Goal: Transaction & Acquisition: Purchase product/service

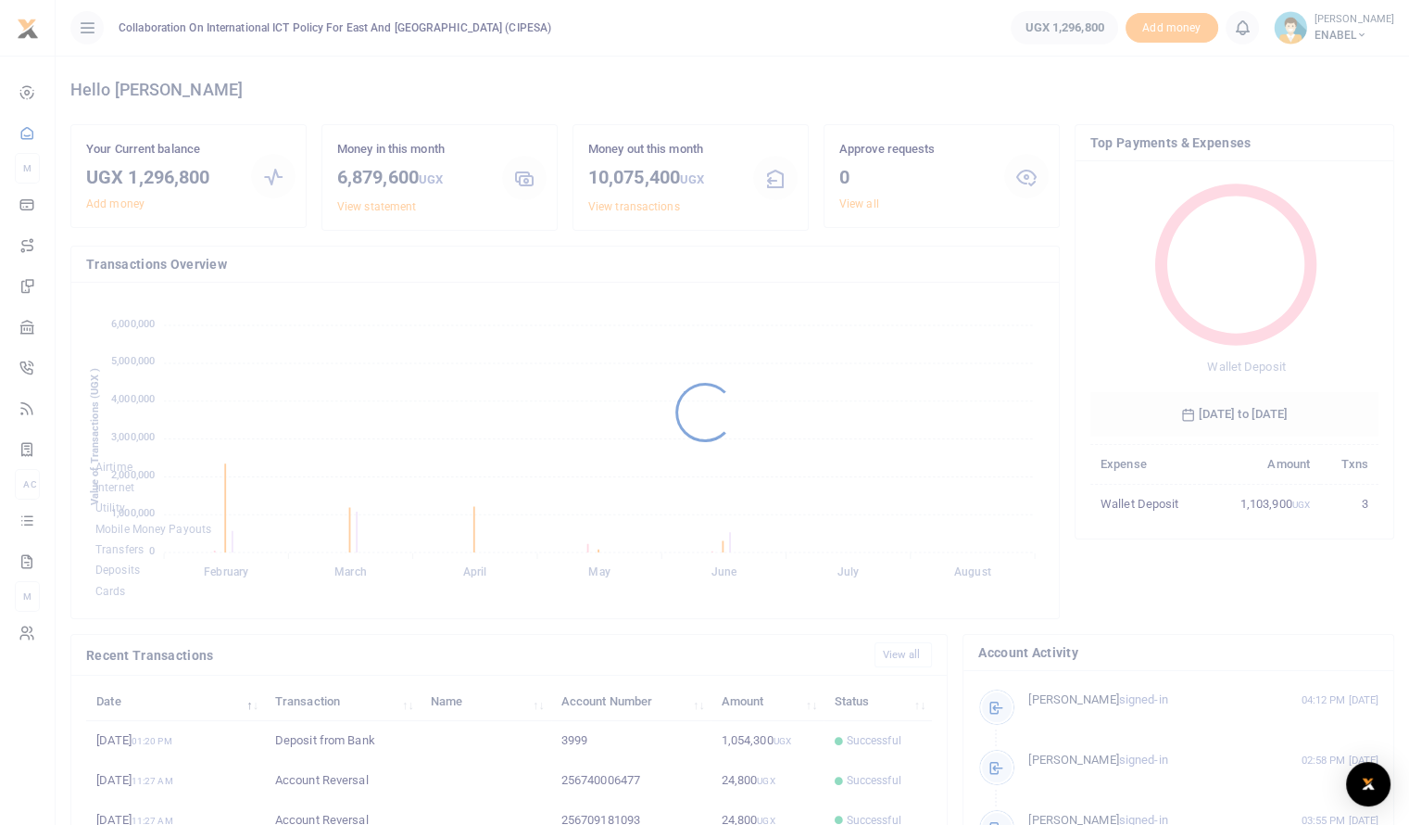
scroll to position [246, 274]
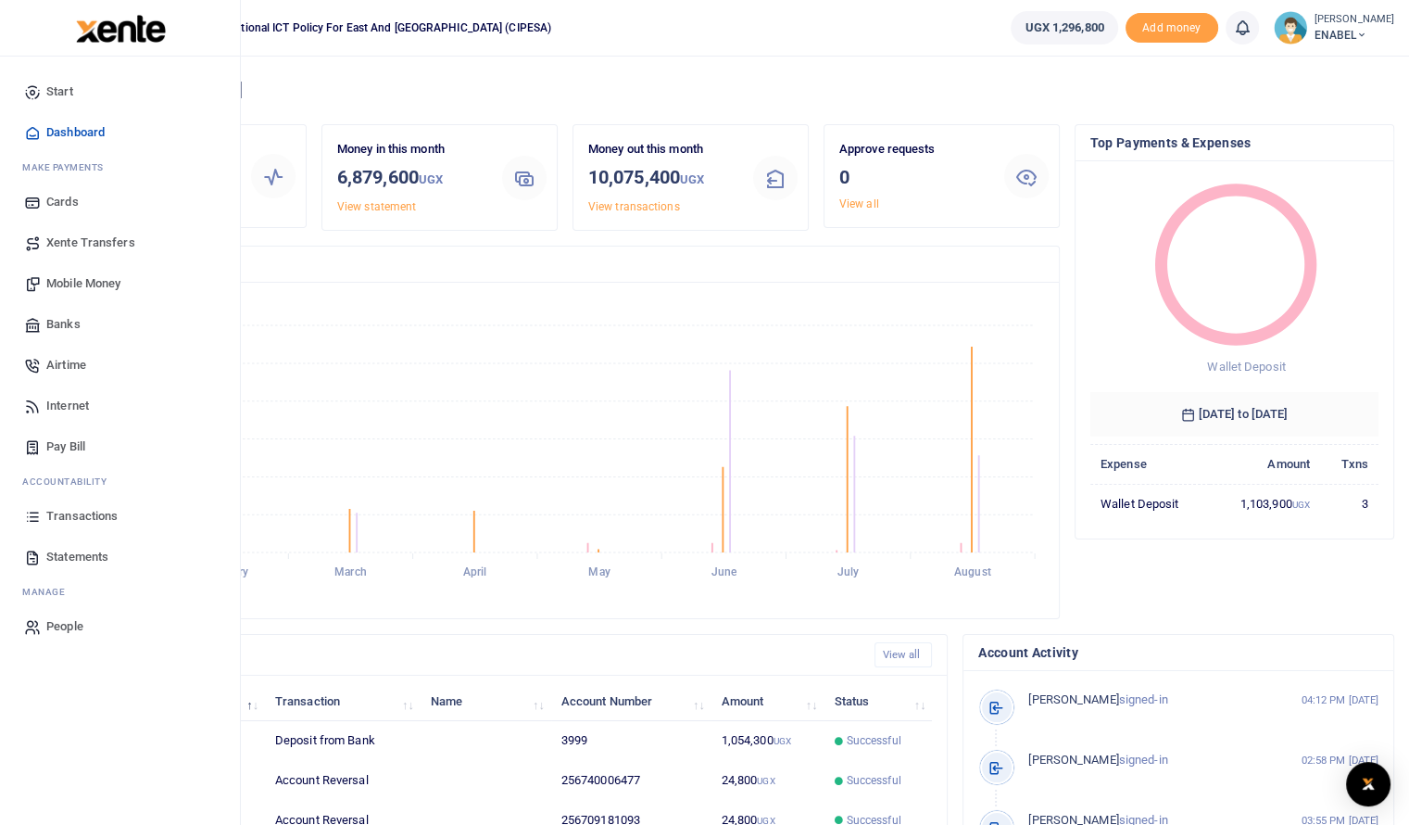
click at [88, 281] on span "Mobile Money" at bounding box center [83, 283] width 74 height 19
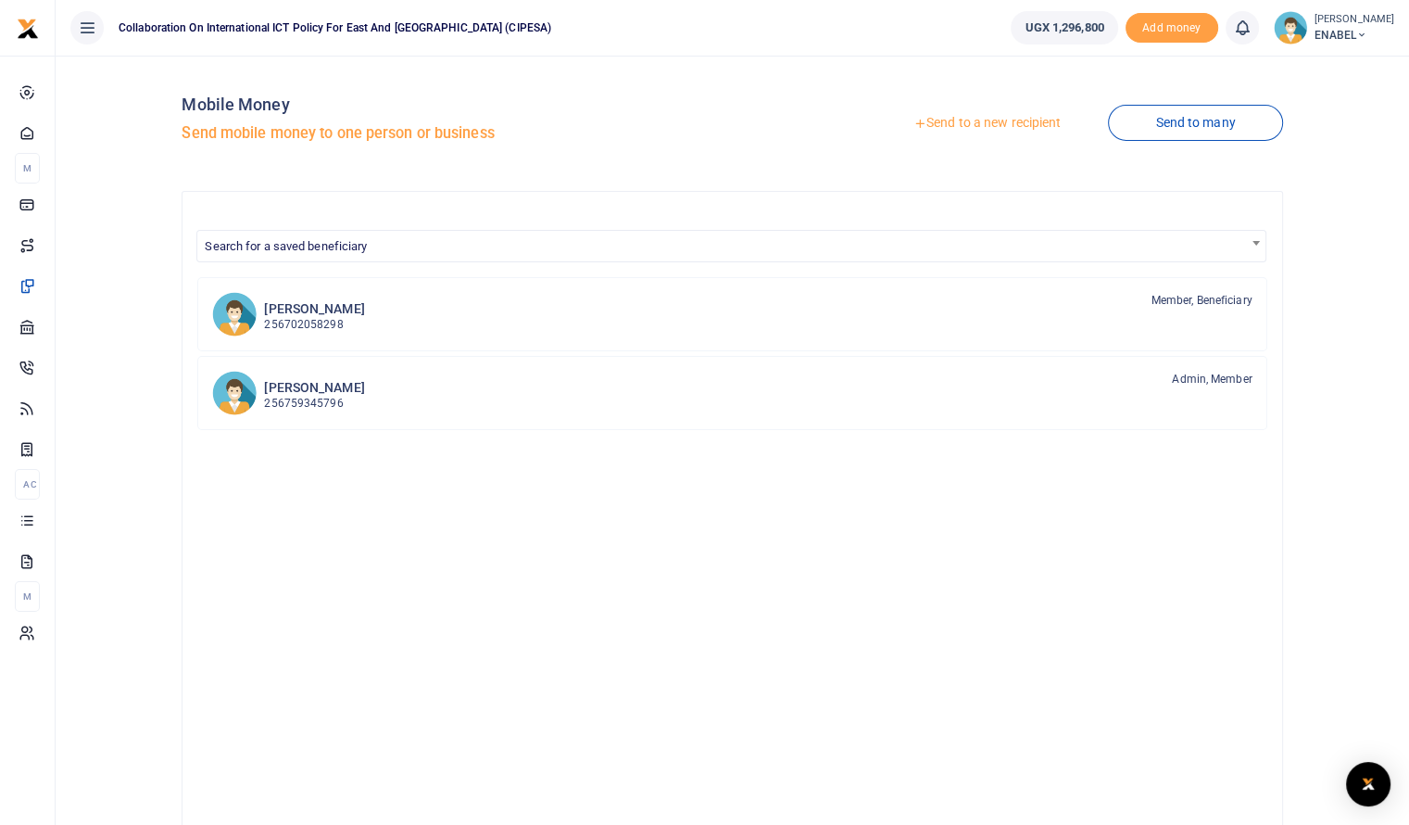
click at [1008, 127] on link "Send to a new recipient" at bounding box center [987, 123] width 242 height 33
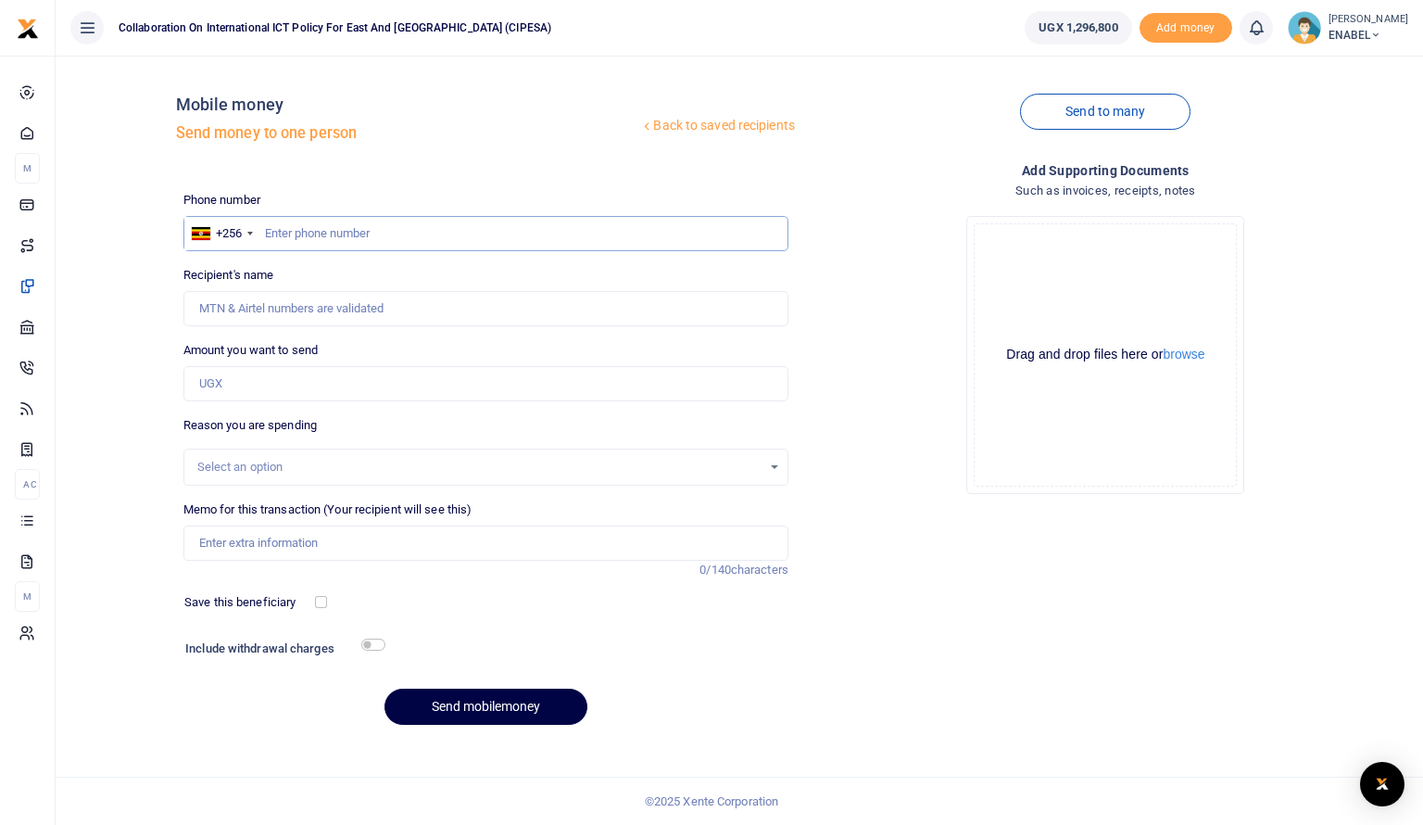
click at [415, 232] on input "text" at bounding box center [485, 233] width 605 height 35
type input "0783251386"
type input "Jovia Oyungi"
type input "0783251386"
click at [227, 390] on input "Amount you want to send" at bounding box center [485, 383] width 605 height 35
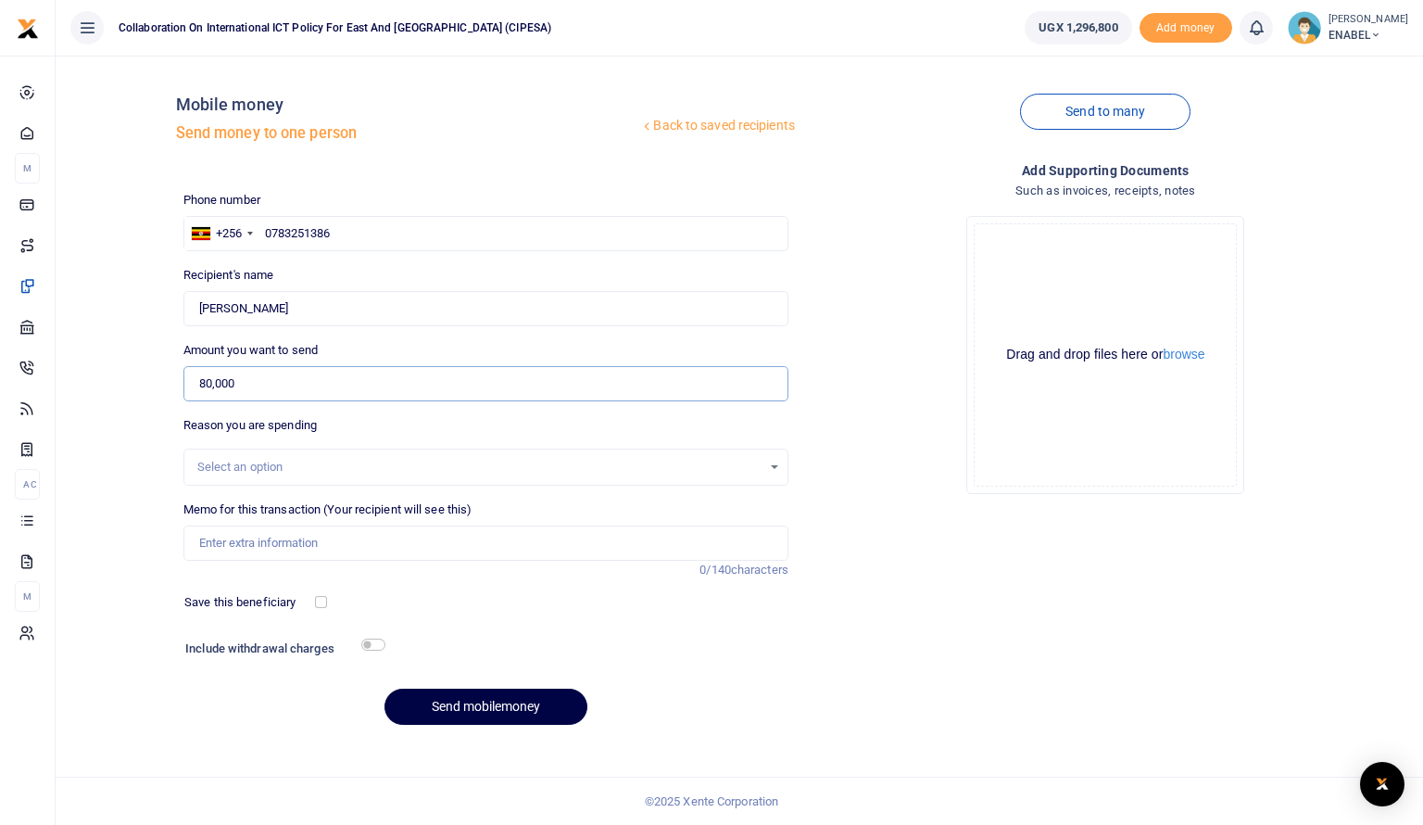
type input "80,000"
click at [278, 470] on div "Select an option" at bounding box center [479, 467] width 564 height 19
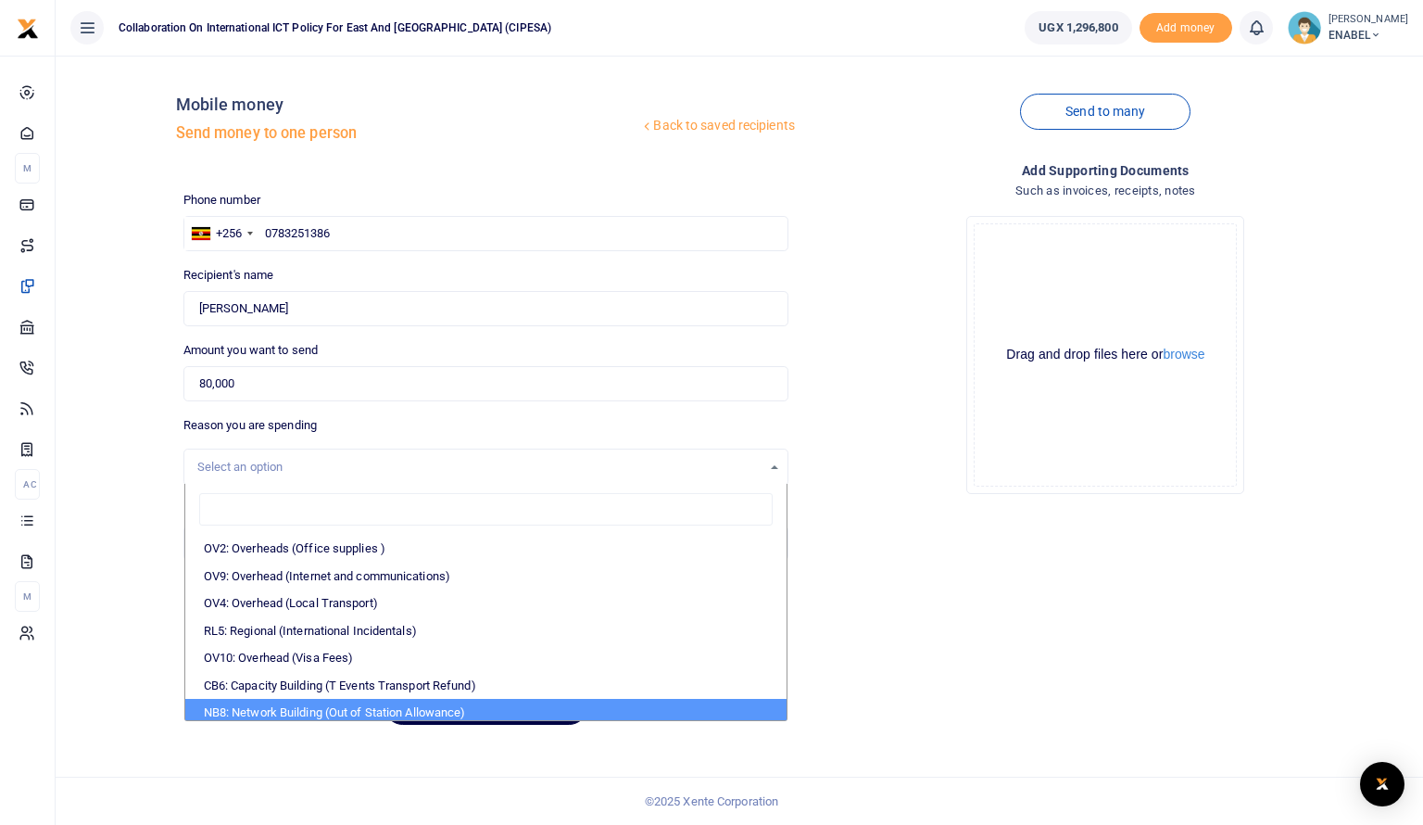
click at [312, 702] on li "NB8: Network Building (Out of Station Allowance)" at bounding box center [485, 713] width 601 height 28
select select "106"
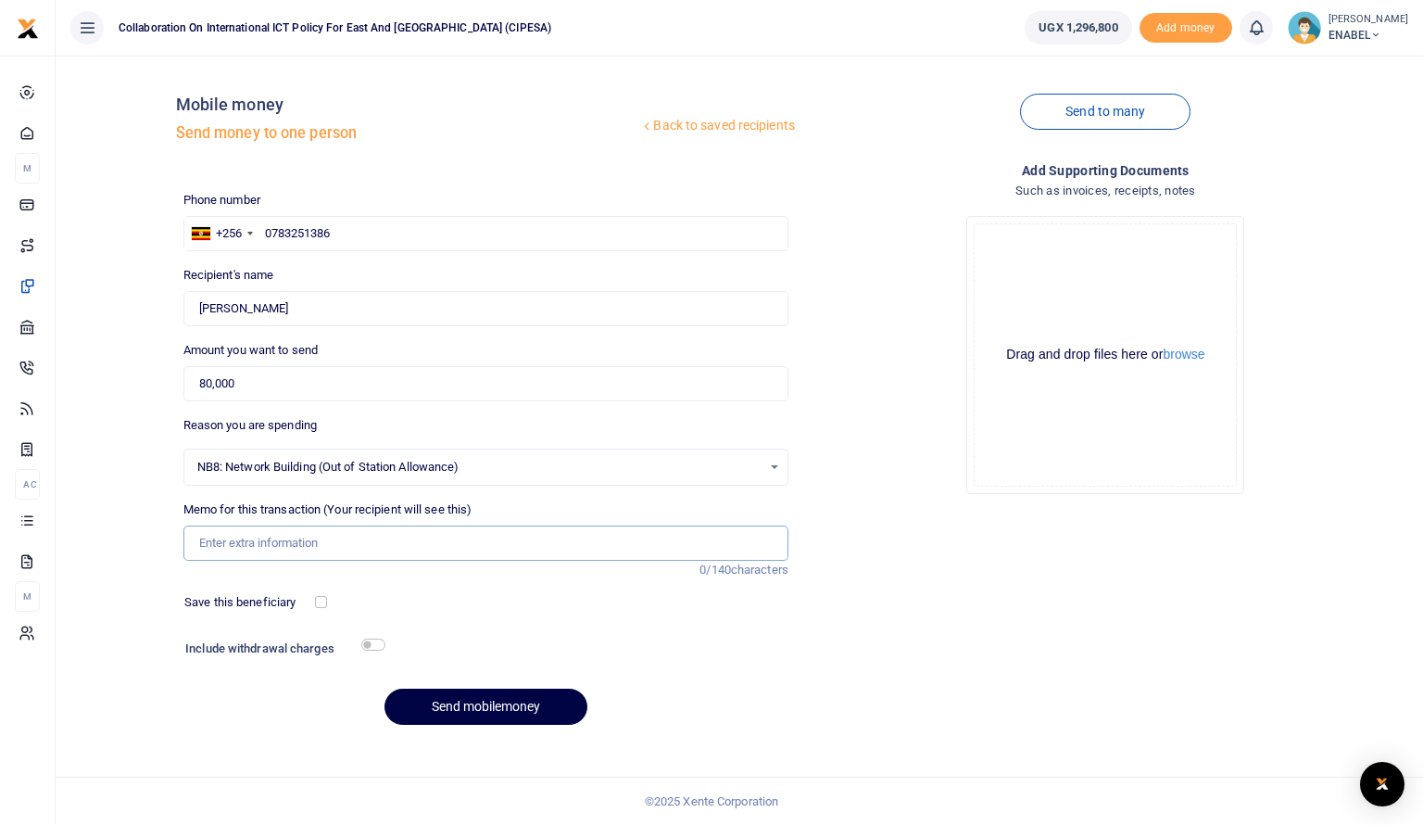
click at [295, 541] on input "Memo for this transaction (Your recipient will see this)" at bounding box center [485, 542] width 605 height 35
type input "Honorarium to Panelist for attending a radio talk show on advancing respect for…"
click at [322, 605] on input "checkbox" at bounding box center [321, 602] width 12 height 12
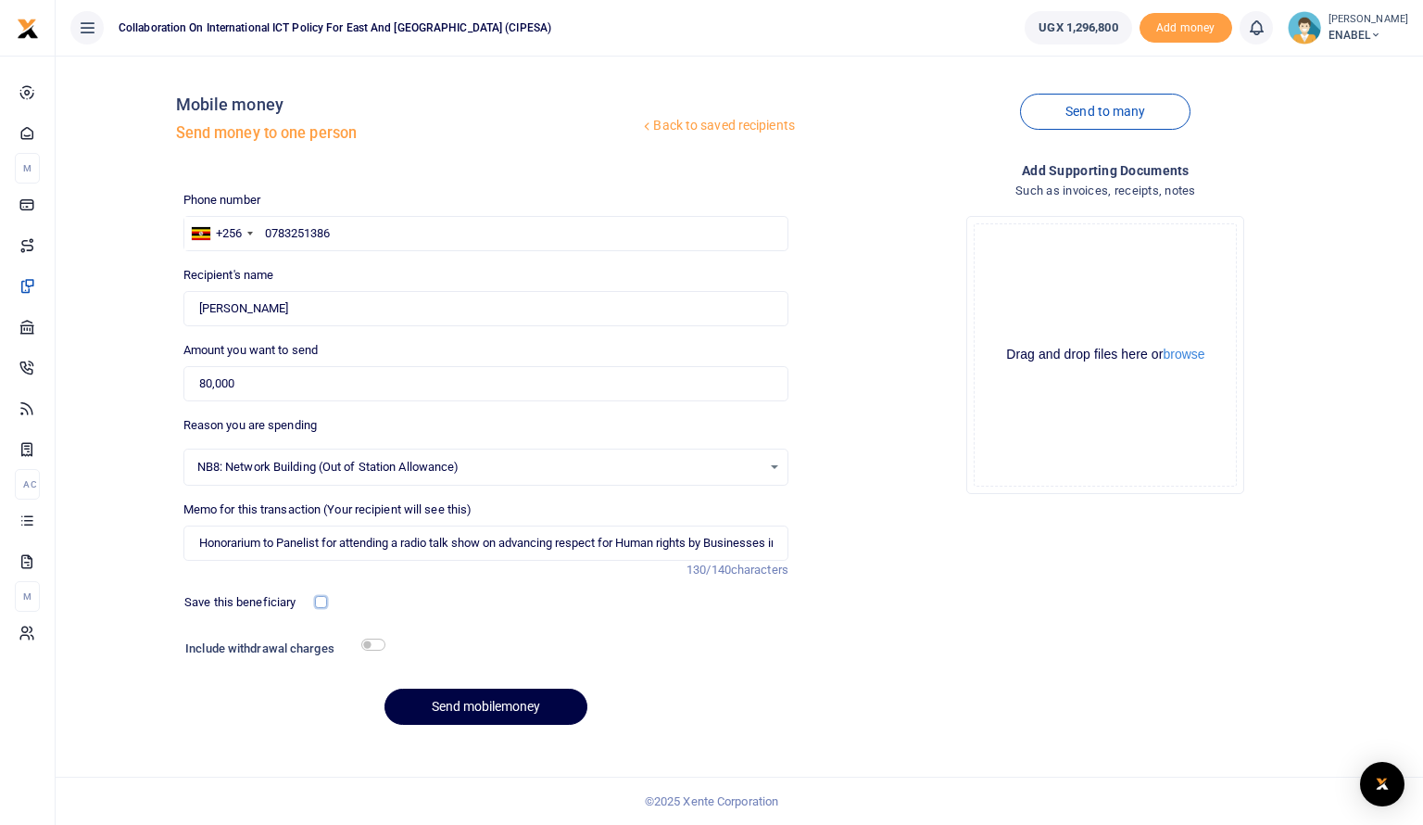
checkbox input "true"
click at [373, 642] on input "checkbox" at bounding box center [373, 644] width 24 height 12
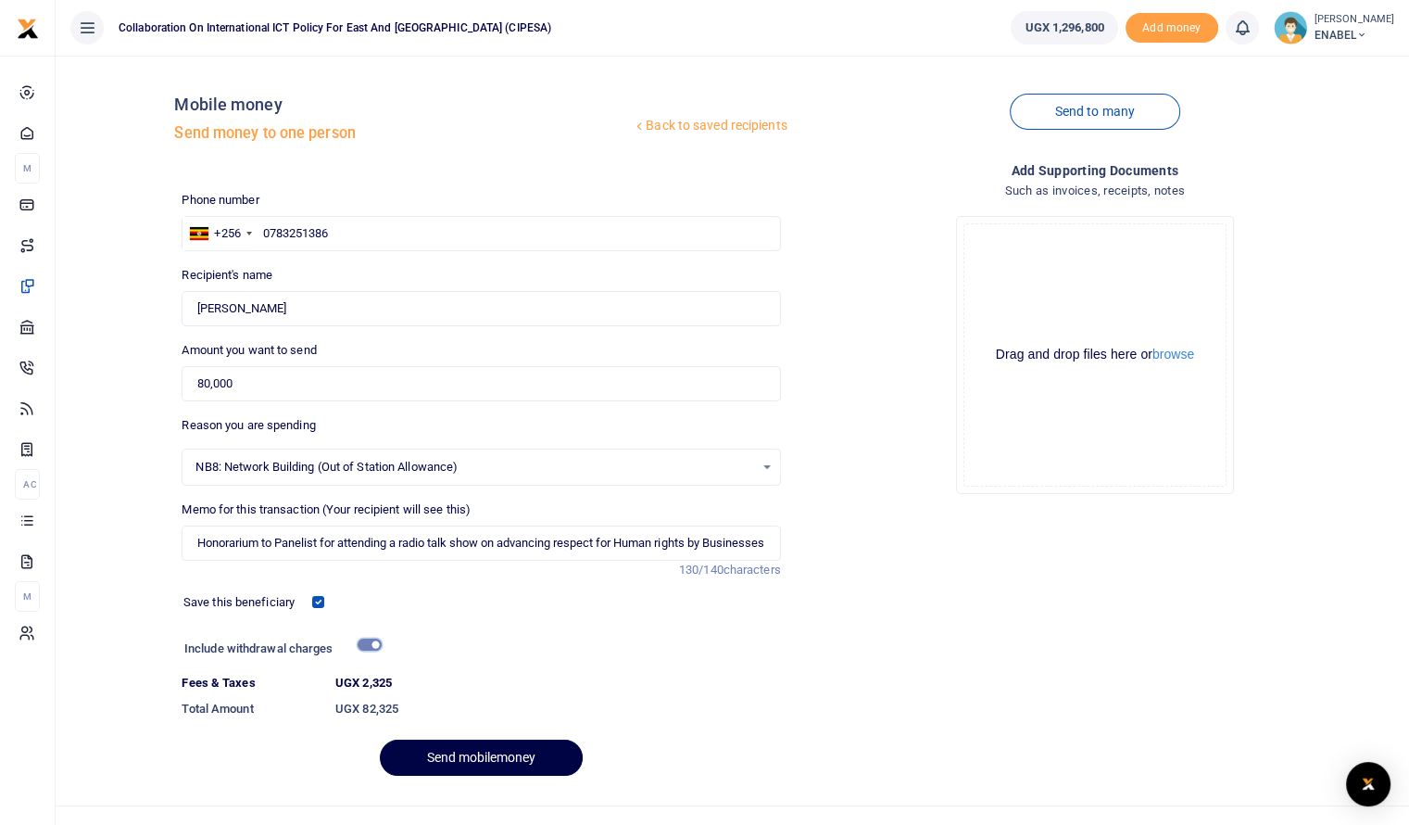
click at [373, 646] on input "checkbox" at bounding box center [370, 644] width 24 height 12
checkbox input "false"
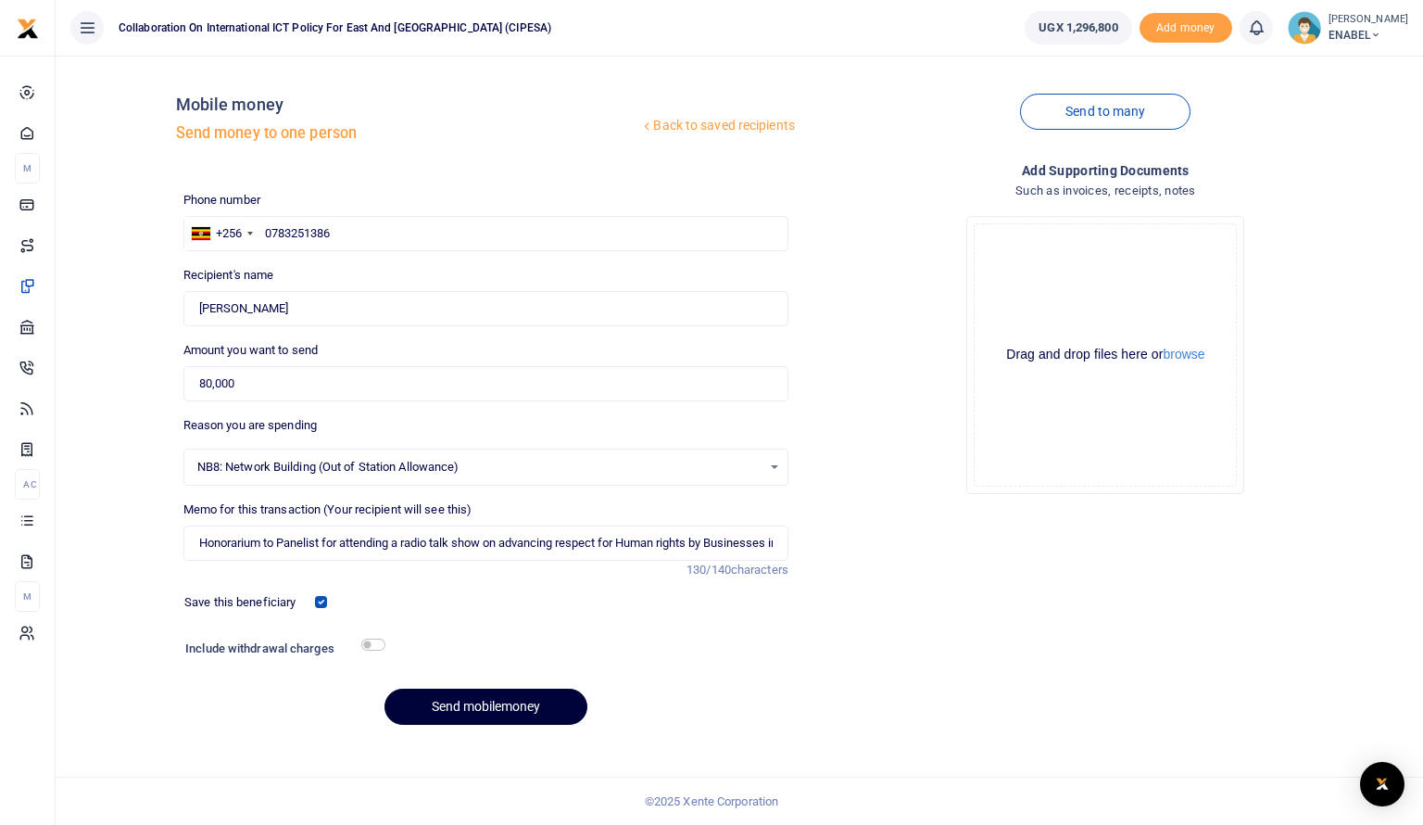
click at [467, 707] on button "Send mobilemoney" at bounding box center [486, 707] width 203 height 36
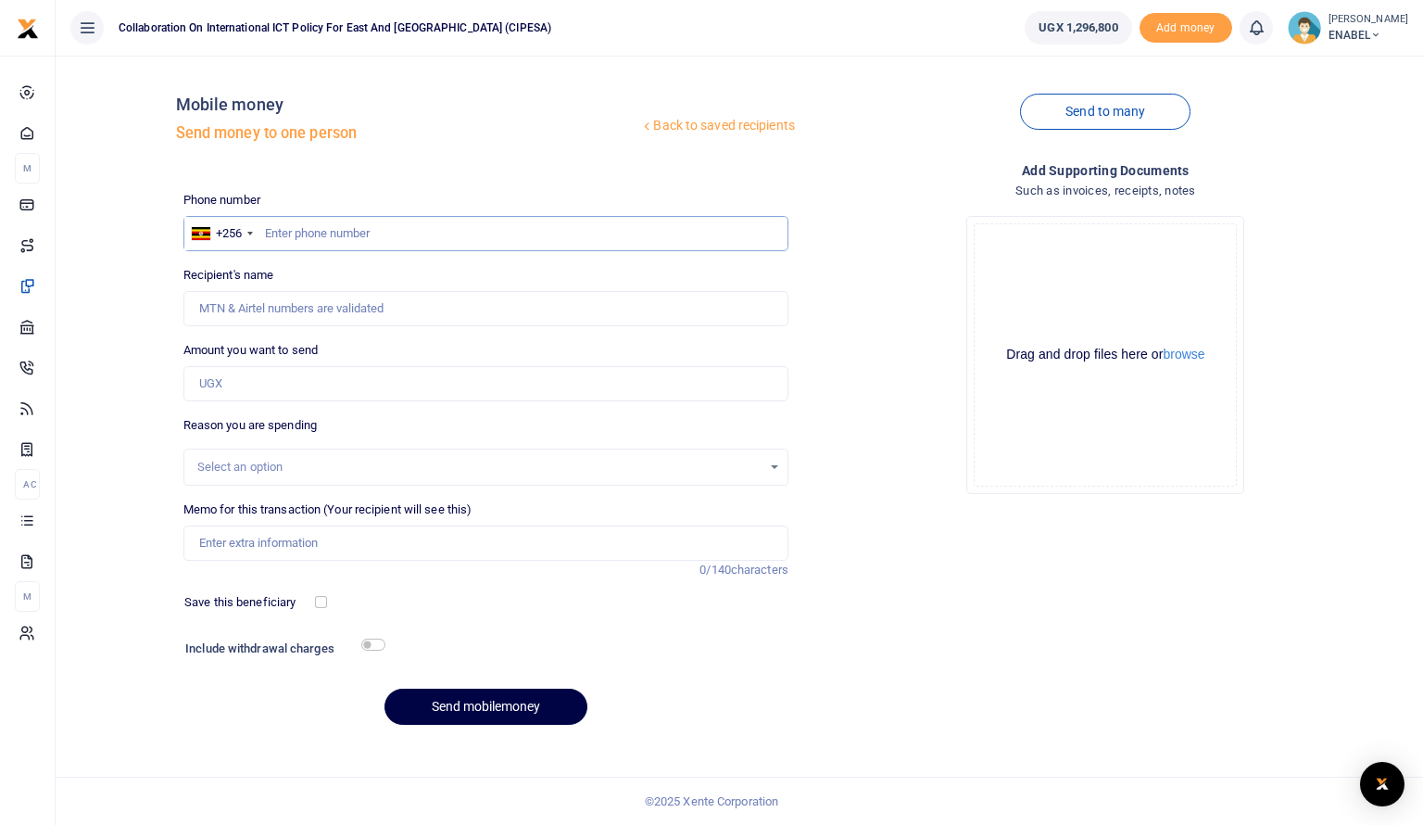
click at [385, 225] on input "text" at bounding box center [485, 233] width 605 height 35
type input "0787521510"
type input "Anthony Arinda"
type input "07875215"
type input "0787527510"
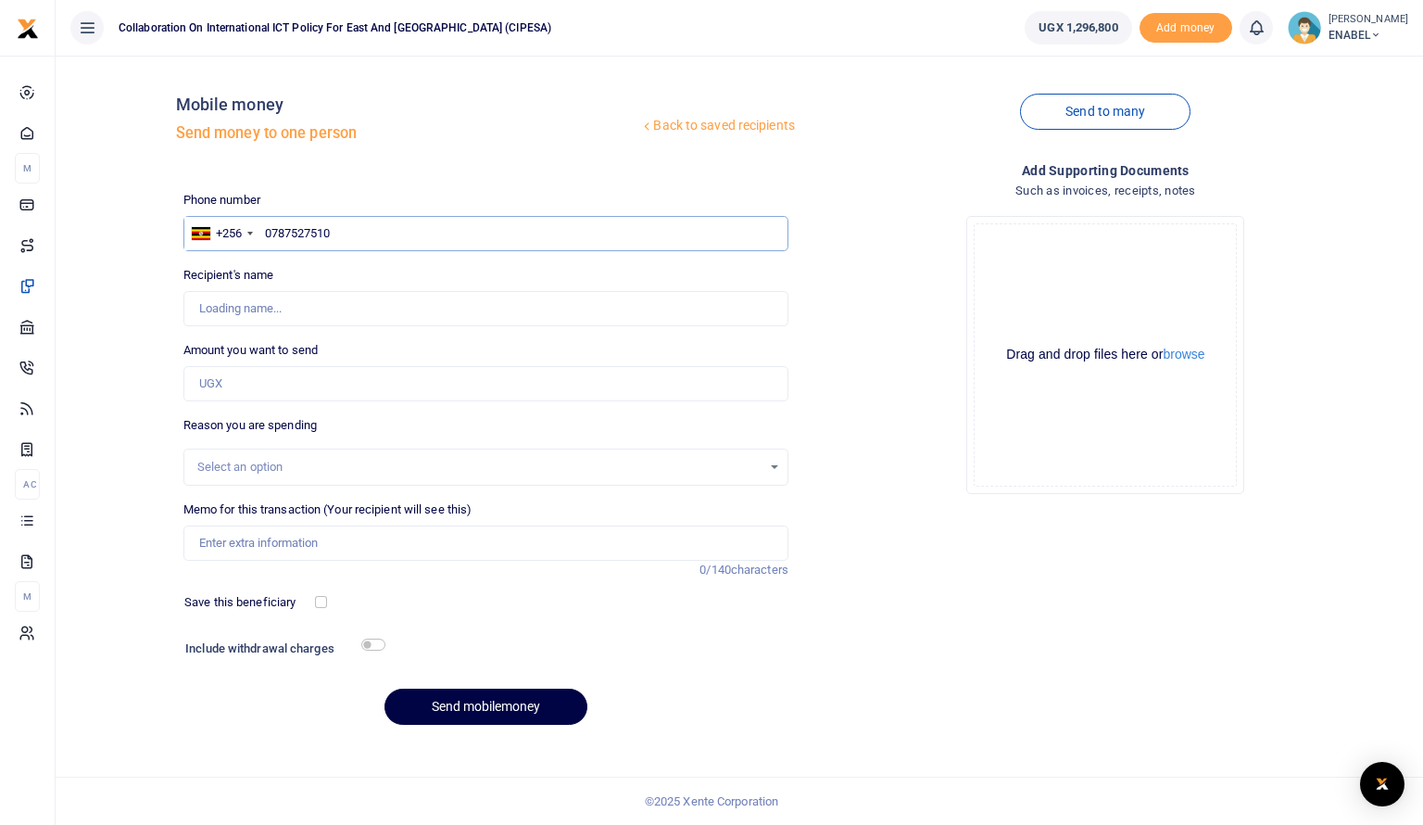
type input "Joseph Ahumuza"
type input "0787527510"
click at [319, 383] on input "Amount you want to send" at bounding box center [485, 383] width 605 height 35
type input "80,000"
click at [301, 474] on div "Select an option" at bounding box center [479, 467] width 564 height 19
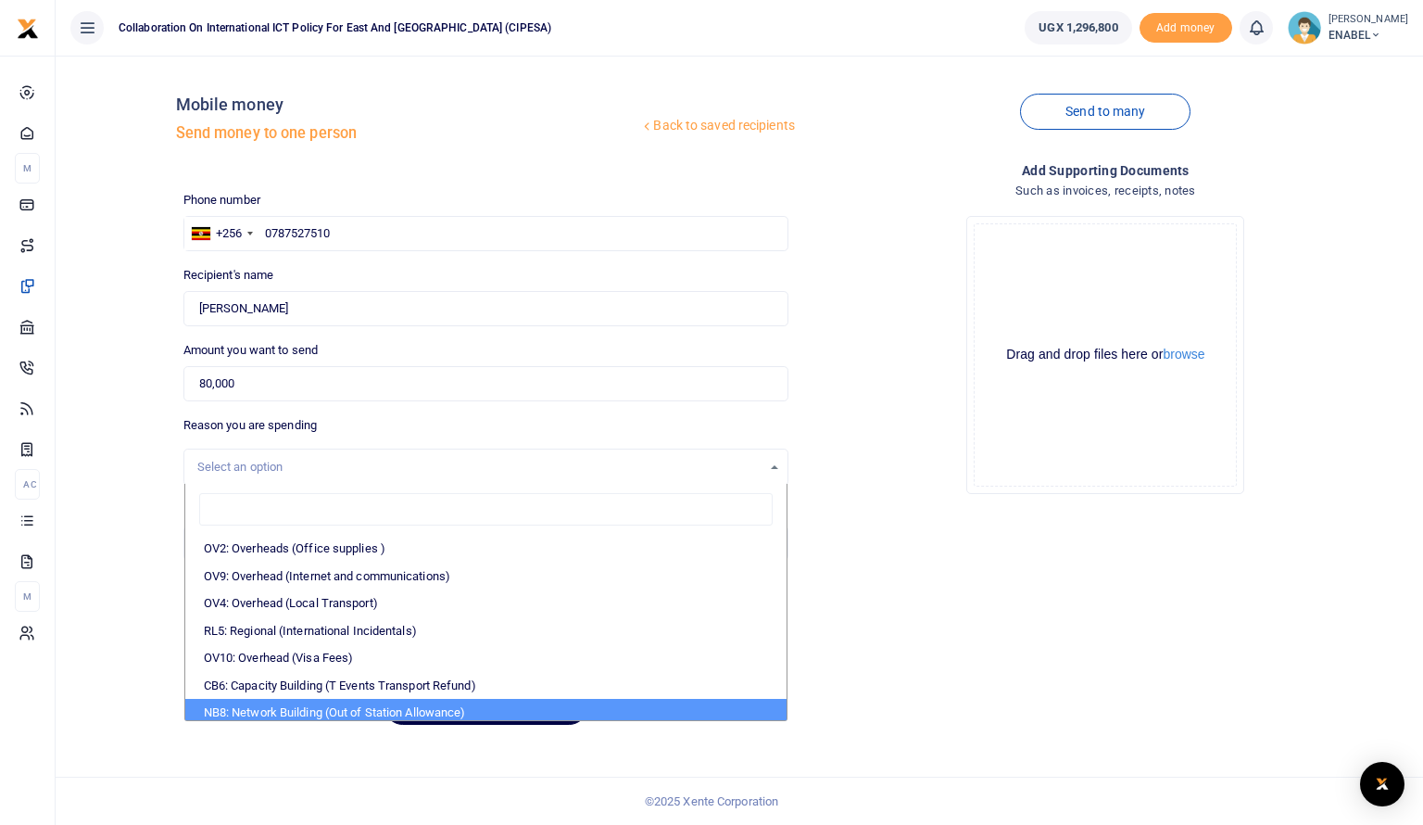
click at [353, 701] on li "NB8: Network Building (Out of Station Allowance)" at bounding box center [485, 713] width 601 height 28
select select "106"
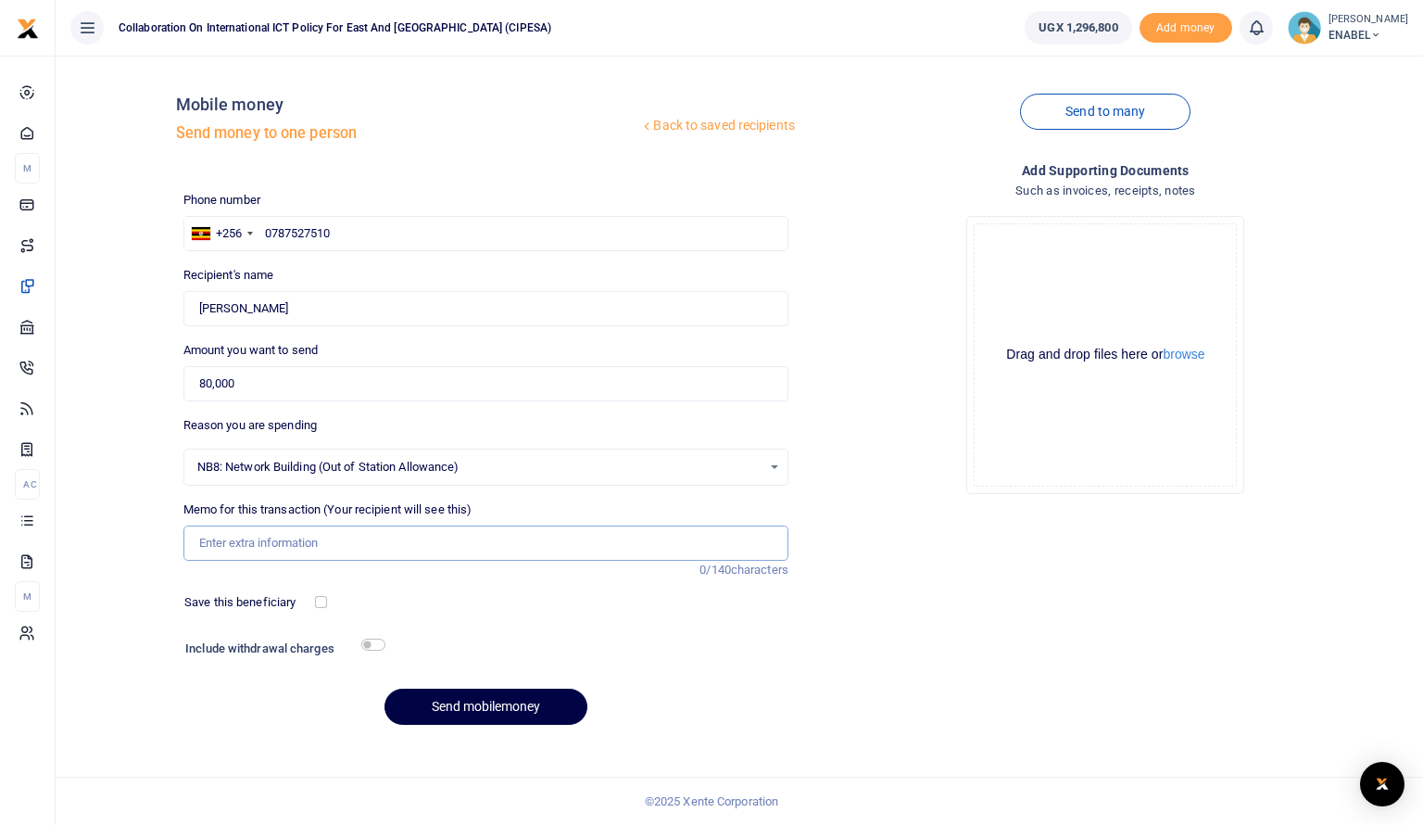
click at [348, 544] on input "Memo for this transaction (Your recipient will see this)" at bounding box center [485, 542] width 605 height 35
type input "Honorarium to Panelist for attending a radio talk show on advancing respect for…"
click at [315, 610] on div "Save this beneficiary" at bounding box center [251, 602] width 148 height 19
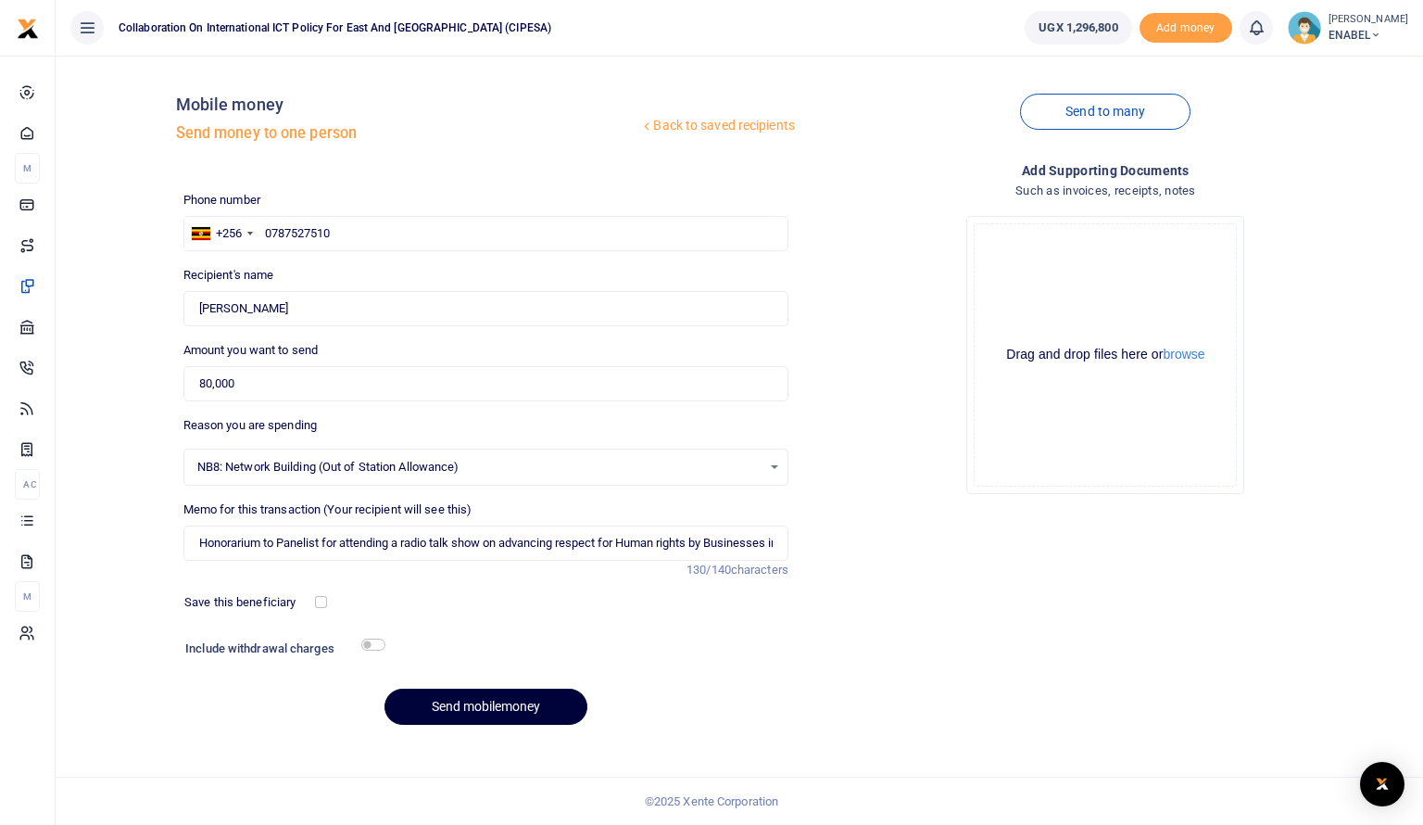
click at [453, 709] on button "Send mobilemoney" at bounding box center [486, 707] width 203 height 36
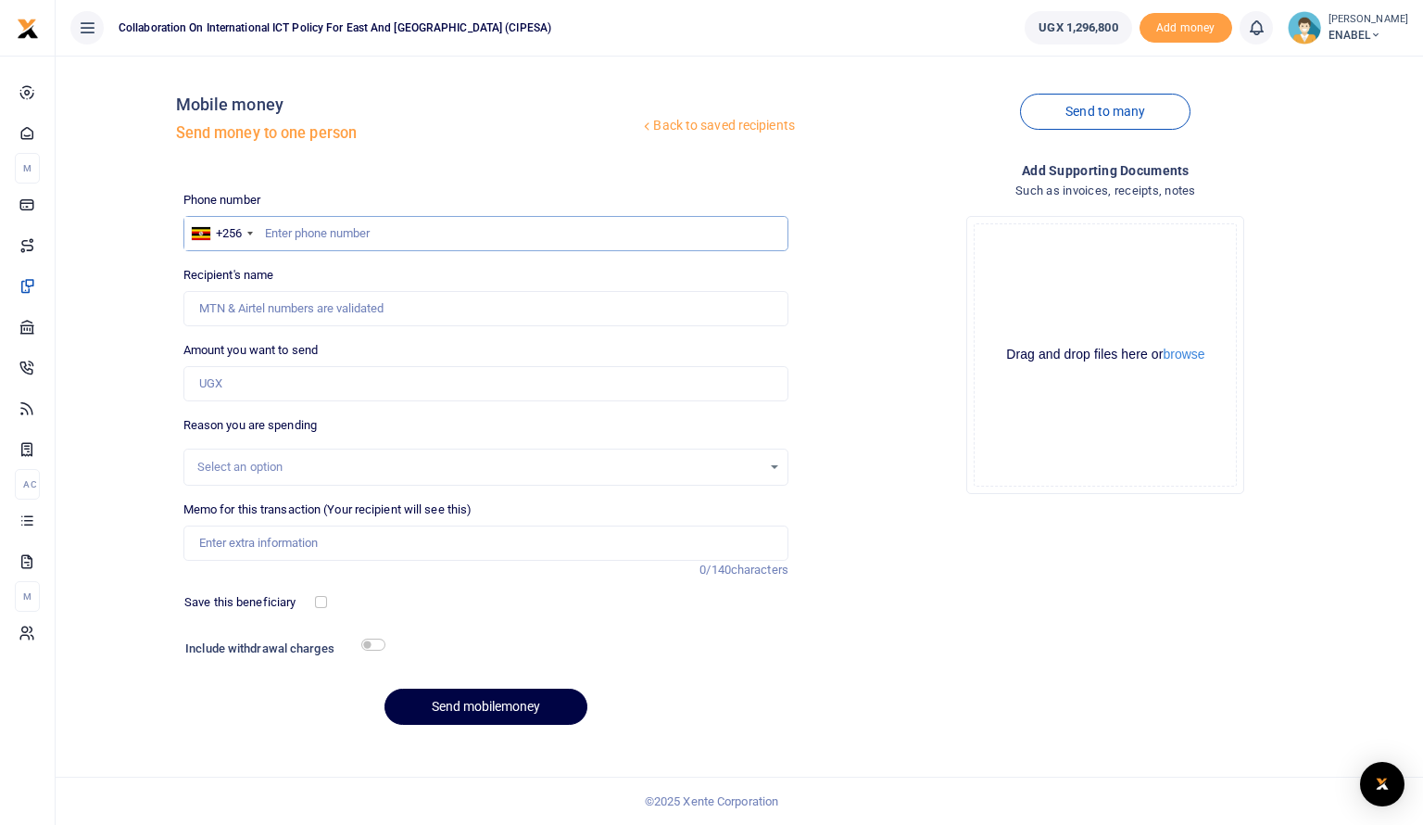
click at [334, 234] on input "text" at bounding box center [485, 233] width 605 height 35
type input "0781702707"
type input "Orone Kenneth"
type input "0781702707"
click at [263, 386] on input "Amount you want to send" at bounding box center [485, 383] width 605 height 35
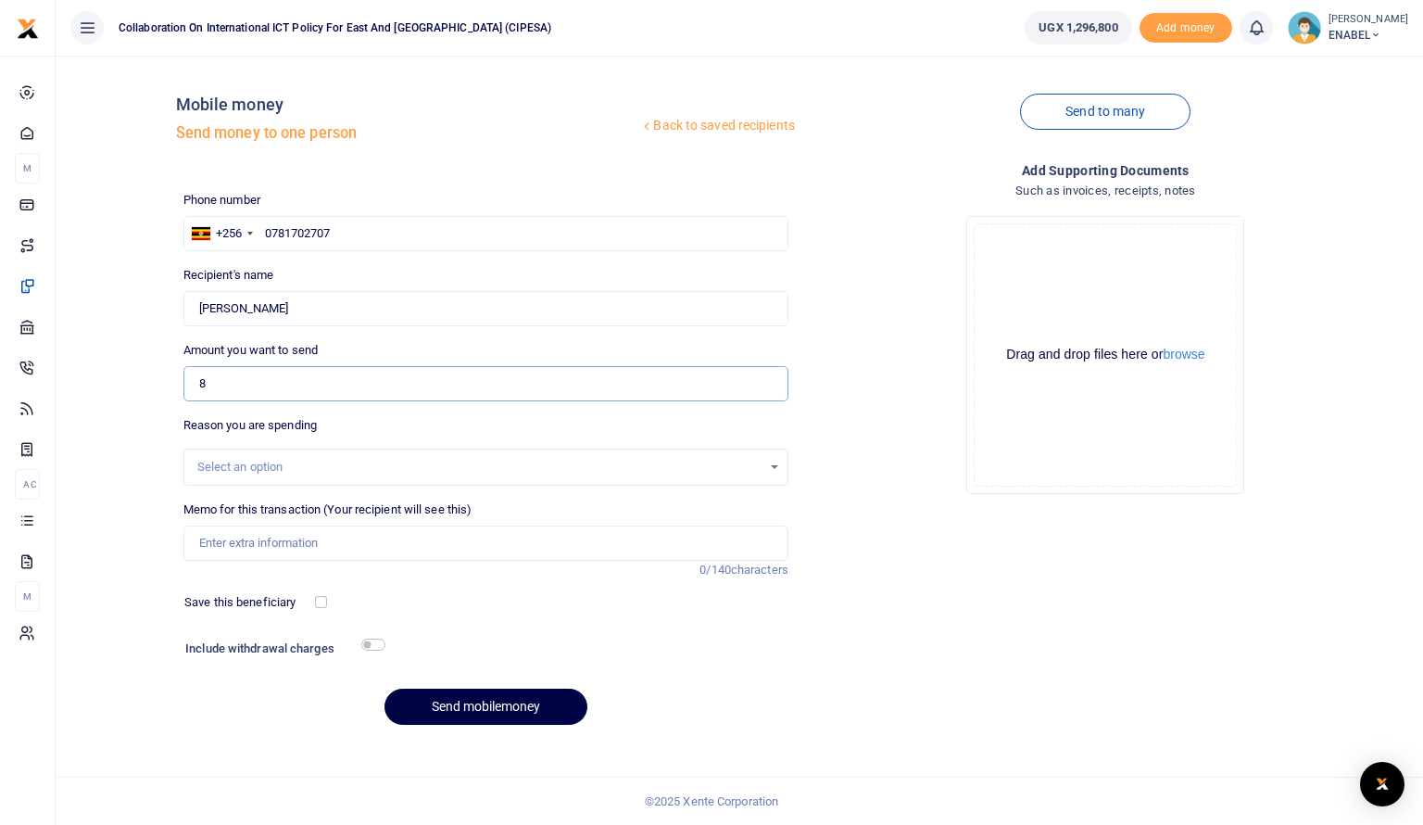
type input "80,000"
click at [297, 459] on div "Select an option" at bounding box center [479, 467] width 564 height 19
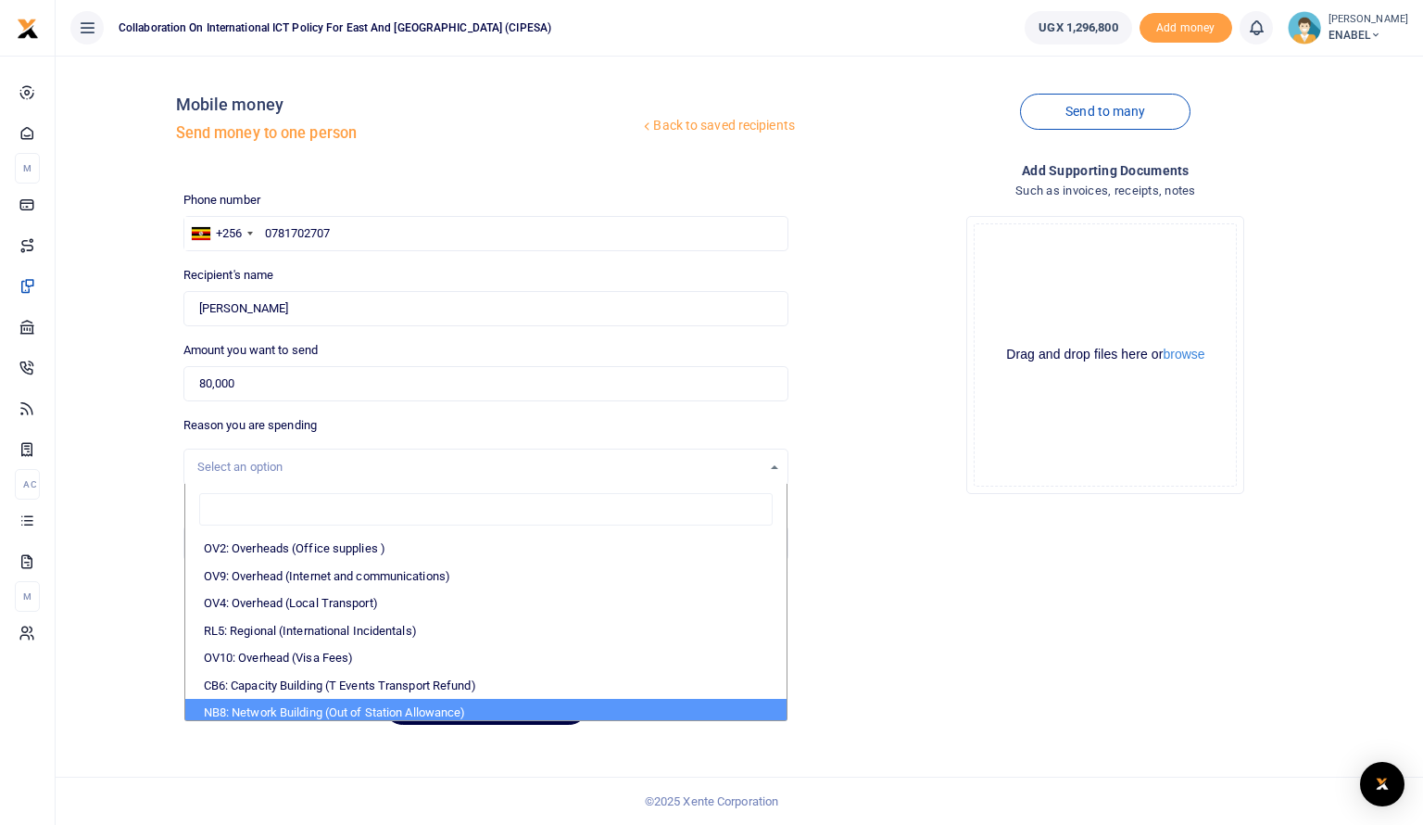
click at [340, 711] on li "NB8: Network Building (Out of Station Allowance)" at bounding box center [485, 713] width 601 height 28
select select "106"
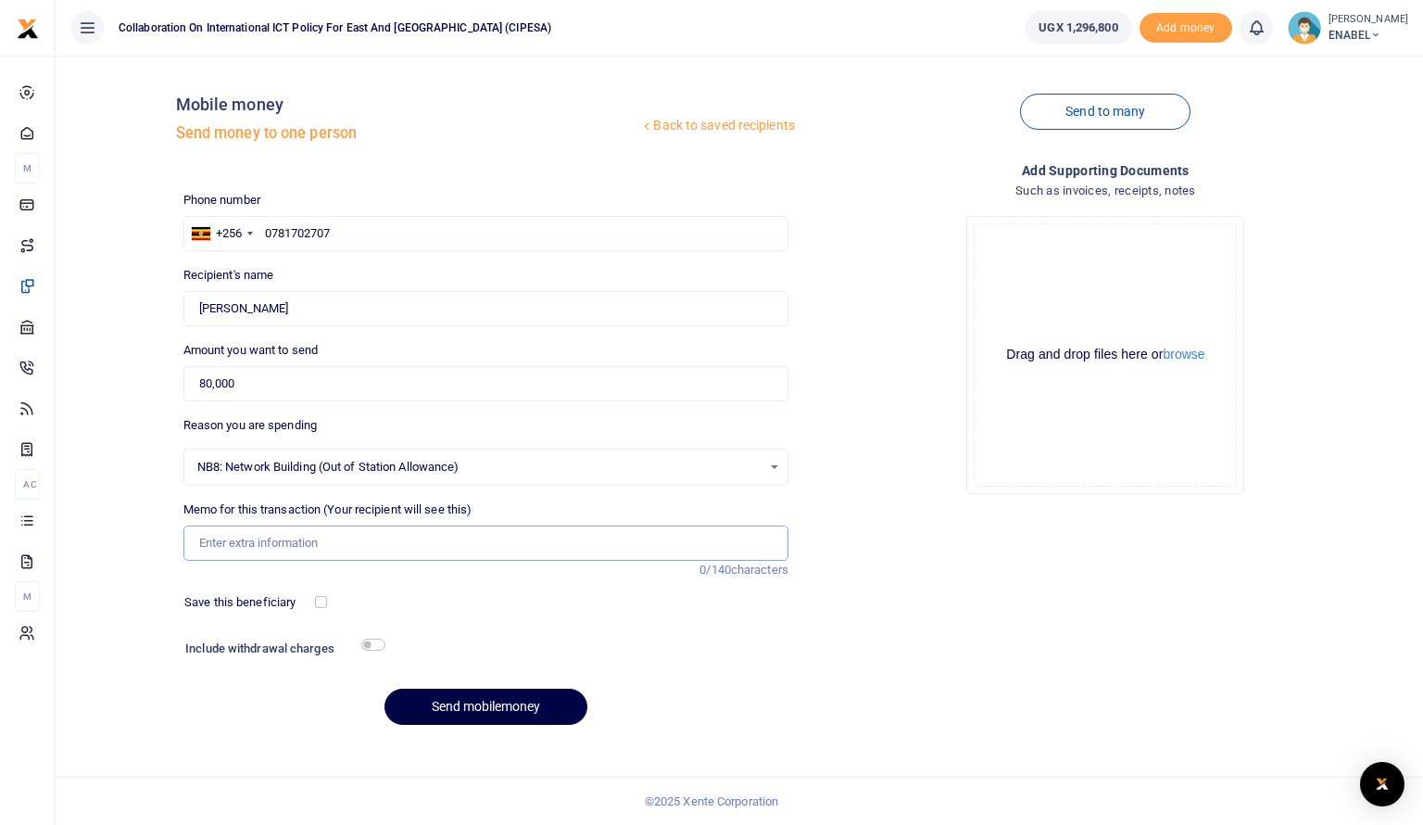
click at [430, 542] on input "Memo for this transaction (Your recipient will see this)" at bounding box center [485, 542] width 605 height 35
type input "Honorarium to Panelist for attending a radio talk show on advancing respect for…"
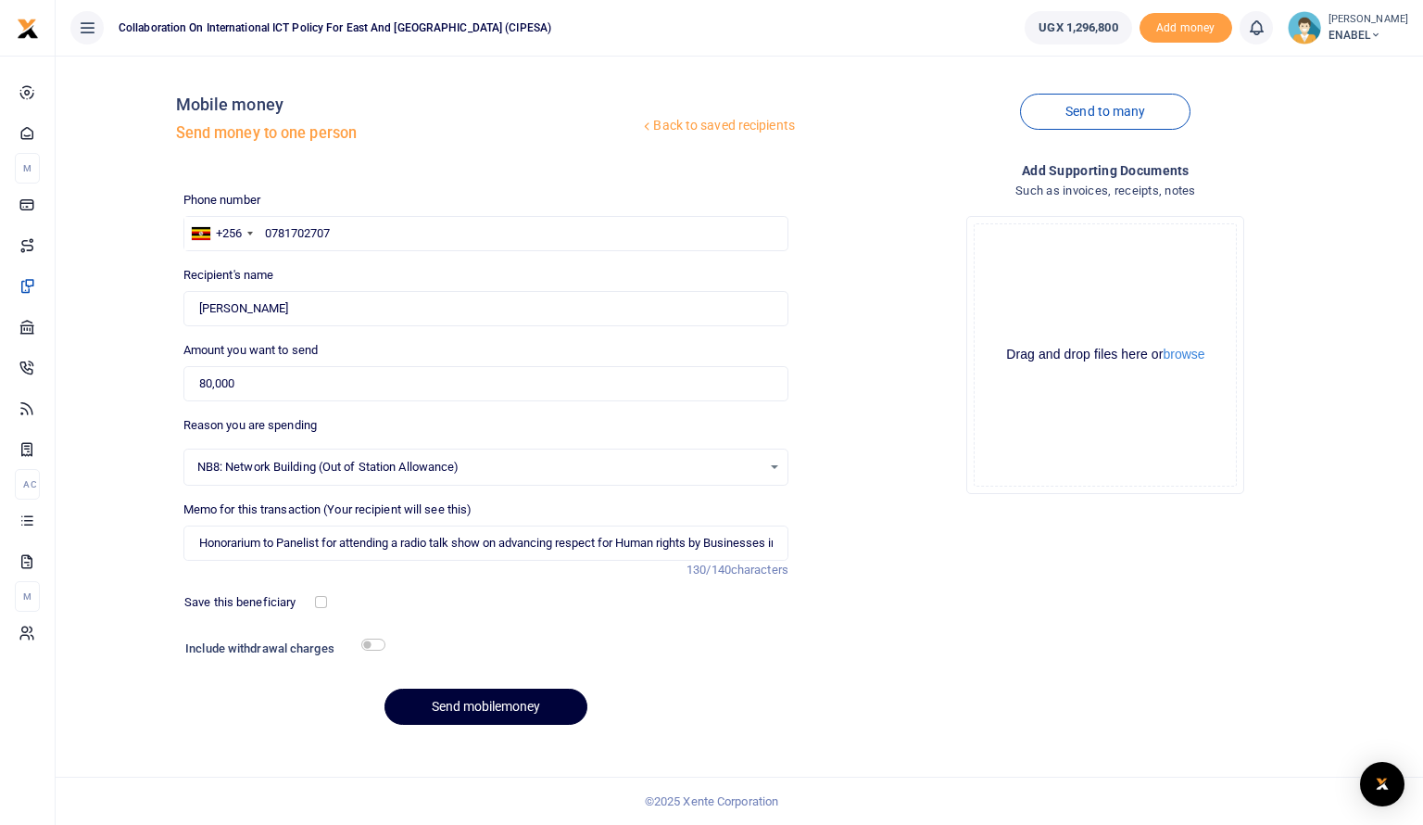
click at [463, 709] on button "Send mobilemoney" at bounding box center [486, 707] width 203 height 36
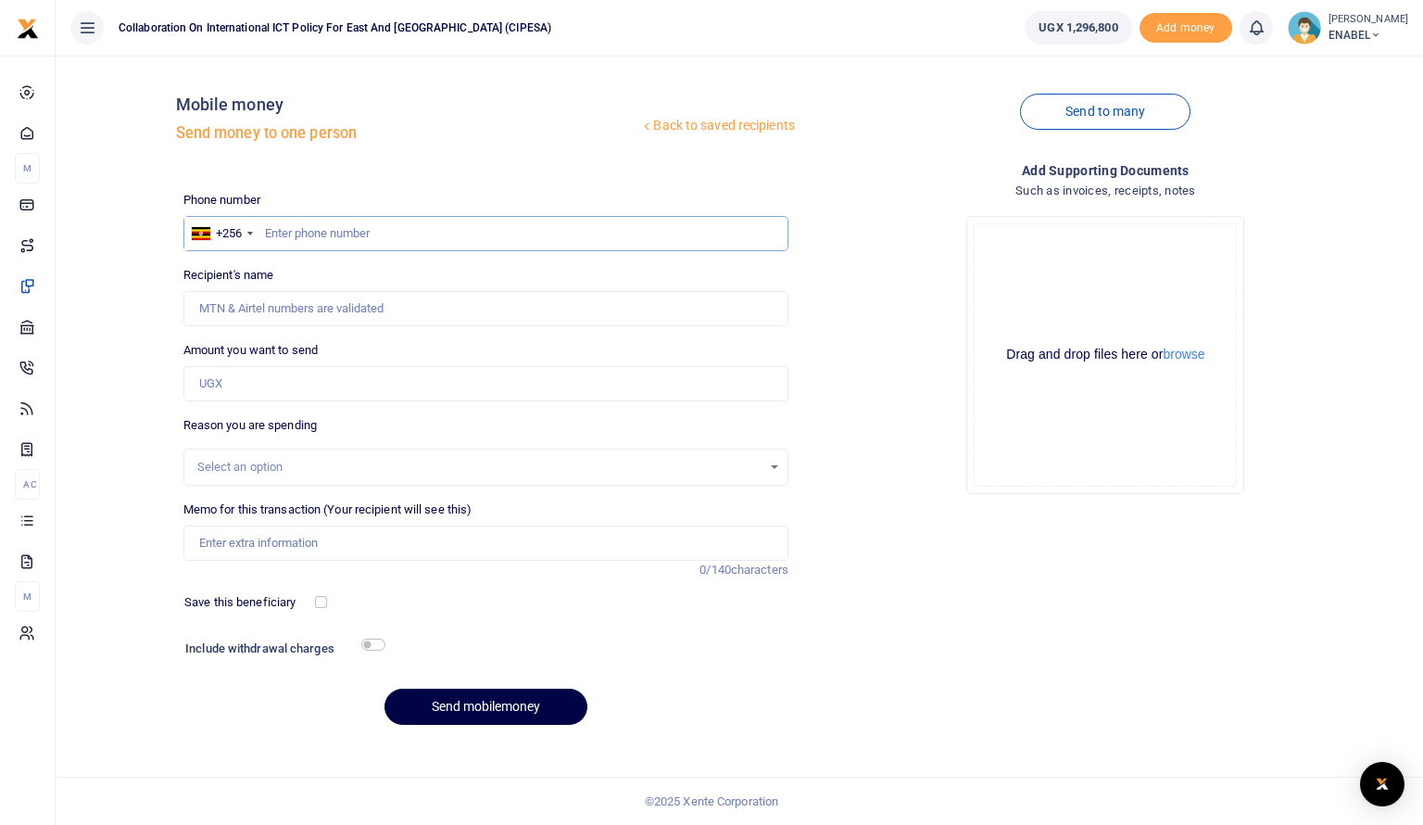
click input "text"
type input "0783251386"
type input "Jovia Oyungi"
type input "0783251386"
click input "Amount you want to send"
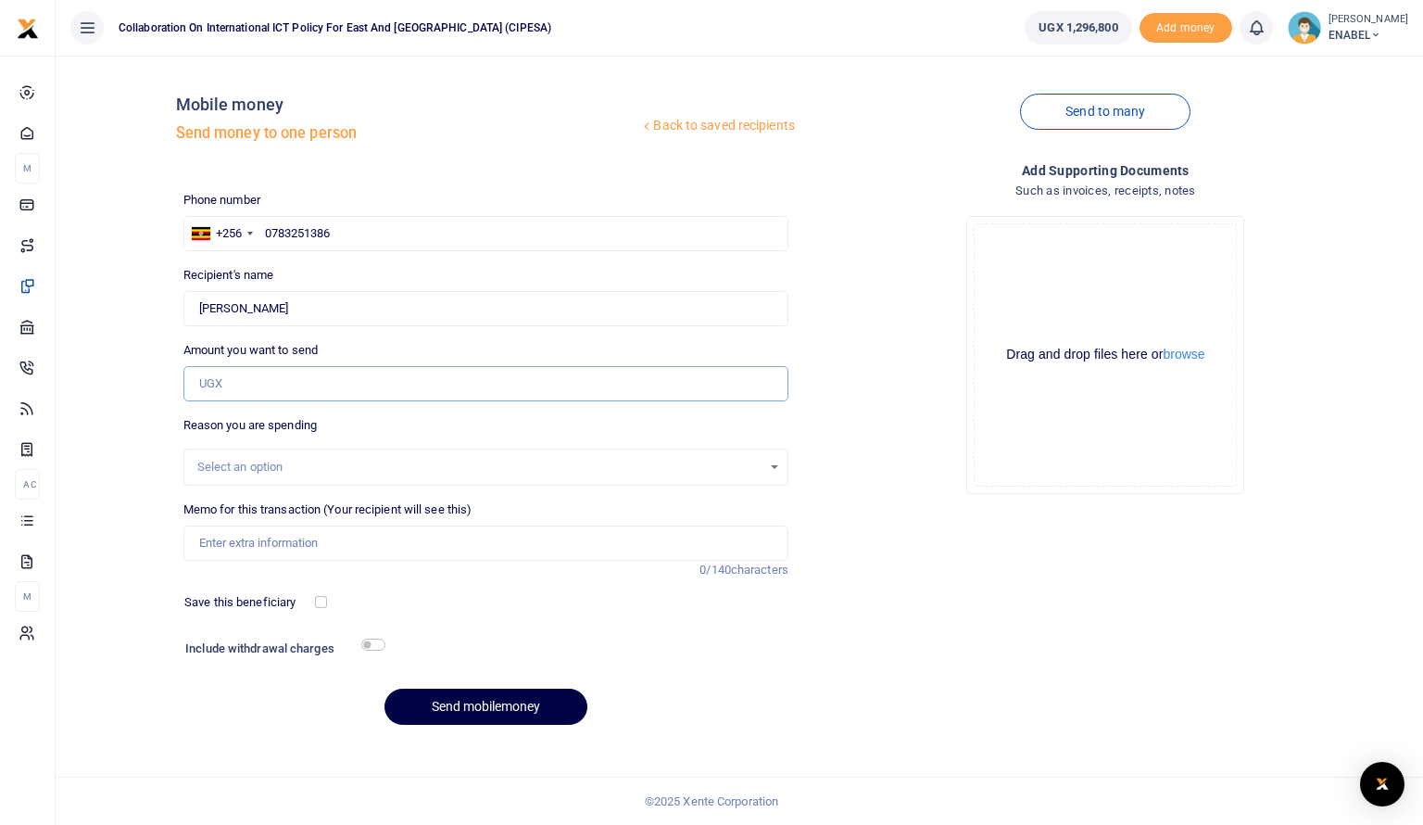
type input "80,000"
click div "Select an option"
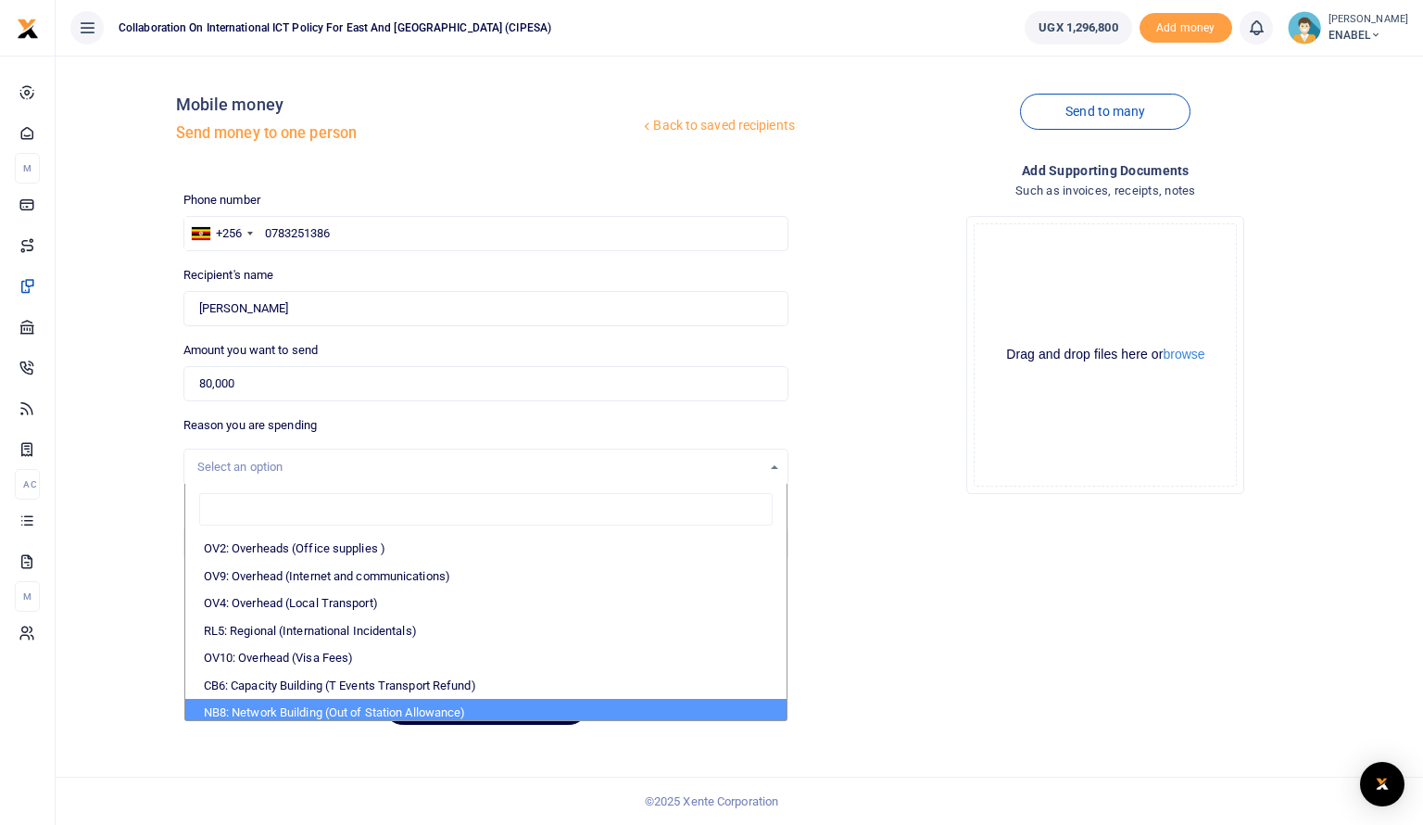
click li "NB8: Network Building (Out of Station Allowance)"
select select "106"
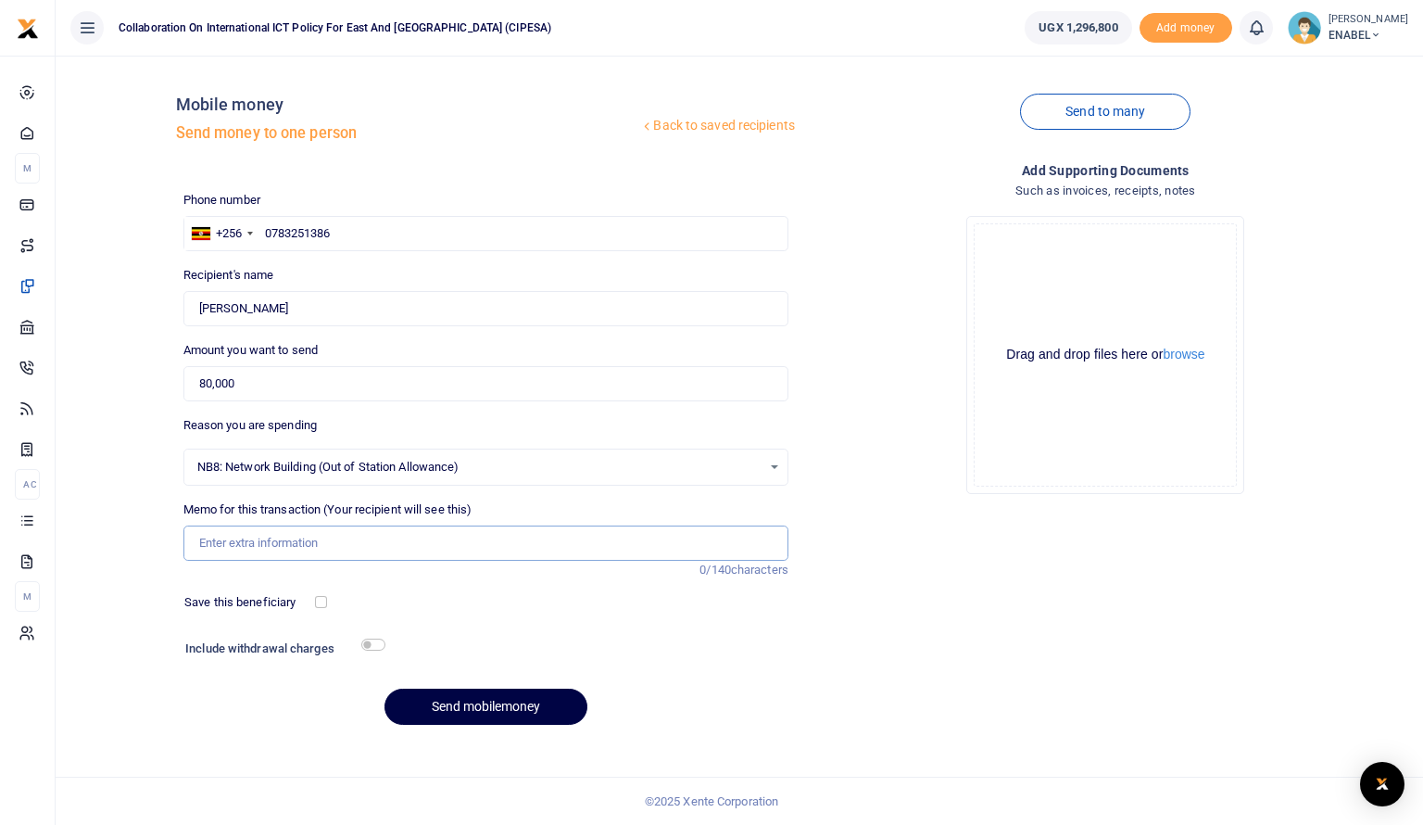
click input "Memo for this transaction (Your recipient will see this)"
click input "Honorarium to Panelist for attending a radio talk show on advancing respect for…"
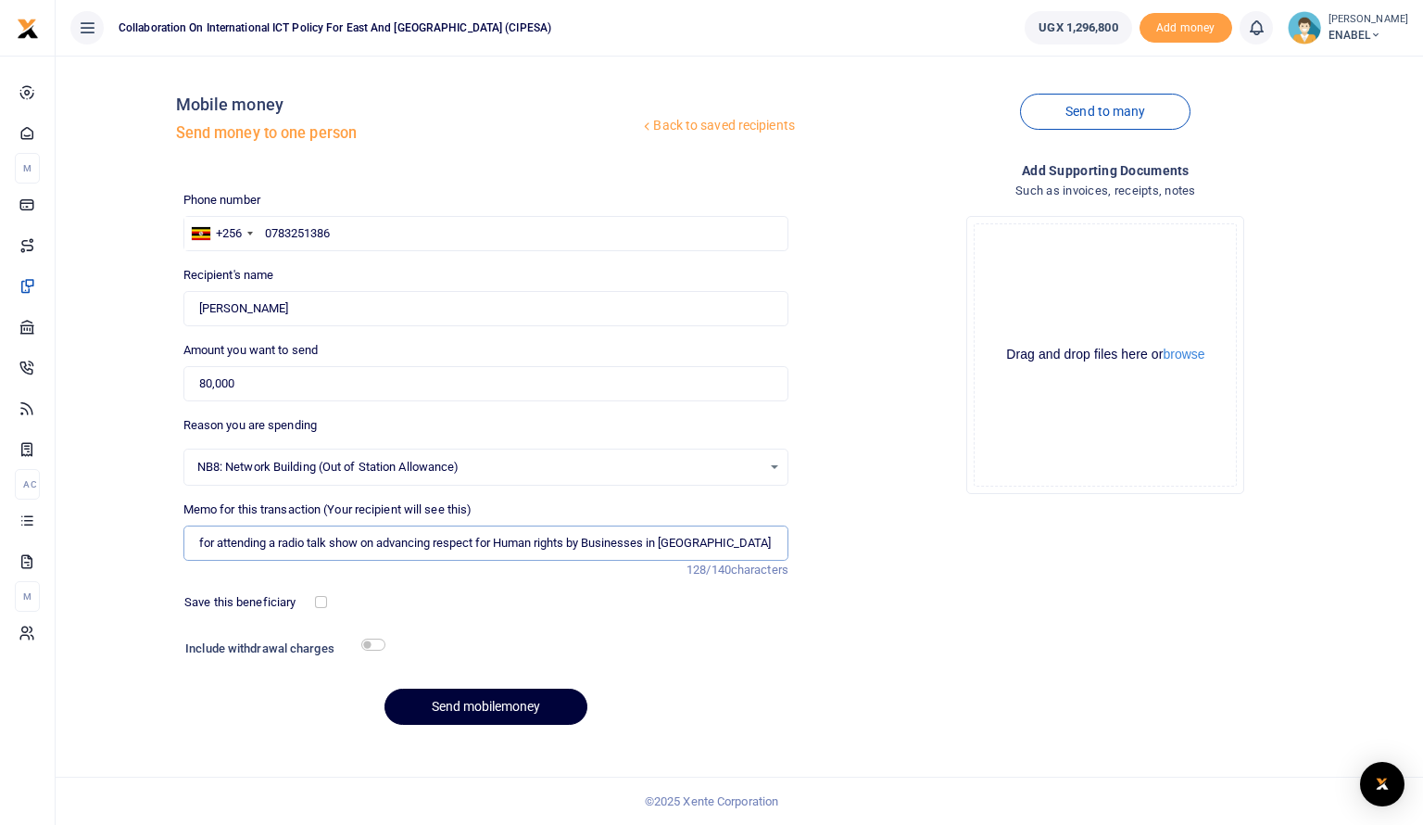
type input "Honorarium to Panelist for attending a radio talk show on advancing respect for…"
click button "Send mobilemoney"
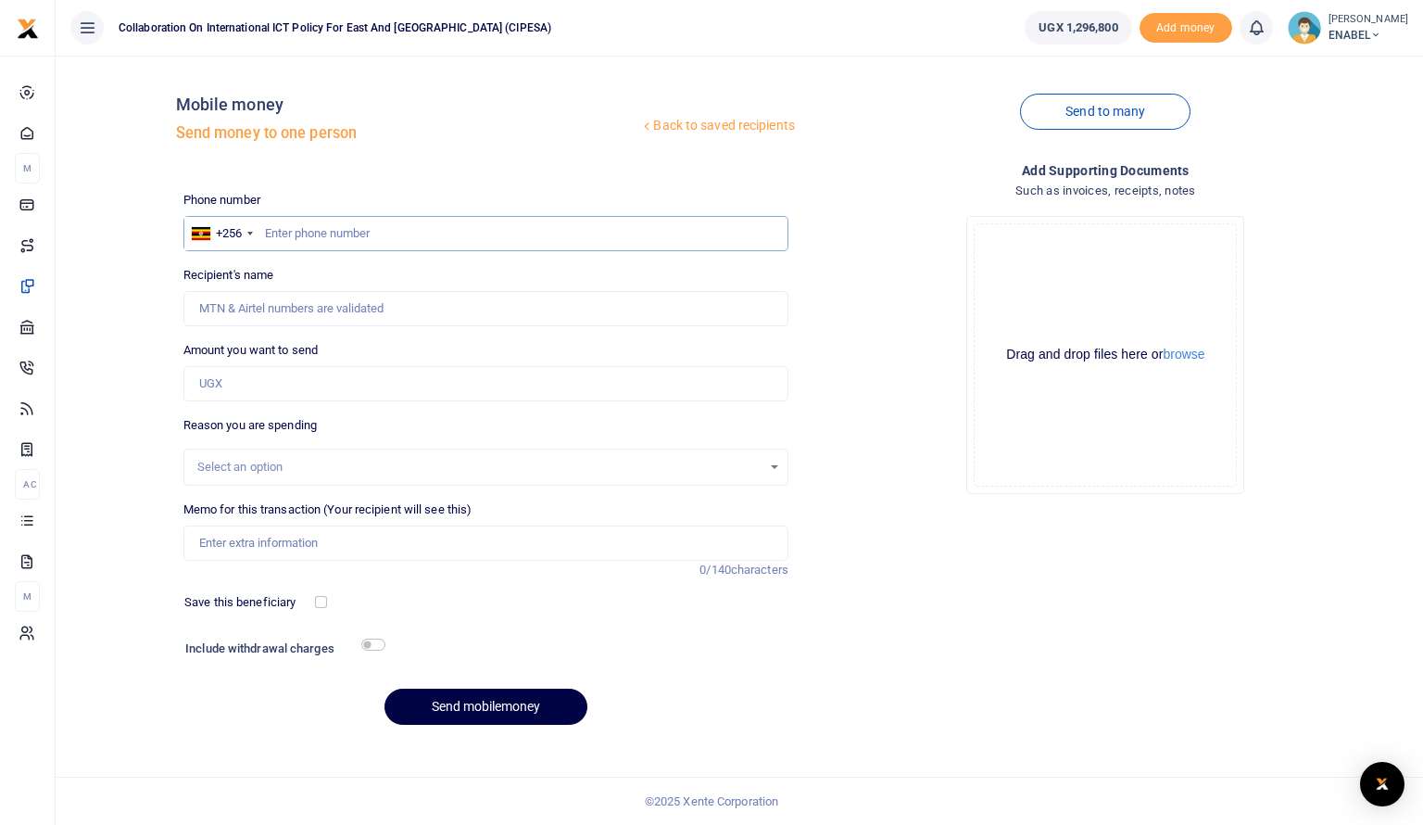
click at [450, 232] on input "text" at bounding box center [485, 233] width 605 height 35
type input "0787484334"
type input "Brian Magara"
type input "0787484334"
click at [310, 381] on input "Amount you want to send" at bounding box center [485, 383] width 605 height 35
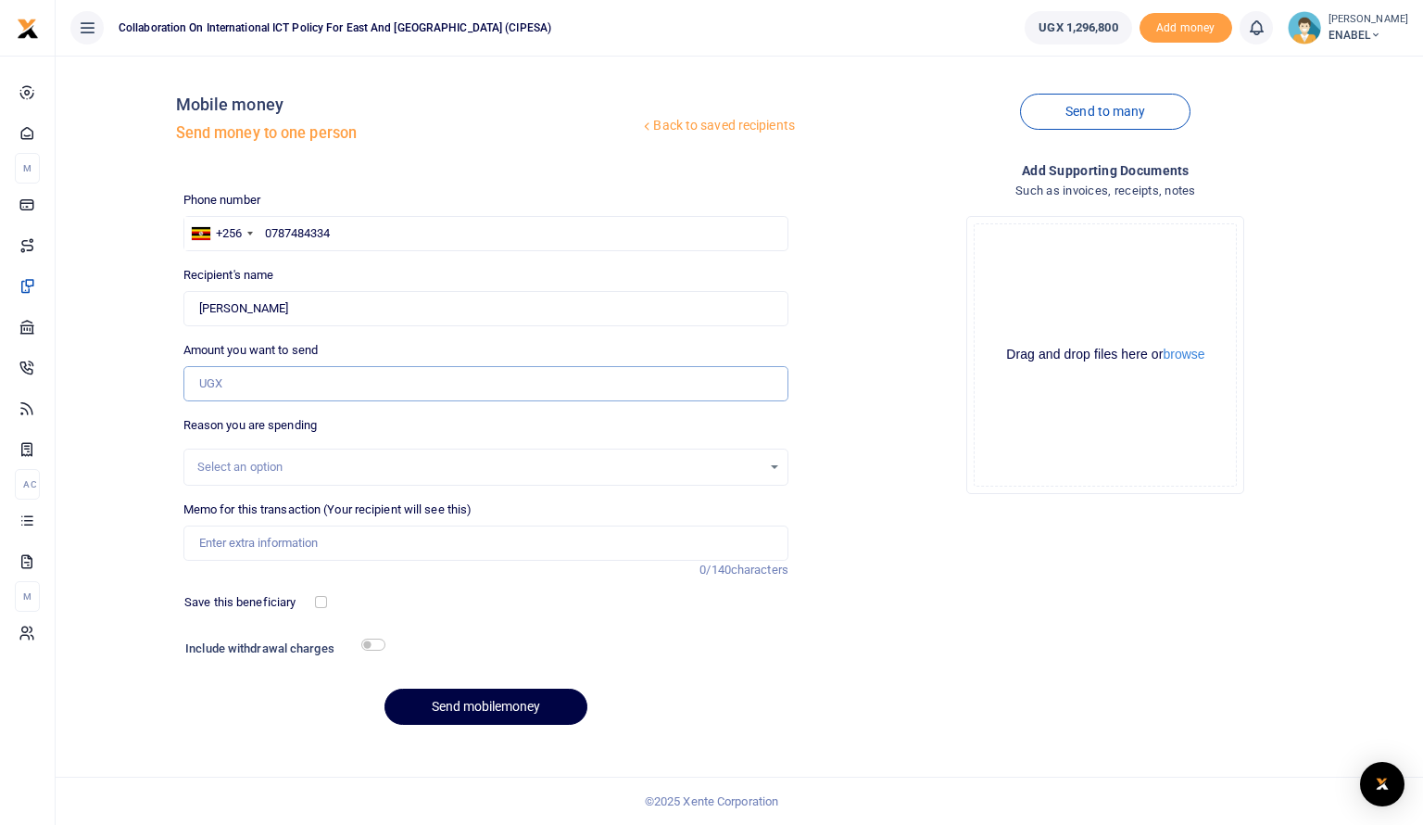
type input "80,000"
click at [319, 461] on div "Select an option" at bounding box center [479, 467] width 564 height 19
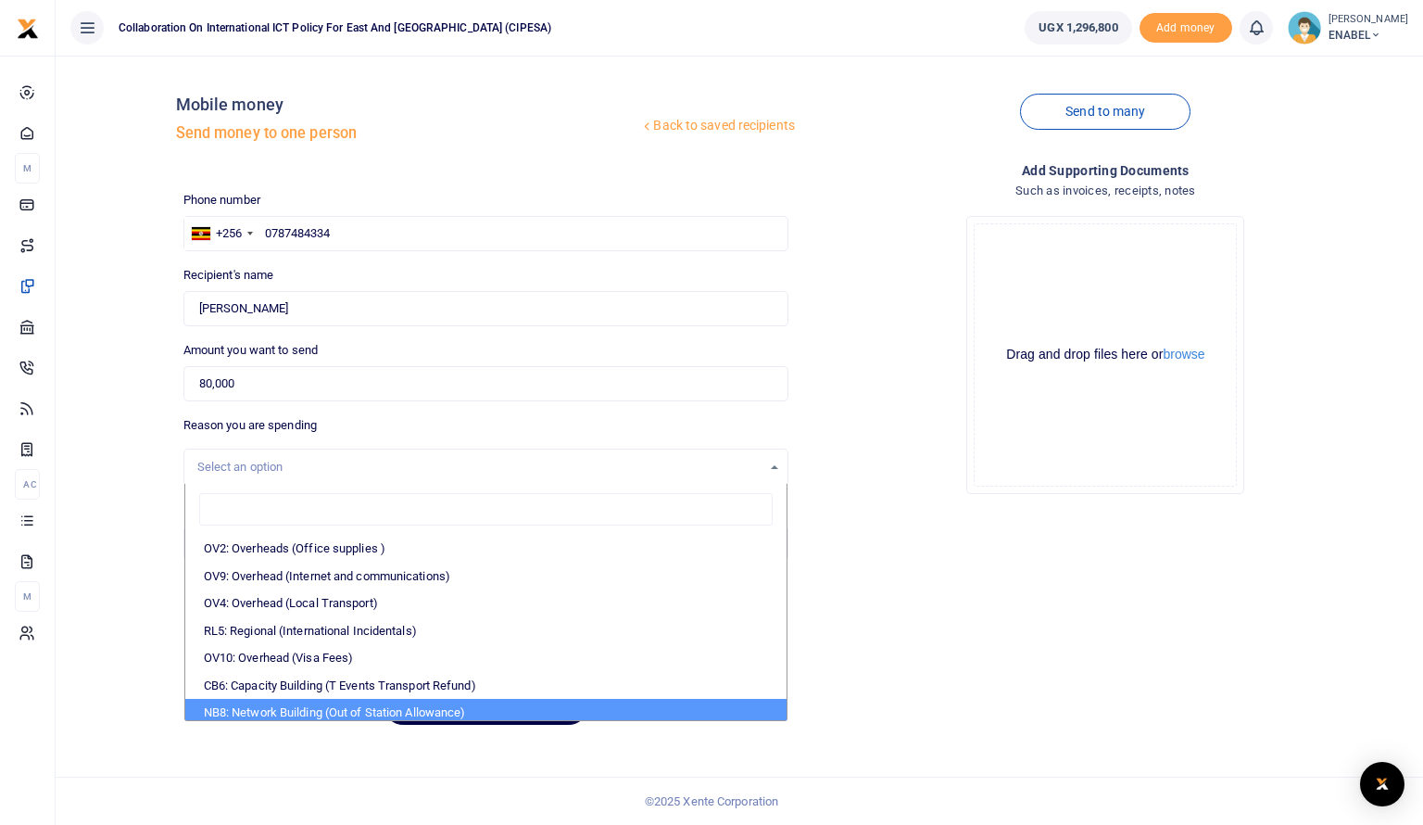
click at [371, 716] on li "NB8: Network Building (Out of Station Allowance)" at bounding box center [485, 713] width 601 height 28
select select "106"
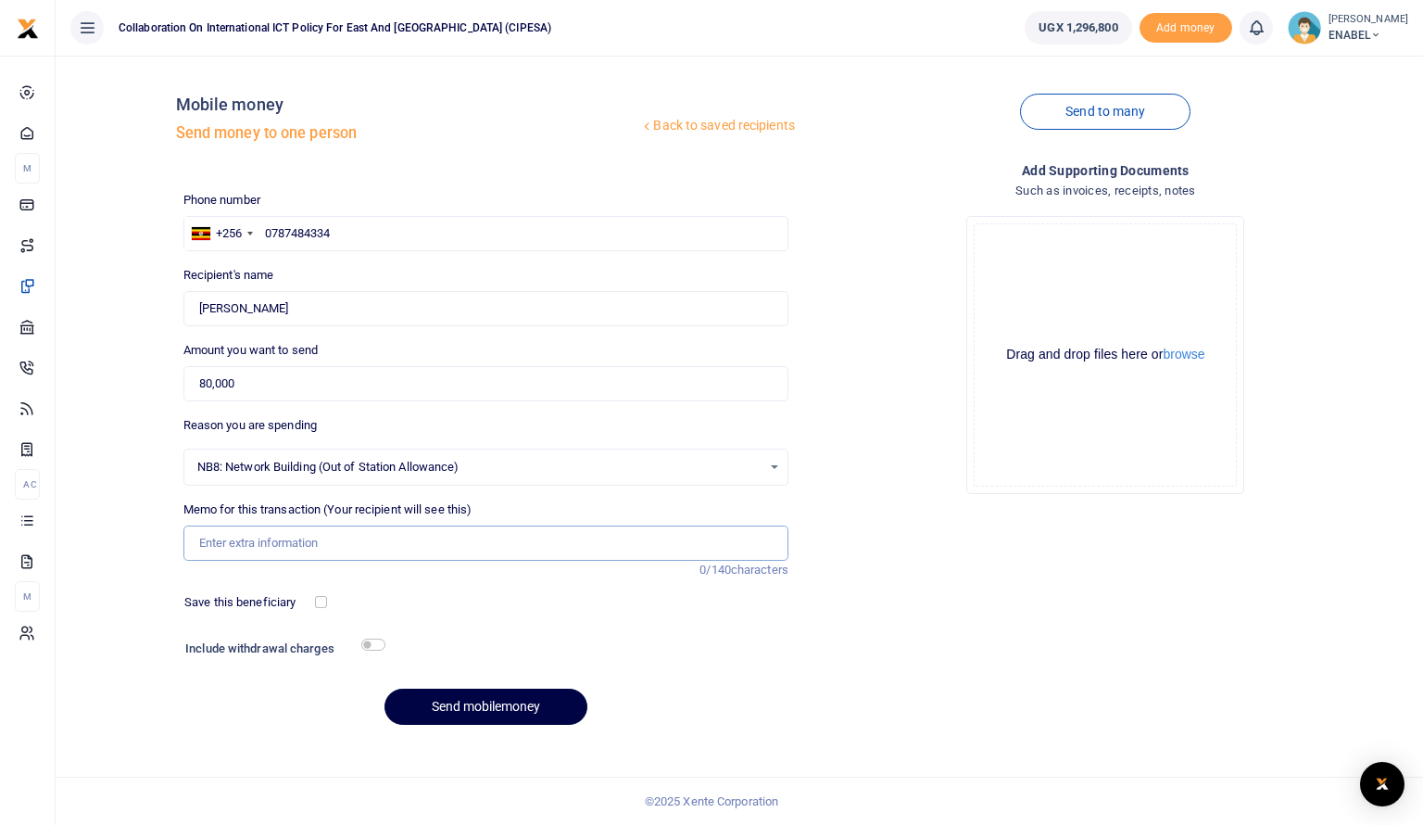
click at [378, 542] on input "Memo for this transaction (Your recipient will see this)" at bounding box center [485, 542] width 605 height 35
click at [616, 541] on input "Honorarium to Panelist for attending a radio talk show on advancing respect for…" at bounding box center [485, 542] width 605 height 35
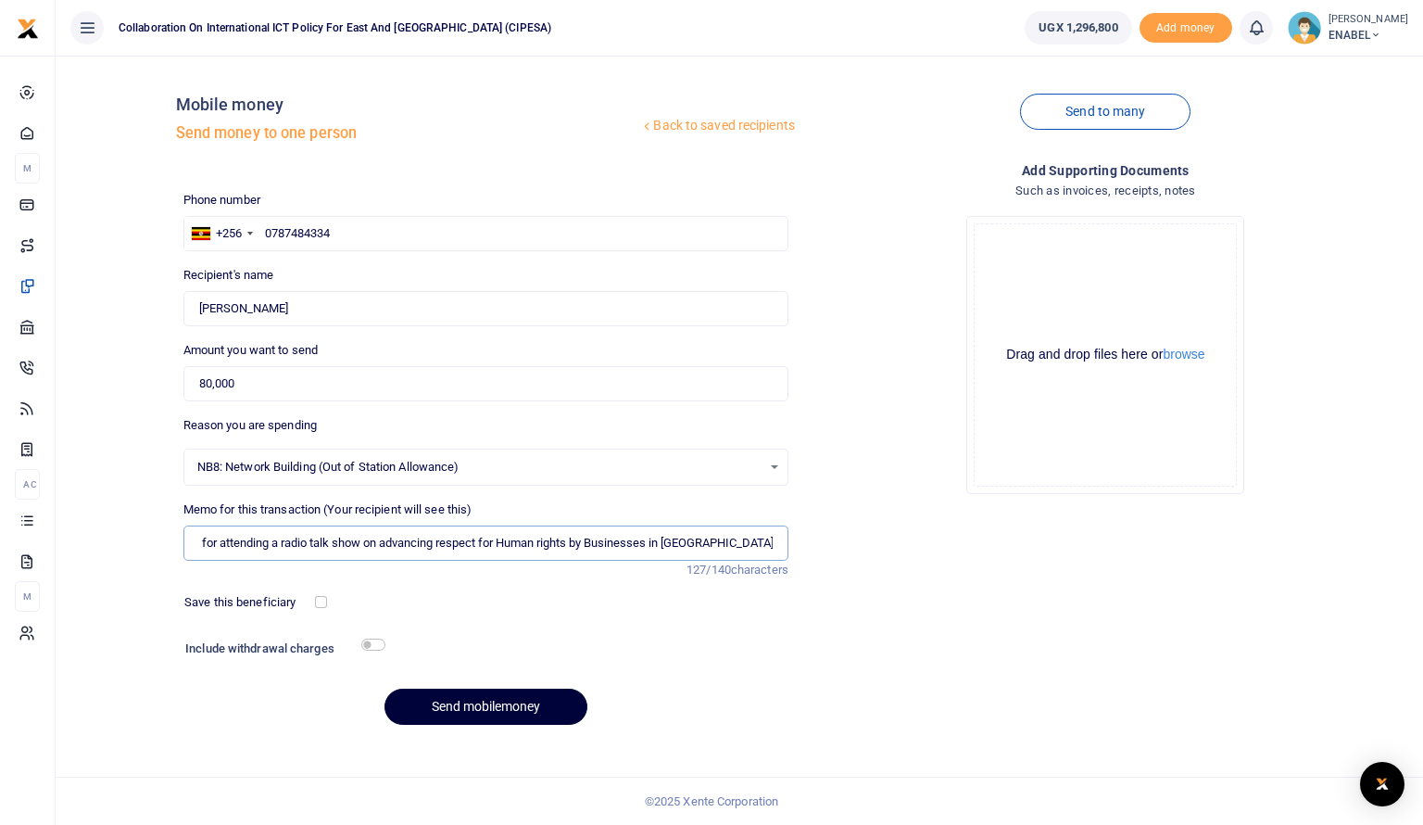
type input "Honorarium to Panelist for attending a radio talk show on advancing respect for…"
click at [474, 702] on button "Send mobilemoney" at bounding box center [486, 707] width 203 height 36
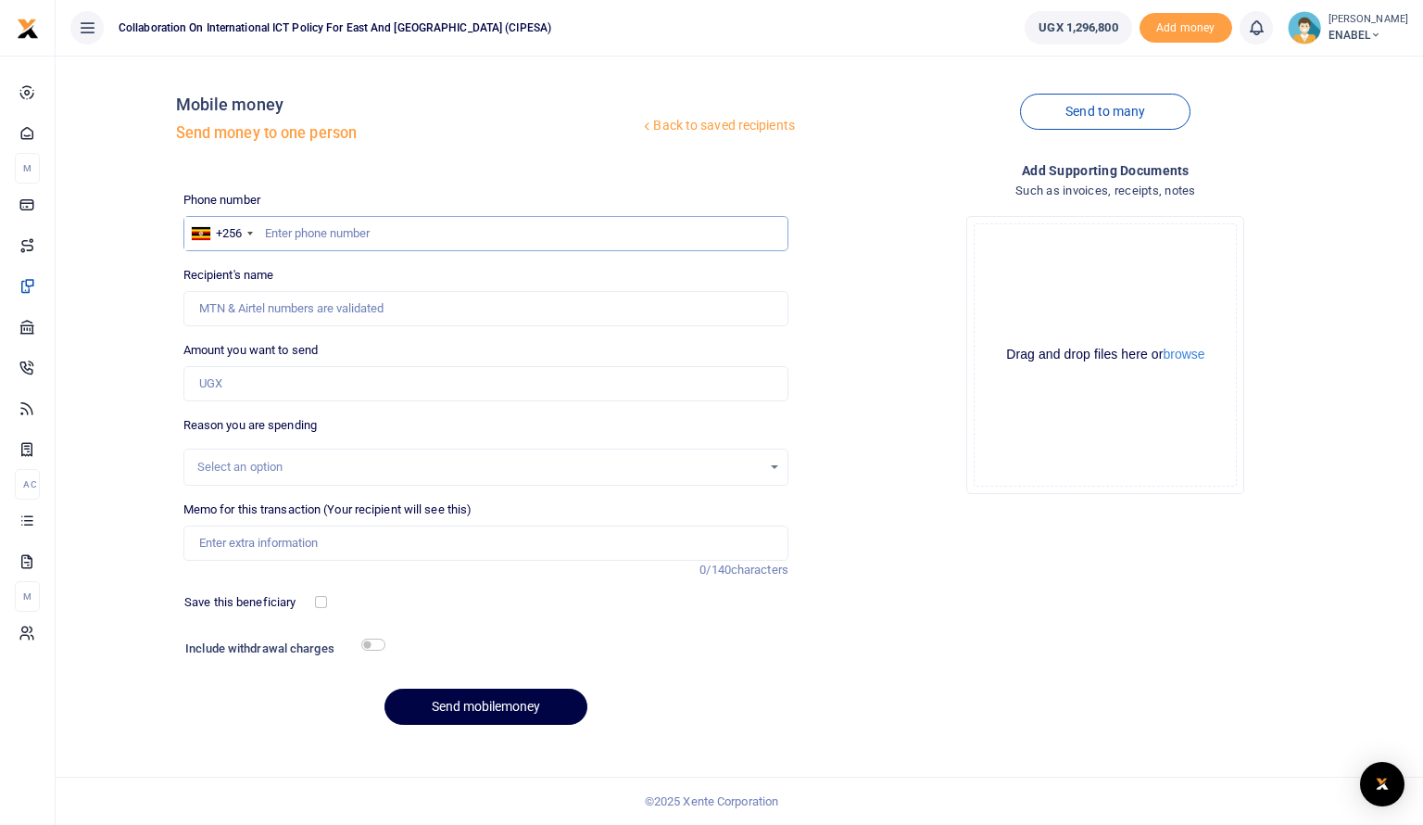
click at [494, 235] on input "text" at bounding box center [485, 233] width 605 height 35
type input "0788593908"
type input "[PERSON_NAME]"
click at [294, 233] on input "0788593908" at bounding box center [485, 233] width 605 height 35
type input "078593908"
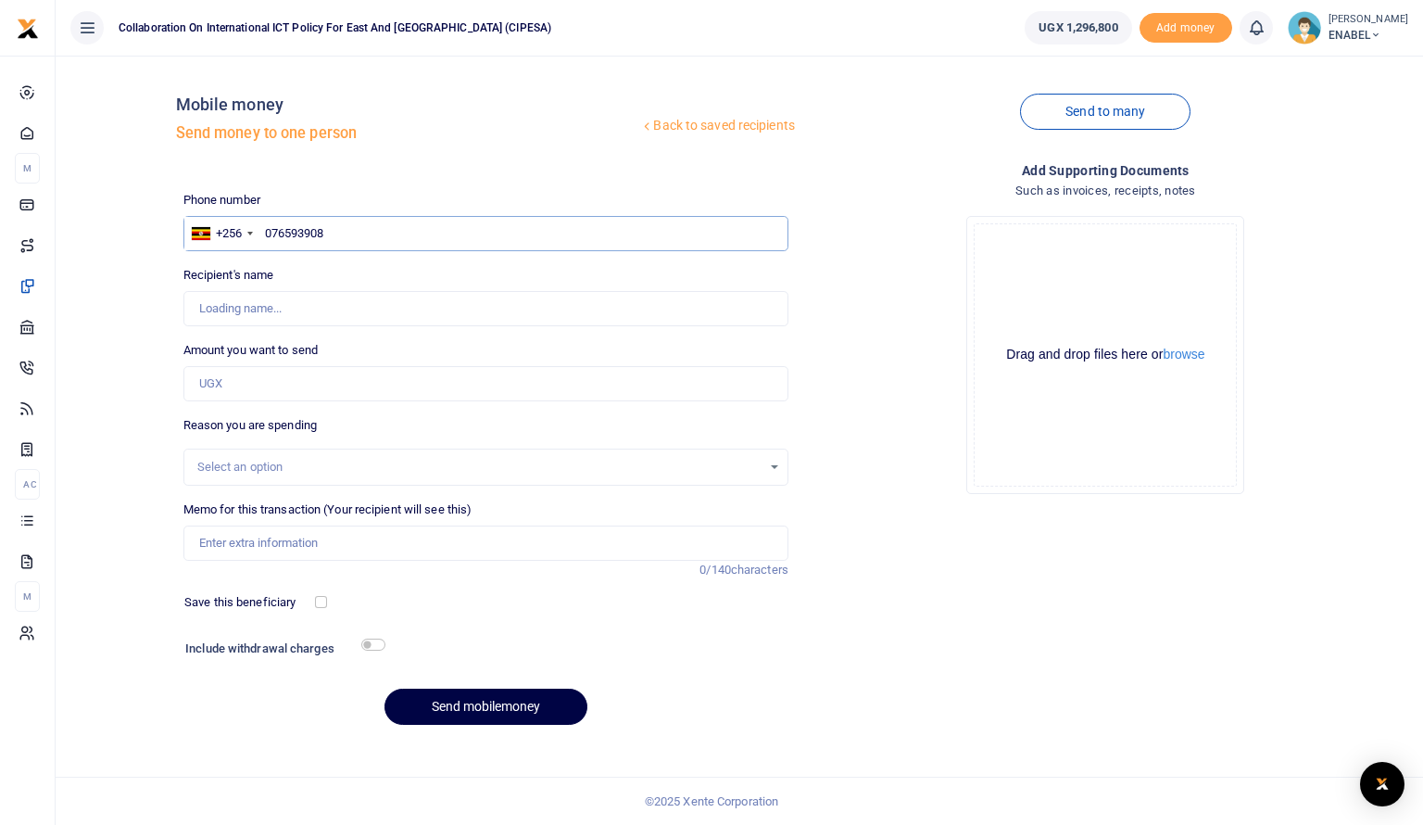
type input "0766593908"
type input "[PERSON_NAME]"
click at [355, 230] on input "0766593908" at bounding box center [485, 233] width 605 height 35
type input "0"
type input "0766593908"
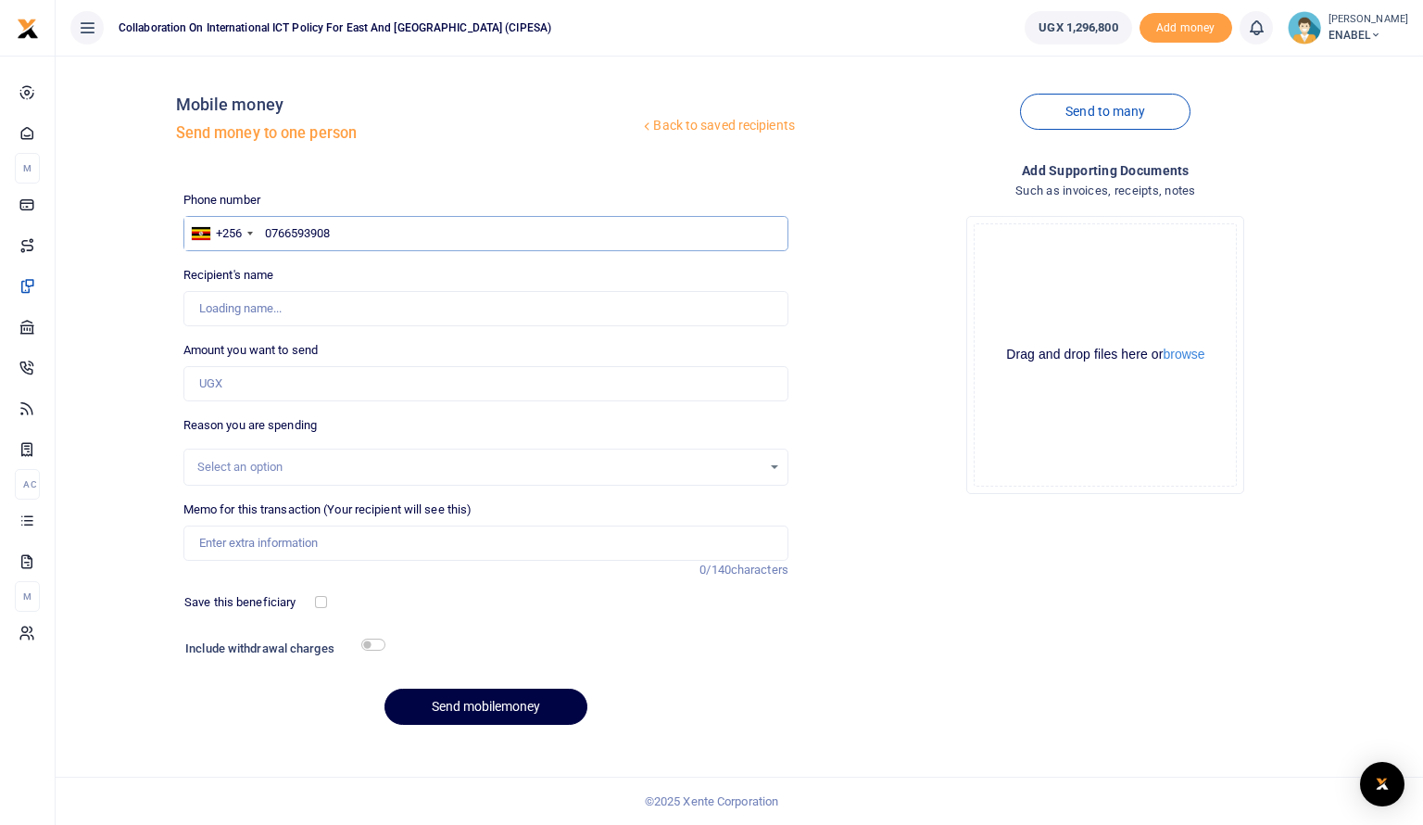
type input "[PERSON_NAME]"
type input "07665939"
type input "0"
type input "0774076907"
type input "[DEMOGRAPHIC_DATA][PERSON_NAME]"
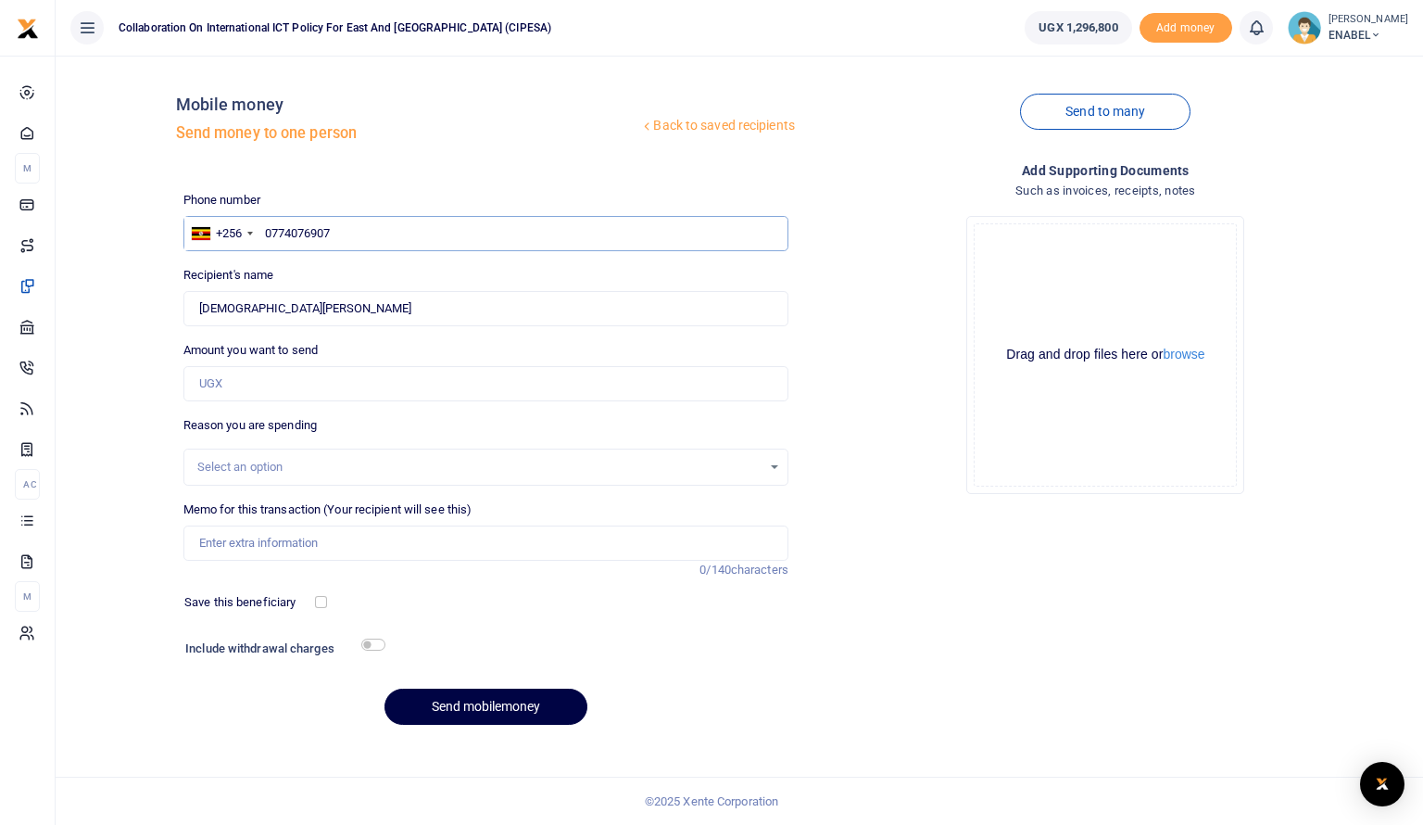
type input "0774076907"
click at [289, 384] on input "Amount you want to send" at bounding box center [485, 383] width 605 height 35
type input "80,000"
click at [342, 472] on div "Select an option" at bounding box center [479, 467] width 564 height 19
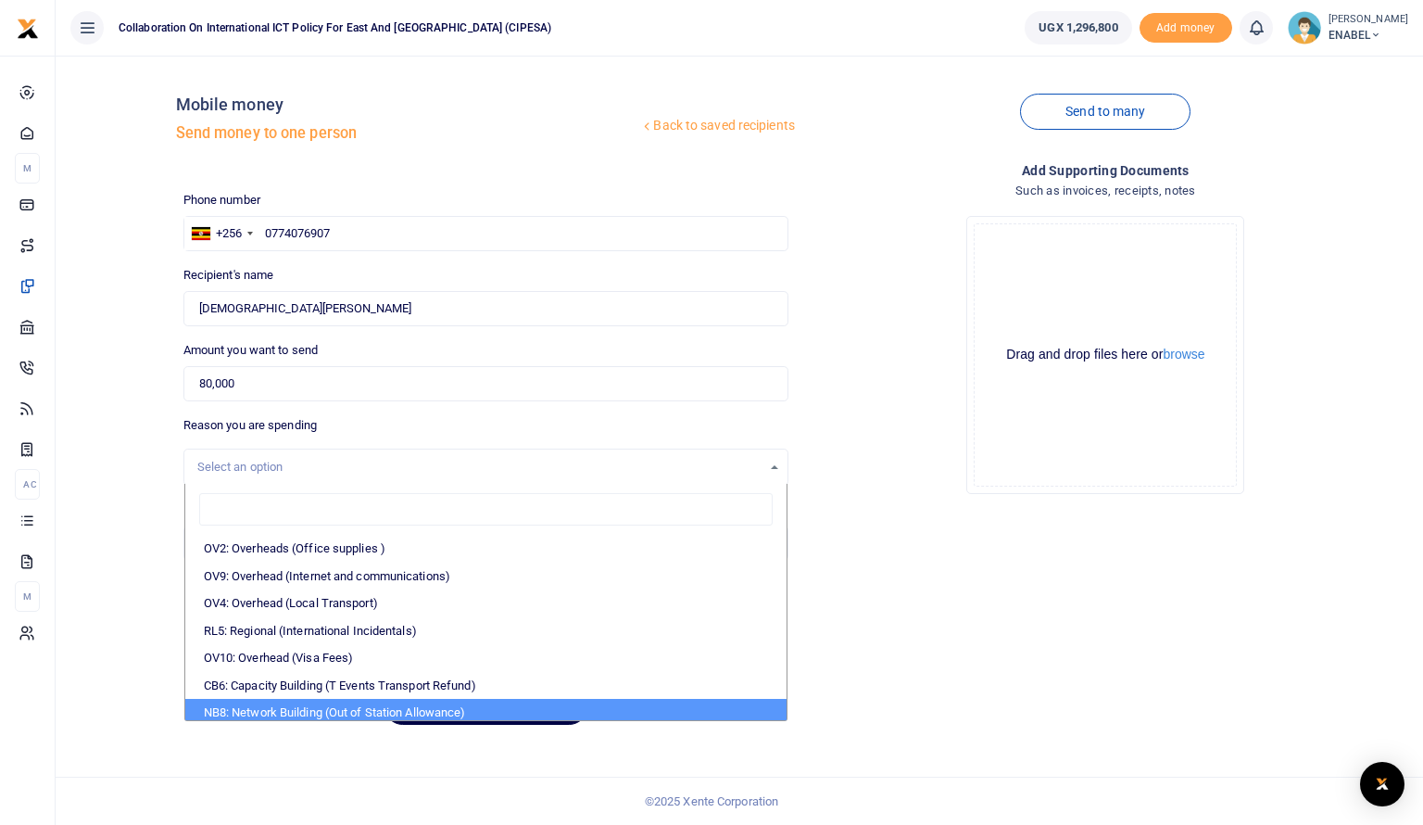
click at [423, 708] on li "NB8: Network Building (Out of Station Allowance)" at bounding box center [485, 713] width 601 height 28
select select "106"
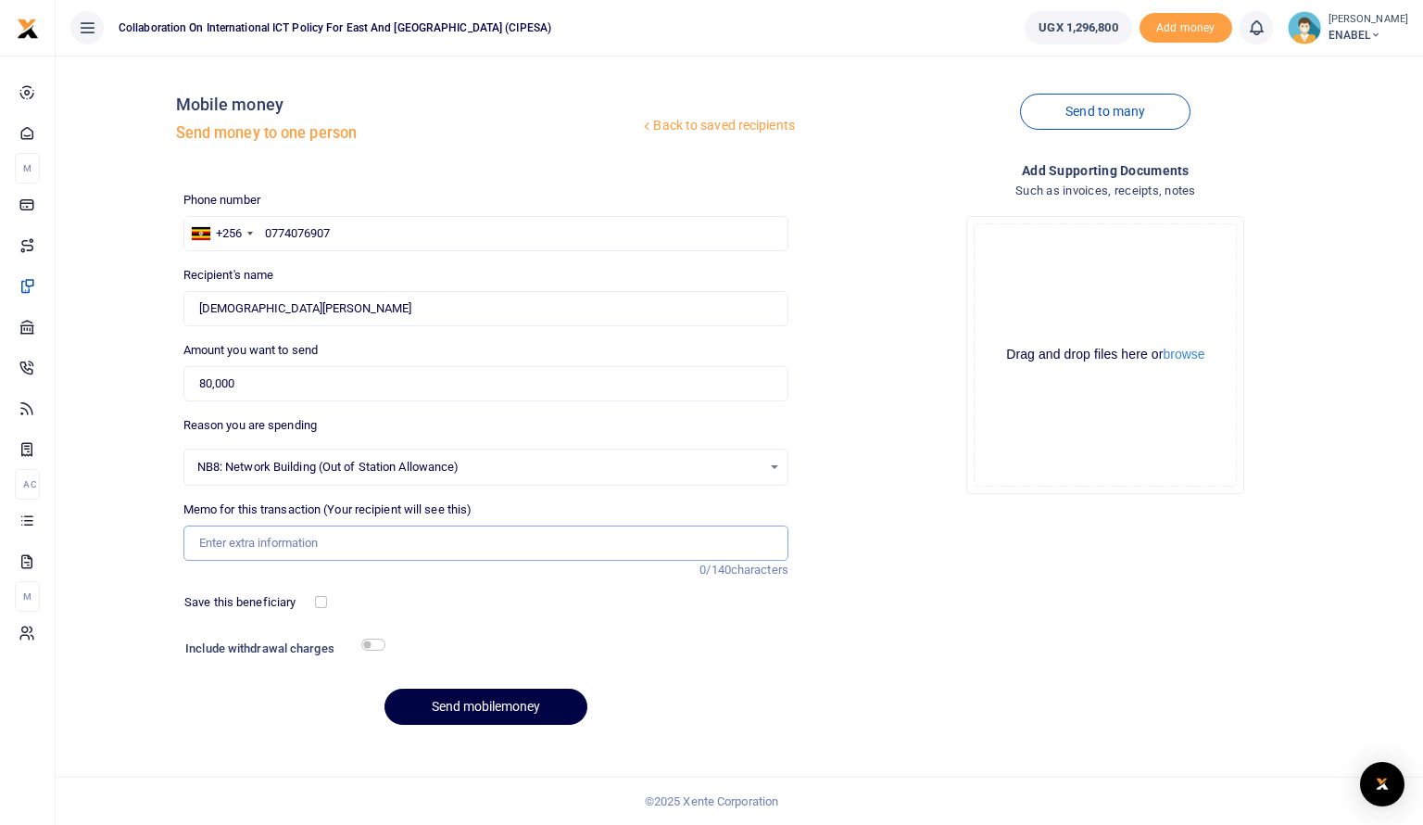
click at [609, 550] on input "Memo for this transaction (Your recipient will see this)" at bounding box center [485, 542] width 605 height 35
click at [709, 541] on input "Honorarium to Panelist for attending a radio talk show on advancing respect for…" at bounding box center [485, 542] width 605 height 35
type input "Honorarium to Panelist for attending a radio talk show on advancing respect for…"
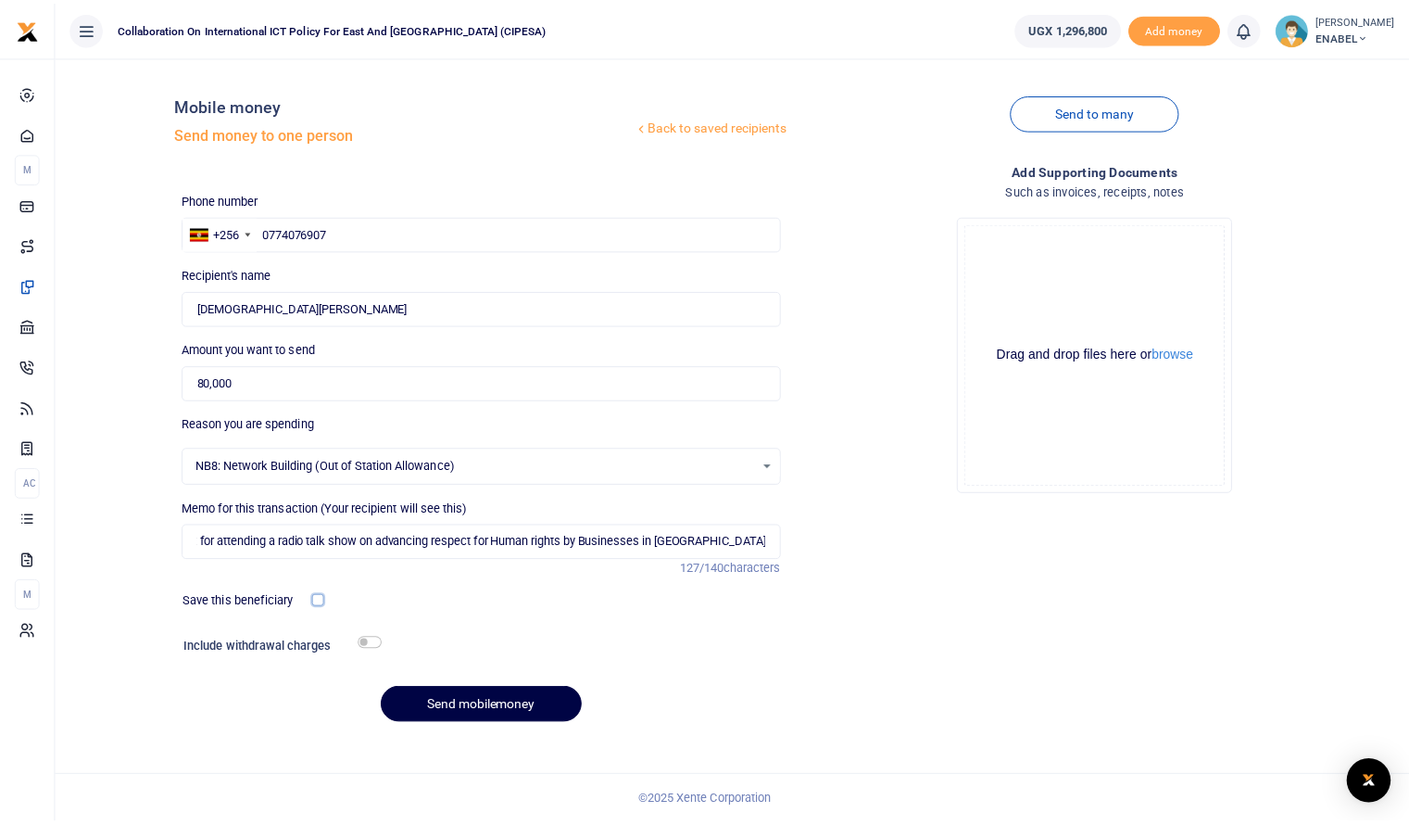
scroll to position [0, 0]
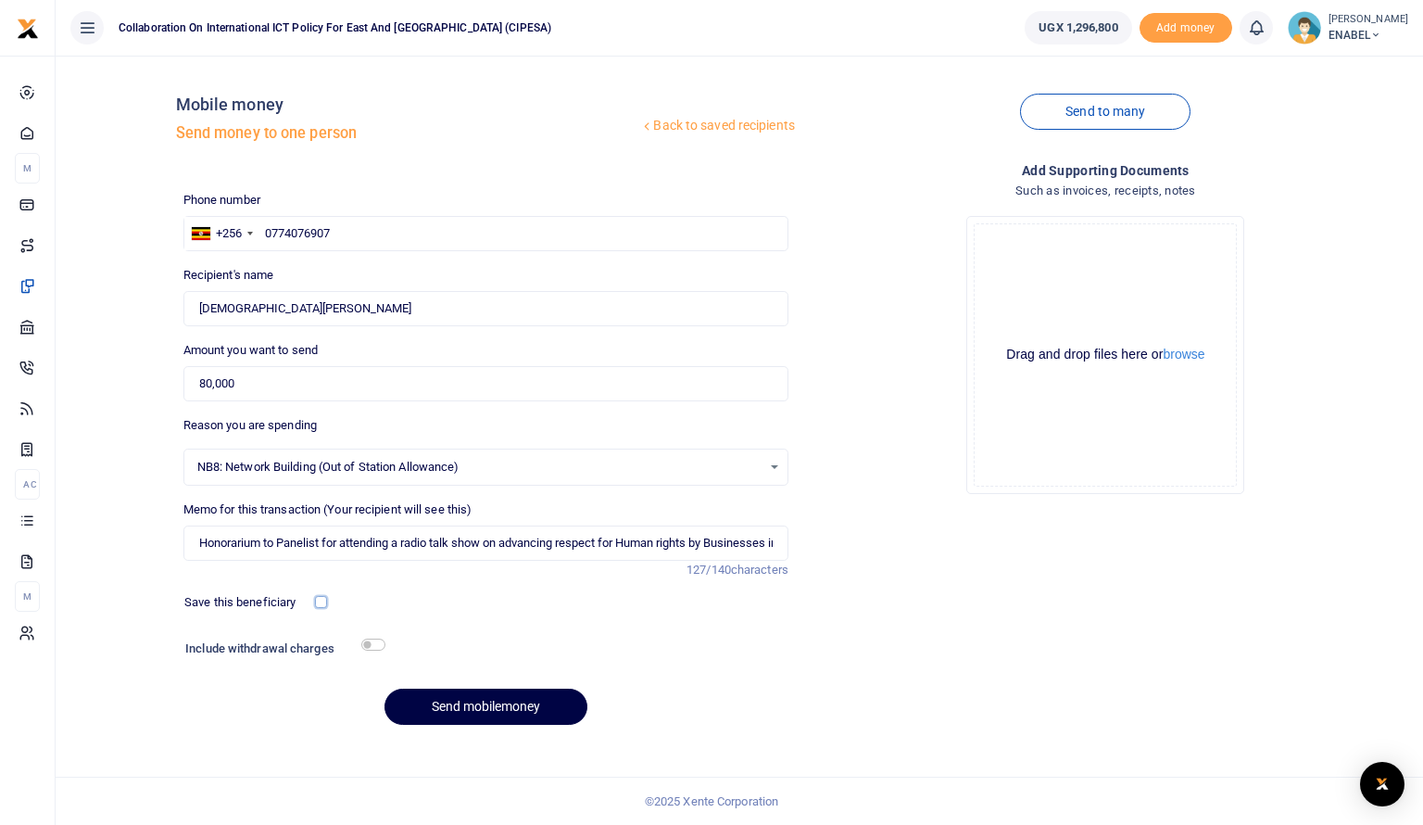
click at [315, 605] on input "checkbox" at bounding box center [321, 602] width 12 height 12
checkbox input "true"
click at [373, 644] on input "checkbox" at bounding box center [373, 644] width 24 height 12
checkbox input "true"
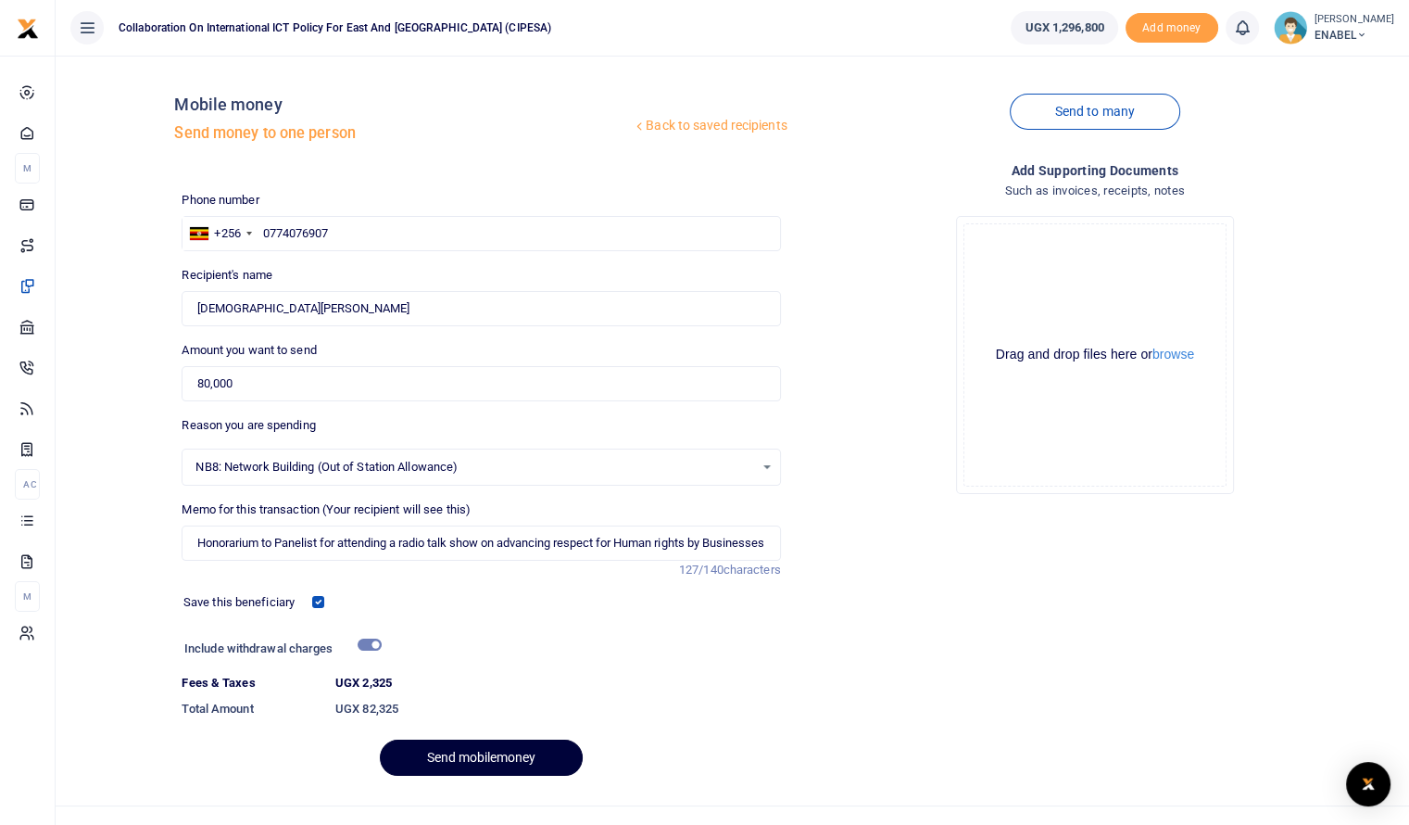
click at [477, 757] on button "Send mobilemoney" at bounding box center [481, 757] width 203 height 36
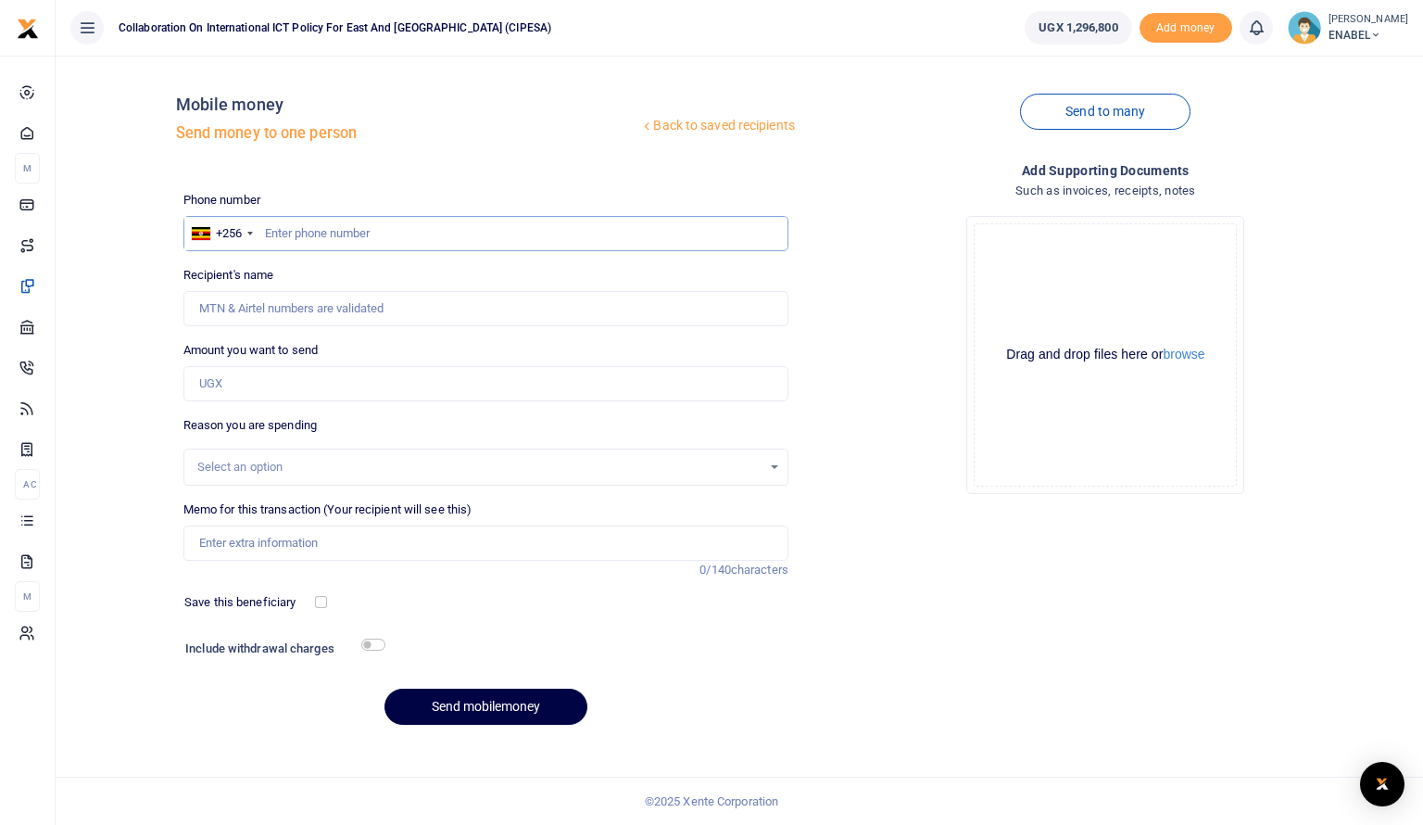
click at [337, 231] on input "text" at bounding box center [485, 233] width 605 height 35
type input "0761463239"
type input "Edison Oryema"
type input "0761463239"
click at [281, 389] on input "Amount you want to send" at bounding box center [485, 383] width 605 height 35
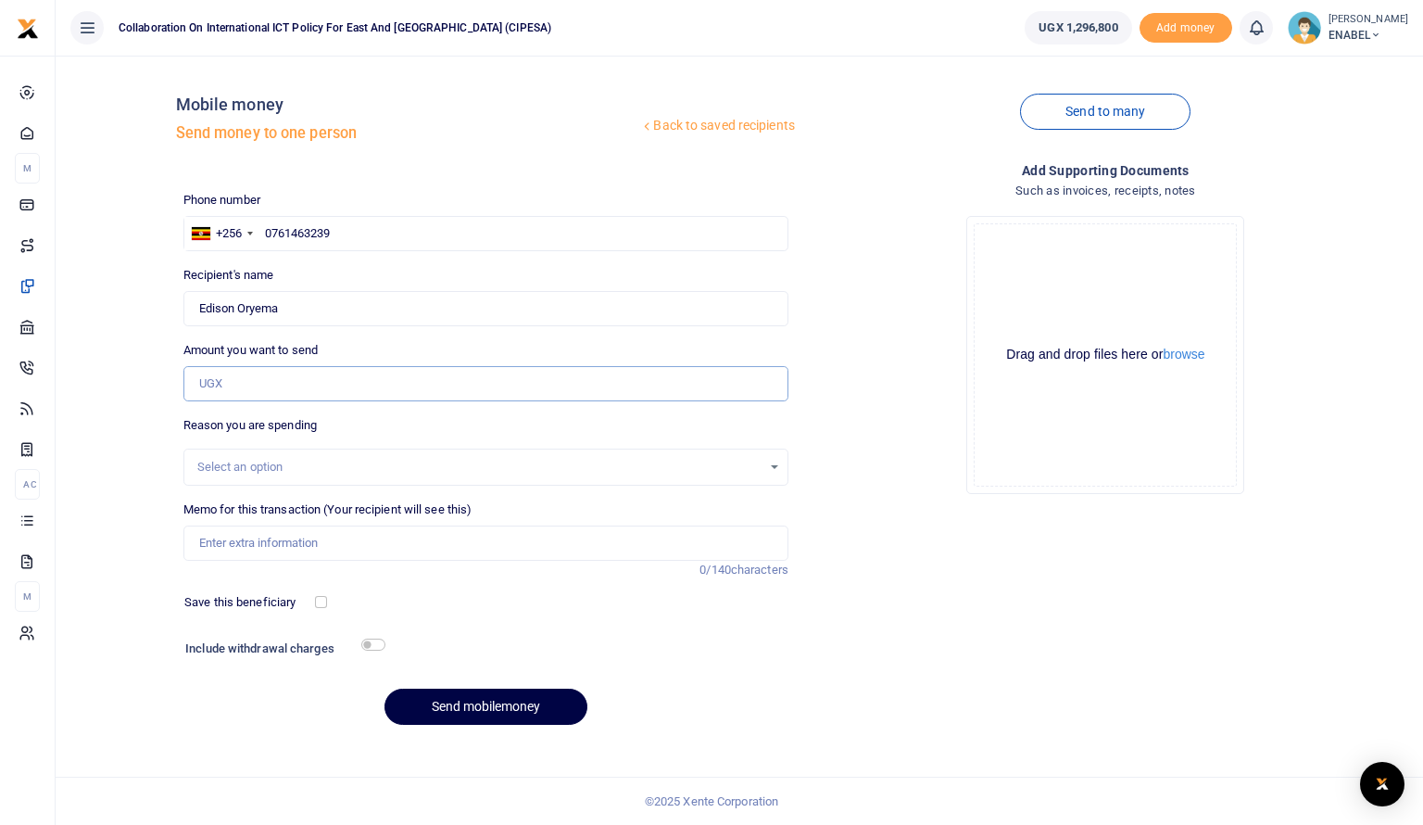
type input "80,000"
click at [285, 475] on div "Select an option" at bounding box center [479, 467] width 564 height 19
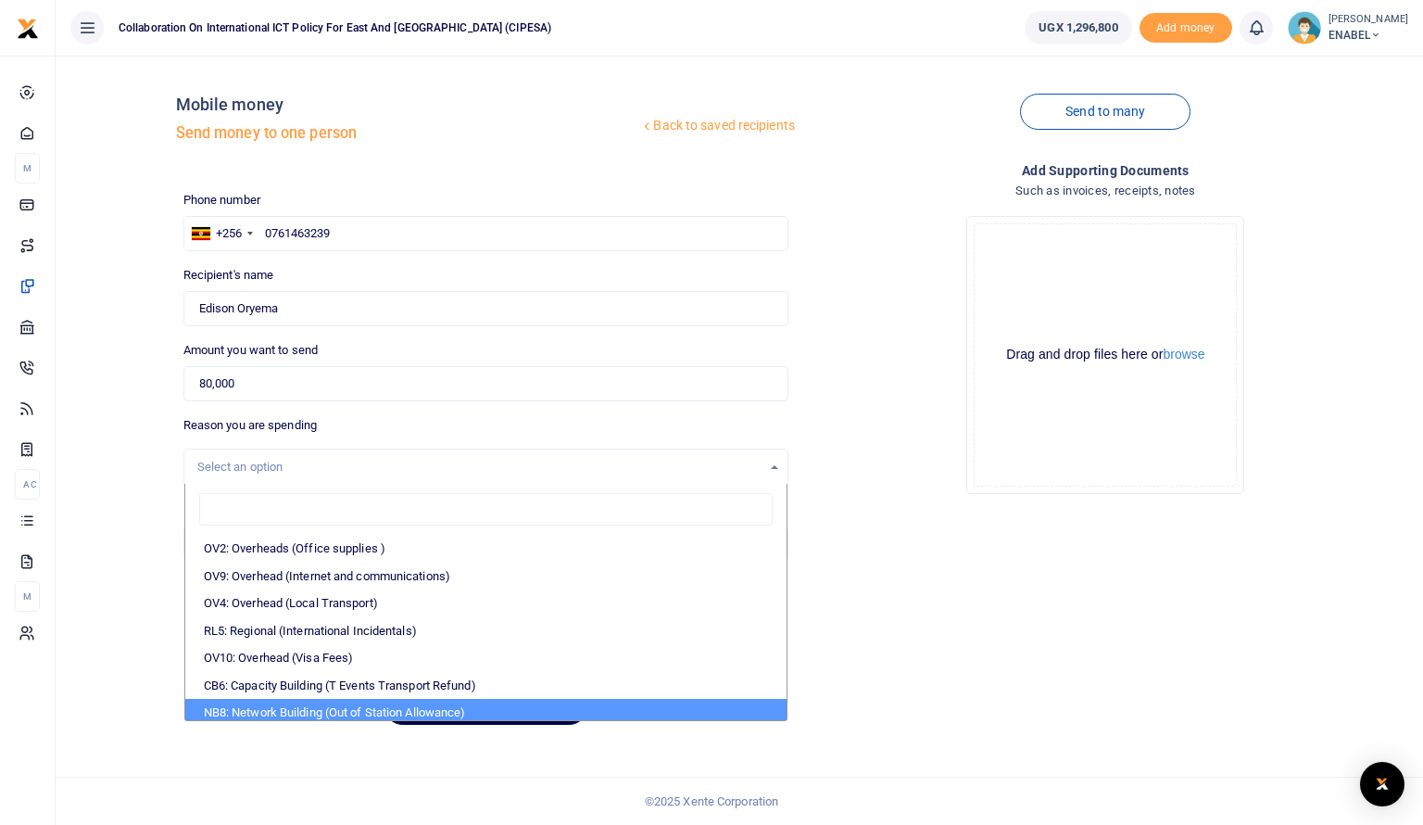
click at [300, 701] on li "NB8: Network Building (Out of Station Allowance)" at bounding box center [485, 713] width 601 height 28
select select "106"
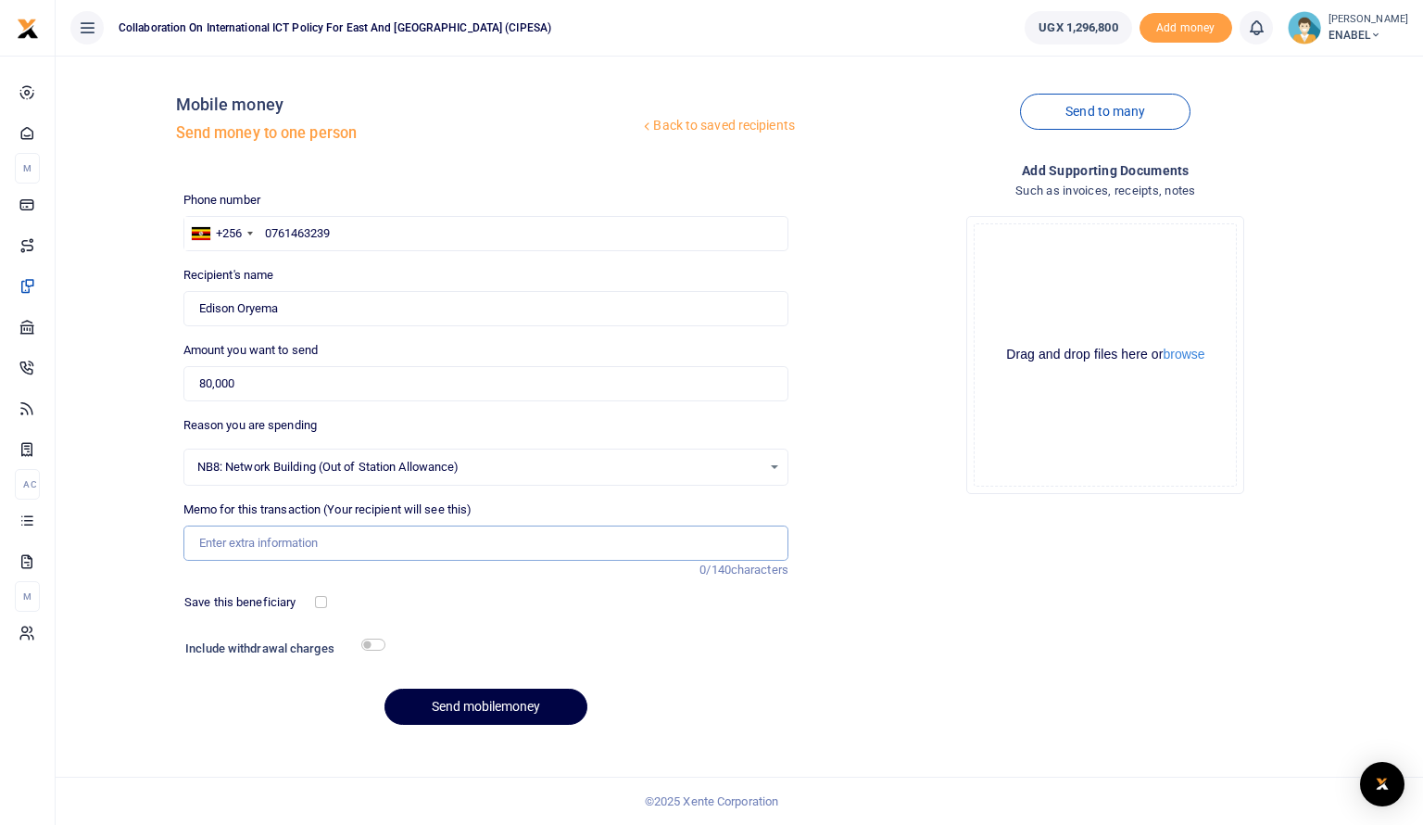
click at [335, 550] on input "Memo for this transaction (Your recipient will see this)" at bounding box center [485, 542] width 605 height 35
click at [615, 542] on input "Honorarium to Panelist for attending a radio talk show on advancing respect for…" at bounding box center [485, 542] width 605 height 35
click at [737, 539] on input "Honorarium to Panelist for attending a radio talk show on advancing respect for…" at bounding box center [485, 542] width 605 height 35
type input "Honorarium to Panelist for attending a radio talk show on advancing respect for…"
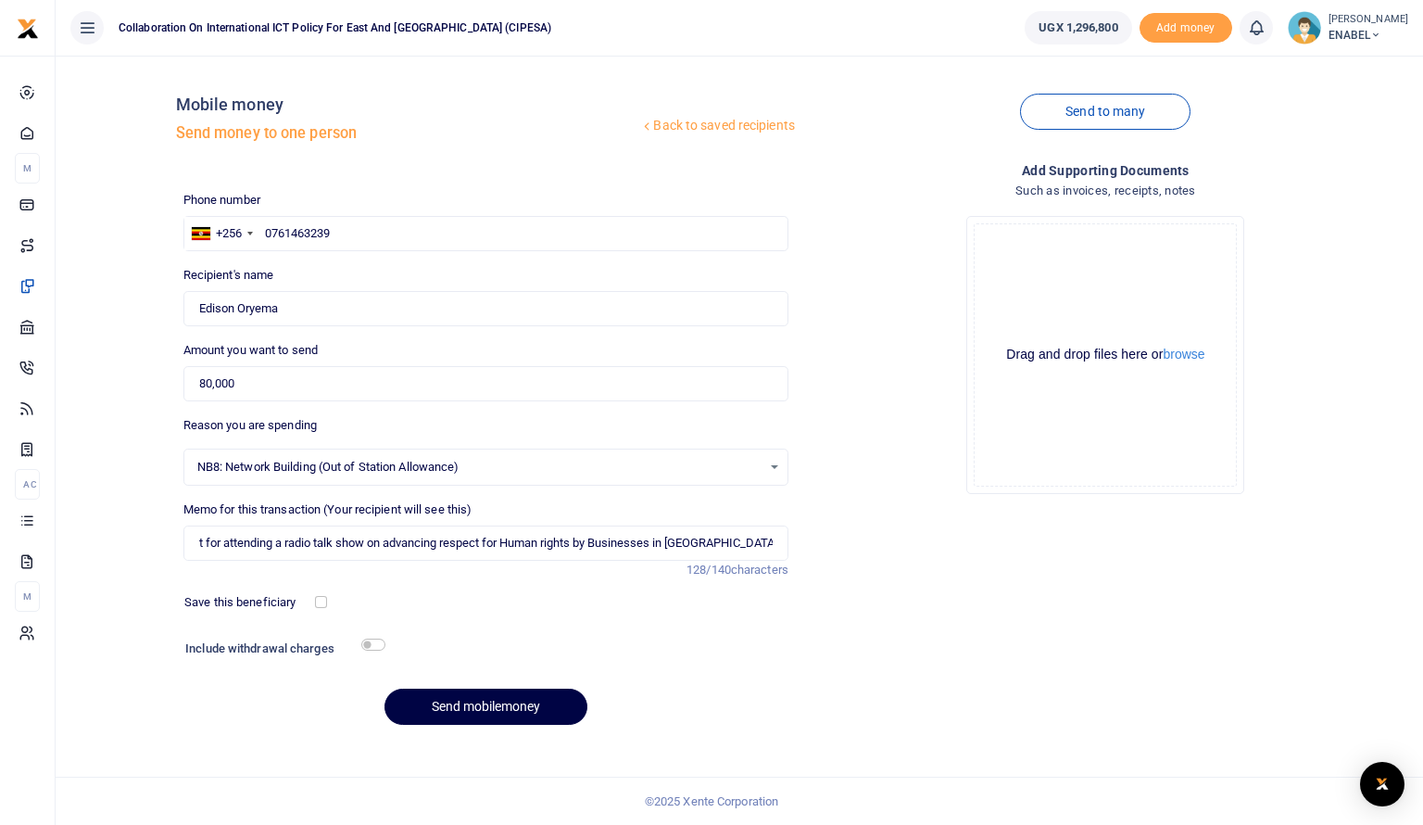
scroll to position [0, 0]
click at [480, 703] on button "Send mobilemoney" at bounding box center [486, 707] width 203 height 36
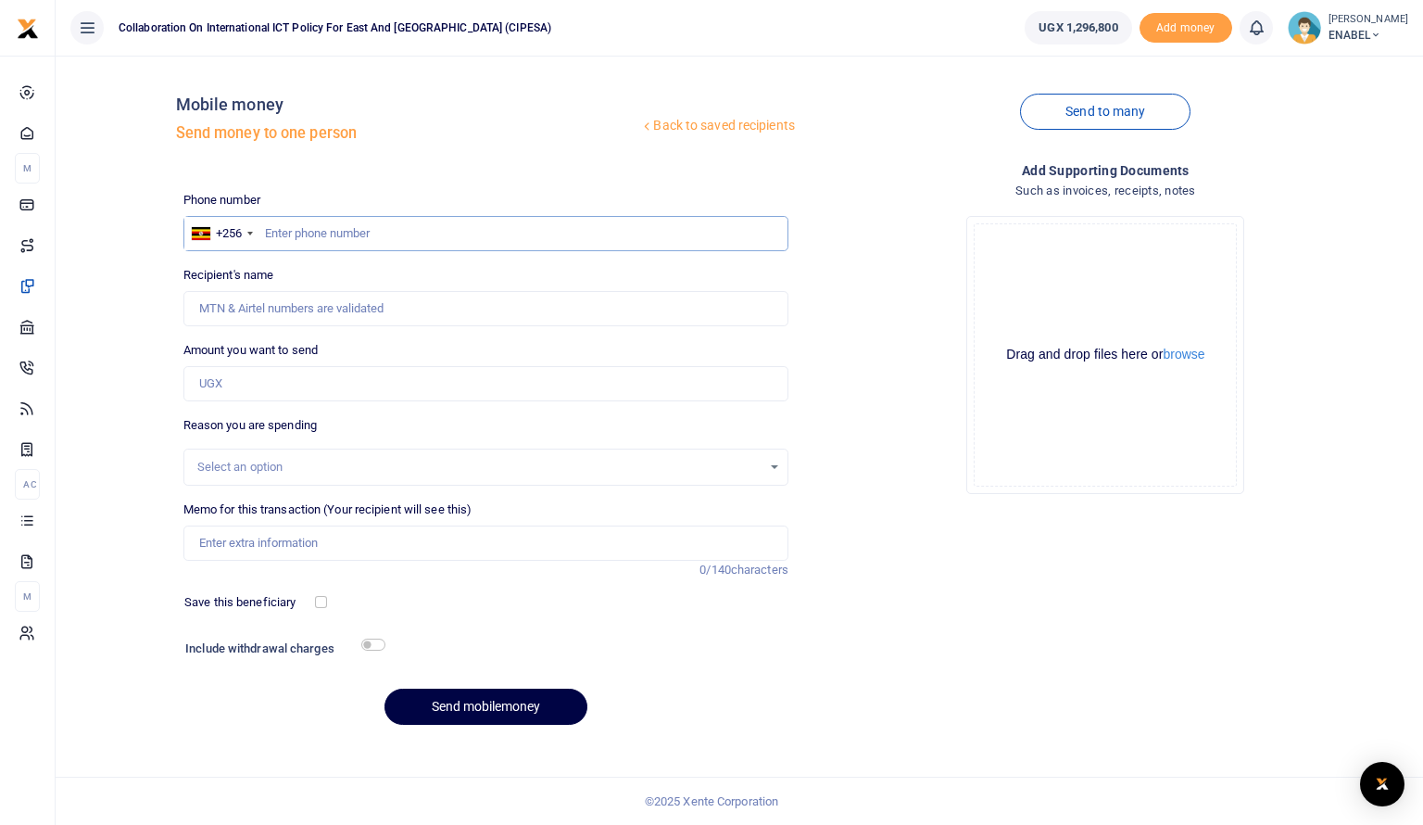
click at [402, 240] on input "text" at bounding box center [485, 233] width 605 height 35
type input "0782626082"
type input "[PERSON_NAME]"
type input "0782626082"
click at [283, 391] on input "Amount you want to send" at bounding box center [485, 383] width 605 height 35
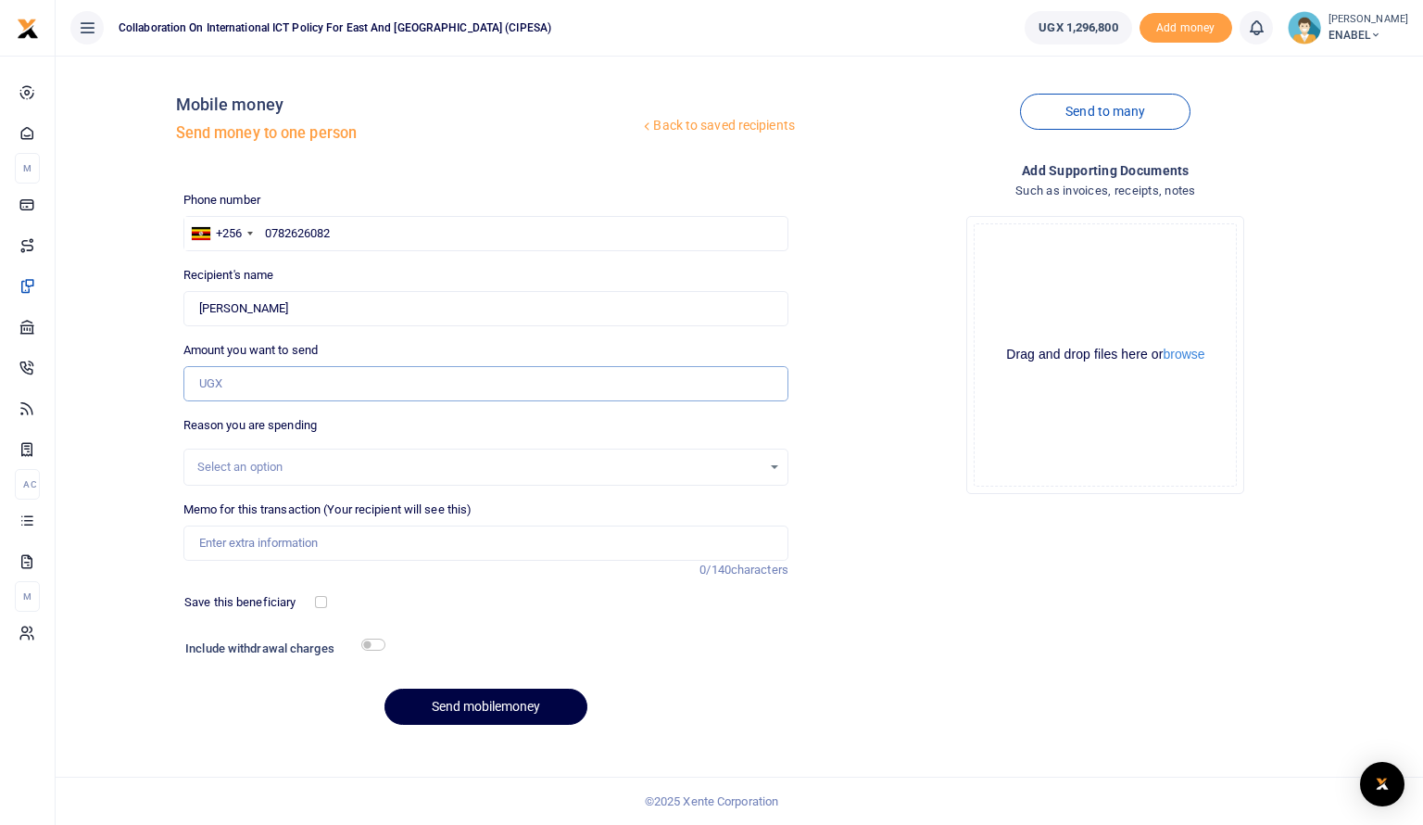
type input "80,000"
click at [335, 475] on div "Select an option" at bounding box center [485, 467] width 603 height 20
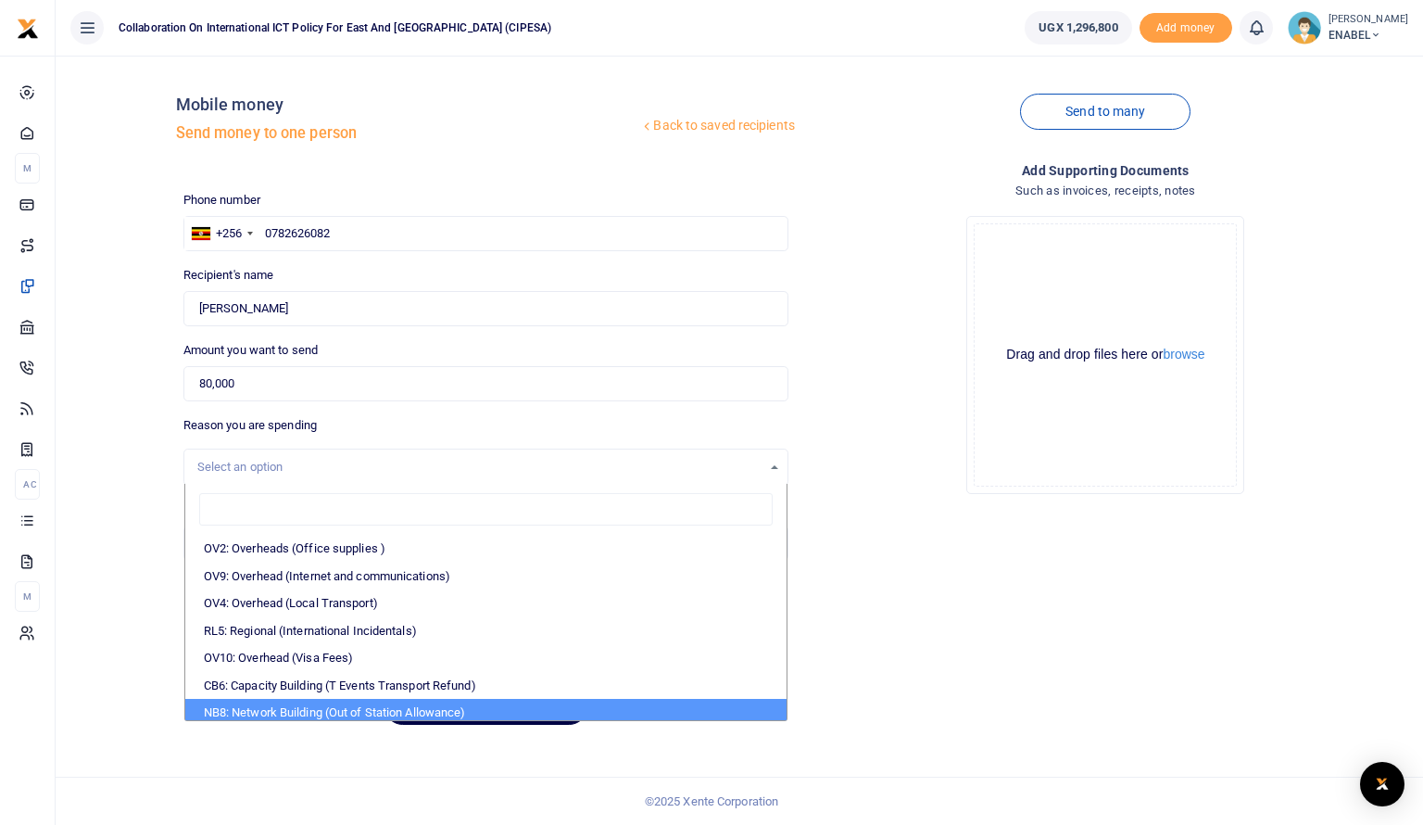
click at [297, 710] on li "NB8: Network Building (Out of Station Allowance)" at bounding box center [485, 713] width 601 height 28
select select "106"
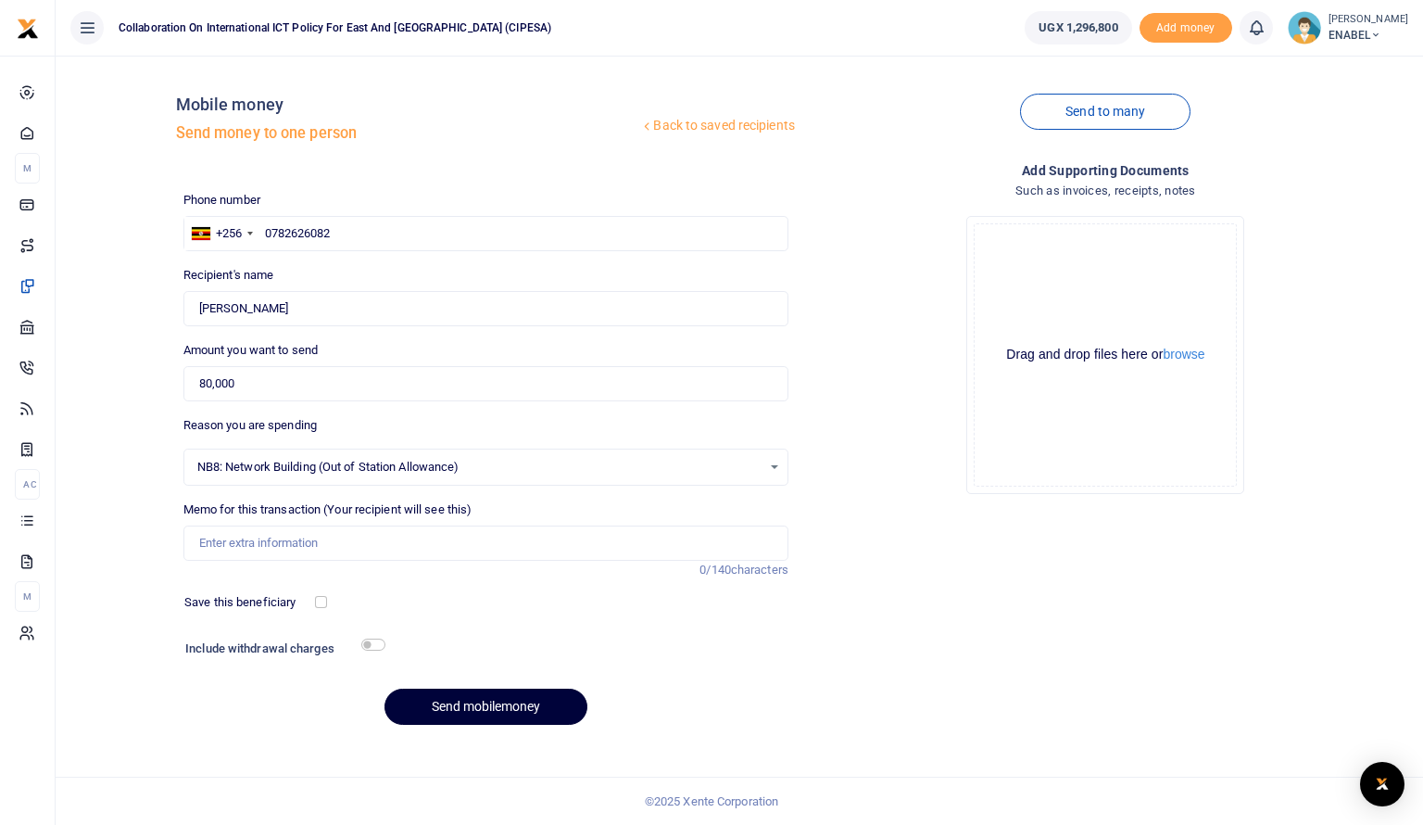
click at [474, 709] on button "Send mobilemoney" at bounding box center [486, 707] width 203 height 36
click at [561, 560] on div "Memo for this transaction (Your recipient will see this) Reason is required. 0/…" at bounding box center [486, 539] width 620 height 79
click at [529, 542] on input "Memo for this transaction (Your recipient will see this)" at bounding box center [485, 542] width 605 height 35
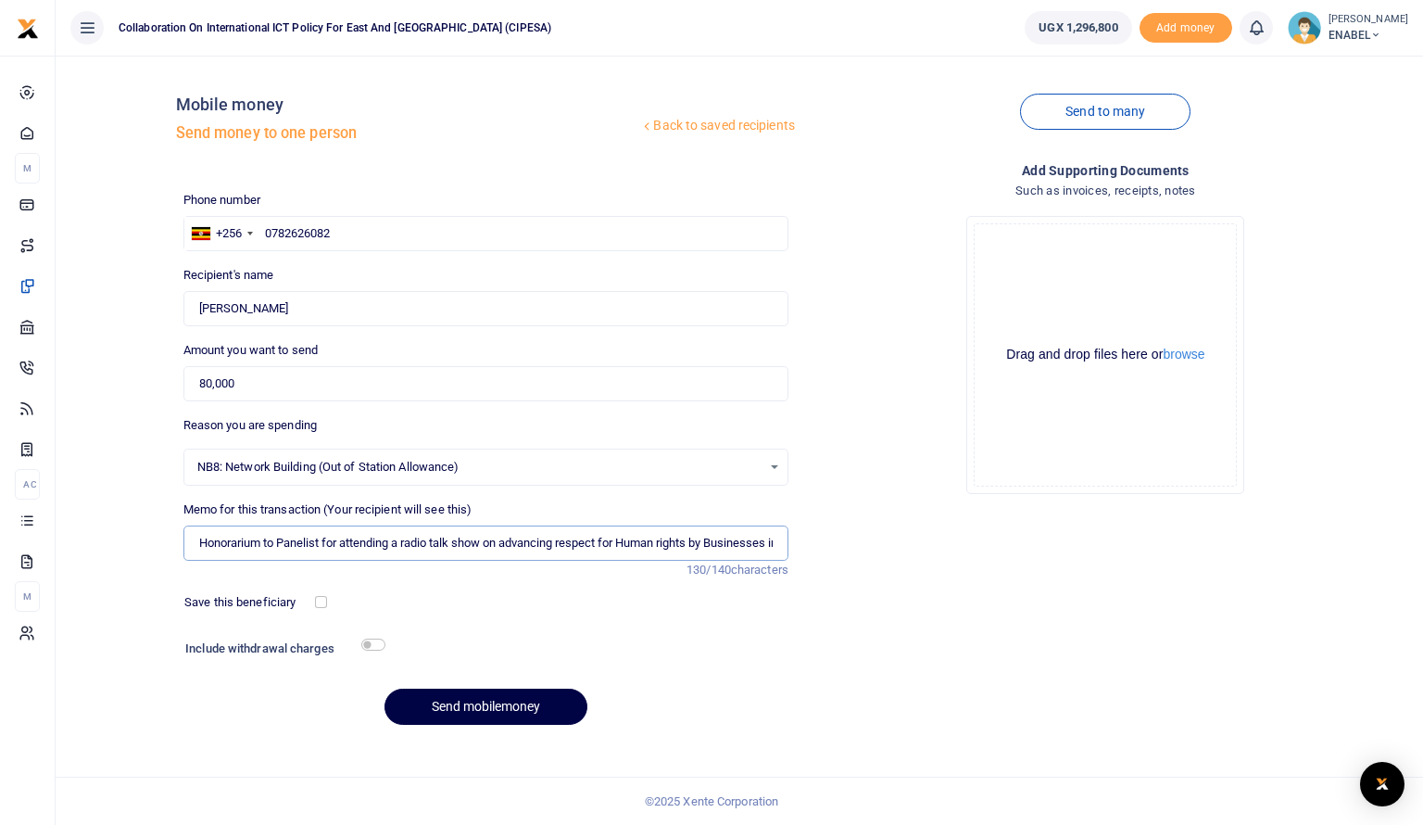
click at [678, 544] on input "Honorarium to Panelist for attending a radio talk show on advancing respect for…" at bounding box center [485, 542] width 605 height 35
type input "Honorarium to Panelist for attending a radio talk show on advancing respect for…"
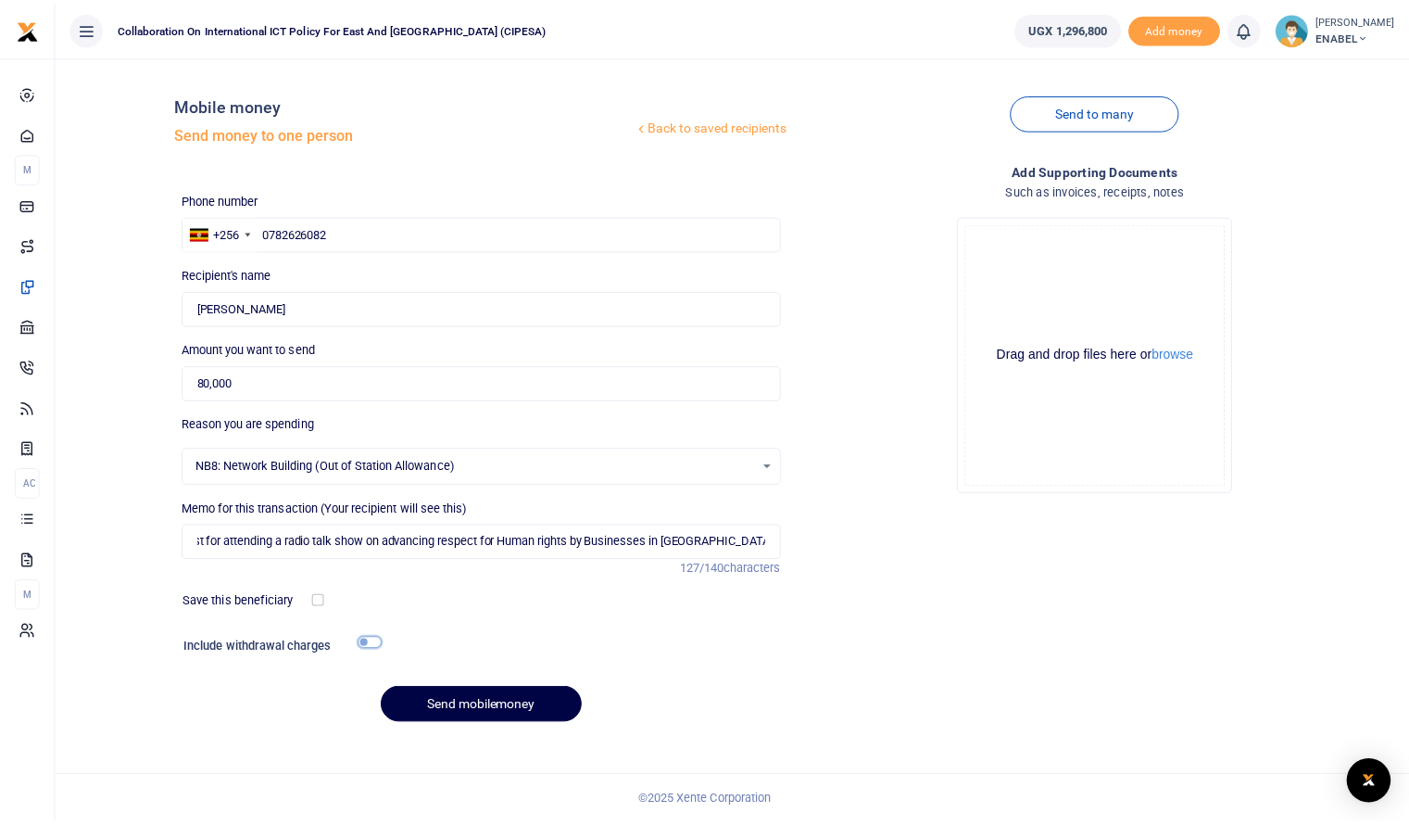
scroll to position [0, 0]
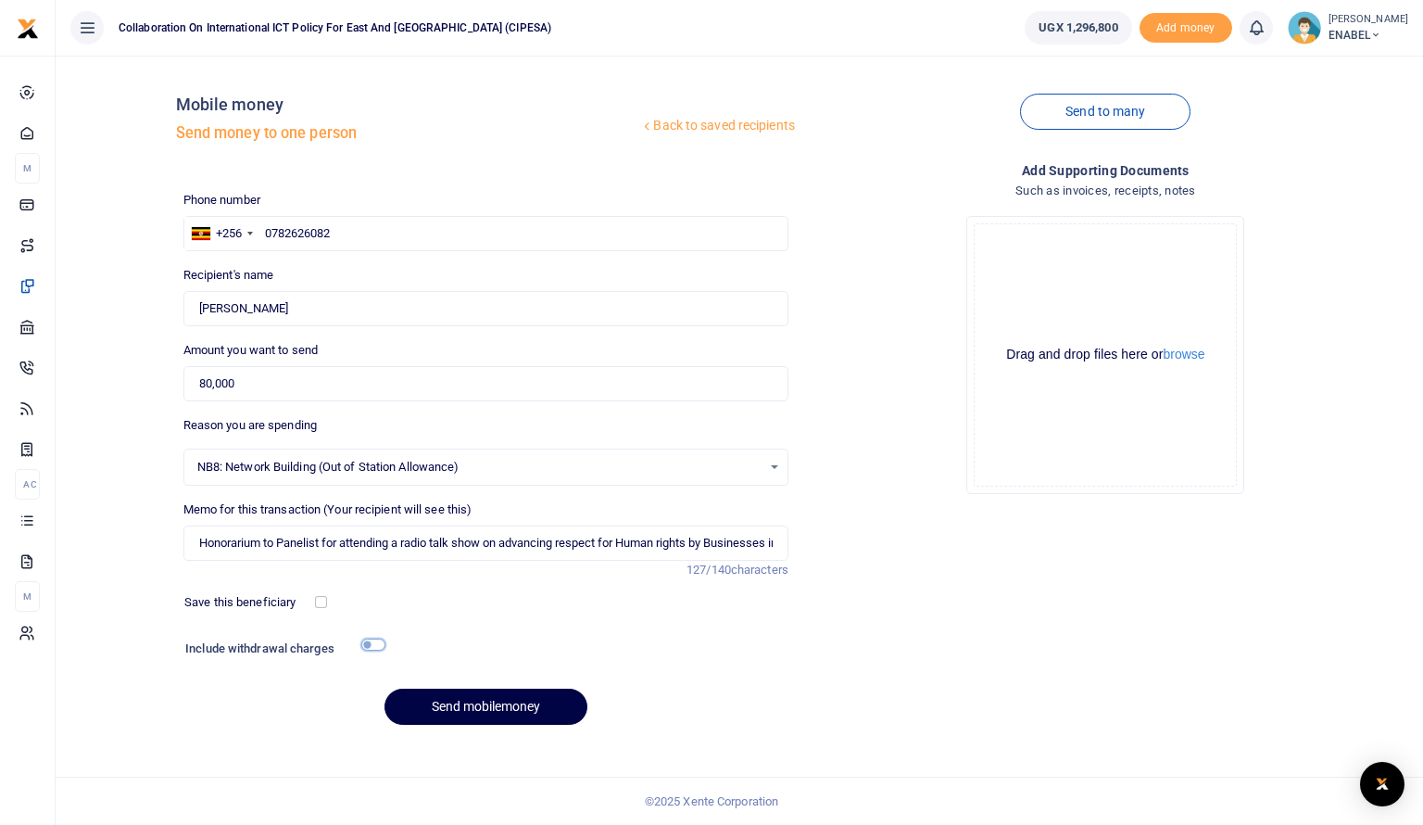
click at [381, 646] on input "checkbox" at bounding box center [373, 644] width 24 height 12
checkbox input "true"
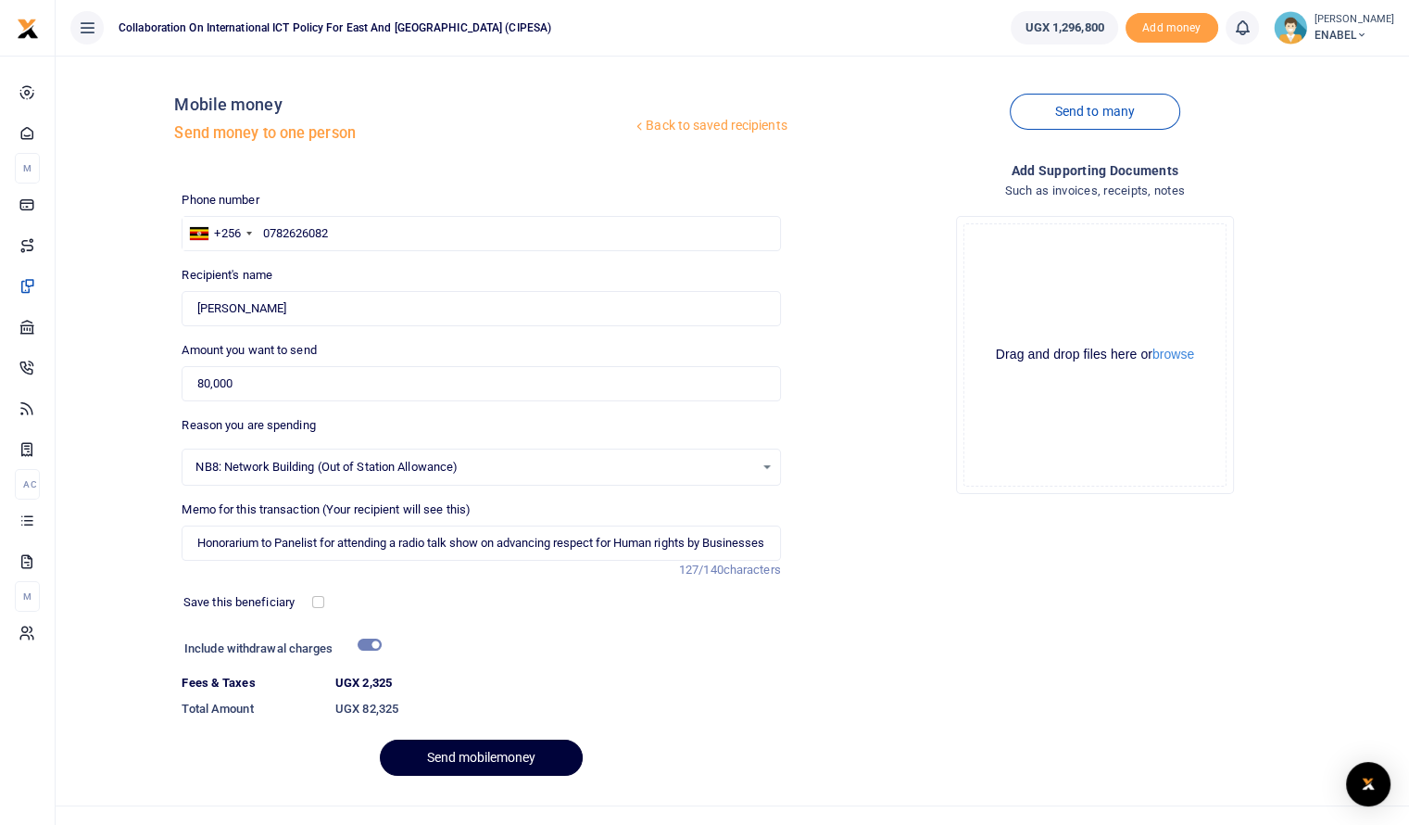
click at [464, 762] on button "Send mobilemoney" at bounding box center [481, 757] width 203 height 36
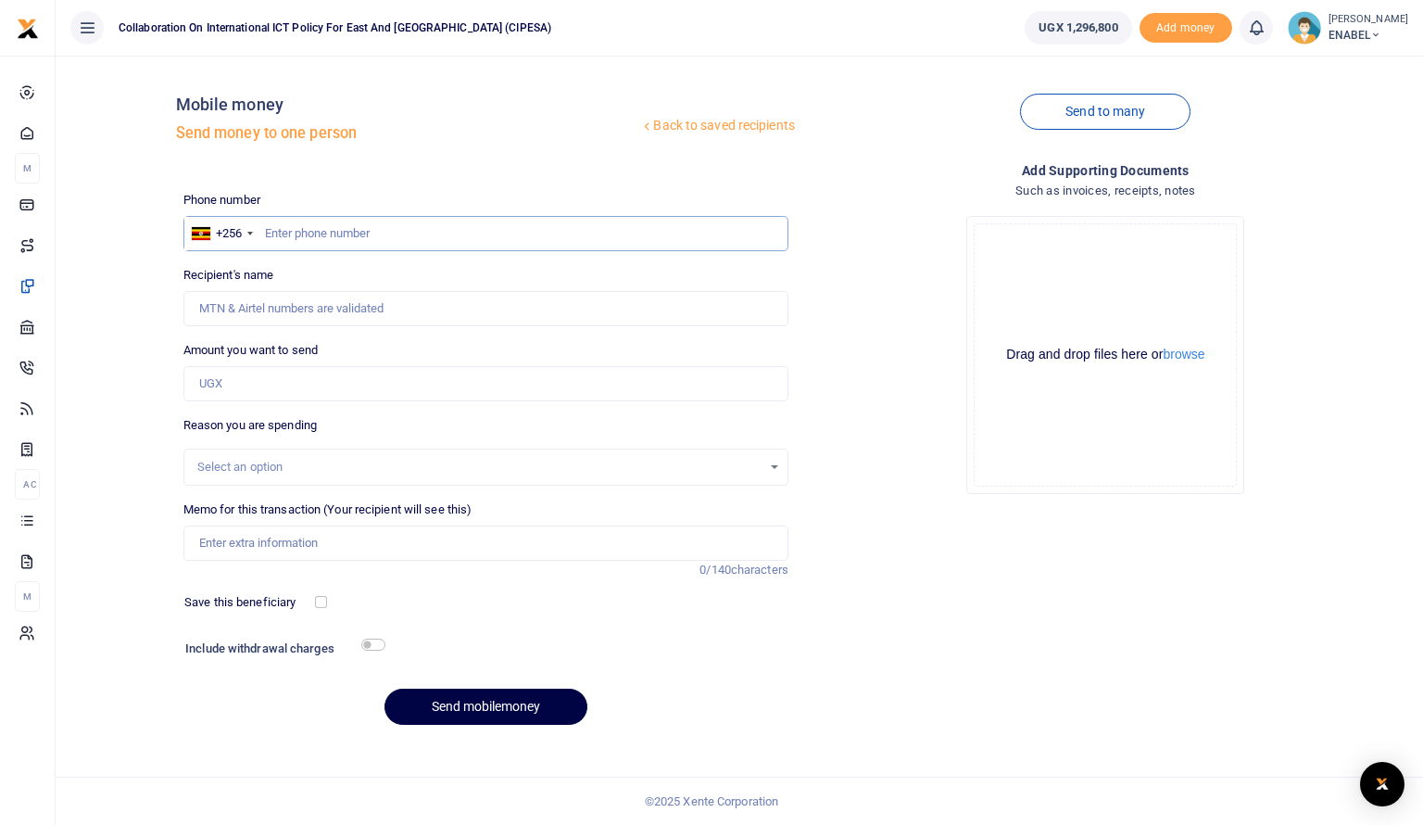
click at [407, 235] on input "text" at bounding box center [485, 233] width 605 height 35
type input "0783251386"
type input "[PERSON_NAME]"
type input "0783251386"
click at [311, 382] on input "Amount you want to send" at bounding box center [485, 383] width 605 height 35
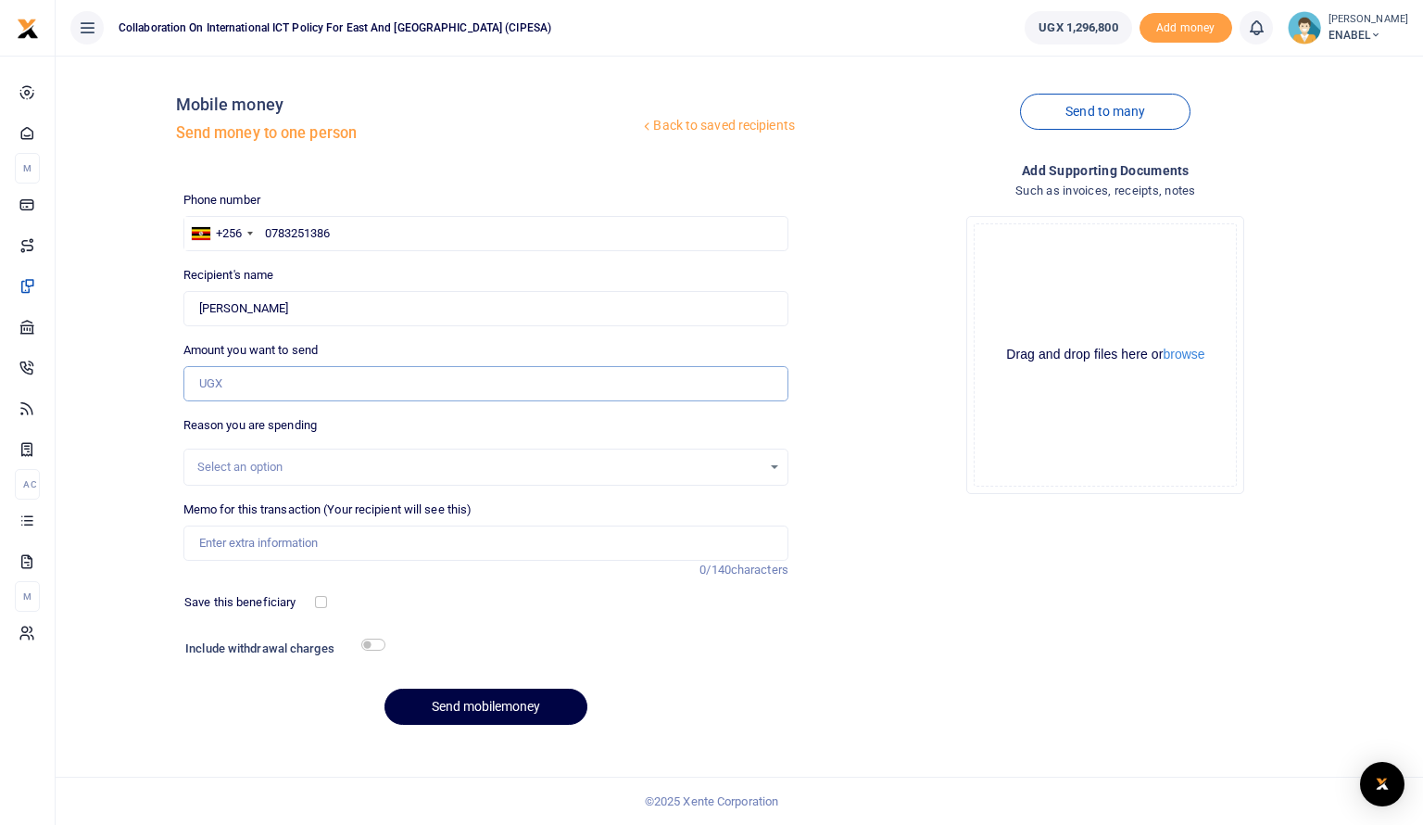
type input "80,000"
click at [335, 465] on div "Select an option" at bounding box center [479, 467] width 564 height 19
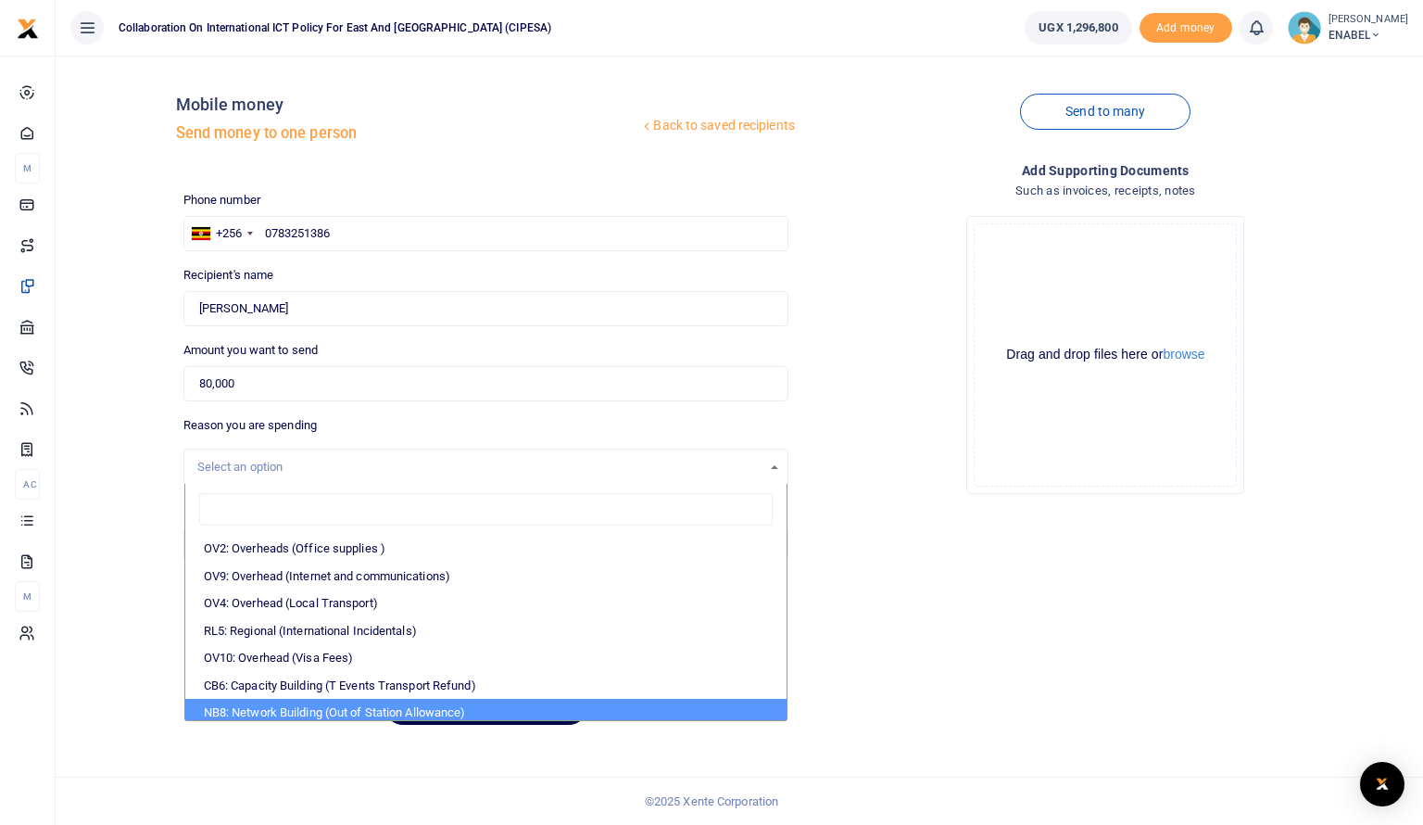
click at [373, 709] on li "NB8: Network Building (Out of Station Allowance)" at bounding box center [485, 713] width 601 height 28
select select "106"
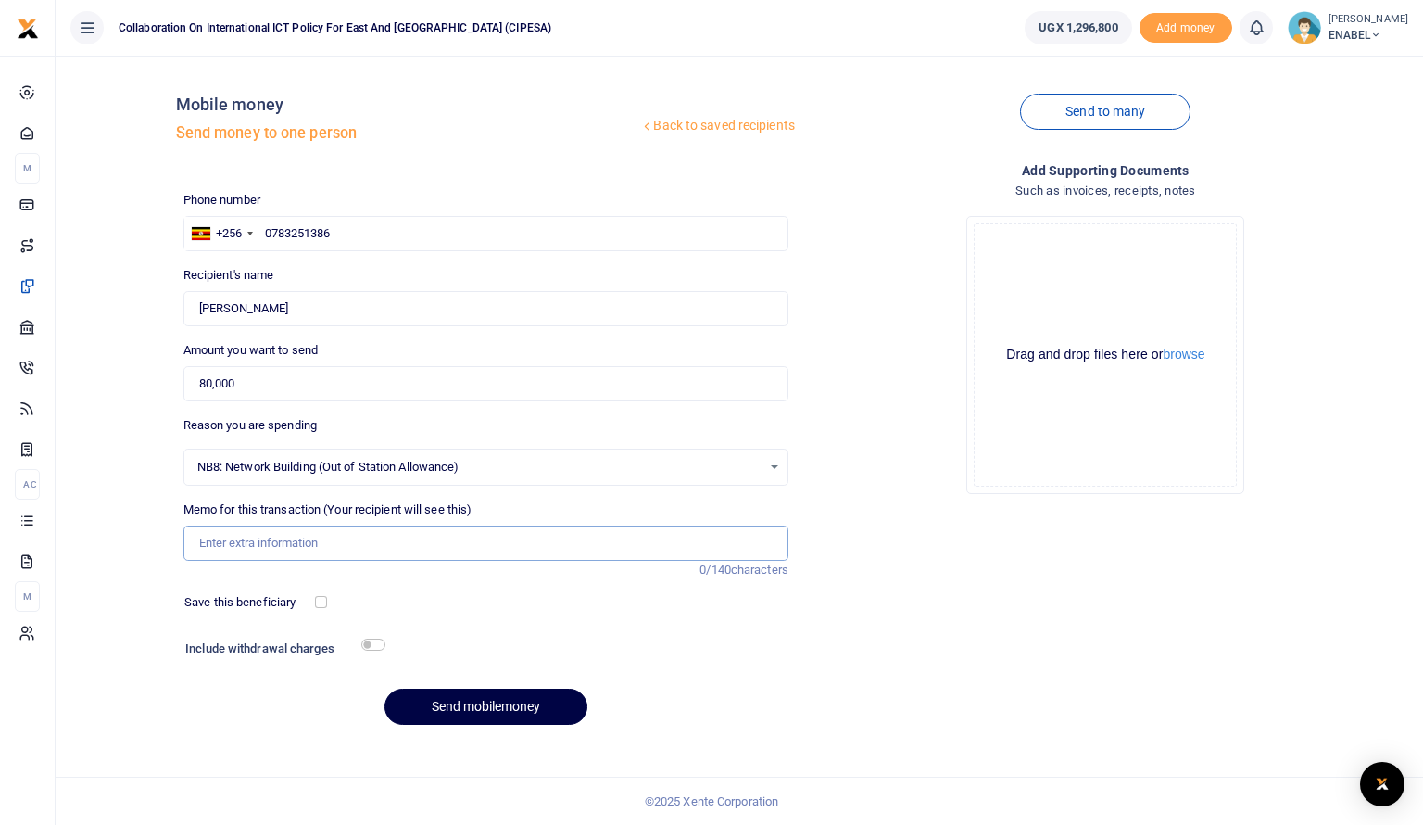
click at [453, 539] on input "Memo for this transaction (Your recipient will see this)" at bounding box center [485, 542] width 605 height 35
click at [735, 538] on input "Honorarium to Panelist for attending a radio talk show on advancing respect for…" at bounding box center [485, 542] width 605 height 35
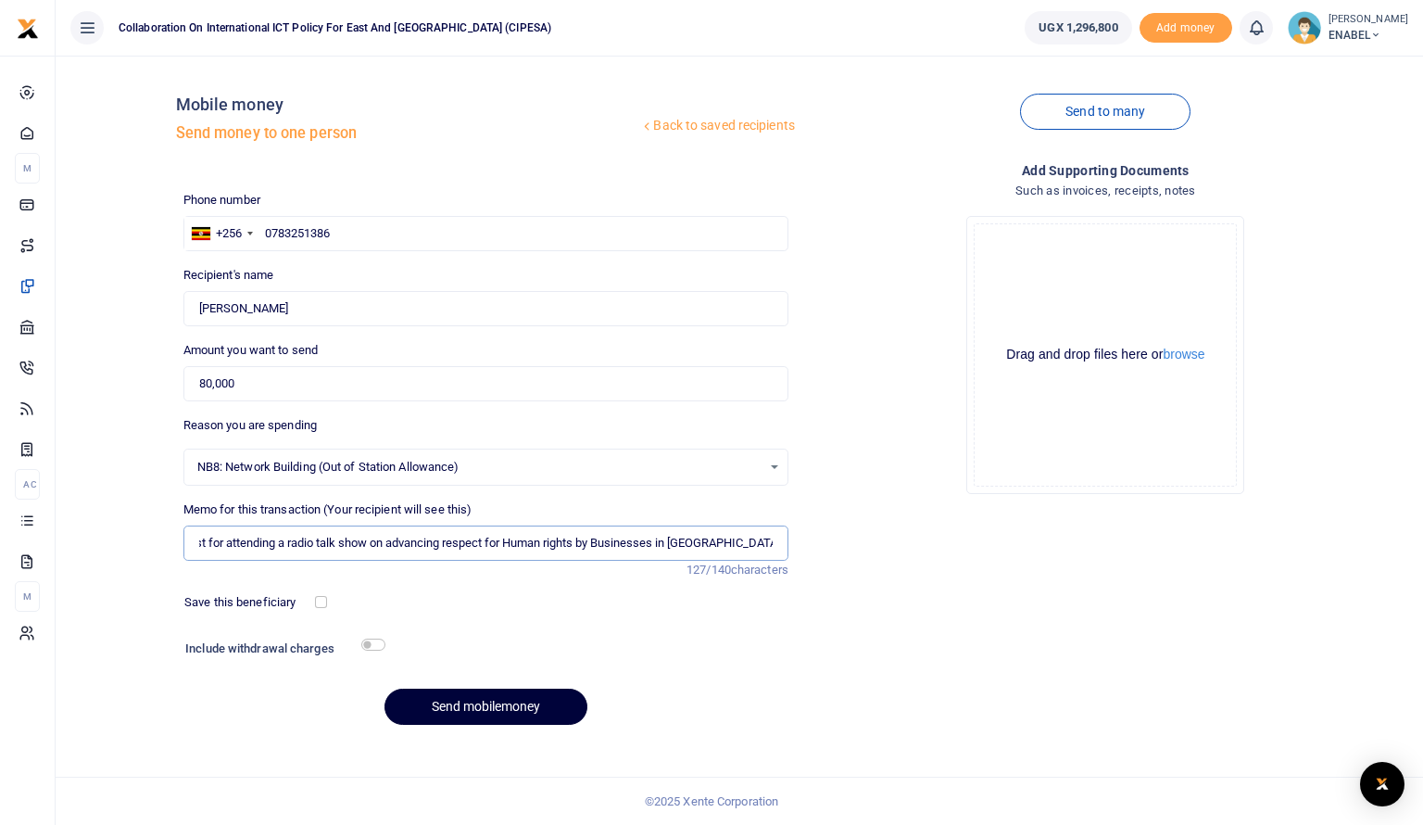
type input "Honorarium to Panelist for attending a radio talk show on advancing respect for…"
click at [474, 705] on button "Send mobilemoney" at bounding box center [486, 707] width 203 height 36
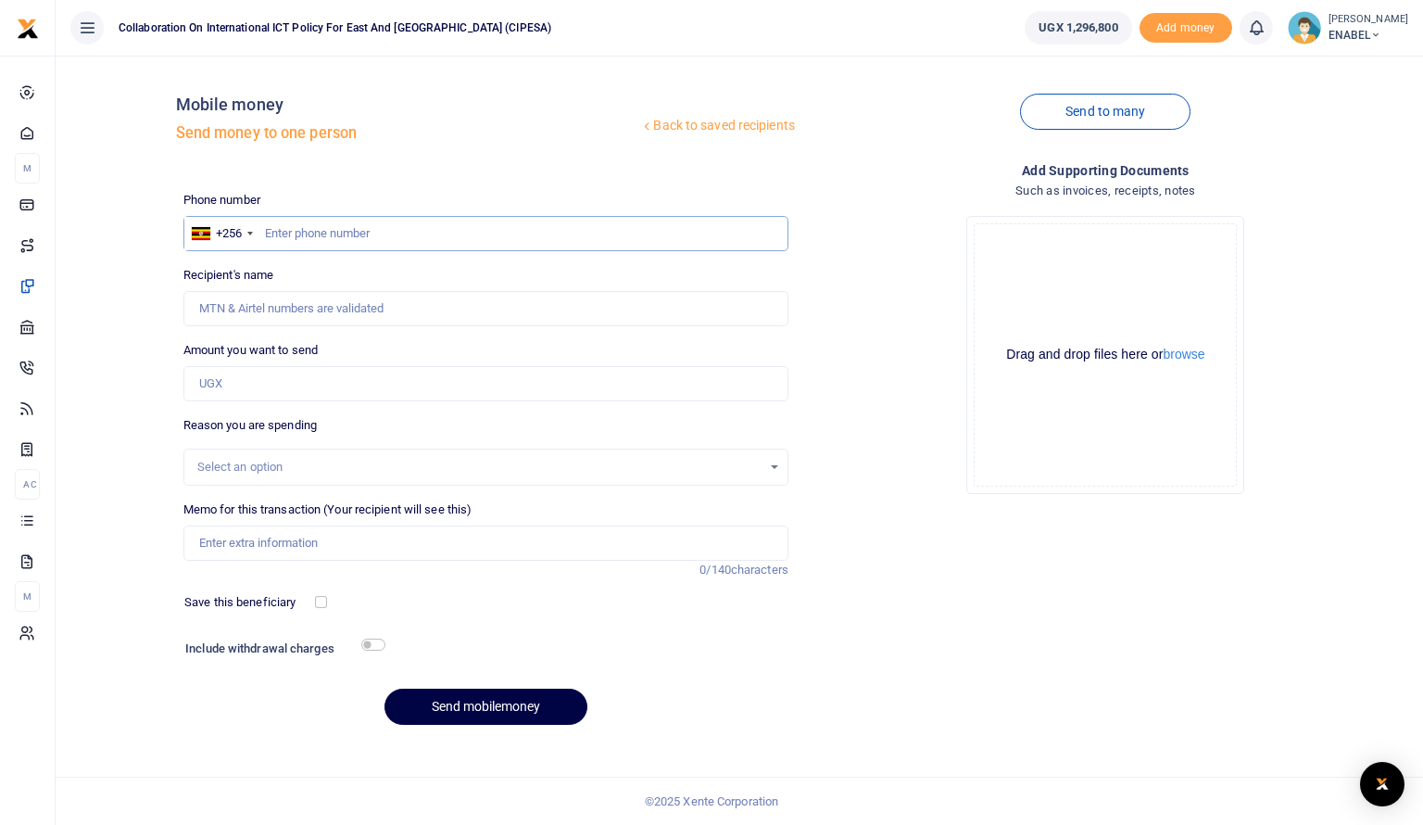
click at [308, 242] on input "text" at bounding box center [485, 233] width 605 height 35
type input "0783251386"
type input "[PERSON_NAME]"
click at [339, 314] on input "[PERSON_NAME]" at bounding box center [485, 308] width 605 height 35
click at [597, 534] on input "Memo for this transaction (Your recipient will see this)" at bounding box center [485, 542] width 605 height 35
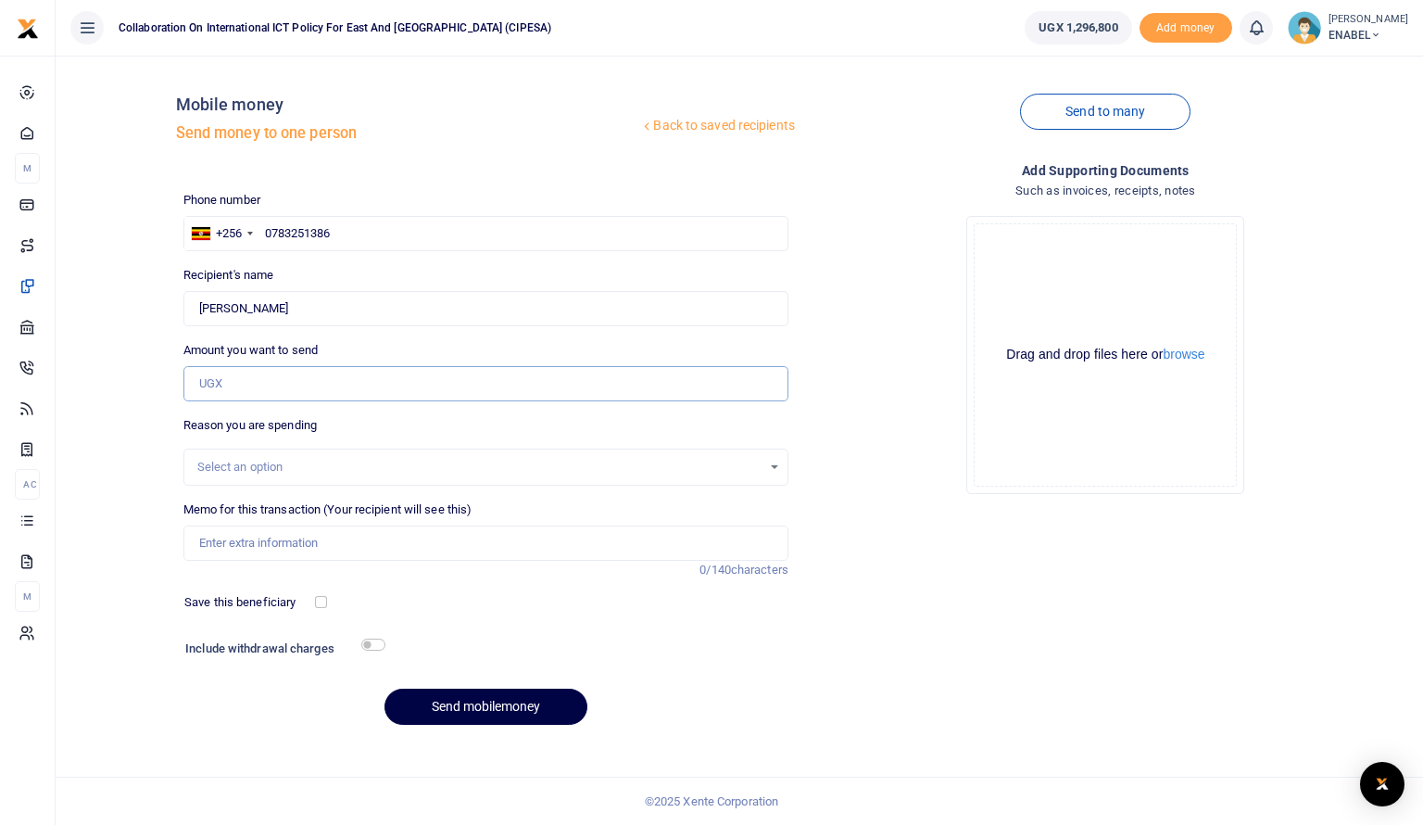
click at [517, 384] on input "Amount you want to send" at bounding box center [485, 383] width 605 height 35
type input "80,000"
click at [383, 454] on div "Select an option" at bounding box center [485, 467] width 605 height 37
click at [413, 466] on div "Select an option" at bounding box center [479, 467] width 564 height 19
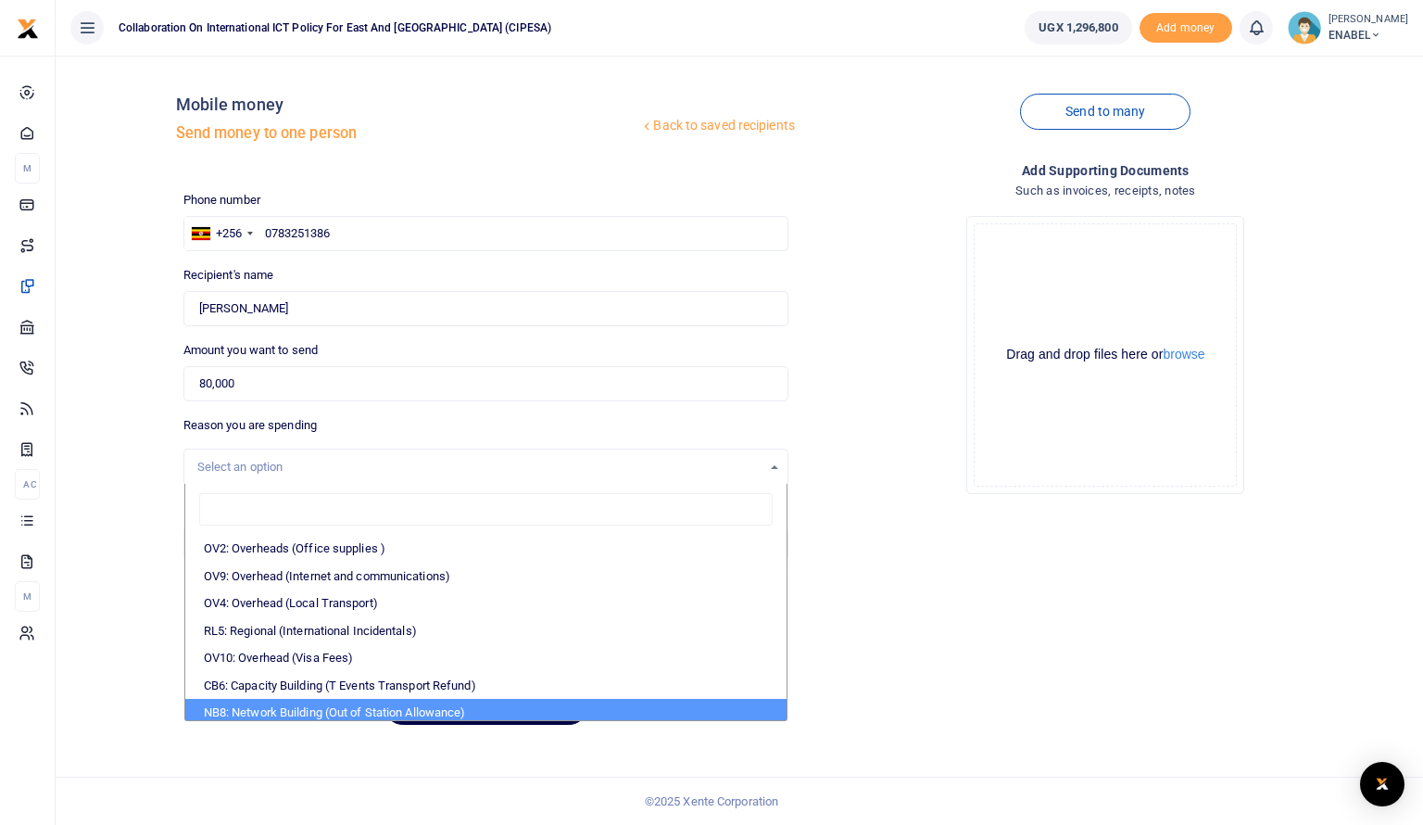
click at [340, 706] on li "NB8: Network Building (Out of Station Allowance)" at bounding box center [485, 713] width 601 height 28
select select "106"
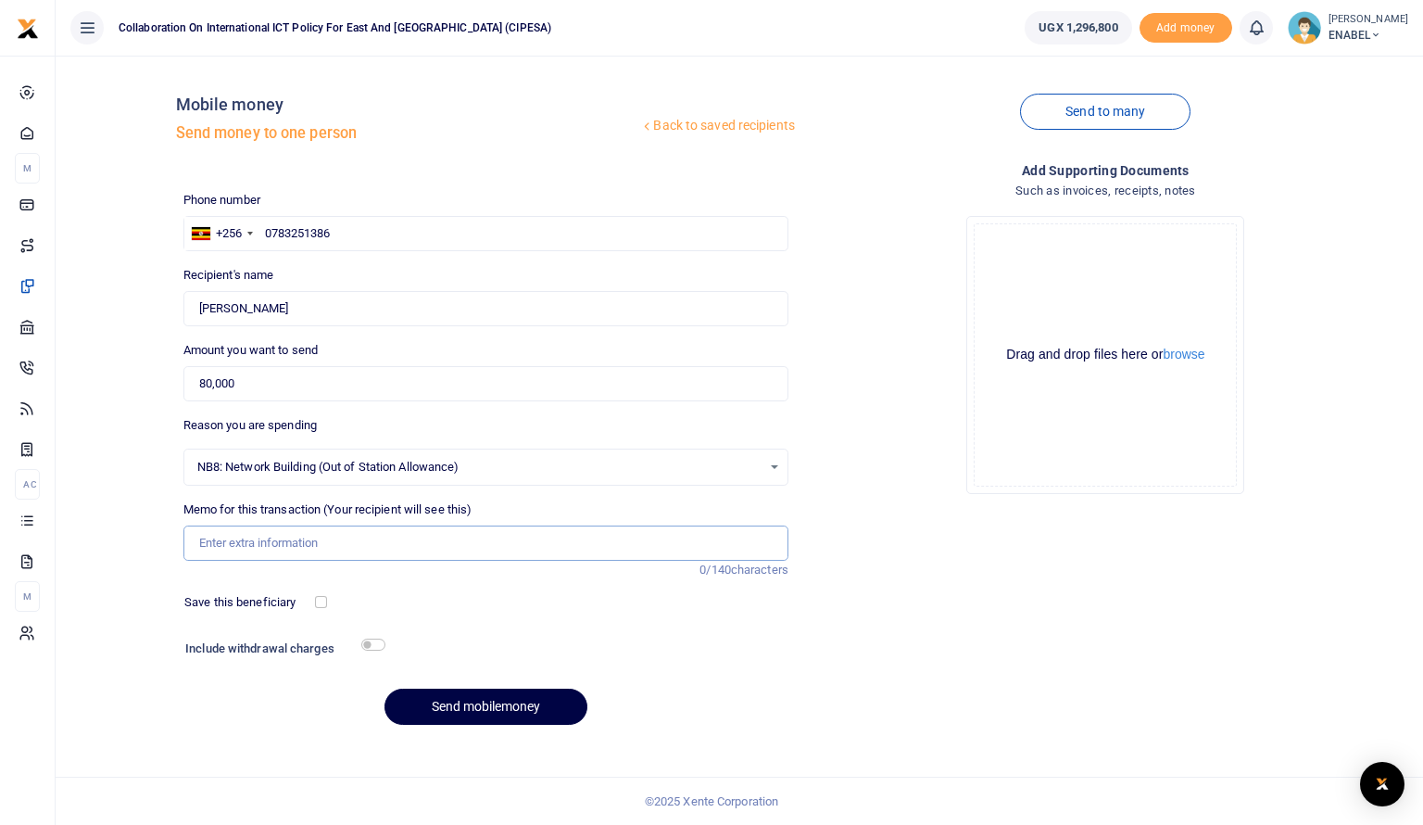
click at [327, 547] on input "Memo for this transaction (Your recipient will see this)" at bounding box center [485, 542] width 605 height 35
click at [586, 529] on input "Honorarium to Panelist for attending a radio talk show on advancing respect for…" at bounding box center [485, 542] width 605 height 35
type input "Honorarium to Panelist for attending a radio talk show on advancing respect for…"
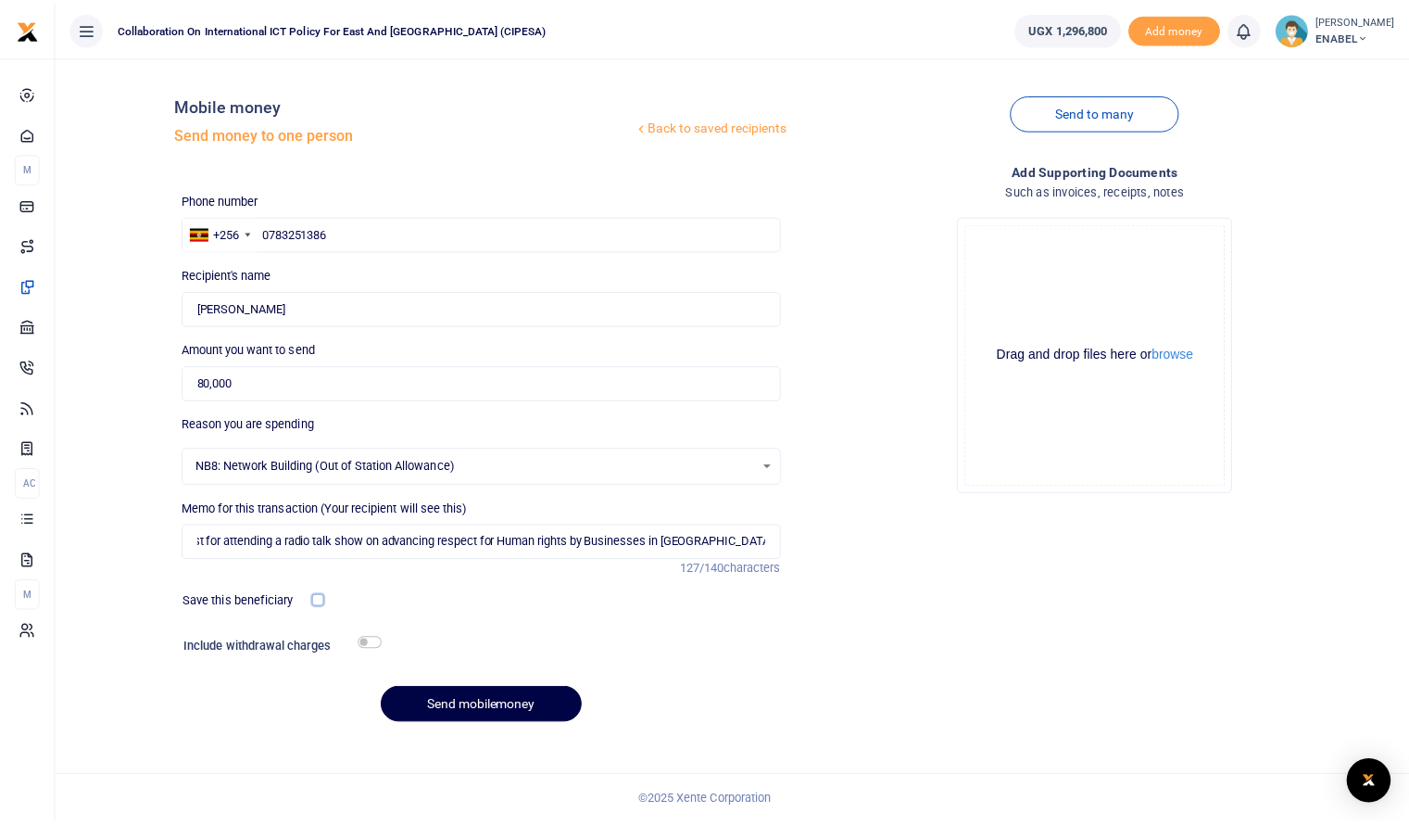
scroll to position [0, 0]
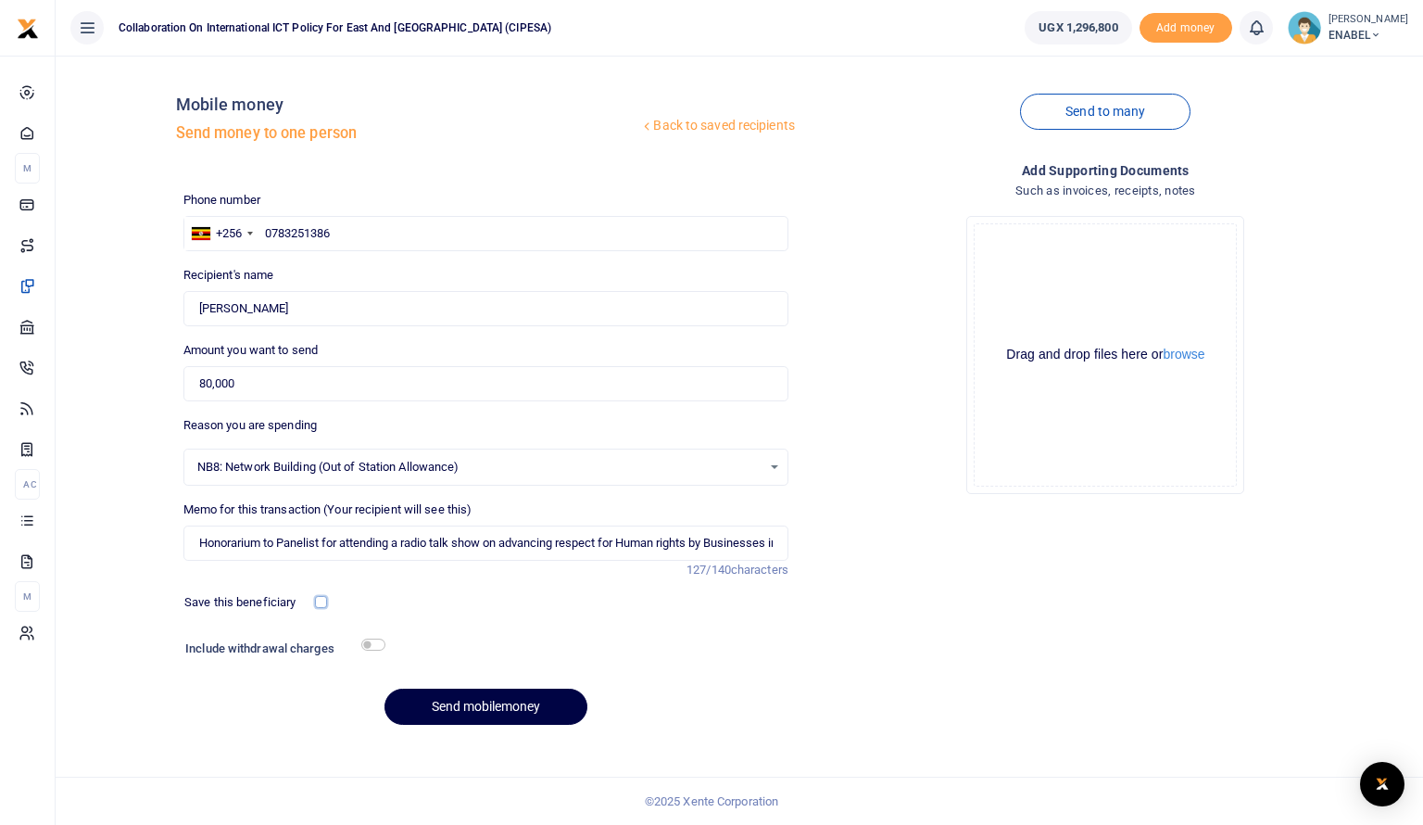
click at [321, 603] on input "checkbox" at bounding box center [321, 602] width 12 height 12
checkbox input "true"
click at [373, 646] on input "checkbox" at bounding box center [373, 644] width 24 height 12
checkbox input "true"
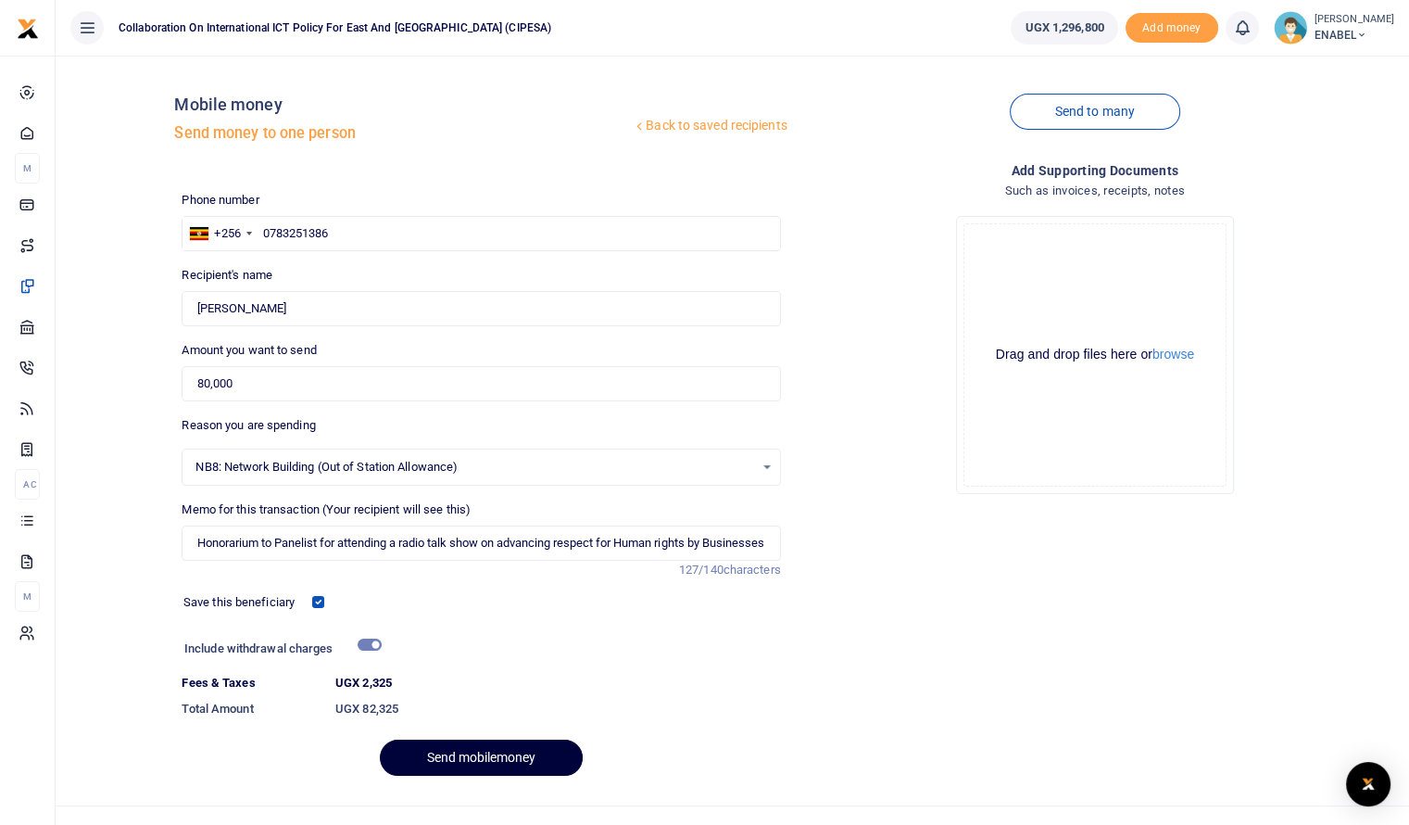
click at [471, 741] on button "Send mobilemoney" at bounding box center [481, 757] width 203 height 36
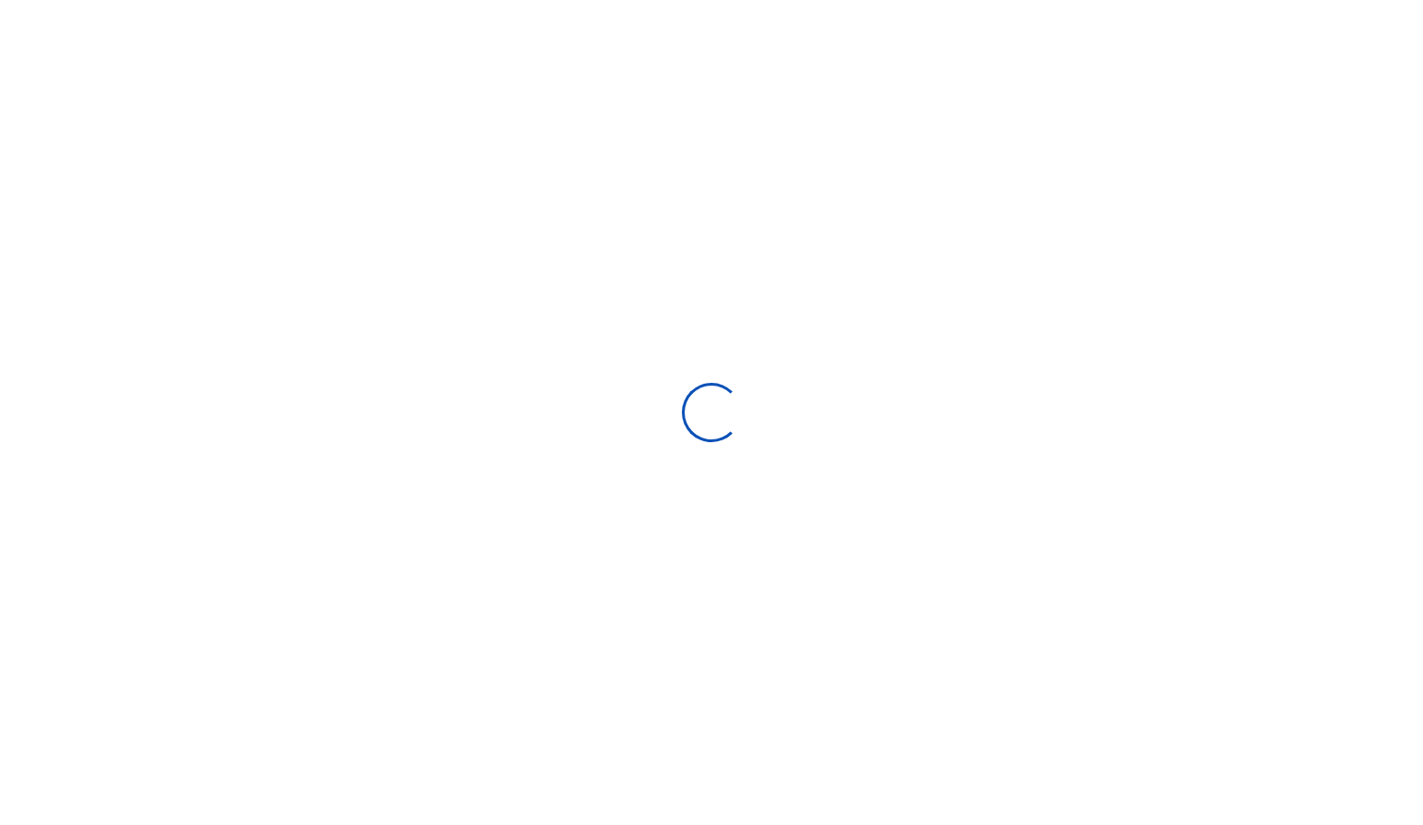
select select "Loading bundles"
select select
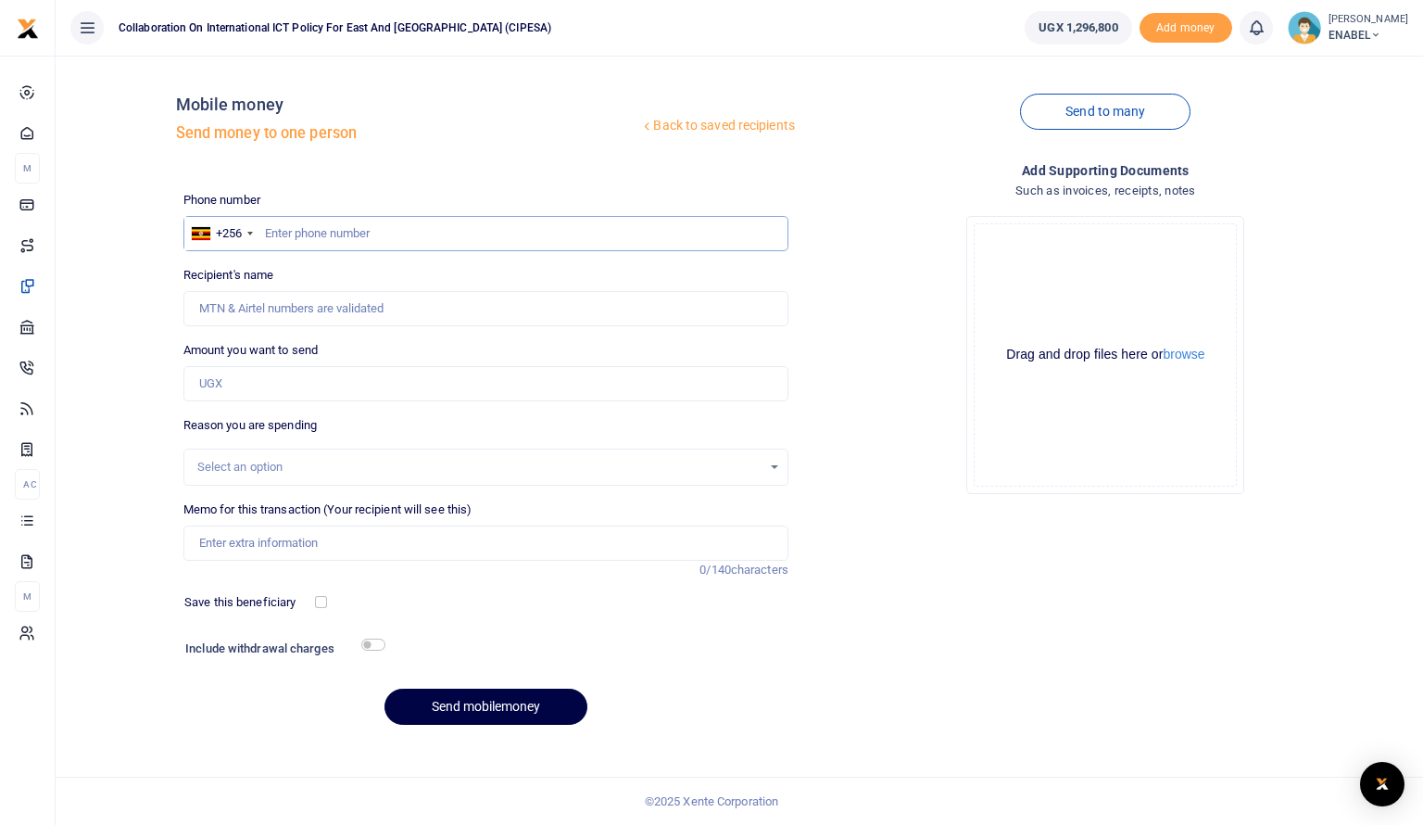
click at [391, 223] on input "text" at bounding box center [485, 233] width 605 height 35
type input "0761463239"
type input "Edison Oryema"
type input "0761463239"
click at [329, 376] on input "Amount you want to send" at bounding box center [485, 383] width 605 height 35
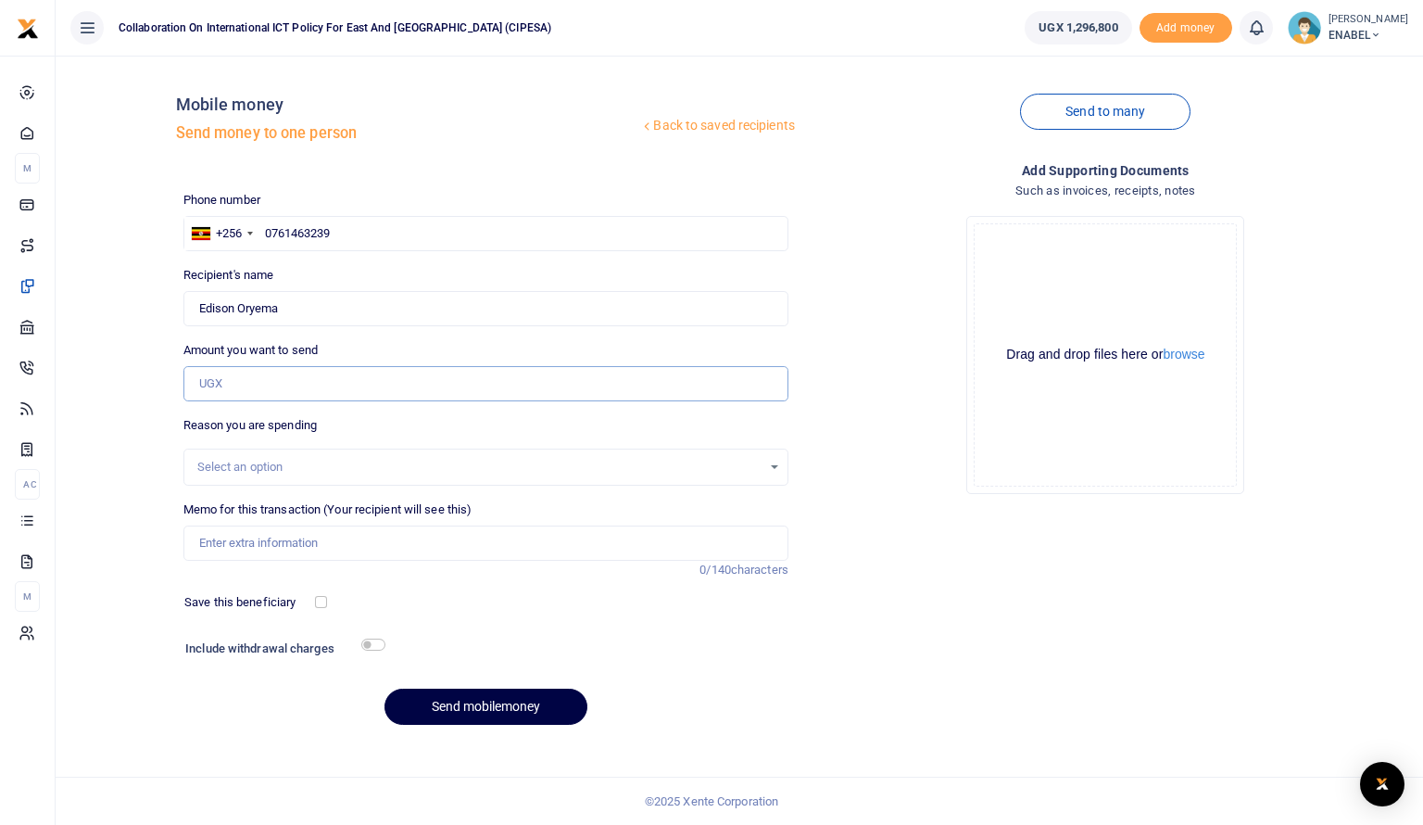
type input "80,000"
click at [249, 462] on div "Select an option" at bounding box center [479, 467] width 564 height 19
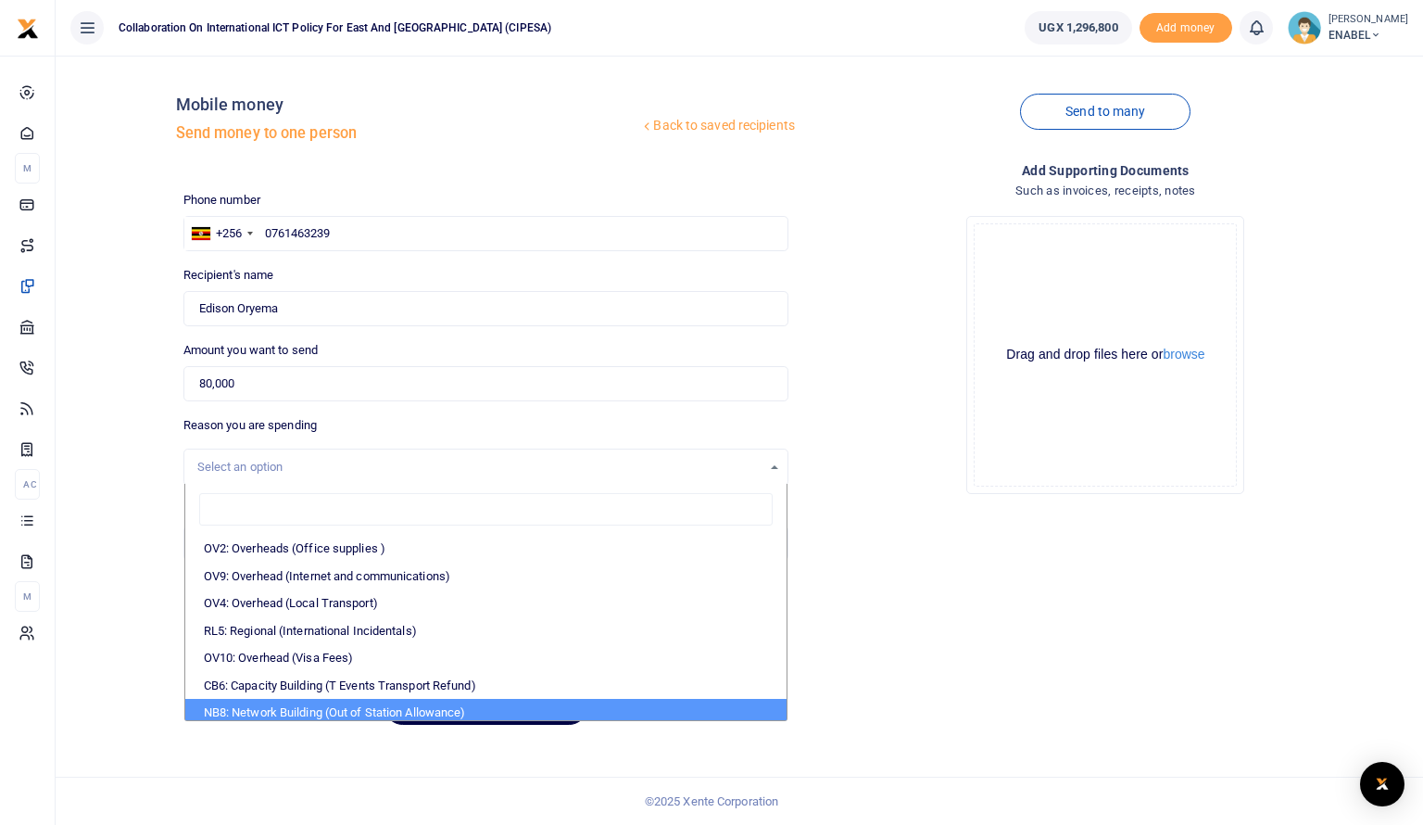
click at [290, 704] on li "NB8: Network Building (Out of Station Allowance)" at bounding box center [485, 713] width 601 height 28
select select "106"
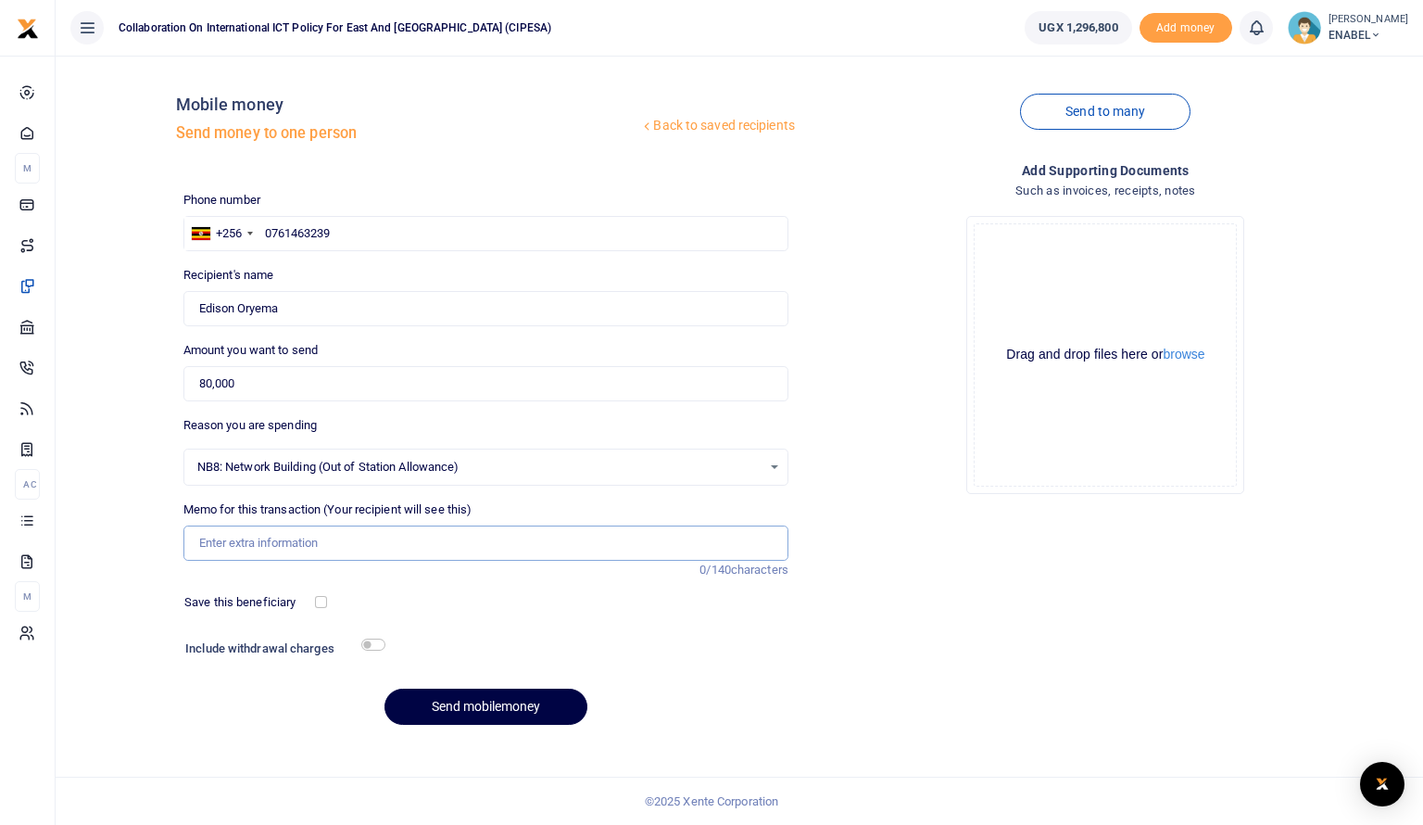
click at [281, 544] on input "Memo for this transaction (Your recipient will see this)" at bounding box center [485, 542] width 605 height 35
type input "Honorarium to Panelist for attending a radio talk show on advancing respect for…"
click at [599, 550] on input "Honorarium to Panelist for attending a radio talk show on advancing respect for…" at bounding box center [485, 542] width 605 height 35
click at [317, 598] on input "checkbox" at bounding box center [321, 602] width 12 height 12
checkbox input "true"
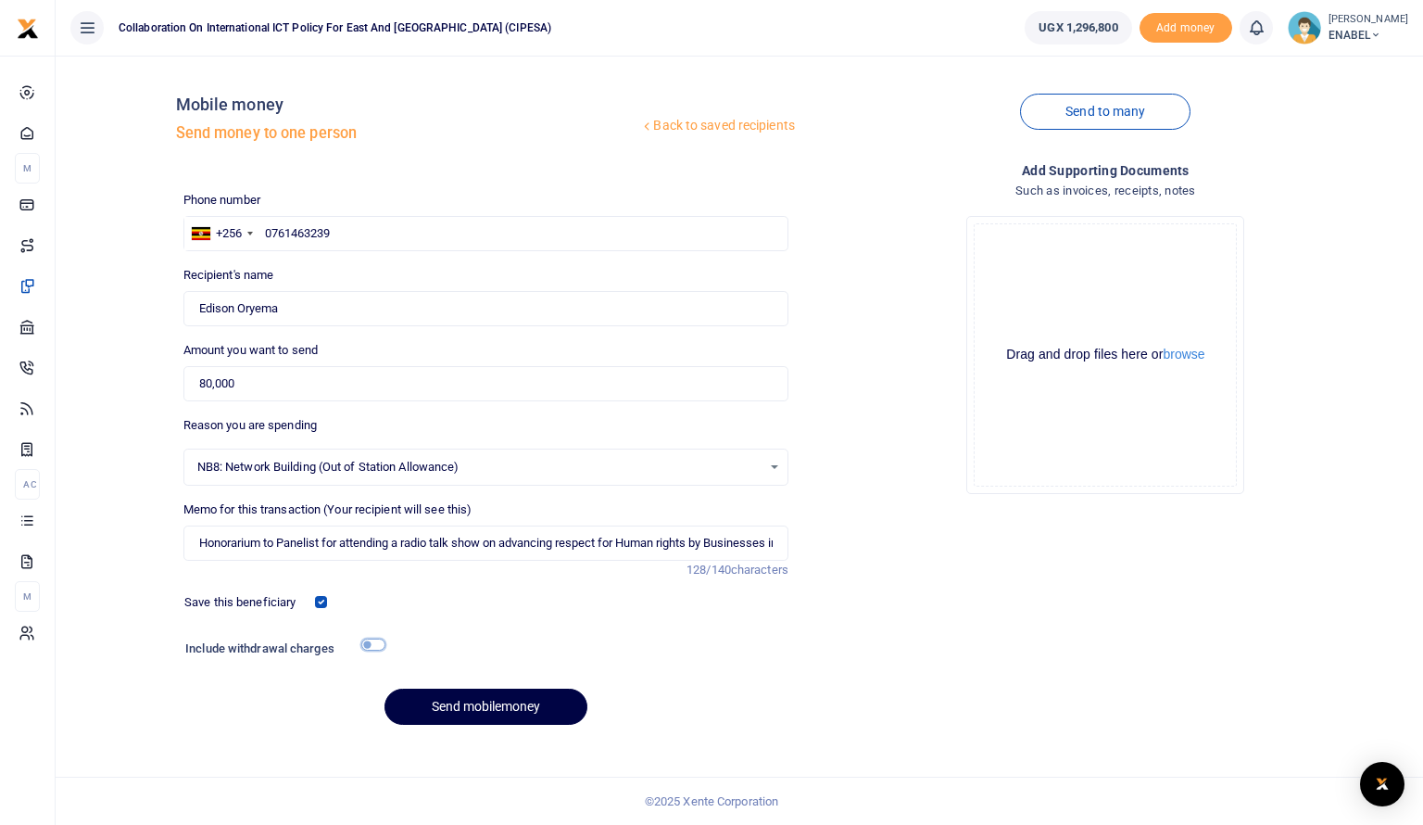
click at [378, 643] on input "checkbox" at bounding box center [373, 644] width 24 height 12
checkbox input "true"
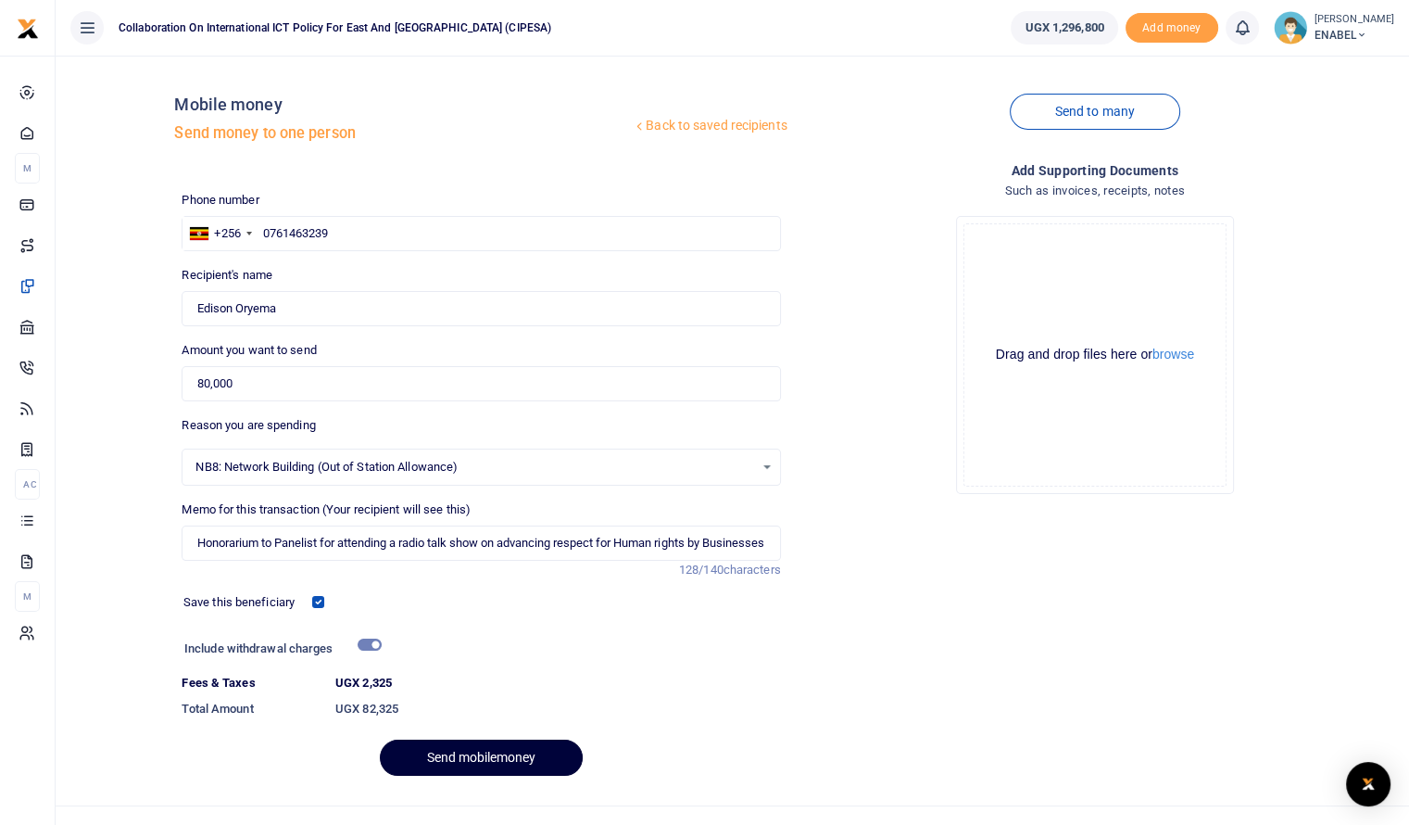
click at [477, 762] on button "Send mobilemoney" at bounding box center [481, 757] width 203 height 36
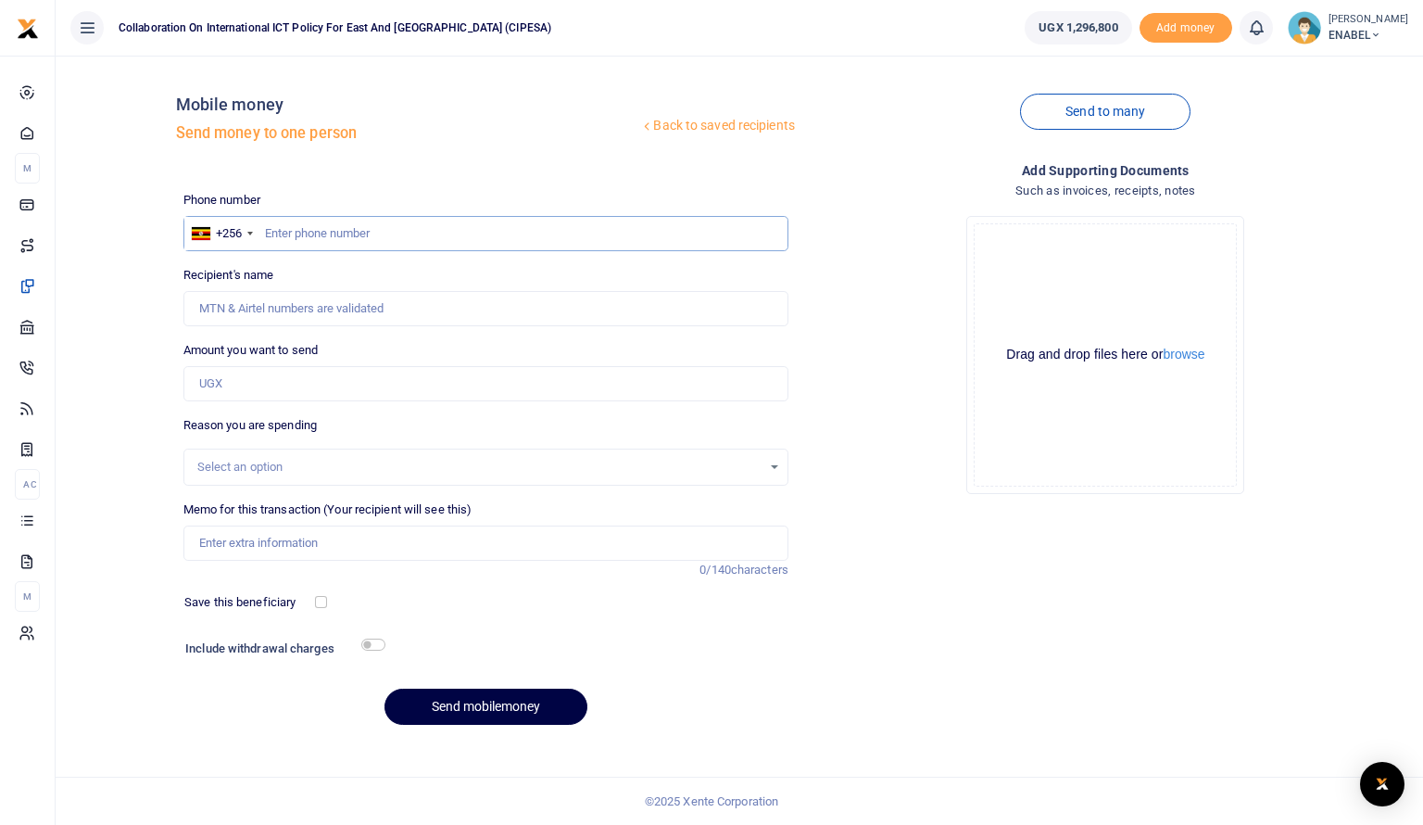
click at [329, 235] on input "text" at bounding box center [485, 233] width 605 height 35
type input "0774153034"
type input "[PERSON_NAME]"
type input "0774153"
type input "0778167027"
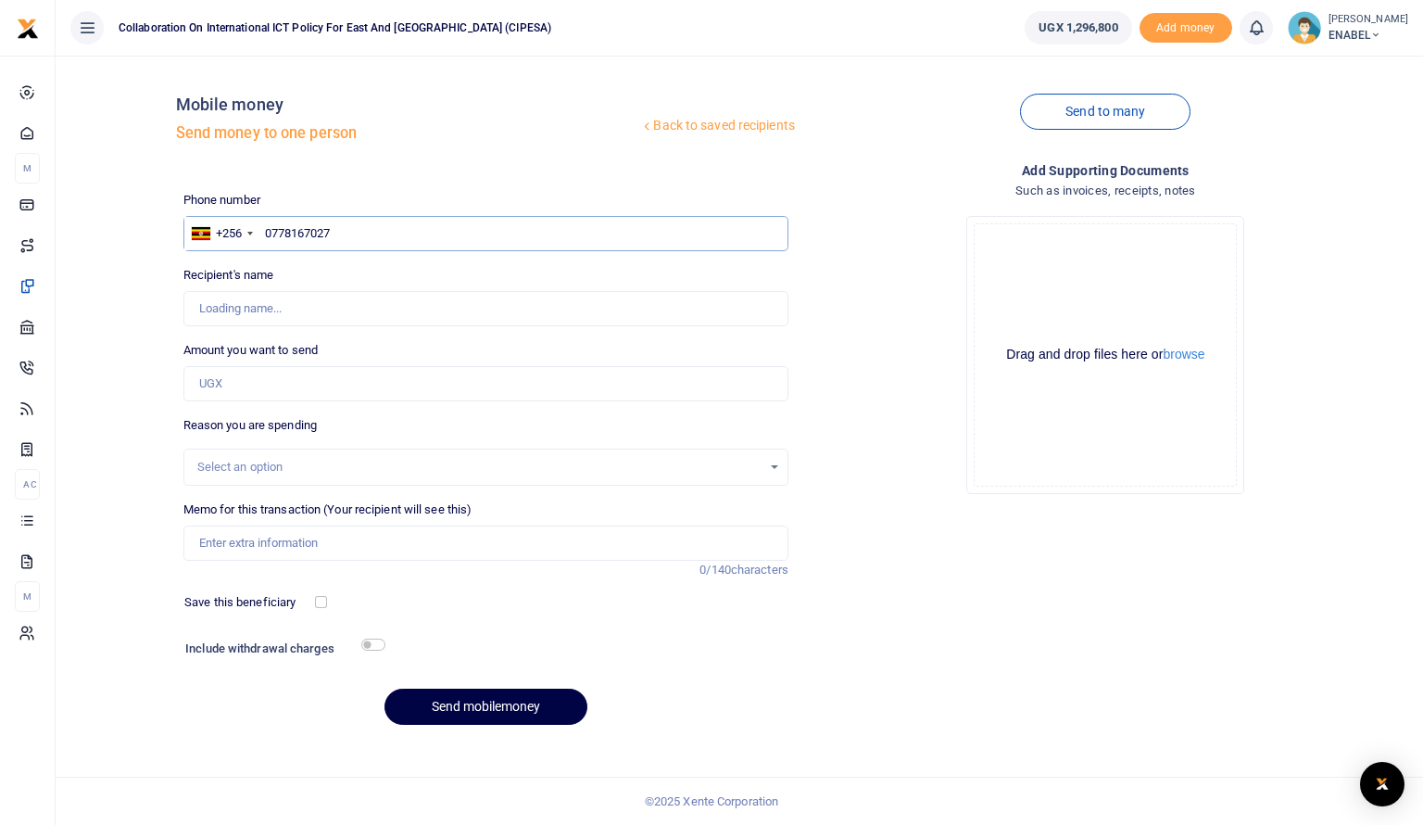
type input "[PERSON_NAME]"
type input "0778167027"
click at [274, 385] on input "Amount you want to send" at bounding box center [485, 383] width 605 height 35
type input "80,000"
click at [335, 468] on div "Select an option" at bounding box center [479, 467] width 564 height 19
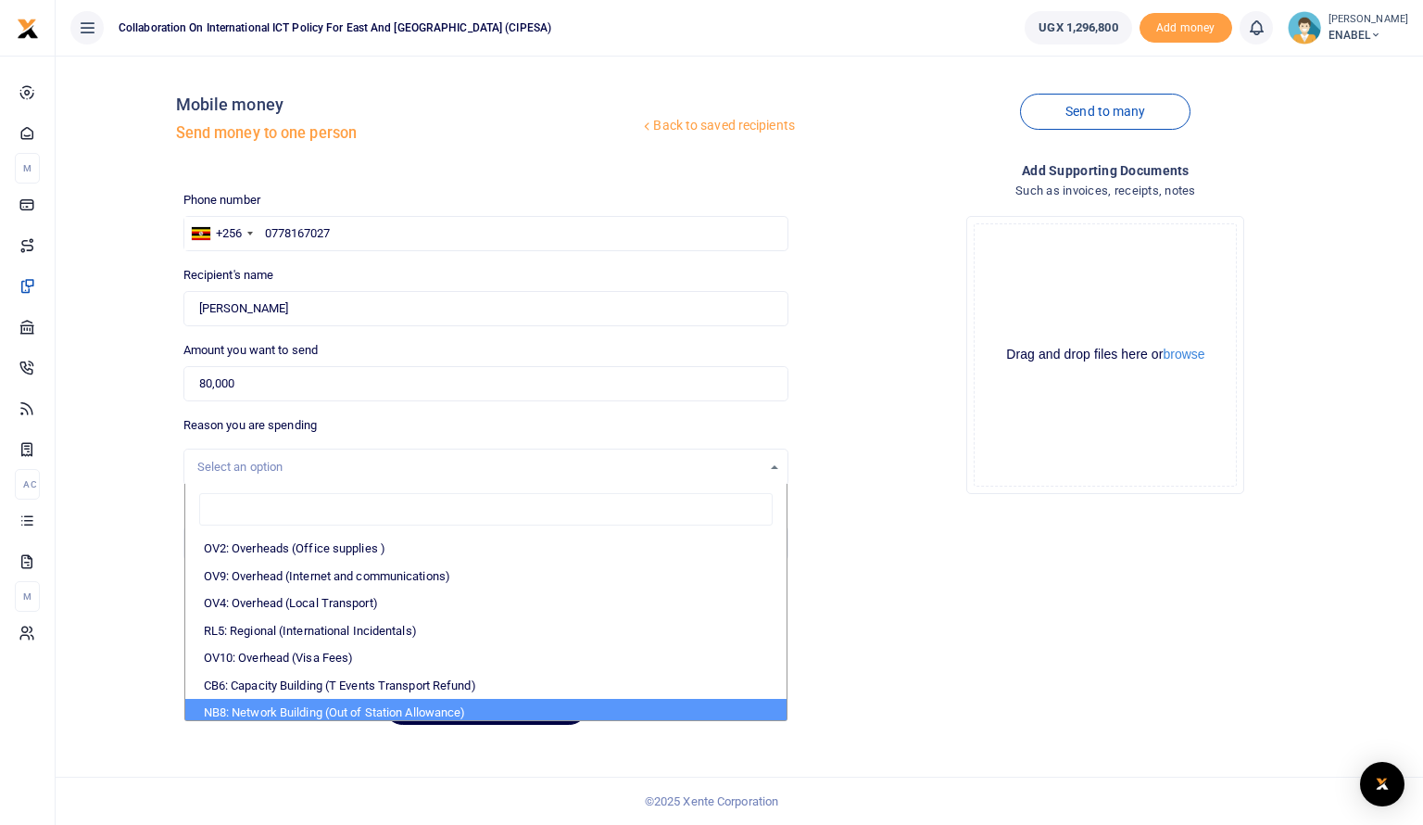
click at [371, 705] on li "NB8: Network Building (Out of Station Allowance)" at bounding box center [485, 713] width 601 height 28
select select "106"
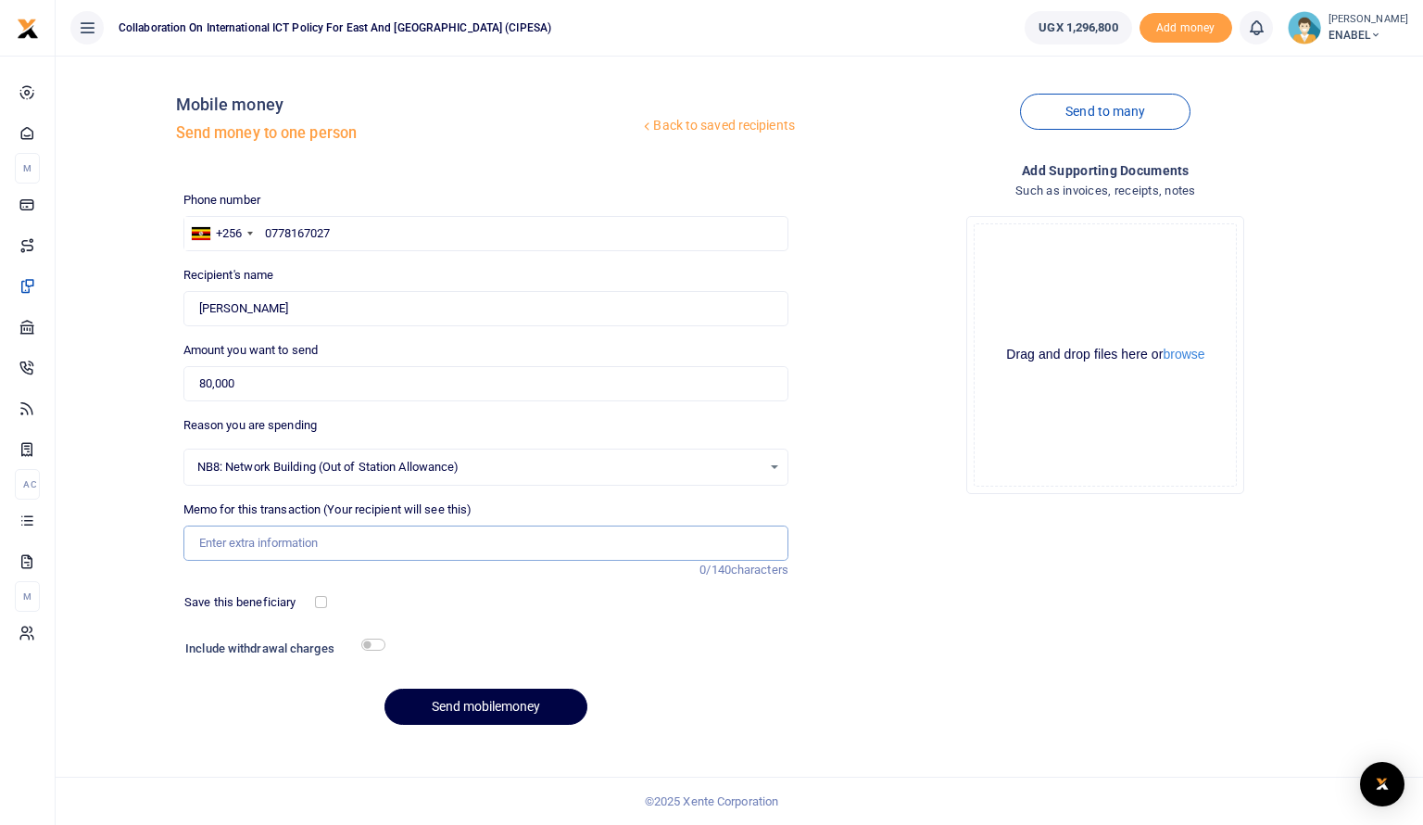
click at [349, 546] on input "Memo for this transaction (Your recipient will see this)" at bounding box center [485, 542] width 605 height 35
click at [747, 545] on input "Honorarium to Panelist for attending a radio talk show on advancing respect for…" at bounding box center [485, 542] width 605 height 35
type input "Honorarium to Panelist for attending a radio talk show on advancing respect for…"
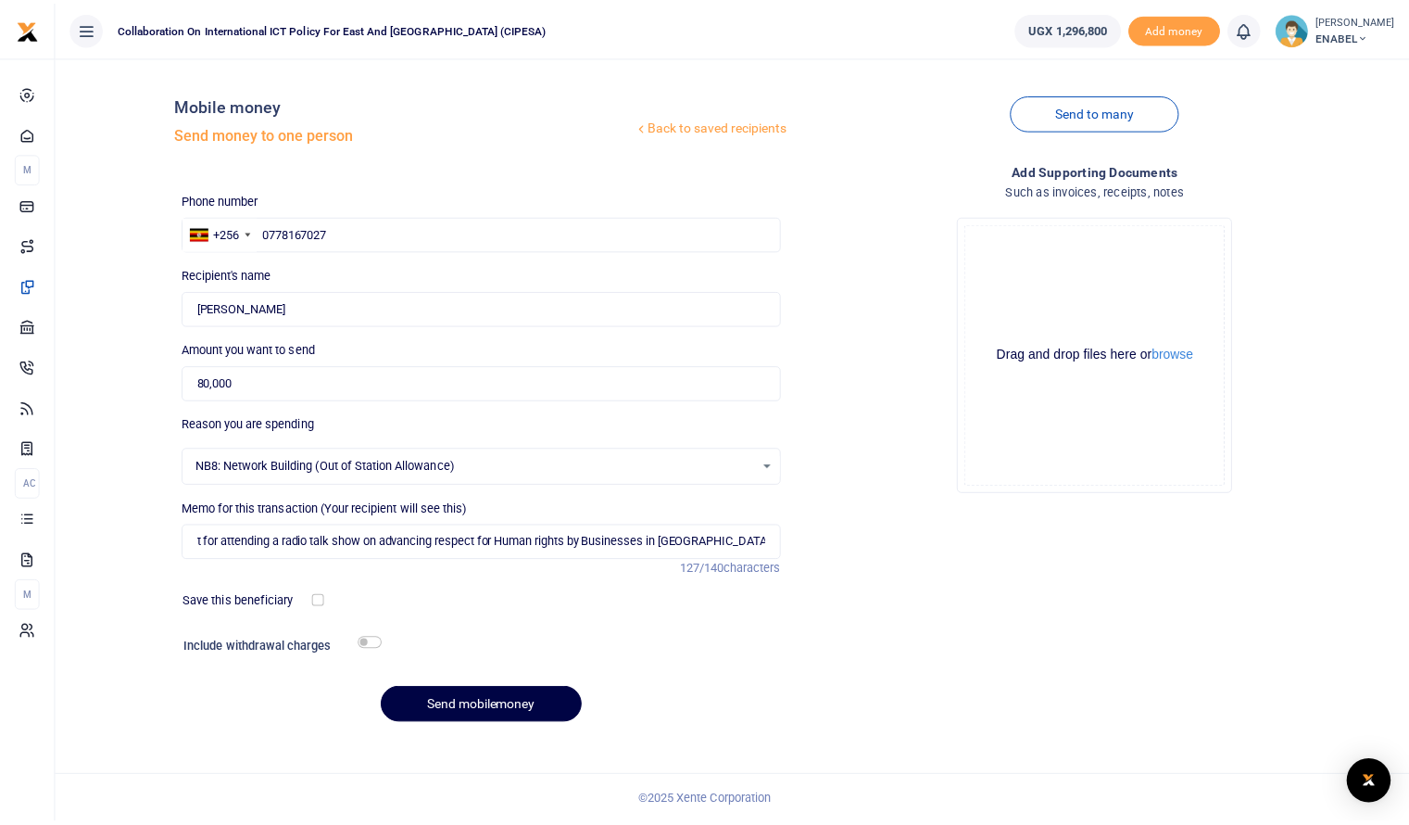
scroll to position [0, 0]
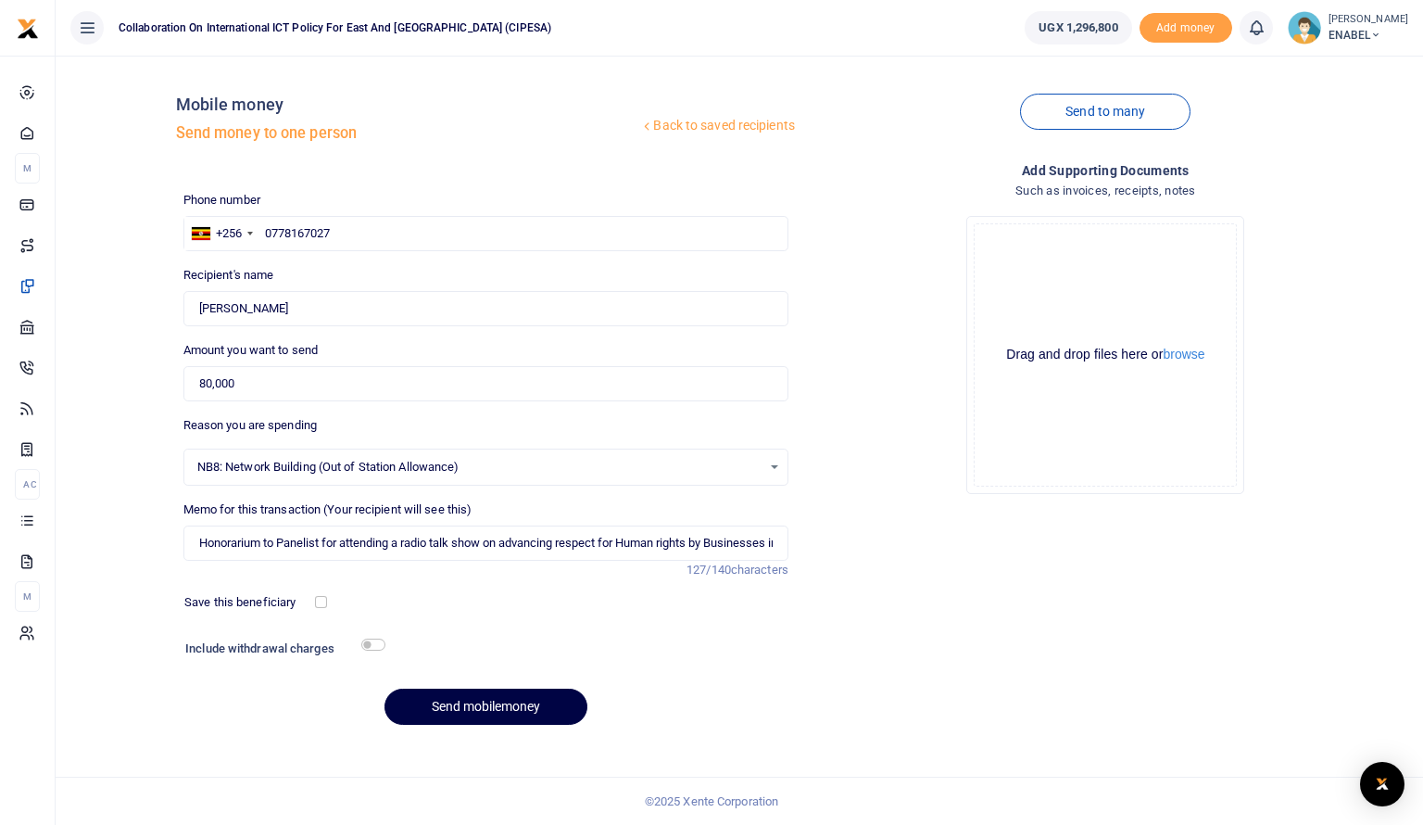
click at [389, 644] on div at bounding box center [564, 651] width 360 height 30
click at [382, 644] on input "checkbox" at bounding box center [373, 644] width 24 height 12
checkbox input "true"
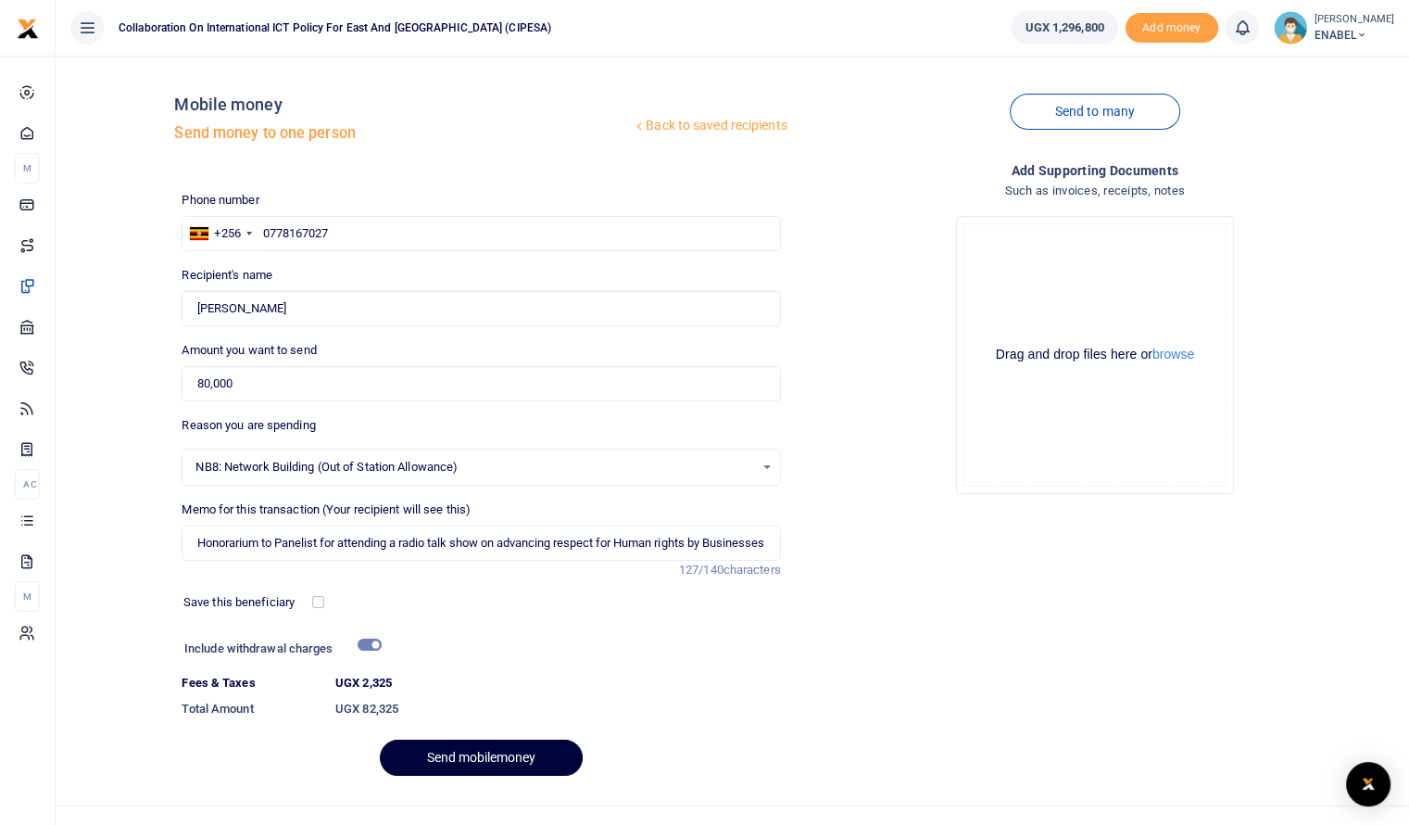
click at [478, 759] on button "Send mobilemoney" at bounding box center [481, 757] width 203 height 36
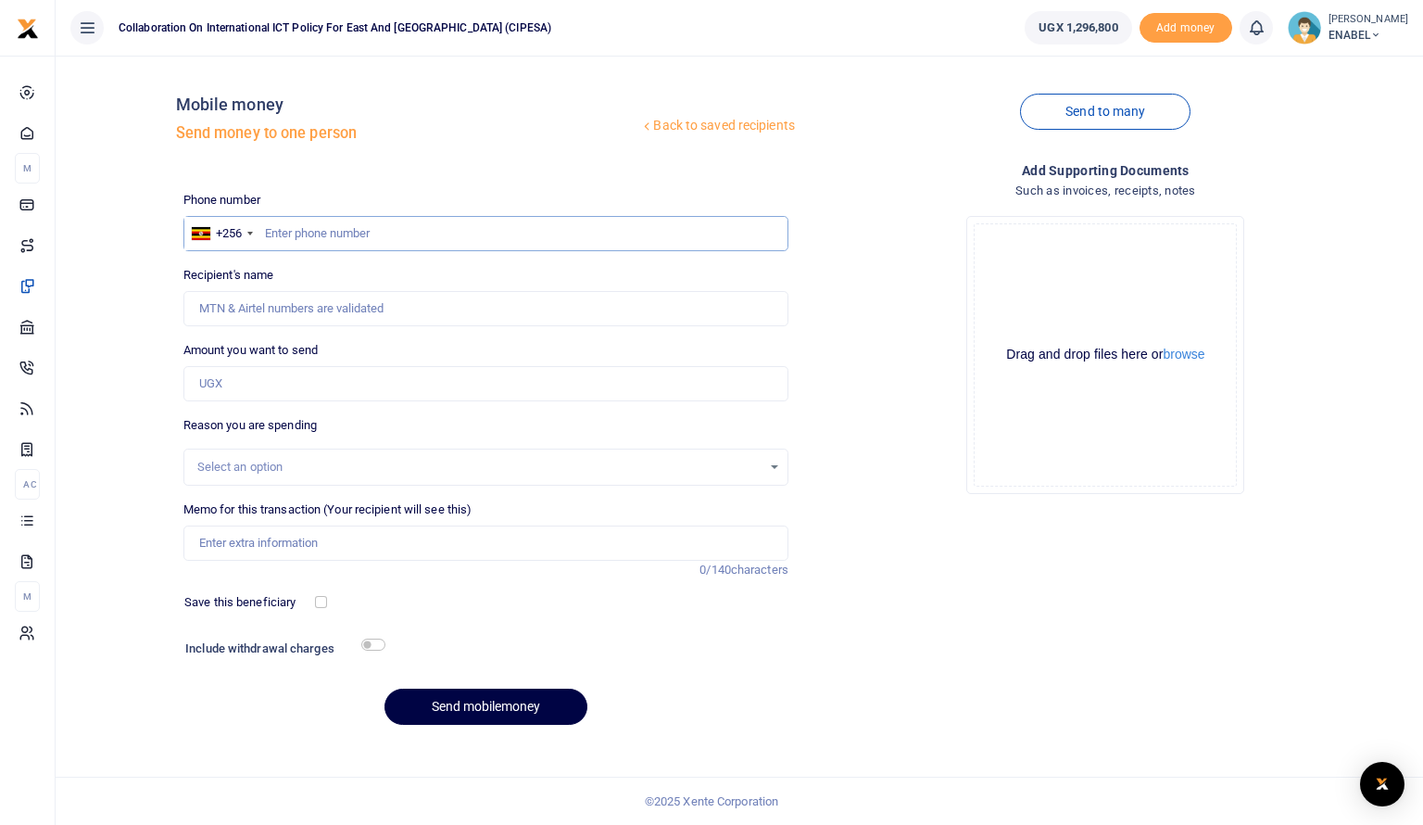
click at [291, 229] on input "text" at bounding box center [485, 233] width 605 height 35
type input "0766593908"
type input "Rashid Mukonyezi"
type input "0766593908"
click at [444, 322] on input "Found" at bounding box center [485, 308] width 605 height 35
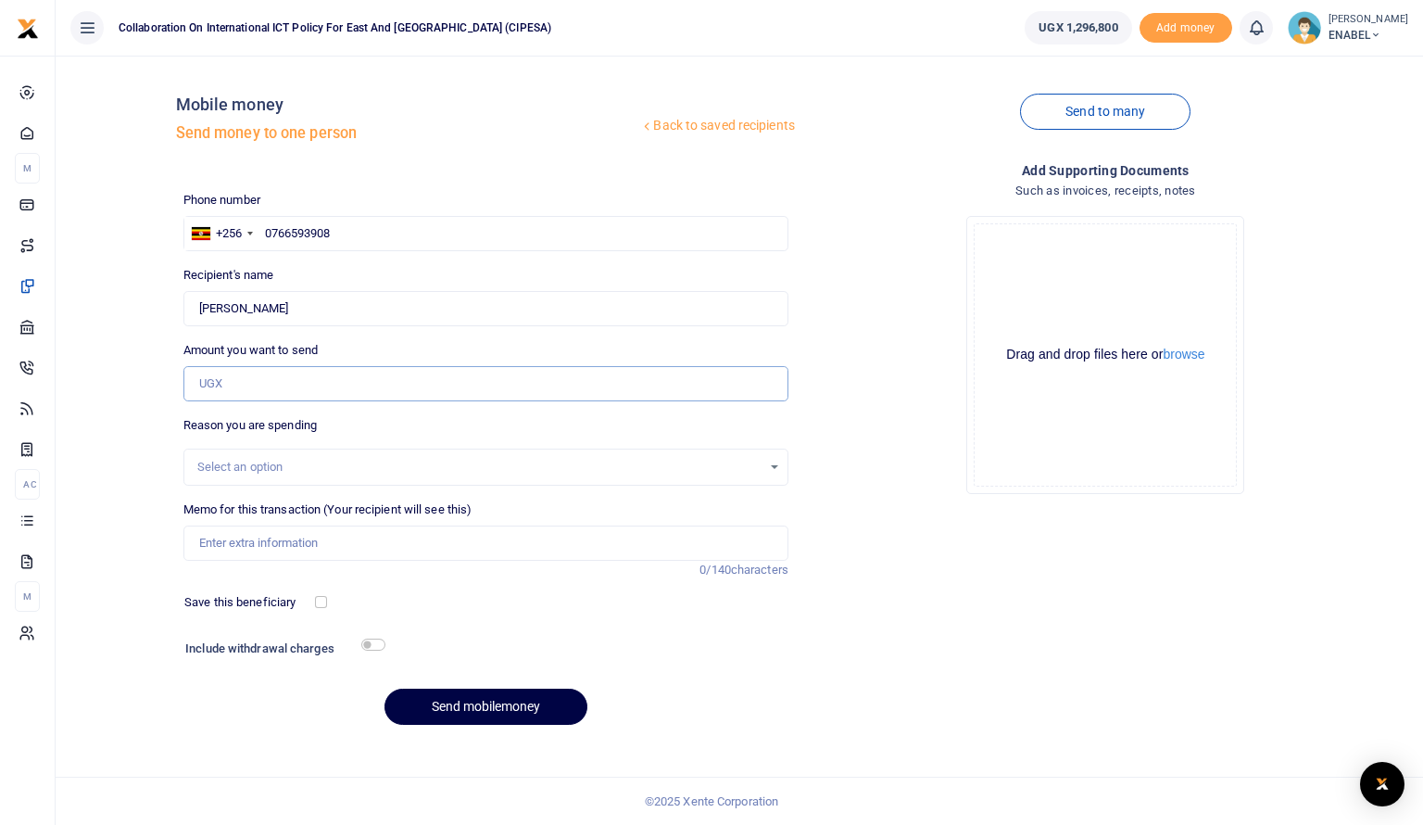
click at [290, 390] on input "Amount you want to send" at bounding box center [485, 383] width 605 height 35
type input "80,000"
click at [329, 467] on div "Select an option" at bounding box center [479, 467] width 564 height 19
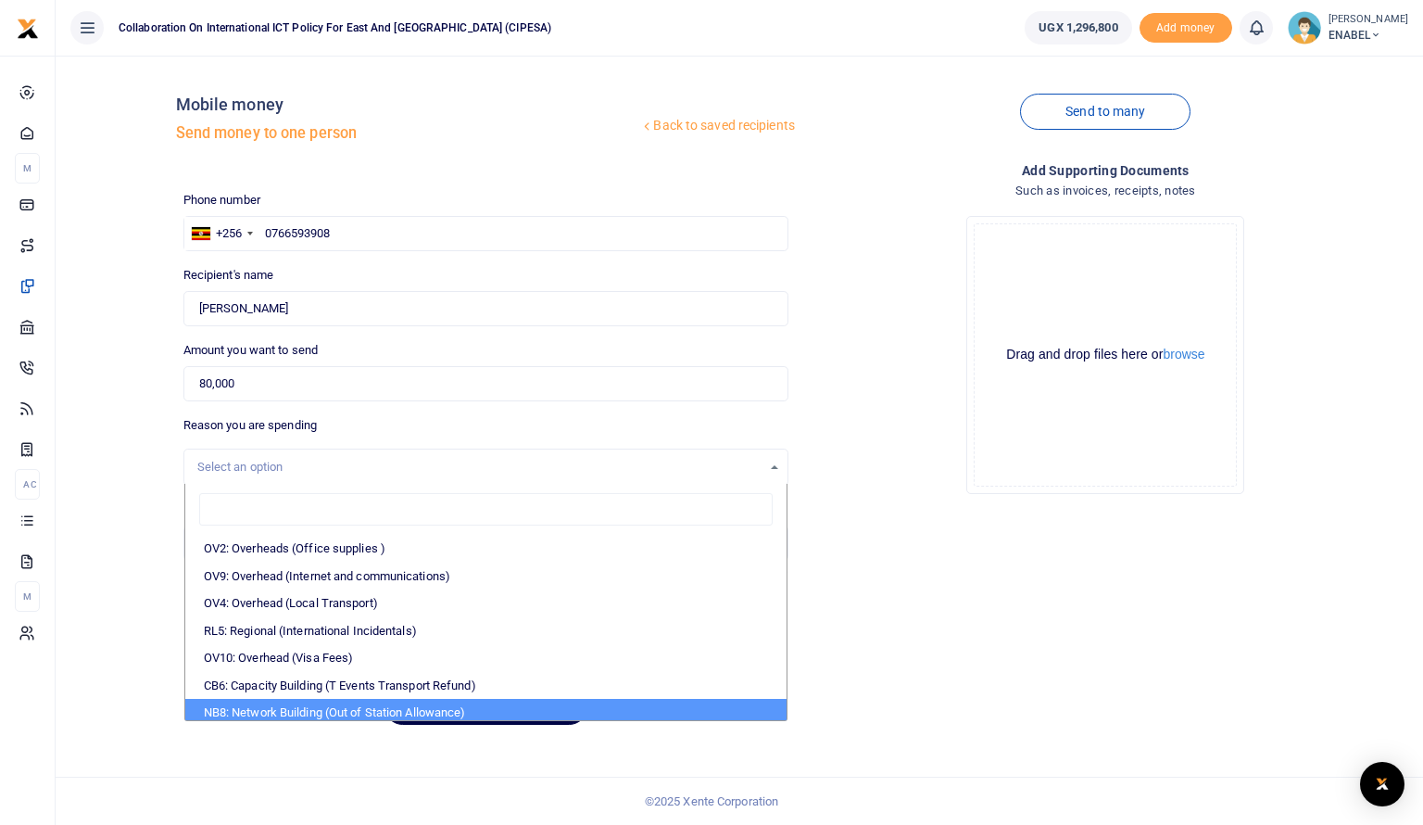
click at [308, 707] on li "NB8: Network Building (Out of Station Allowance)" at bounding box center [485, 713] width 601 height 28
select select "106"
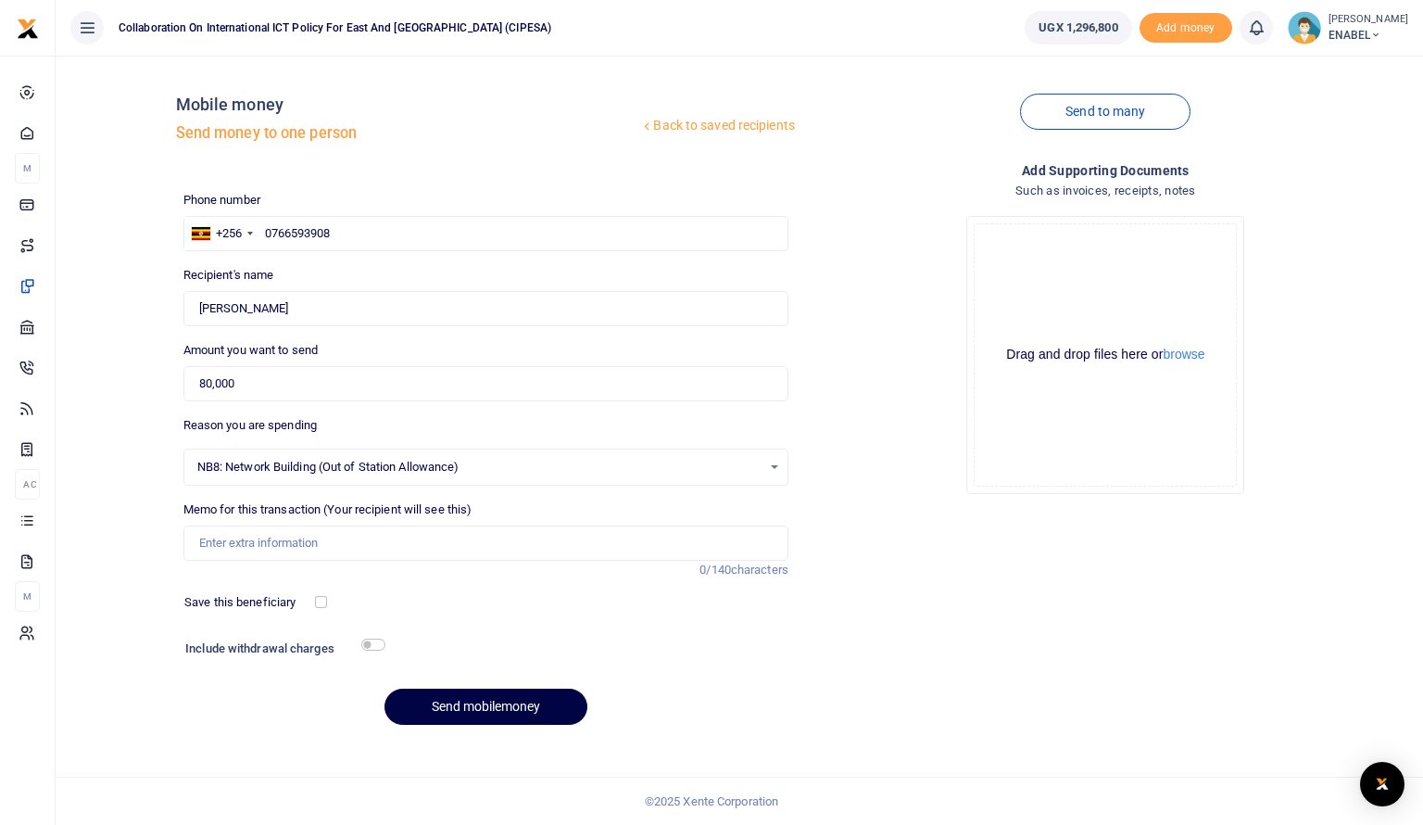
click at [380, 519] on div "Memo for this transaction (Your recipient will see this) Reason is required. 0/…" at bounding box center [485, 530] width 605 height 60
click at [428, 544] on input "Memo for this transaction (Your recipient will see this)" at bounding box center [485, 542] width 605 height 35
click at [718, 542] on input "Honorarium to Panelist for attending a radio talk show on advancing respect for…" at bounding box center [485, 542] width 605 height 35
type input "Honorarium to Panelist for attending a radio talk show on advancing respect for…"
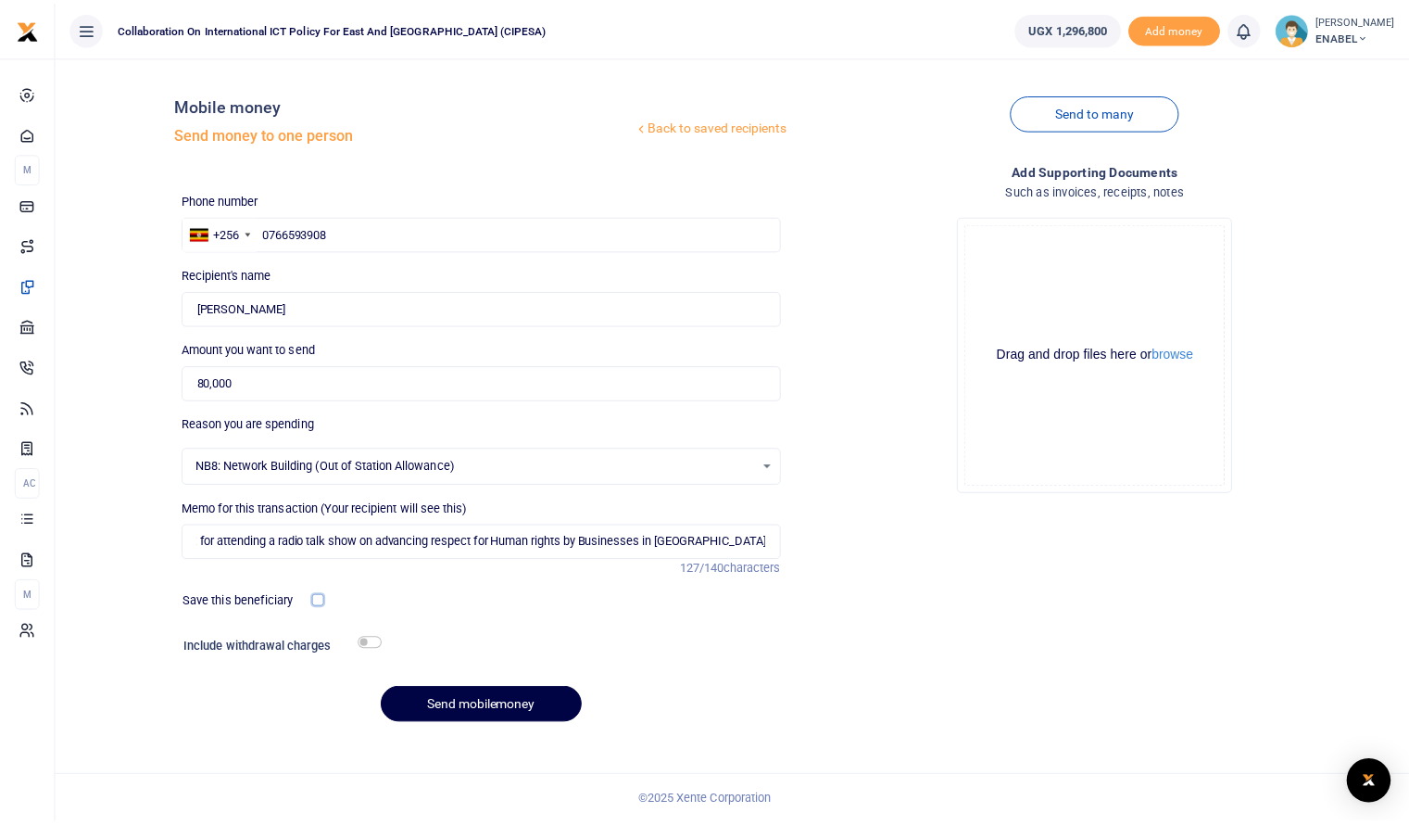
scroll to position [0, 0]
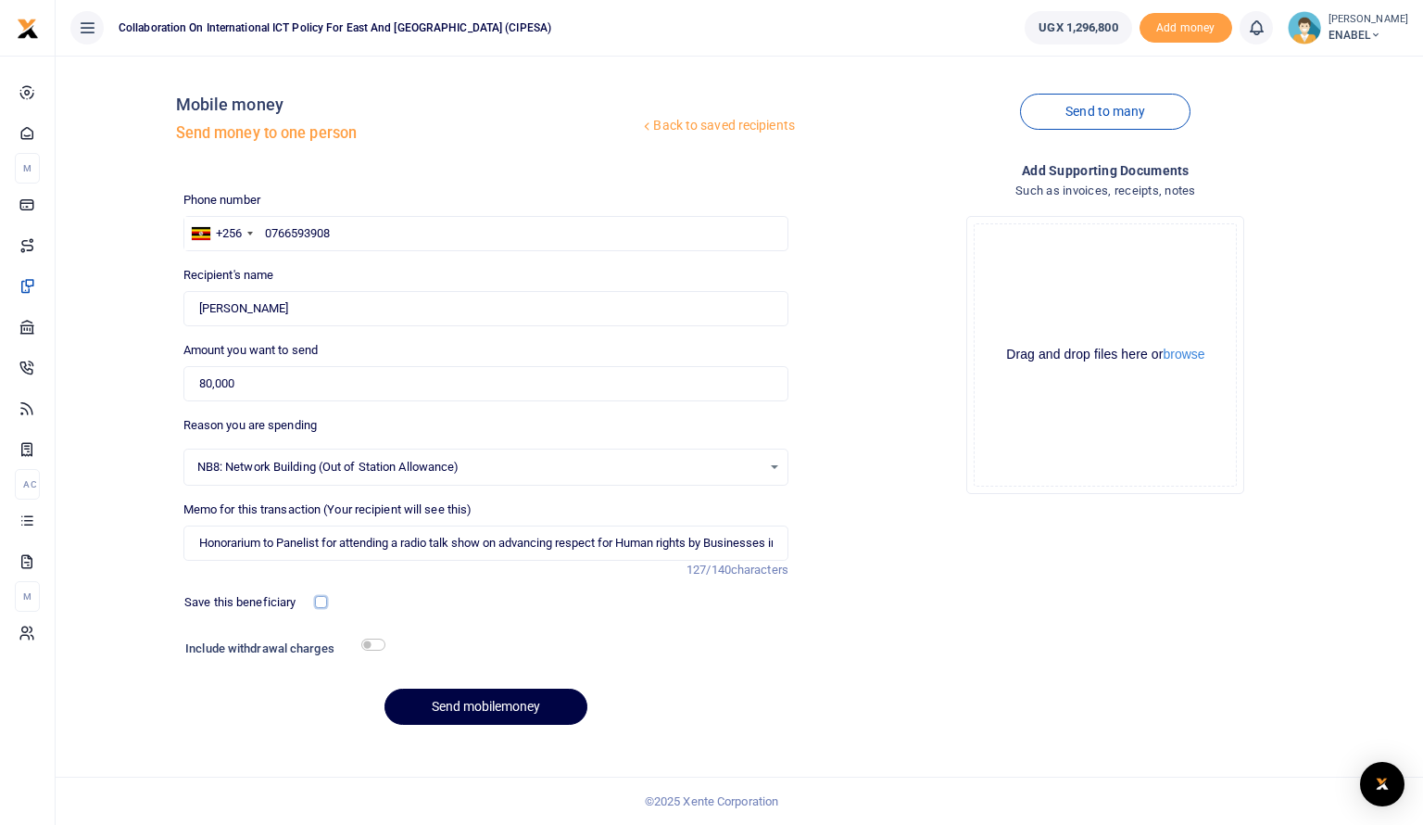
click at [317, 599] on input "checkbox" at bounding box center [321, 602] width 12 height 12
click at [315, 594] on div "Save this beneficiary" at bounding box center [251, 602] width 148 height 19
click at [317, 601] on input "checkbox" at bounding box center [321, 602] width 12 height 12
checkbox input "false"
click at [374, 647] on input "checkbox" at bounding box center [373, 644] width 24 height 12
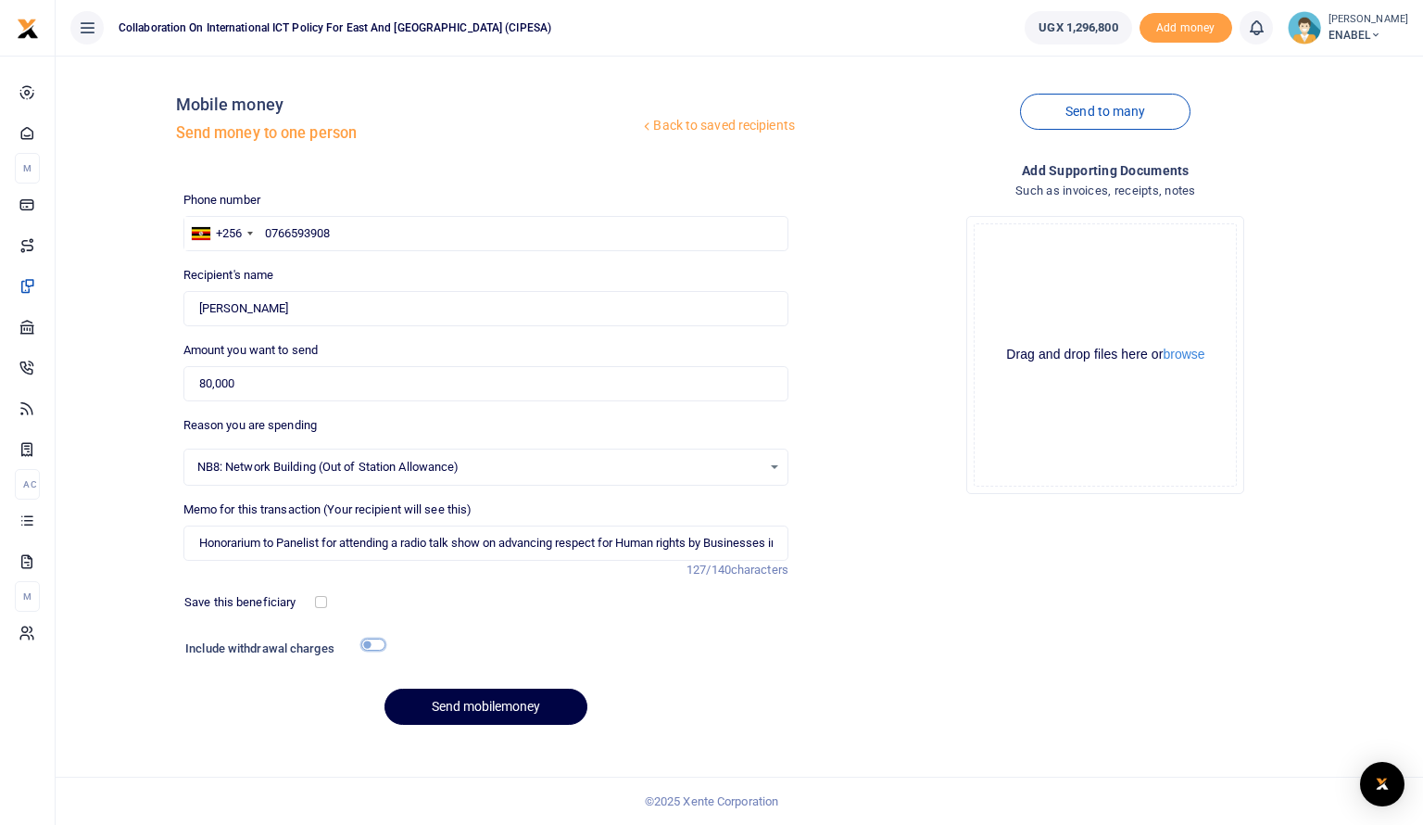
checkbox input "true"
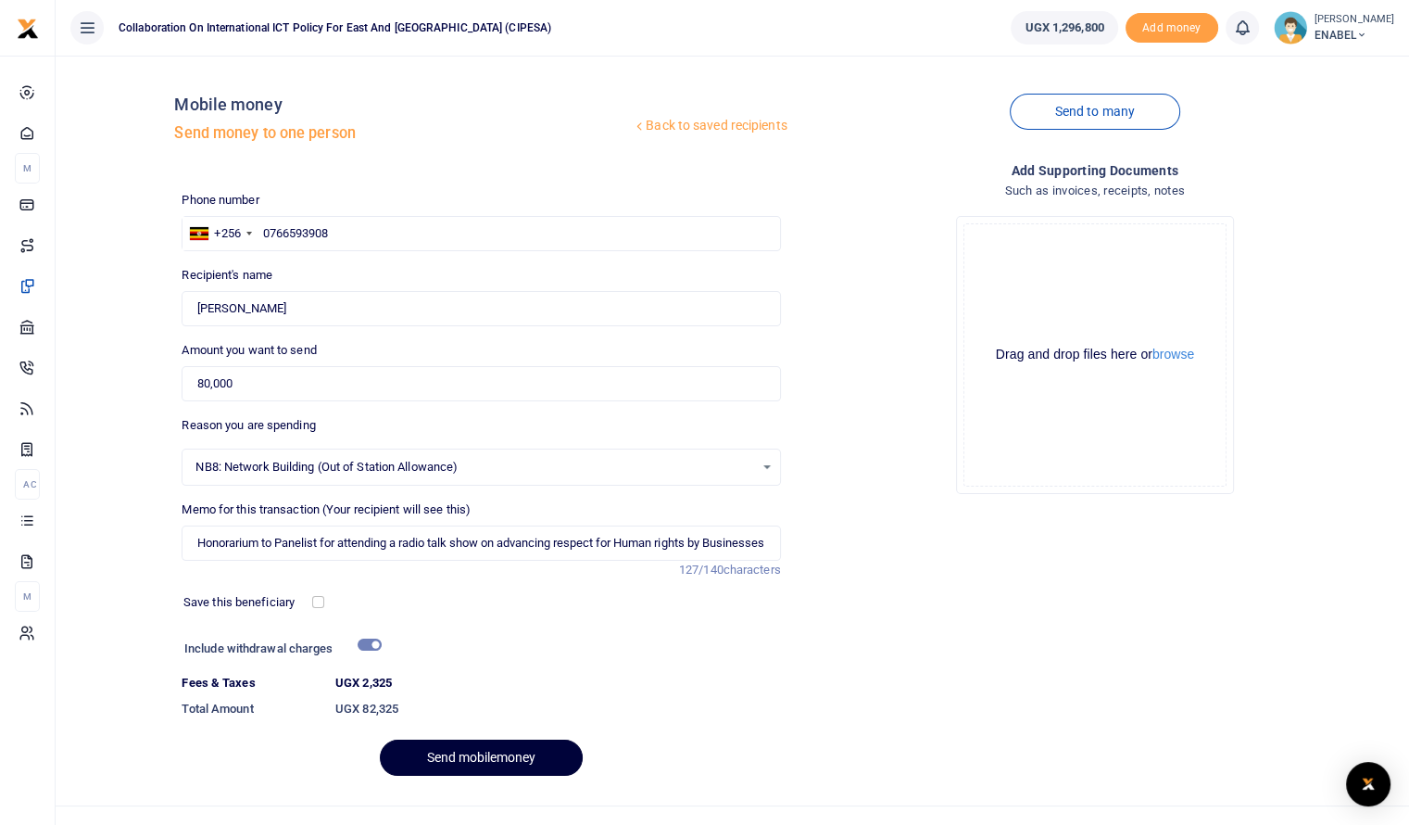
click at [473, 753] on button "Send mobilemoney" at bounding box center [481, 757] width 203 height 36
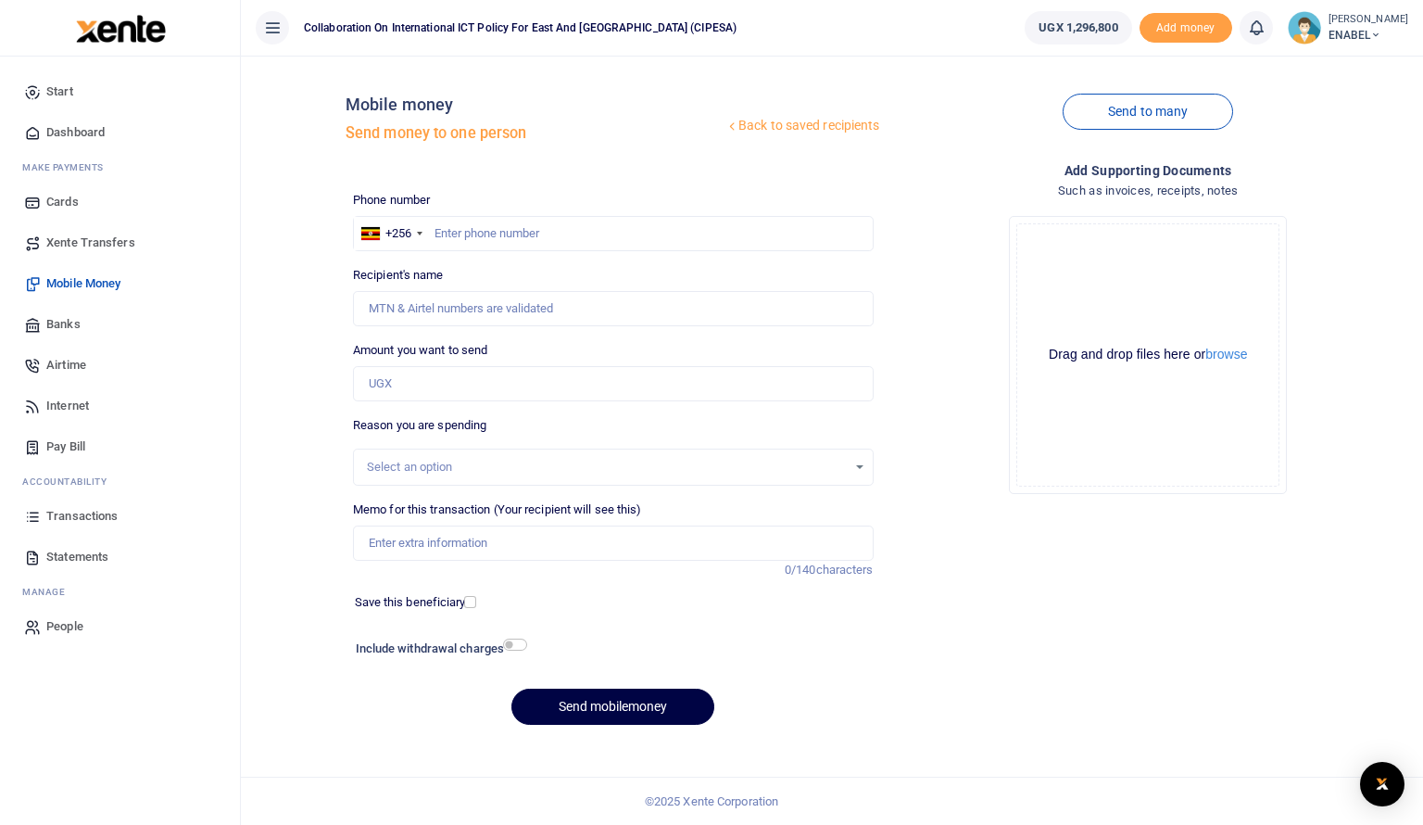
click at [74, 129] on span "Dashboard" at bounding box center [75, 132] width 58 height 19
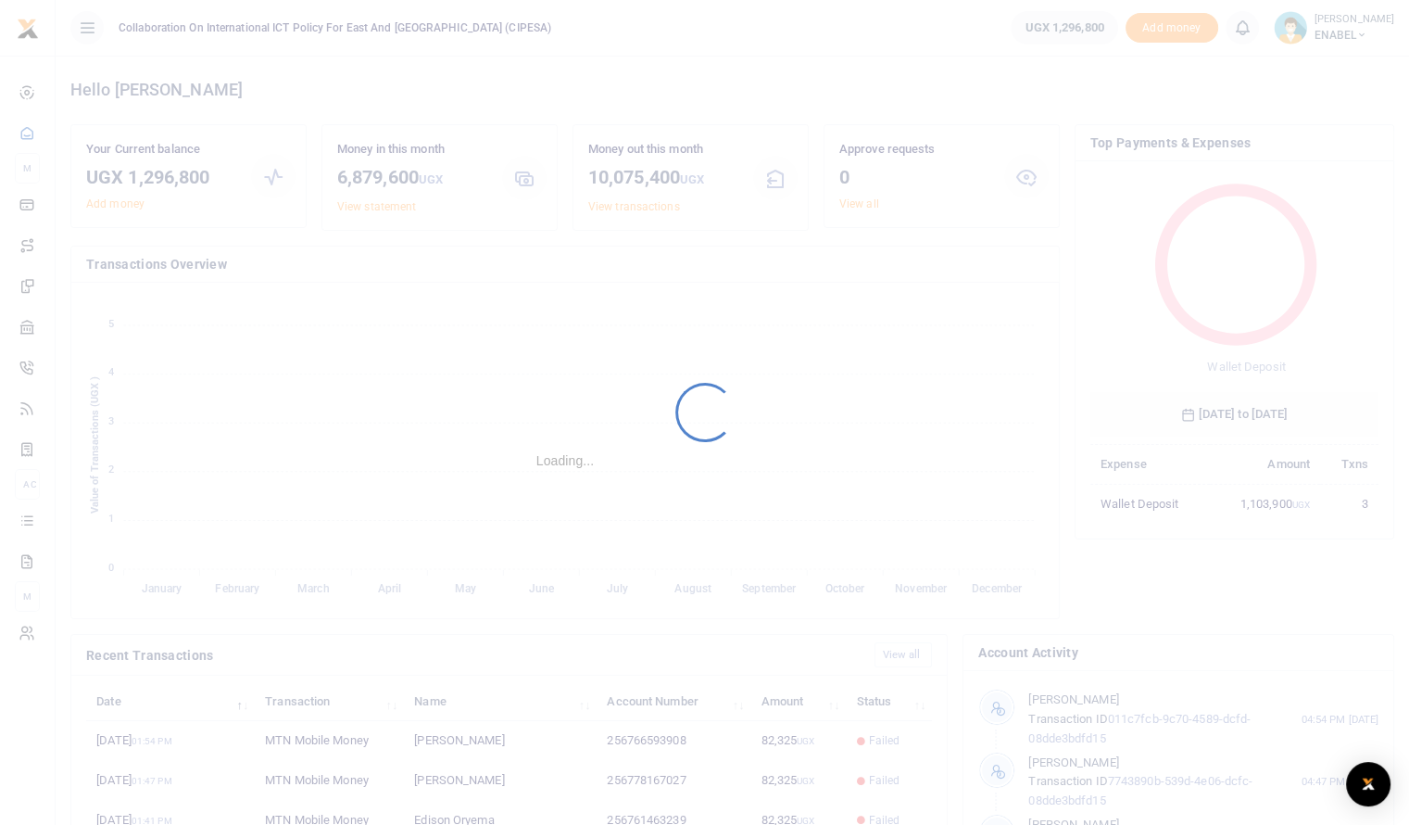
scroll to position [246, 274]
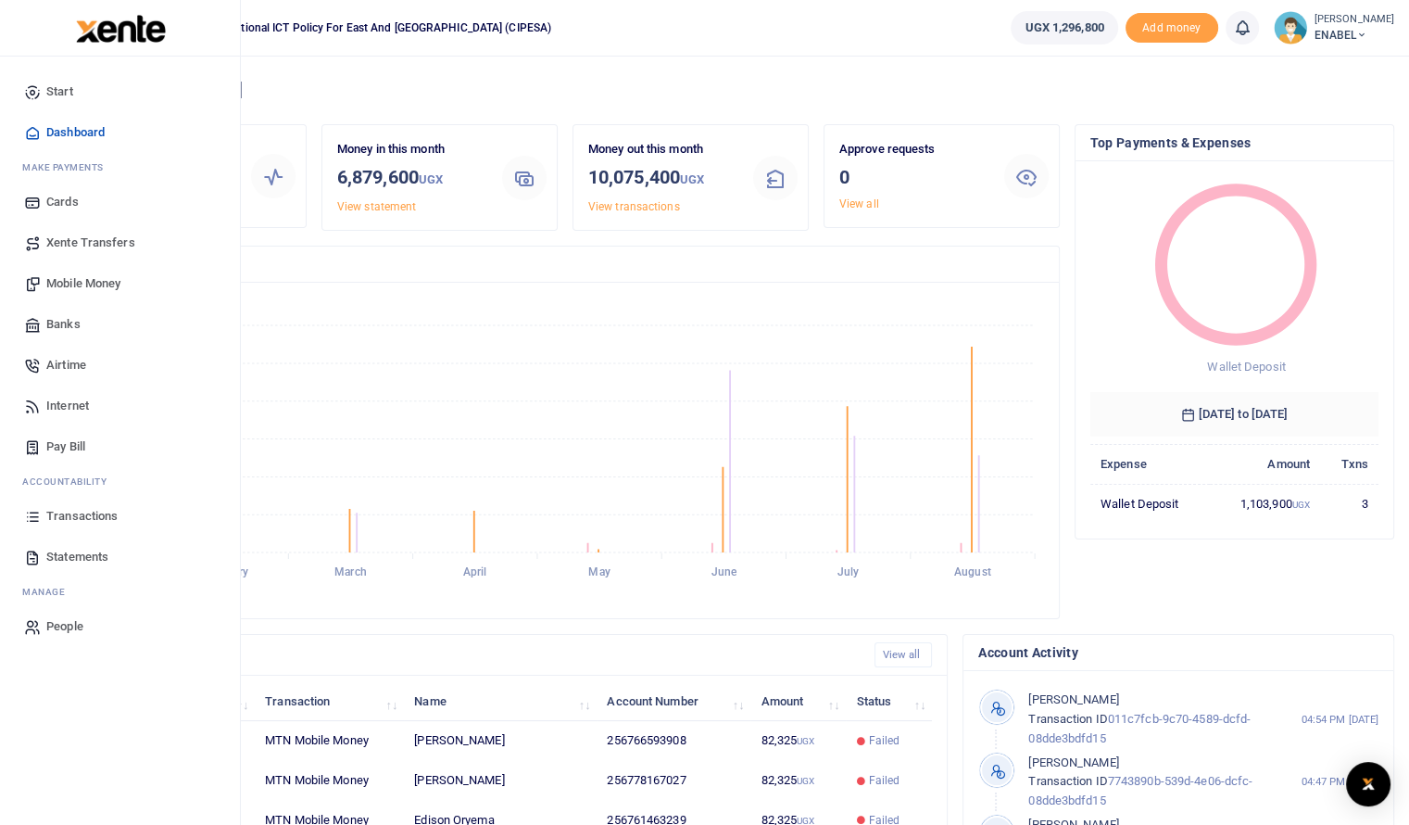
click at [70, 138] on span "Dashboard" at bounding box center [75, 132] width 58 height 19
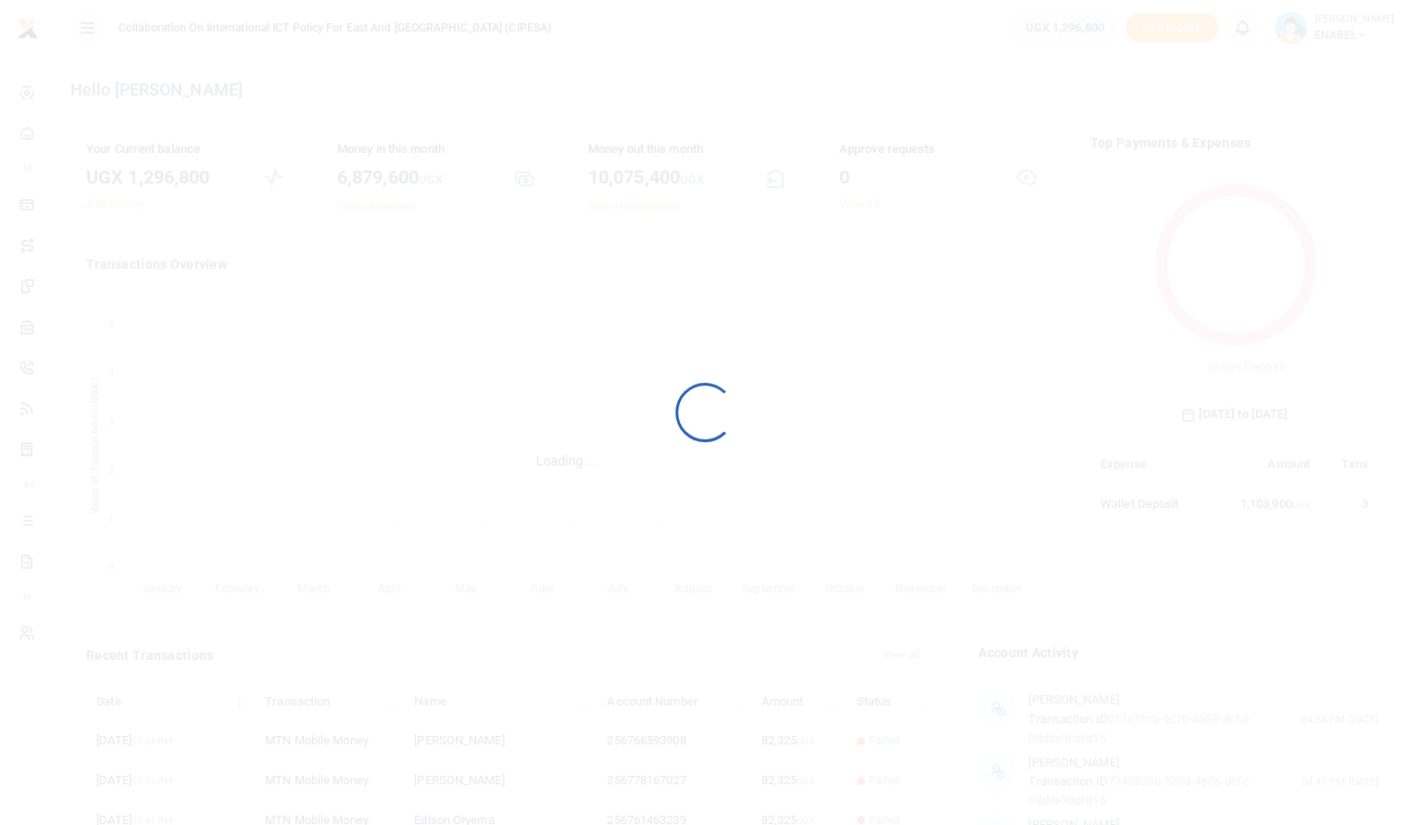
scroll to position [246, 274]
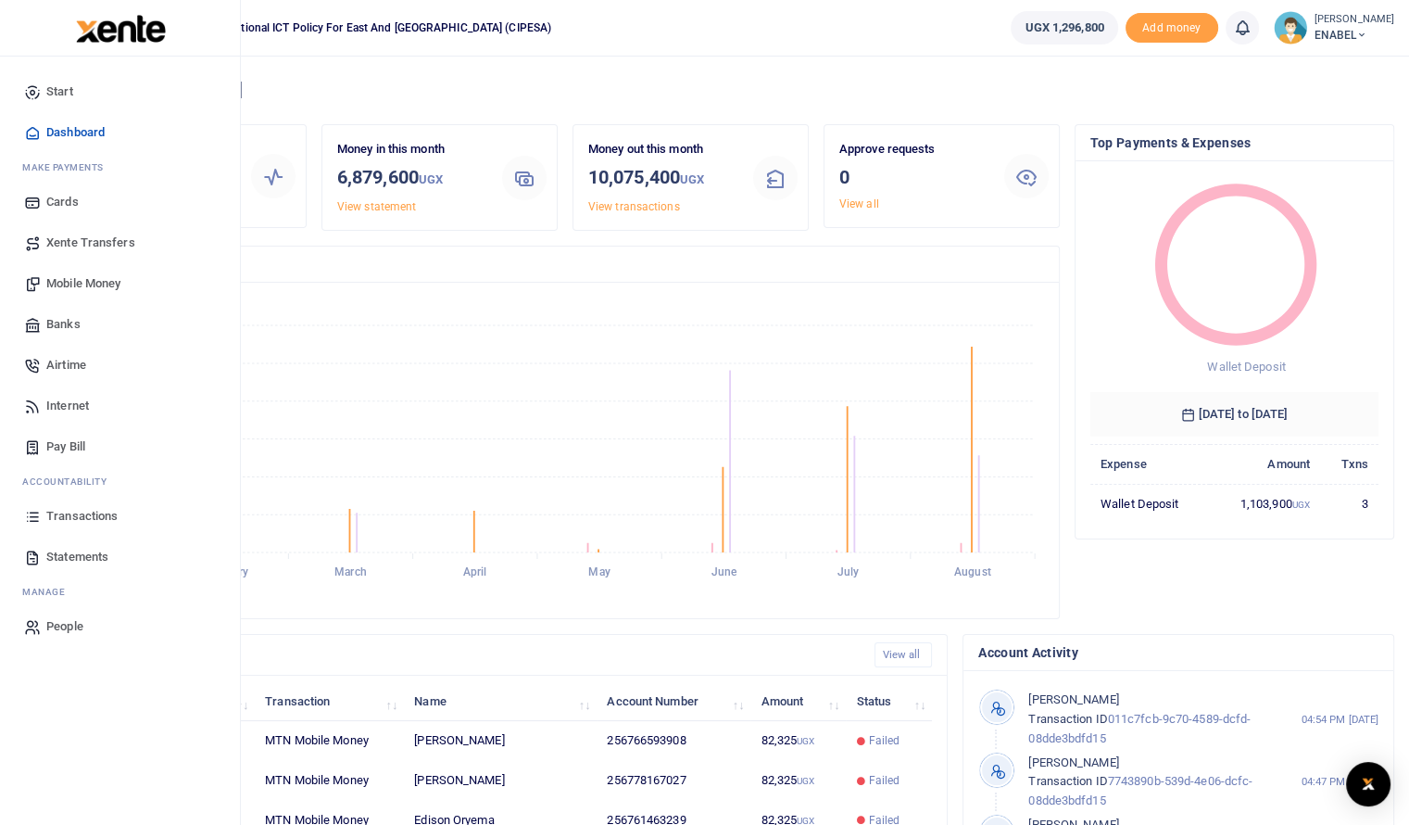
click at [73, 285] on span "Mobile Money" at bounding box center [83, 283] width 74 height 19
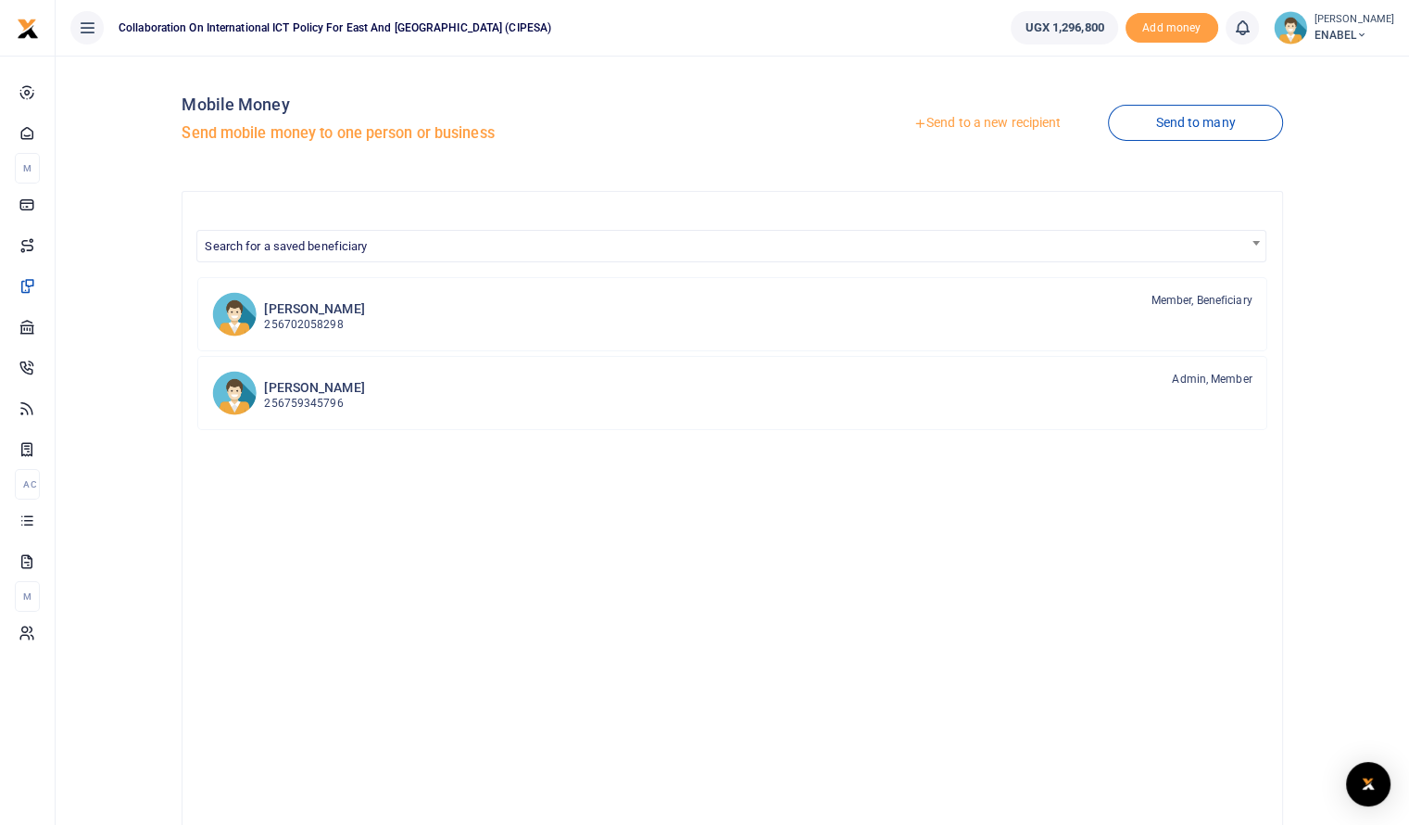
click at [993, 122] on link "Send to a new recipient" at bounding box center [987, 123] width 242 height 33
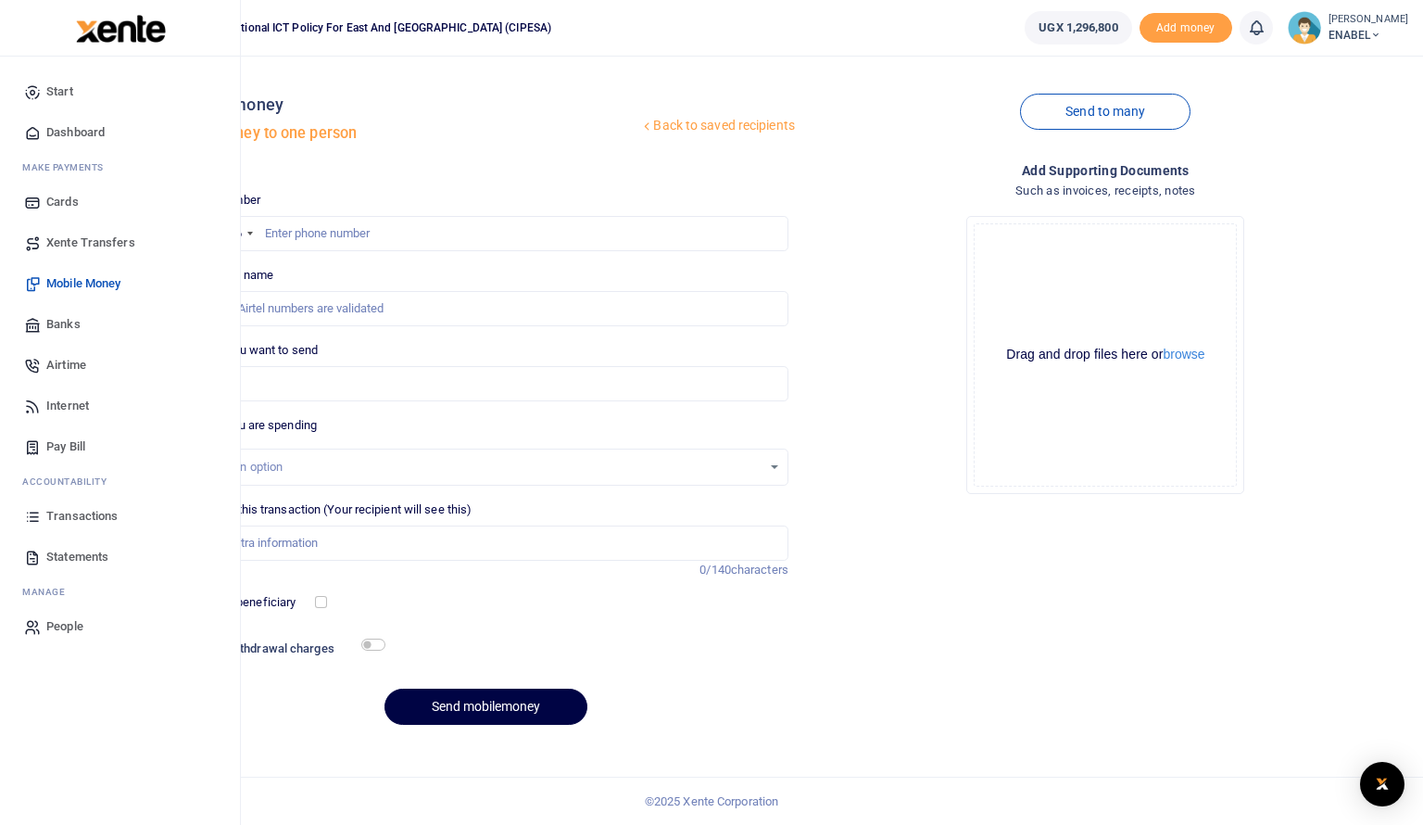
click at [70, 139] on span "Dashboard" at bounding box center [75, 132] width 58 height 19
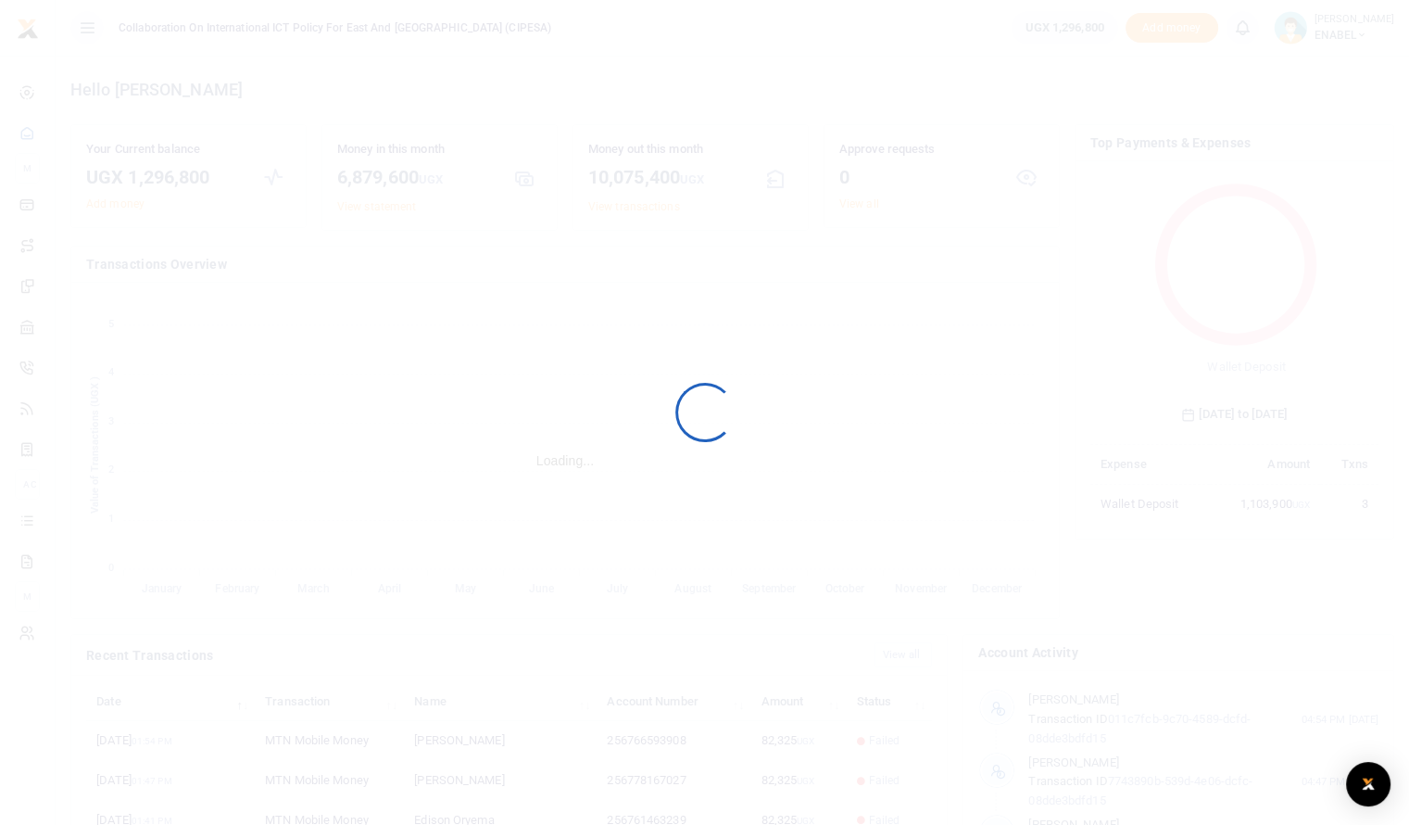
scroll to position [246, 274]
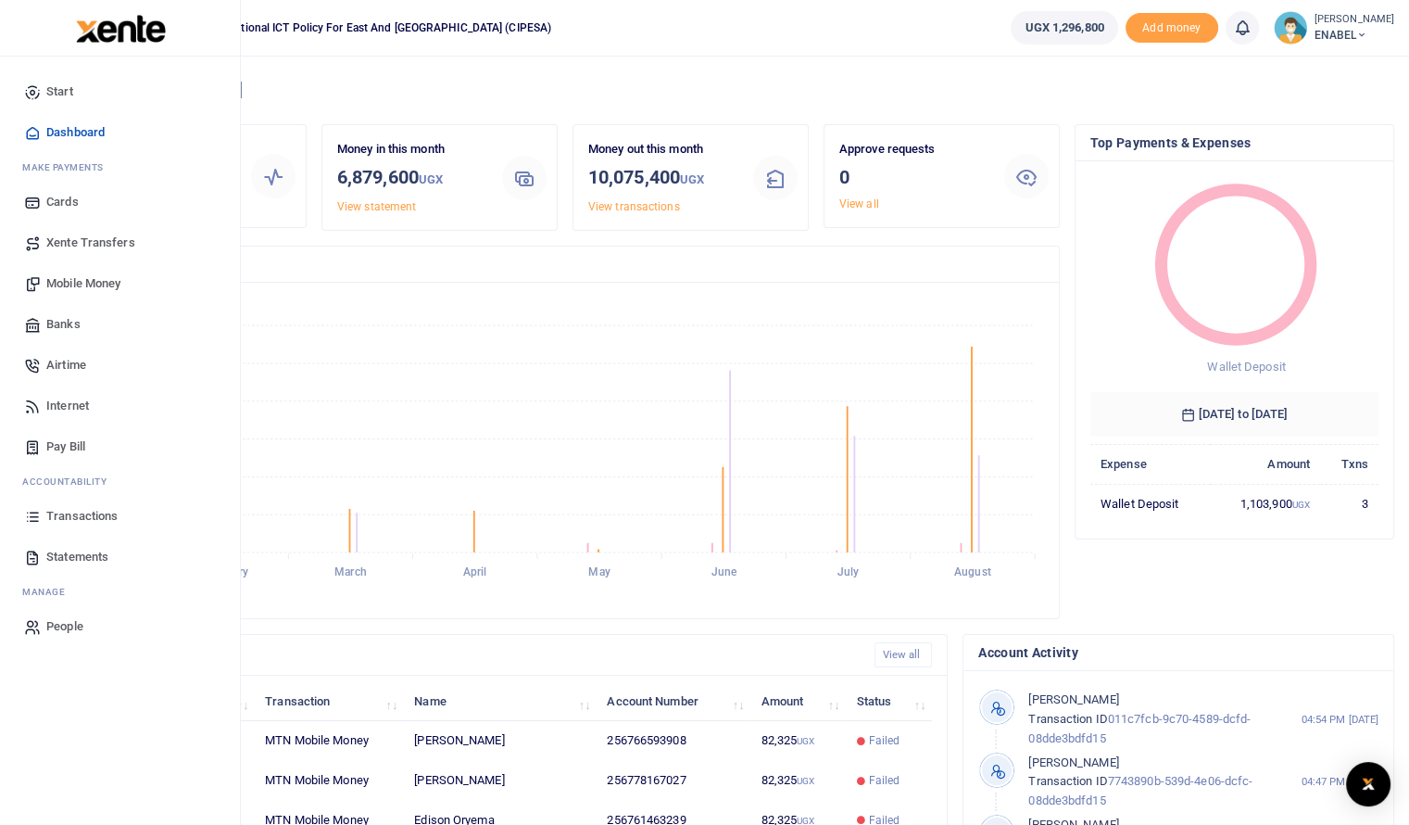
click at [78, 288] on span "Mobile Money" at bounding box center [83, 283] width 74 height 19
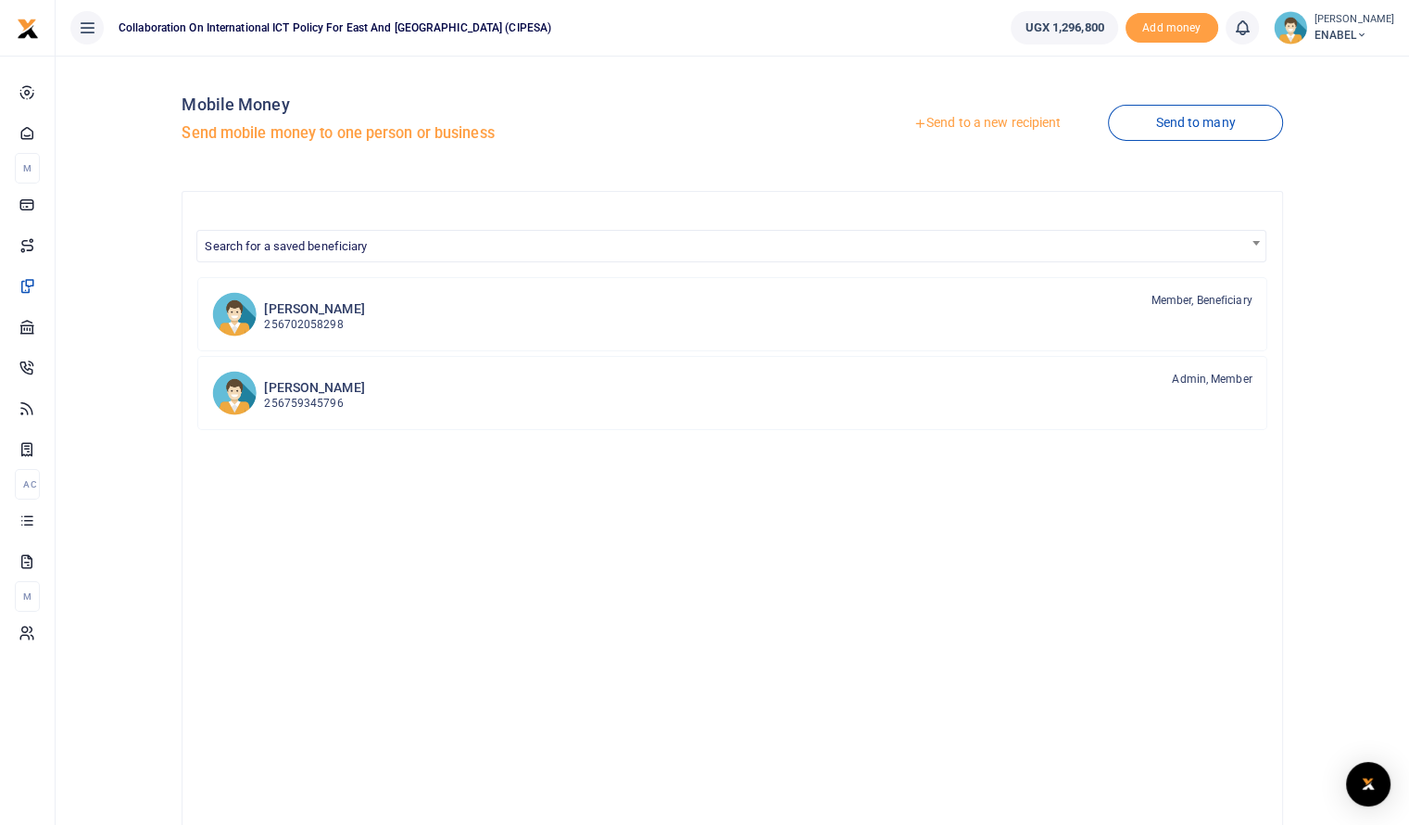
click at [995, 124] on link "Send to a new recipient" at bounding box center [987, 123] width 242 height 33
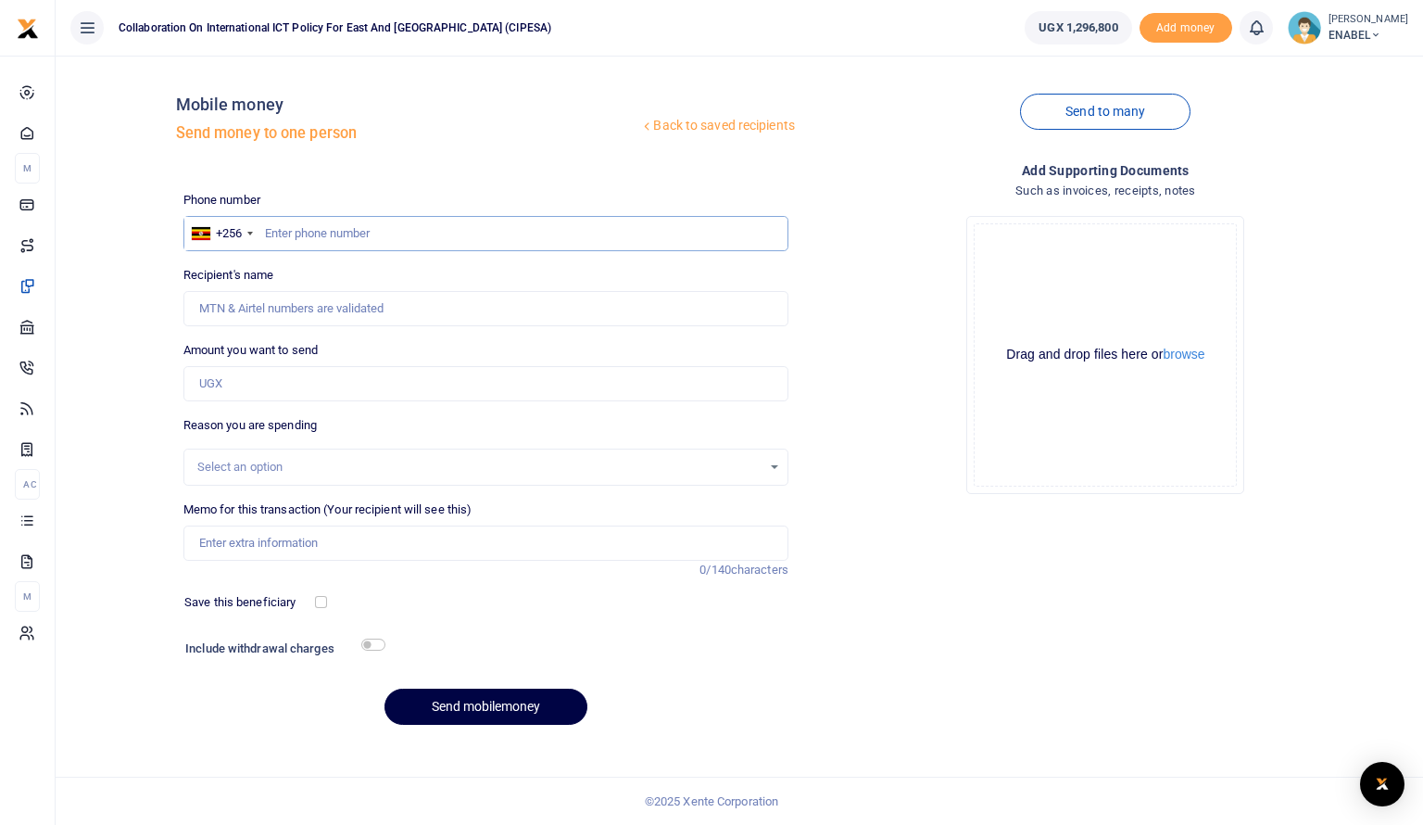
click at [431, 218] on input "text" at bounding box center [485, 233] width 605 height 35
type input "0783251386"
type input "[PERSON_NAME]"
type input "0783251386"
click at [304, 369] on input "Amount you want to send" at bounding box center [485, 383] width 605 height 35
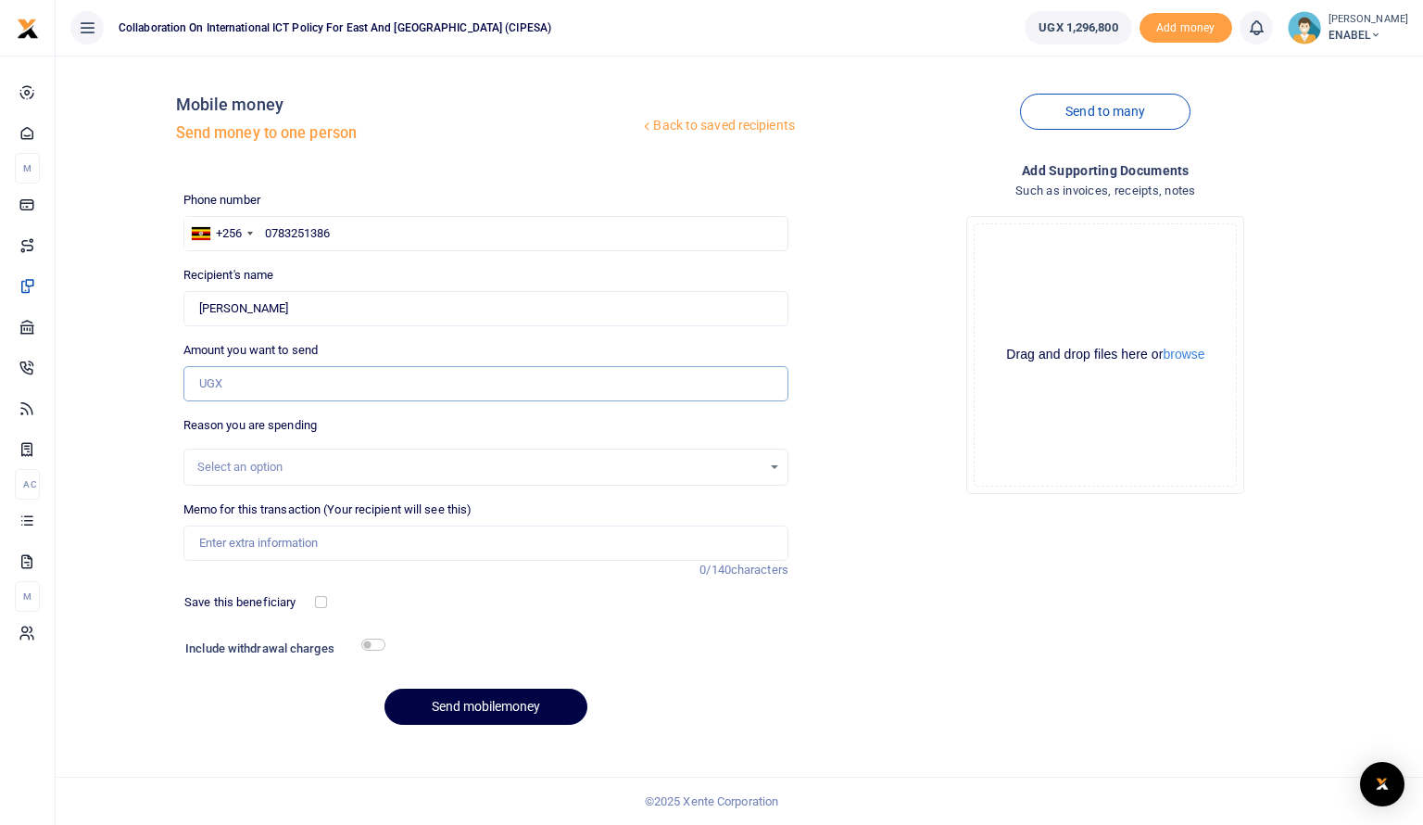
type input "80,000"
click at [320, 457] on div "Select an option" at bounding box center [485, 467] width 603 height 20
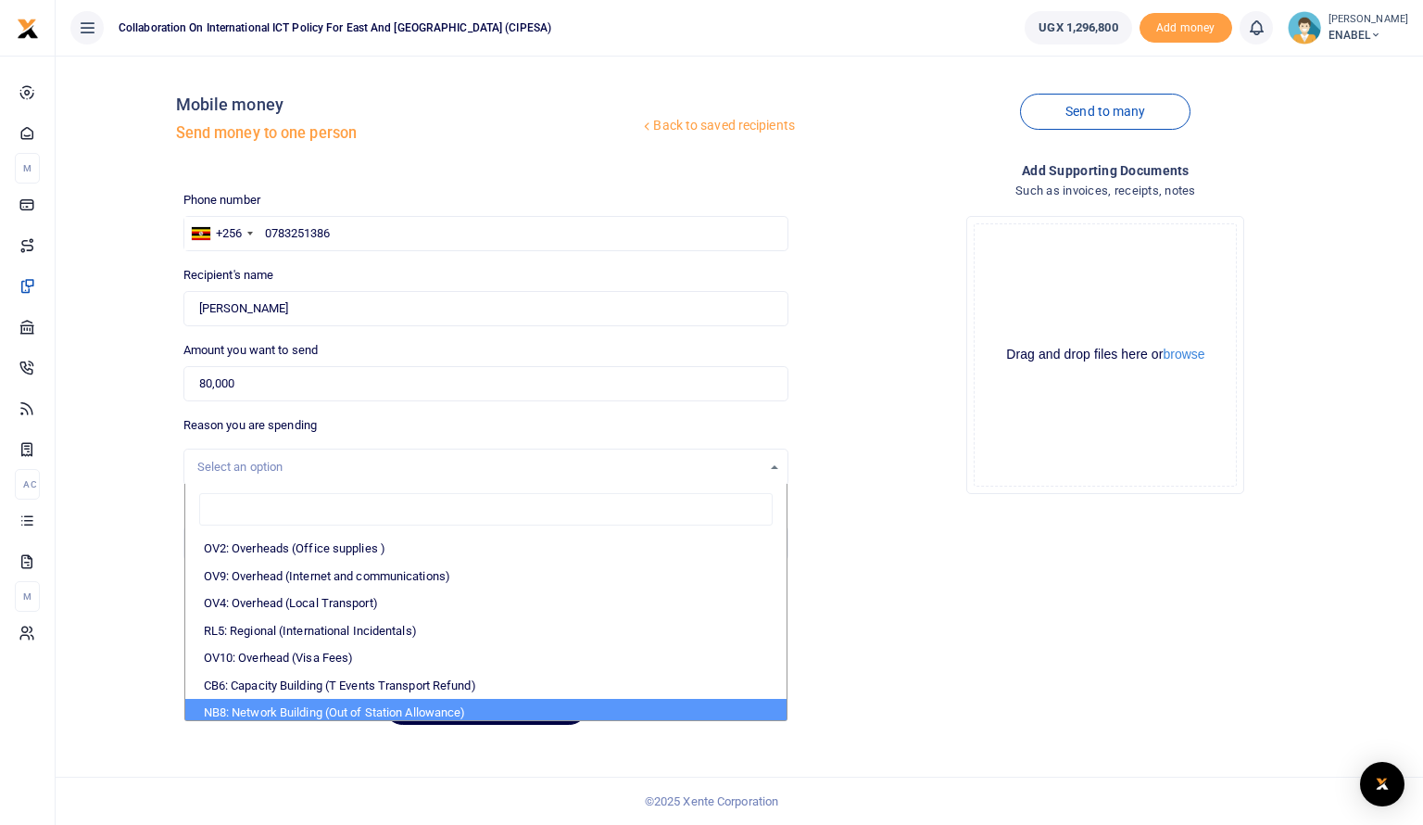
click at [298, 708] on li "NB8: Network Building (Out of Station Allowance)" at bounding box center [485, 713] width 601 height 28
select select "106"
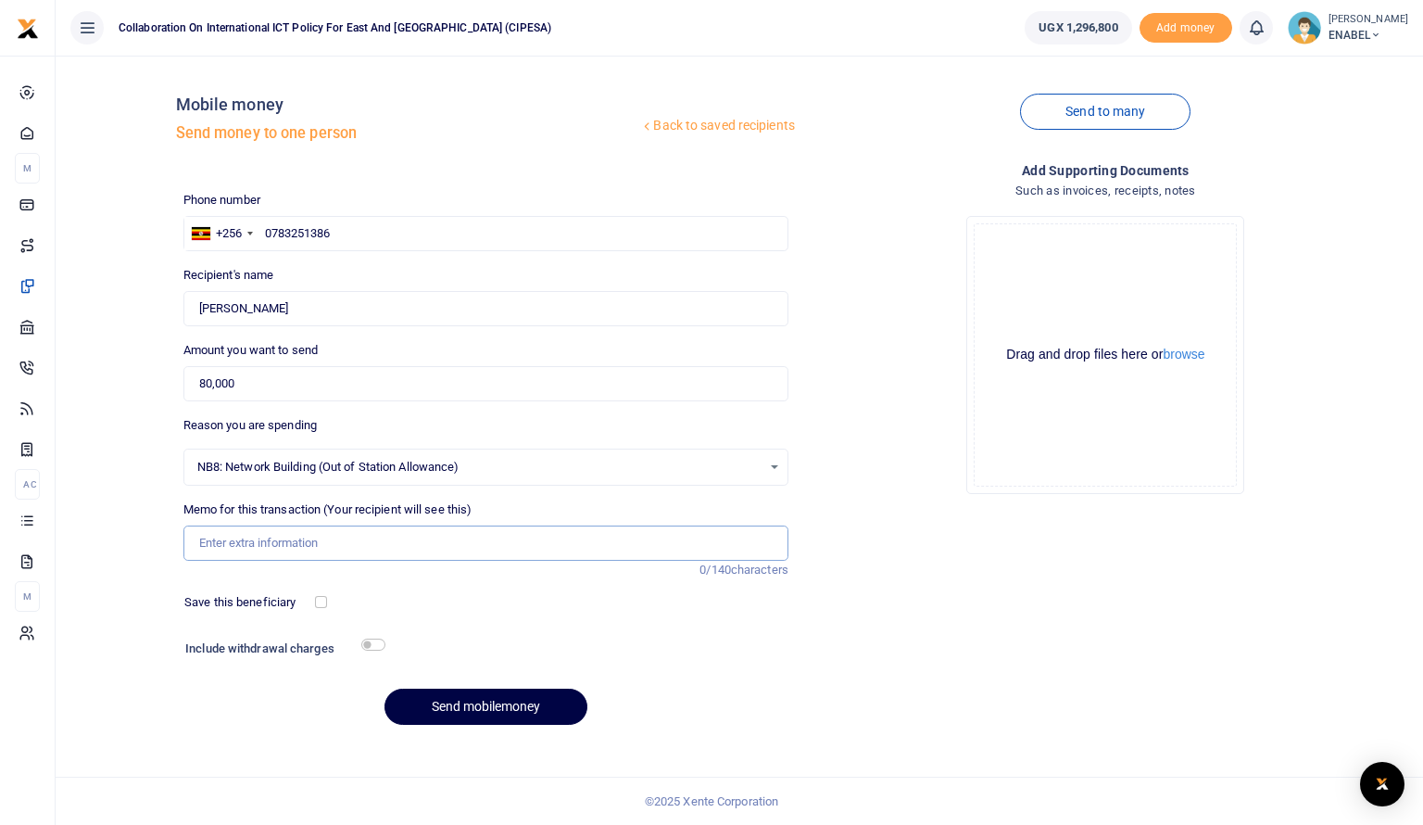
click at [371, 546] on input "Memo for this transaction (Your recipient will see this)" at bounding box center [485, 542] width 605 height 35
type input "Honorarium to Panelist for attending a radio talk show on advancing respect for…"
click at [463, 542] on input "Honorarium to Panelist for attending a radio talk show on advancing respect for…" at bounding box center [485, 542] width 605 height 35
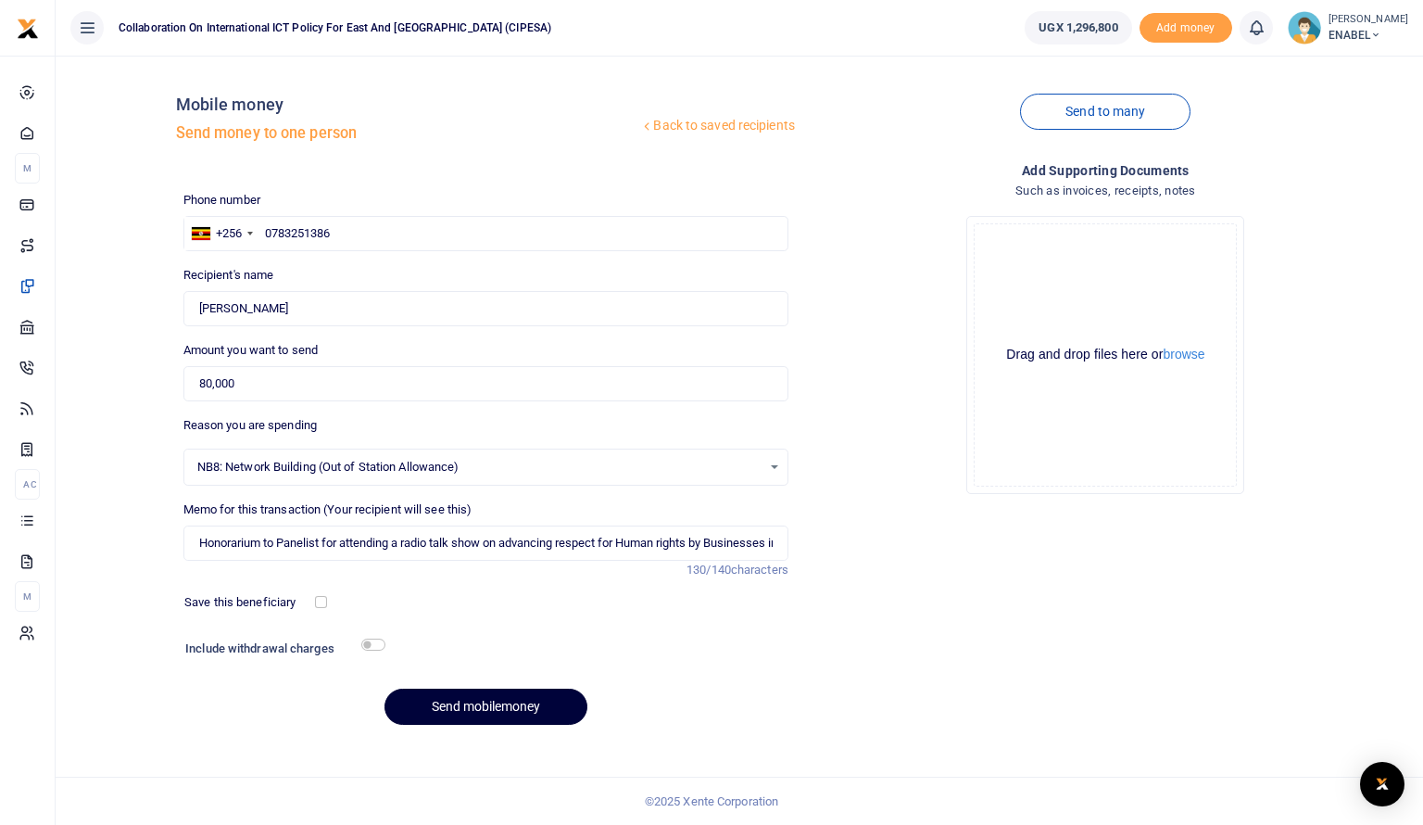
click at [492, 709] on button "Send mobilemoney" at bounding box center [486, 707] width 203 height 36
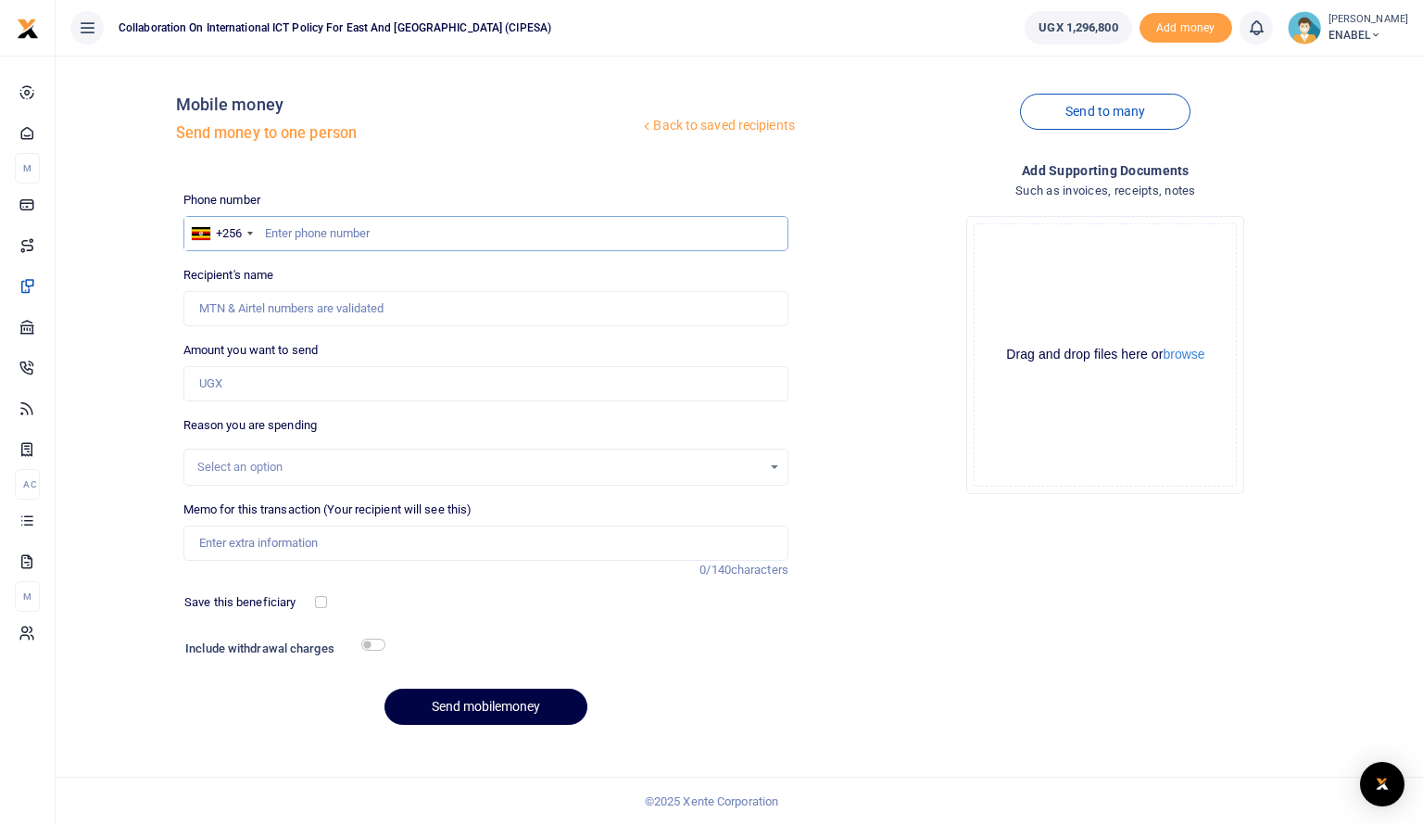
click at [385, 234] on input "text" at bounding box center [485, 233] width 605 height 35
type input "0787527510"
type input "[PERSON_NAME]"
type input "0787527510"
click at [297, 372] on input "Amount you want to send" at bounding box center [485, 383] width 605 height 35
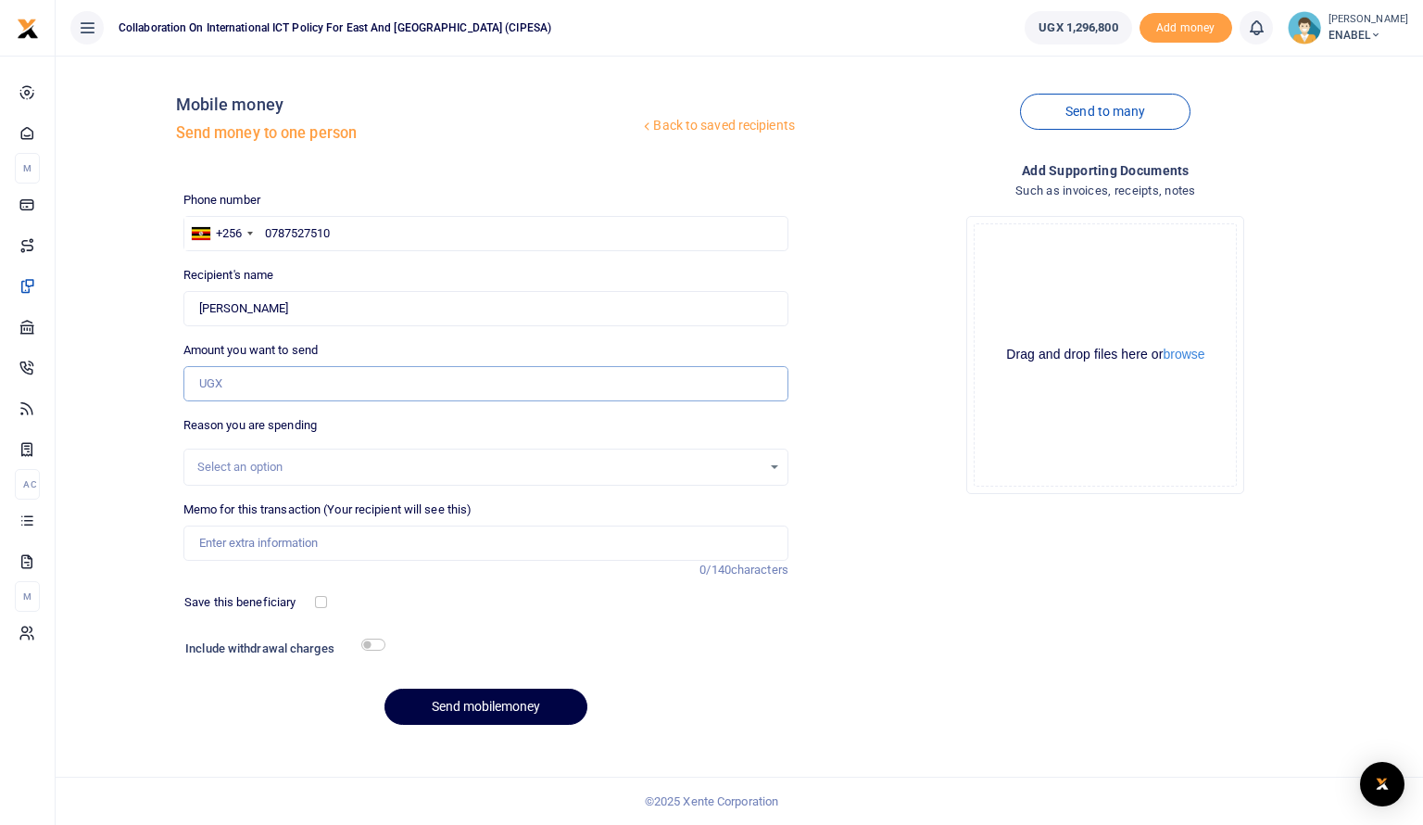
type input "80,000"
click at [329, 461] on div "Select an option" at bounding box center [479, 467] width 564 height 19
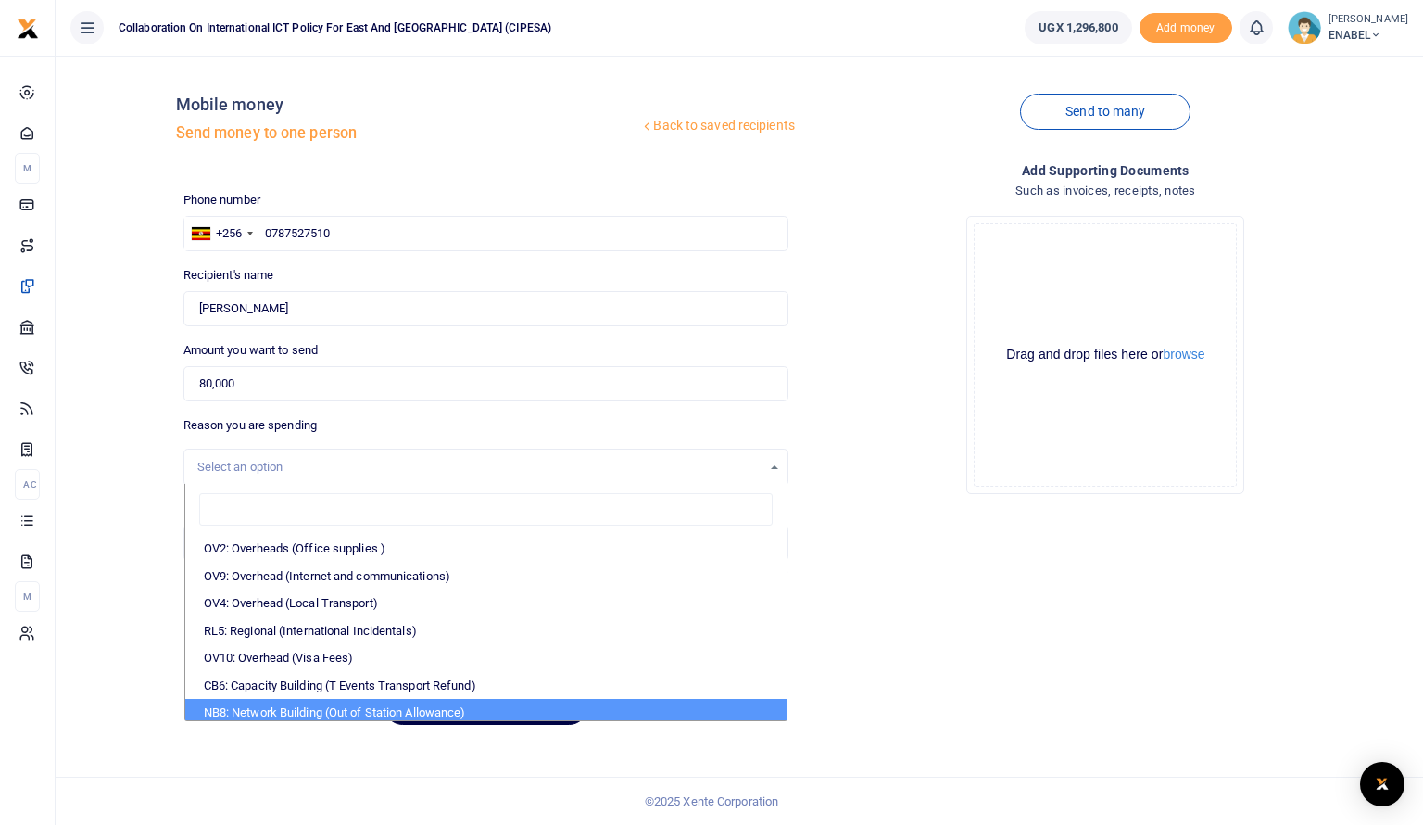
click at [310, 699] on li "NB8: Network Building (Out of Station Allowance)" at bounding box center [485, 713] width 601 height 28
select select "106"
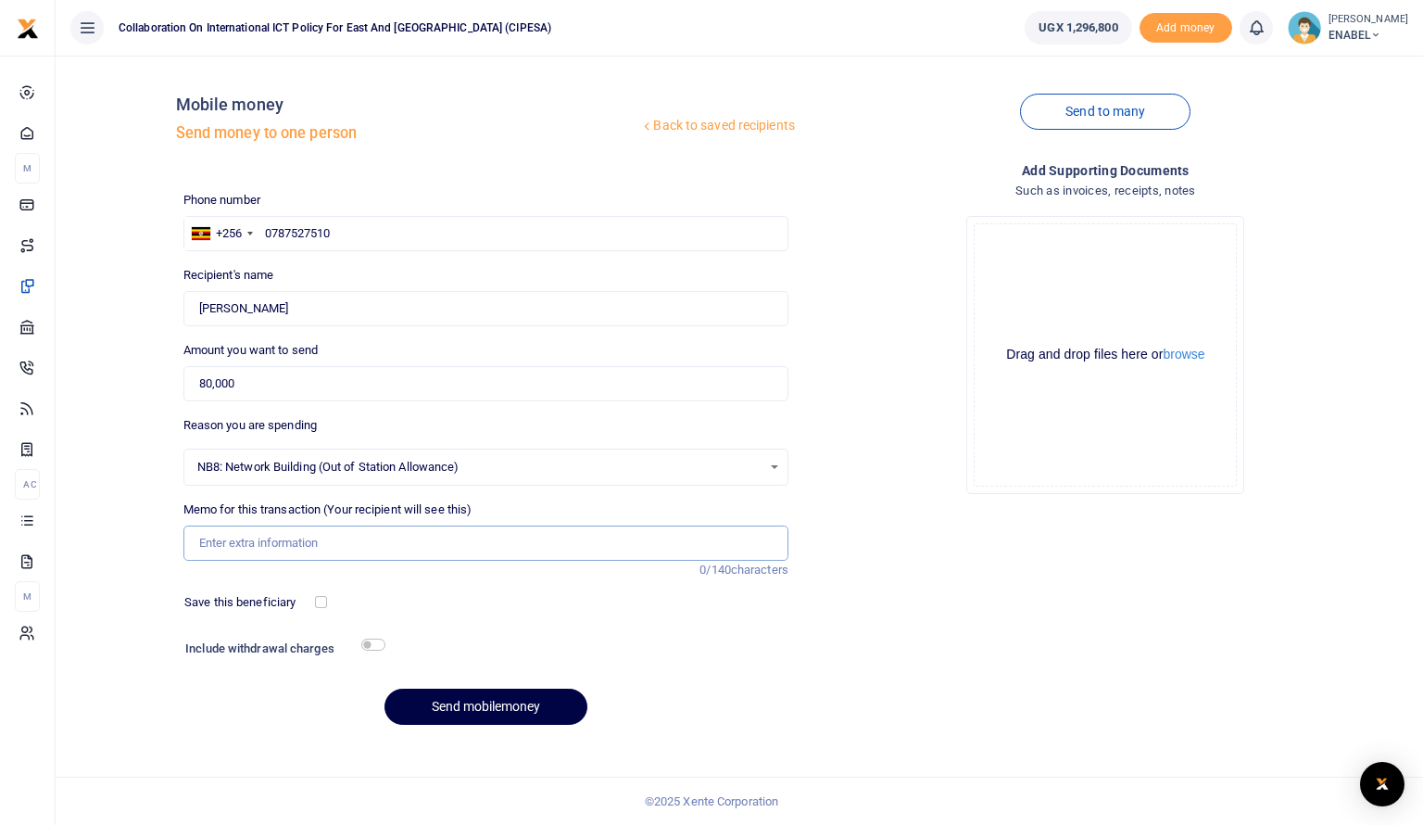
click at [348, 527] on input "Memo for this transaction (Your recipient will see this)" at bounding box center [485, 542] width 605 height 35
type input "Honorarium to Panelist for attending a radio talk show on advancing respect for…"
click at [579, 548] on input "Honorarium to Panelist for attending a radio talk show on advancing respect for…" at bounding box center [485, 542] width 605 height 35
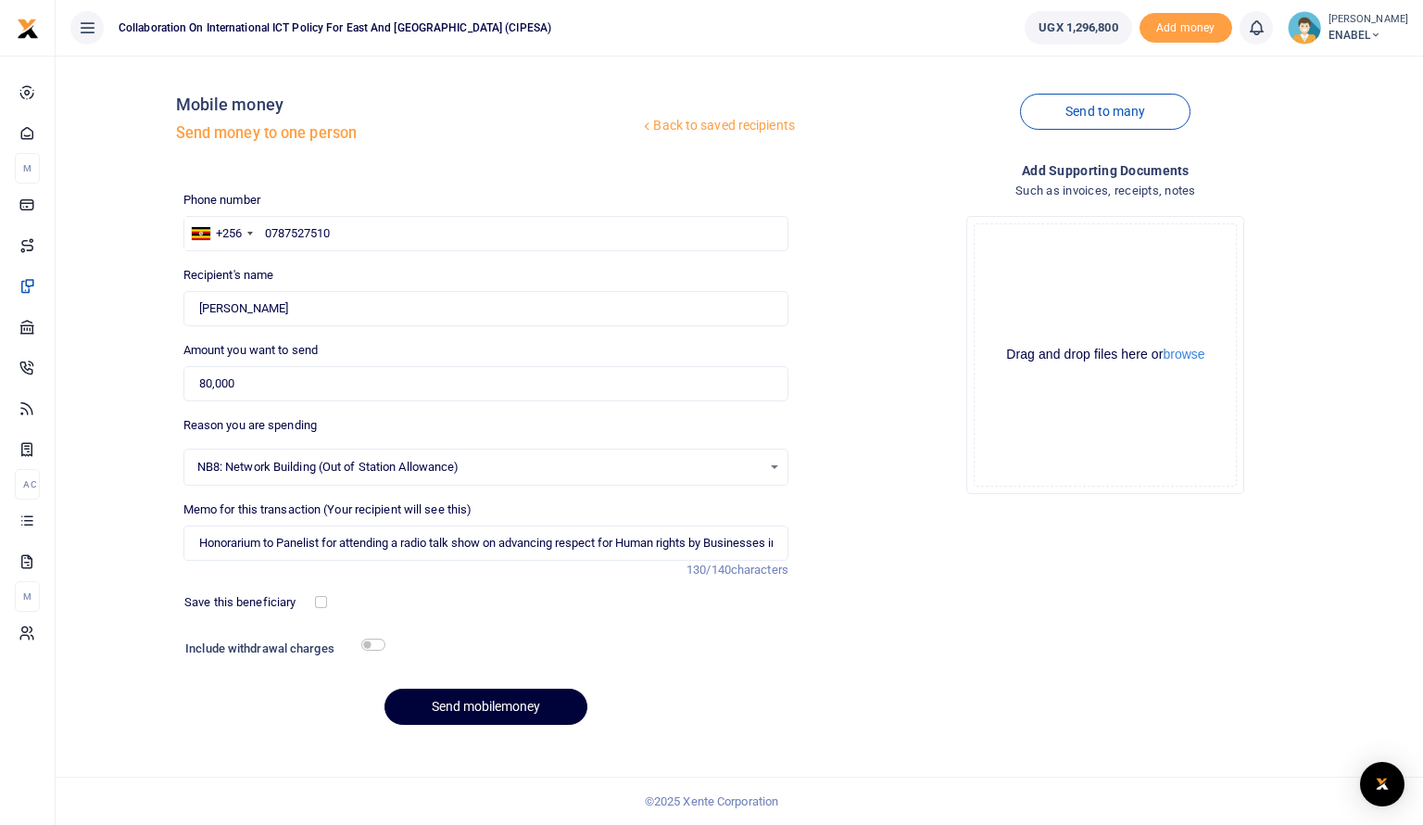
click at [460, 706] on button "Send mobilemoney" at bounding box center [486, 707] width 203 height 36
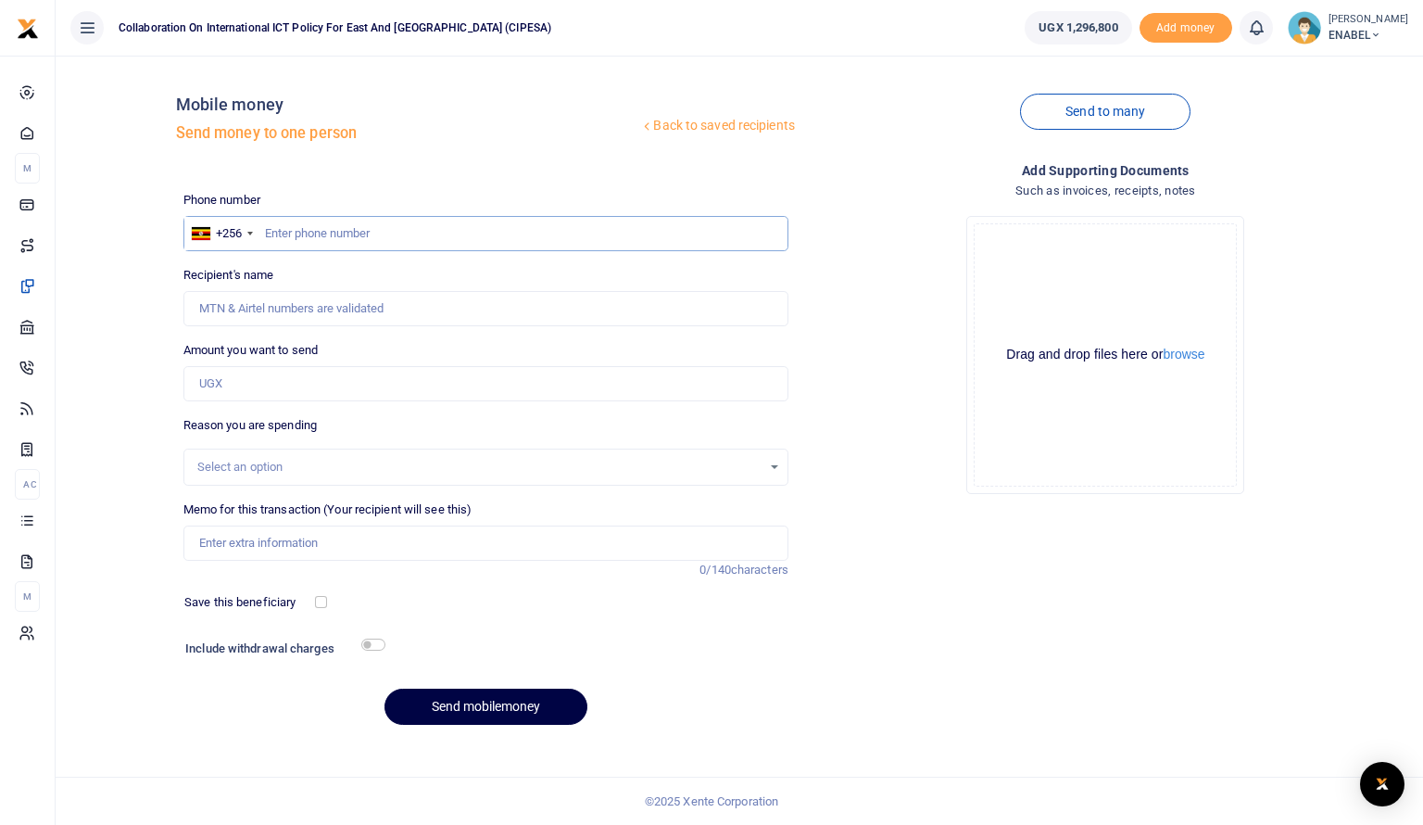
click at [307, 244] on input "text" at bounding box center [485, 233] width 605 height 35
type input "0781702707"
type input "[PERSON_NAME]"
type input "0781702707"
click at [278, 388] on input "Amount you want to send" at bounding box center [485, 383] width 605 height 35
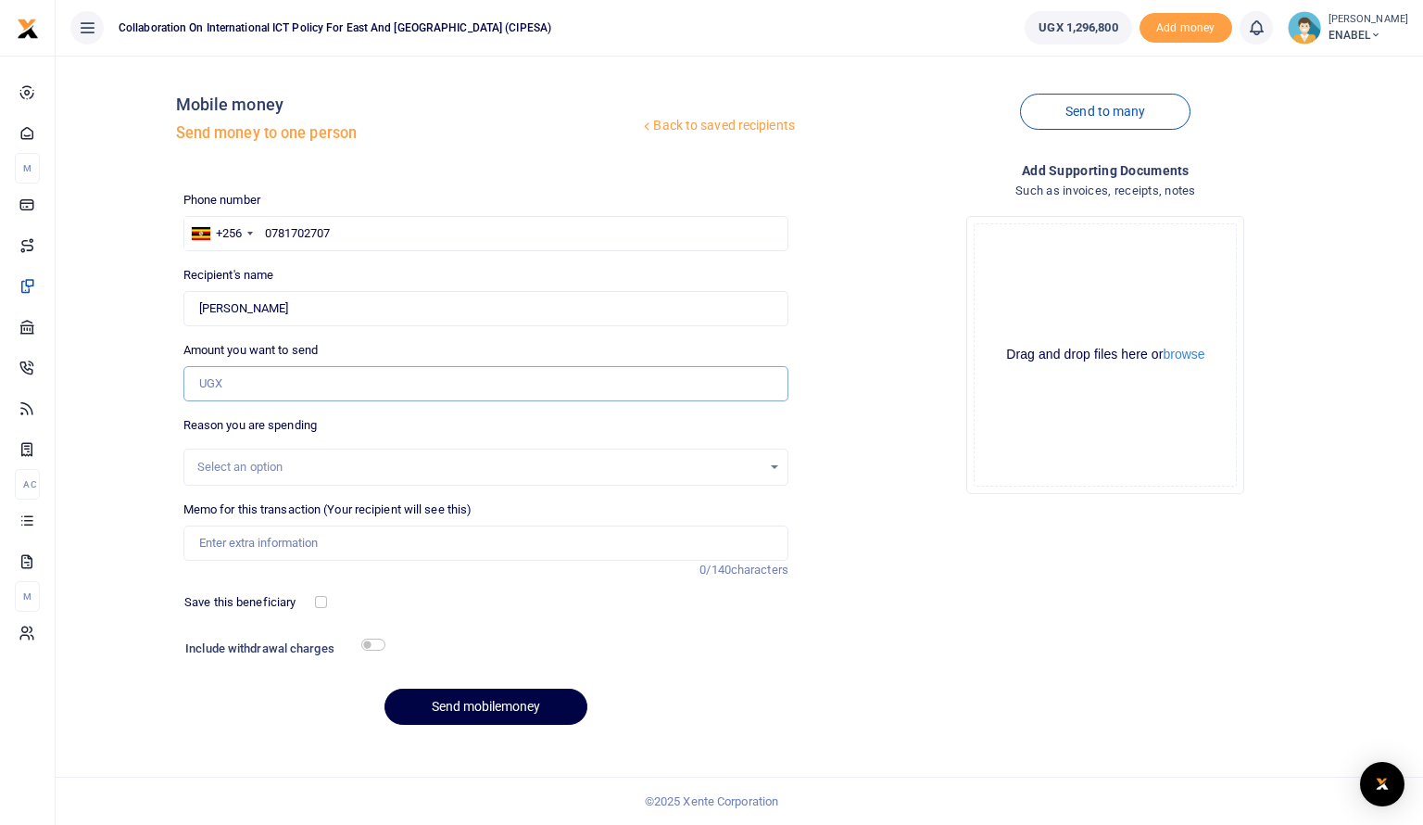
type input "80,000"
click at [317, 471] on div "Select an option" at bounding box center [479, 467] width 564 height 19
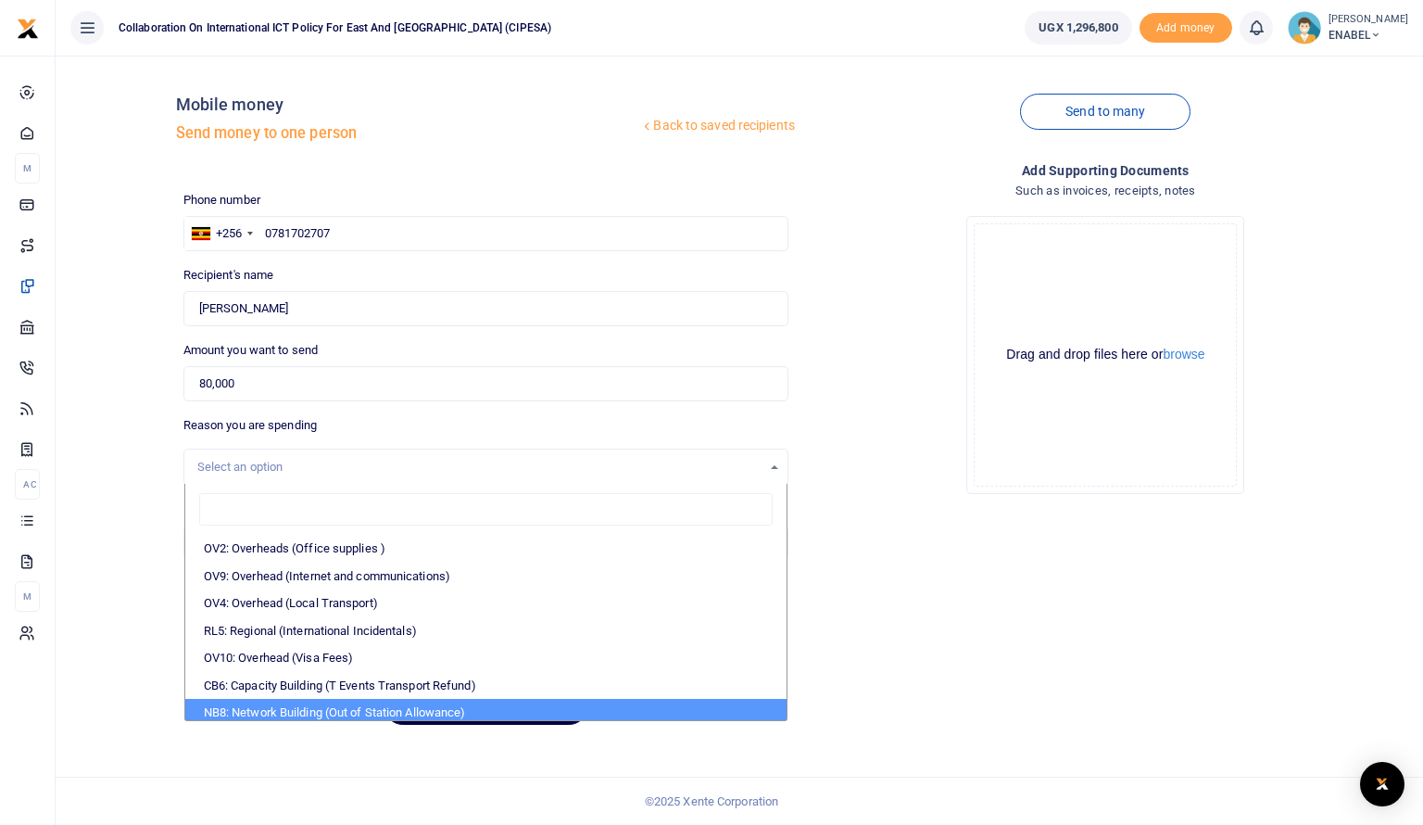
click at [297, 716] on li "NB8: Network Building (Out of Station Allowance)" at bounding box center [485, 713] width 601 height 28
select select "106"
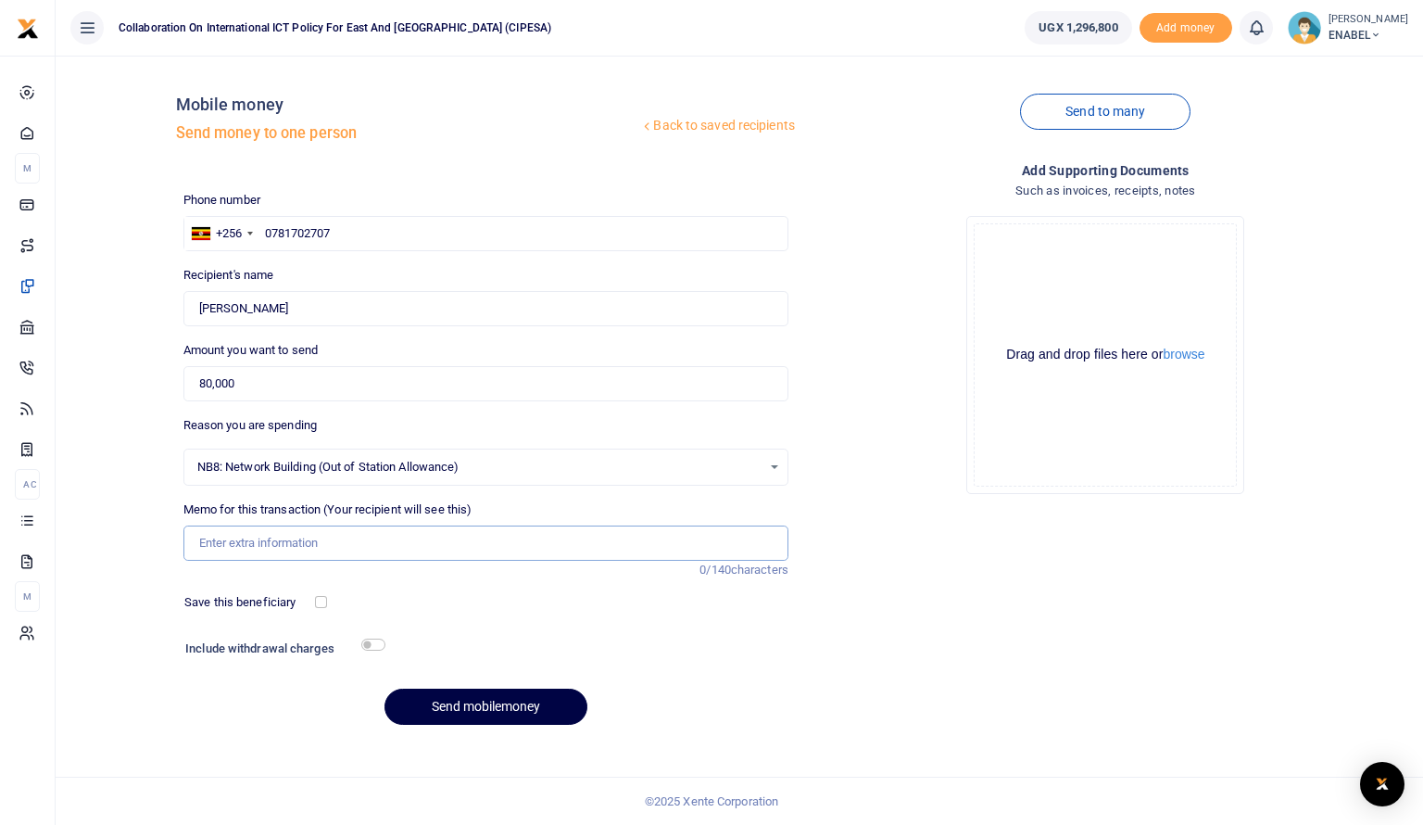
click at [363, 543] on input "Memo for this transaction (Your recipient will see this)" at bounding box center [485, 542] width 605 height 35
type input "Honorarium to Panelist for attending a radio talk show on advancing respect for…"
click at [549, 542] on input "Honorarium to Panelist for attending a radio talk show on advancing respect for…" at bounding box center [485, 542] width 605 height 35
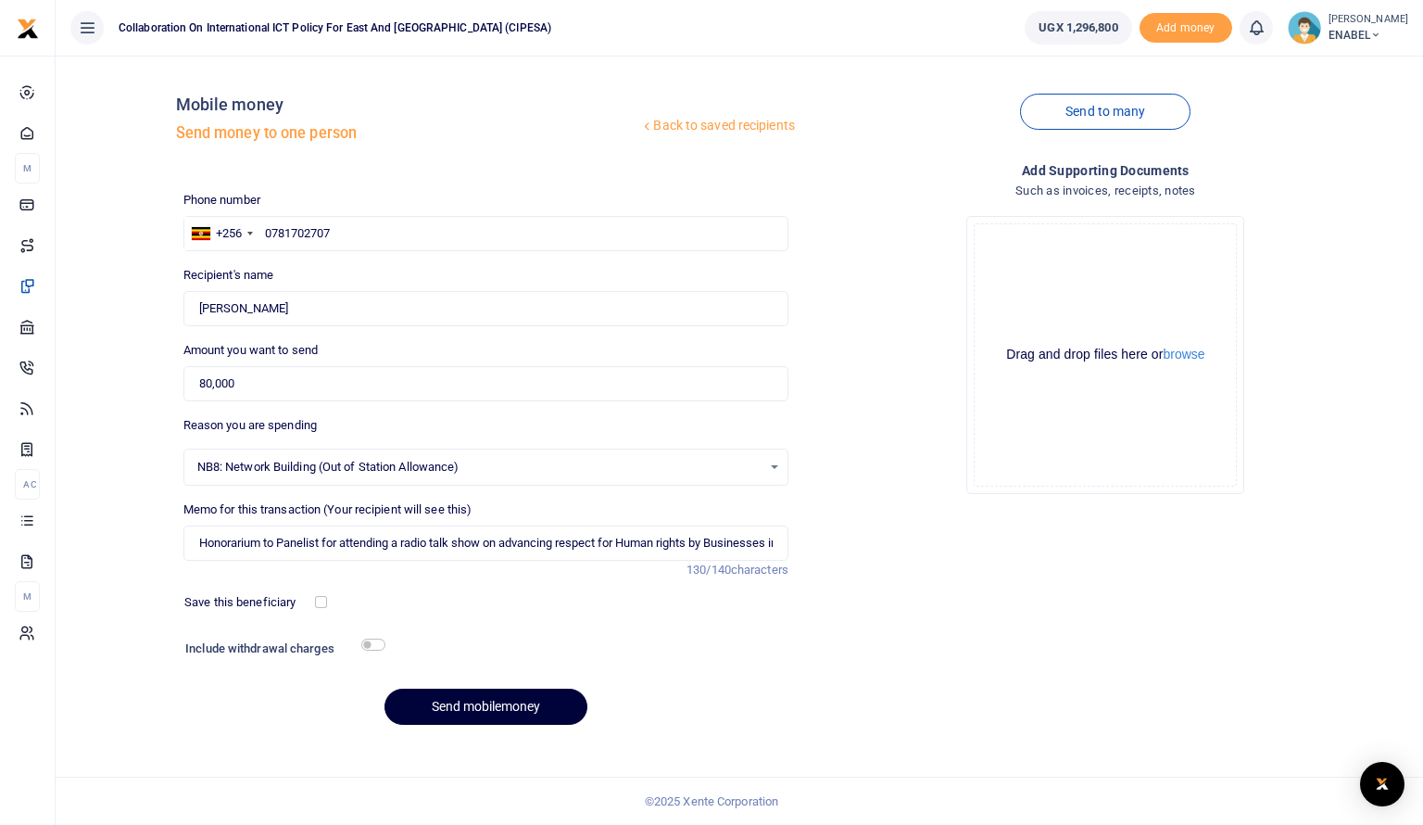
click at [463, 710] on button "Send mobilemoney" at bounding box center [486, 707] width 203 height 36
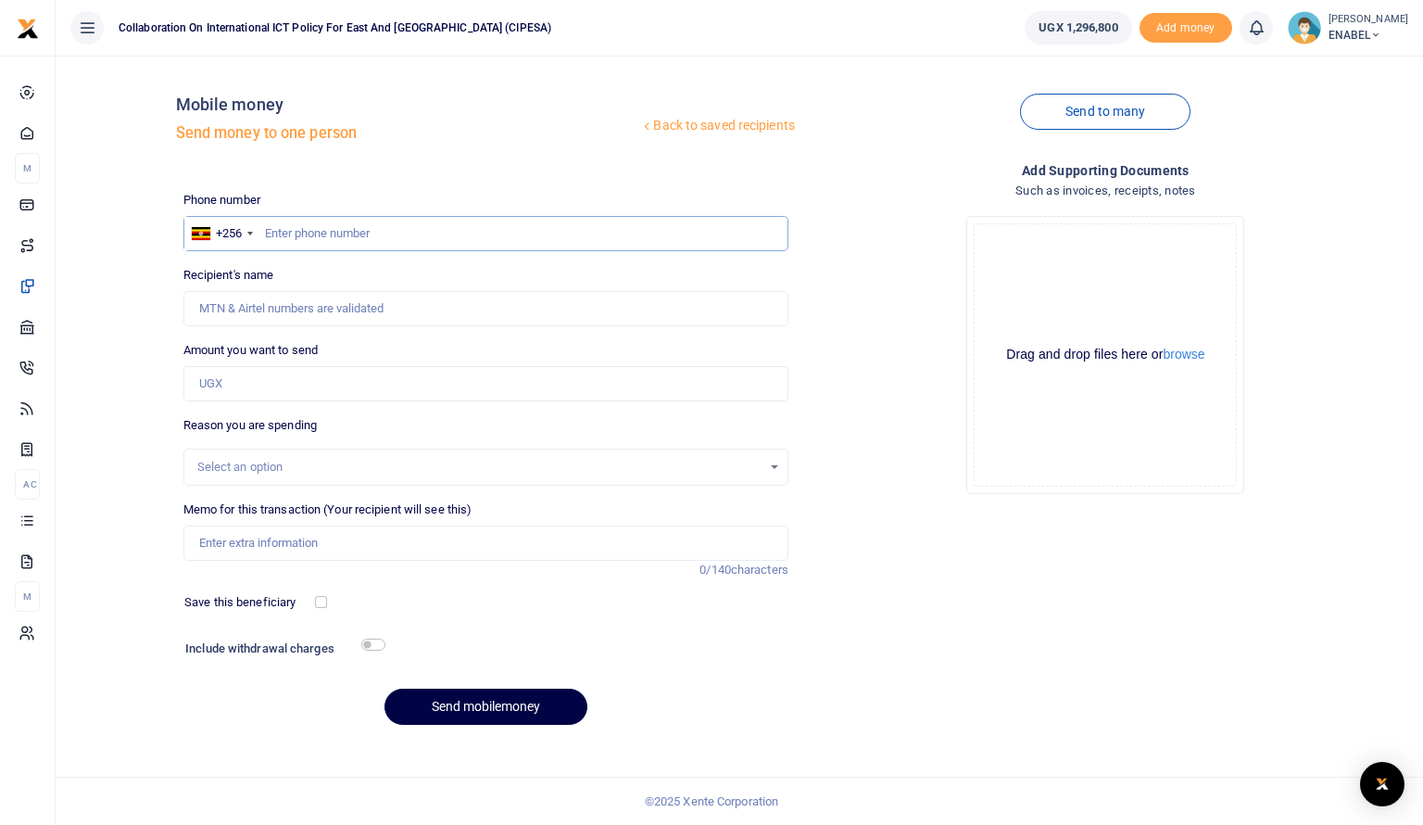
click at [447, 224] on input "text" at bounding box center [485, 233] width 605 height 35
type input "j"
type input "0783251386"
type input "Jovia Oyungi"
type input "0783251386"
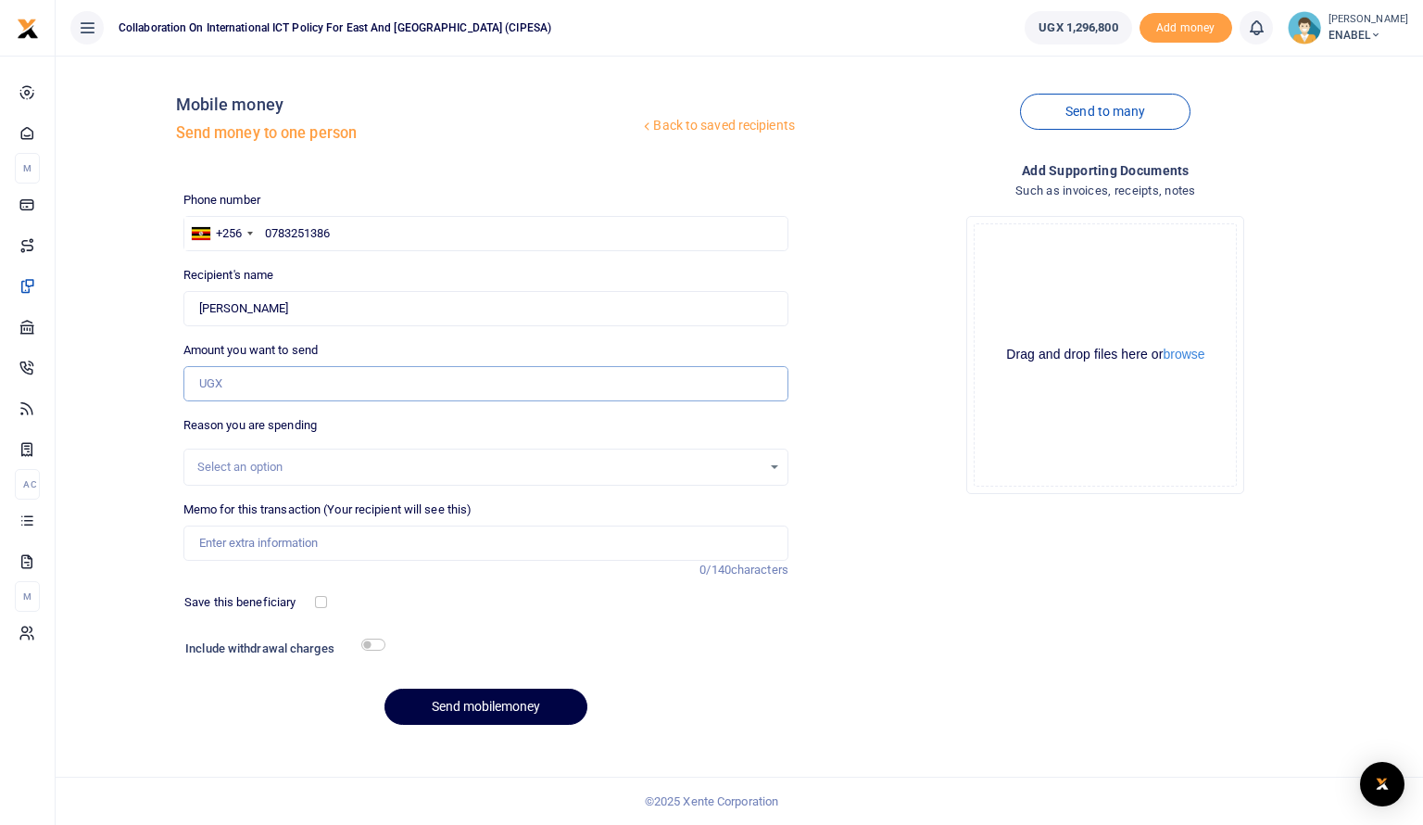
click at [335, 381] on input "Amount you want to send" at bounding box center [485, 383] width 605 height 35
type input "80,000"
click at [406, 465] on div "Select an option" at bounding box center [479, 467] width 564 height 19
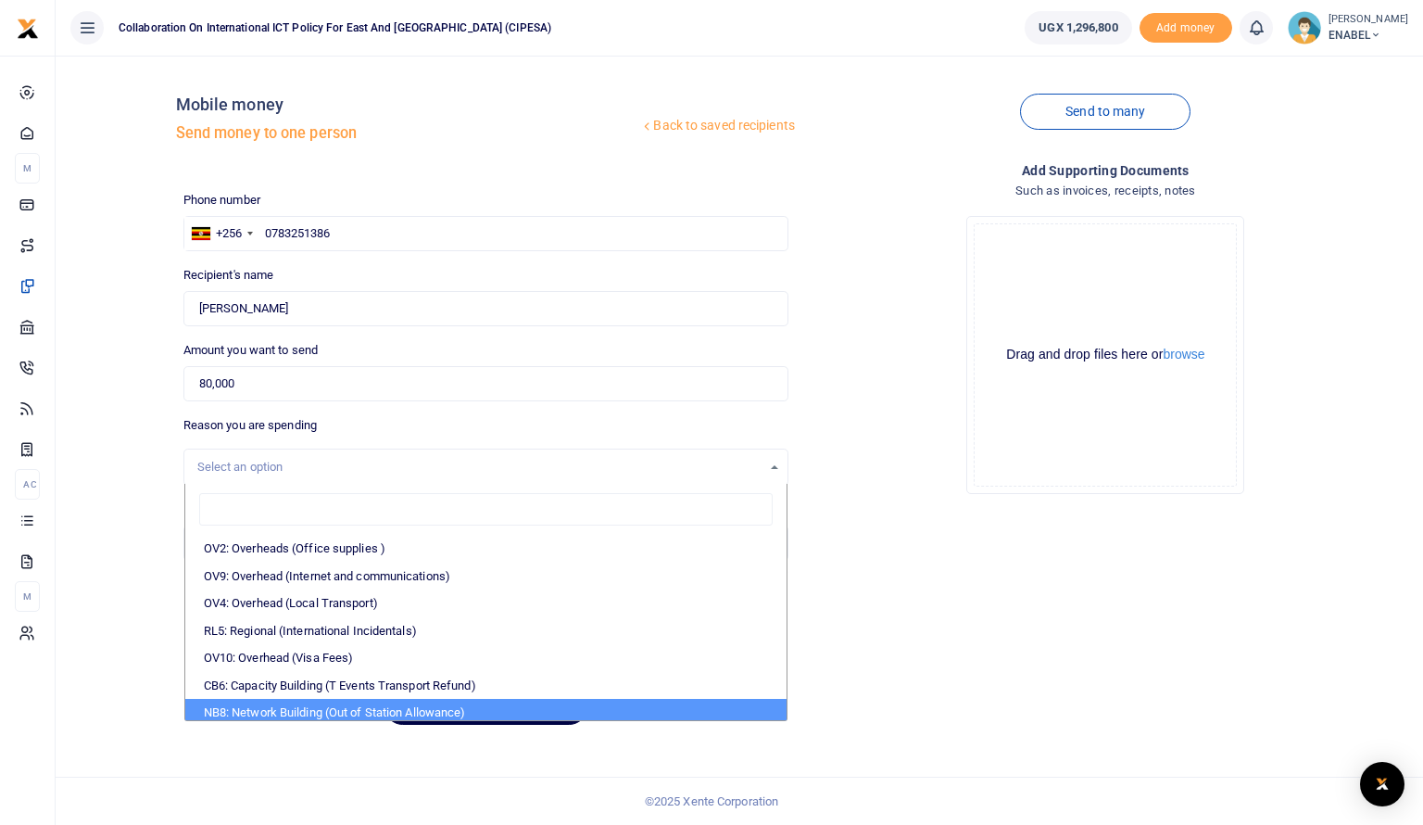
click at [386, 712] on li "NB8: Network Building (Out of Station Allowance)" at bounding box center [485, 713] width 601 height 28
select select "106"
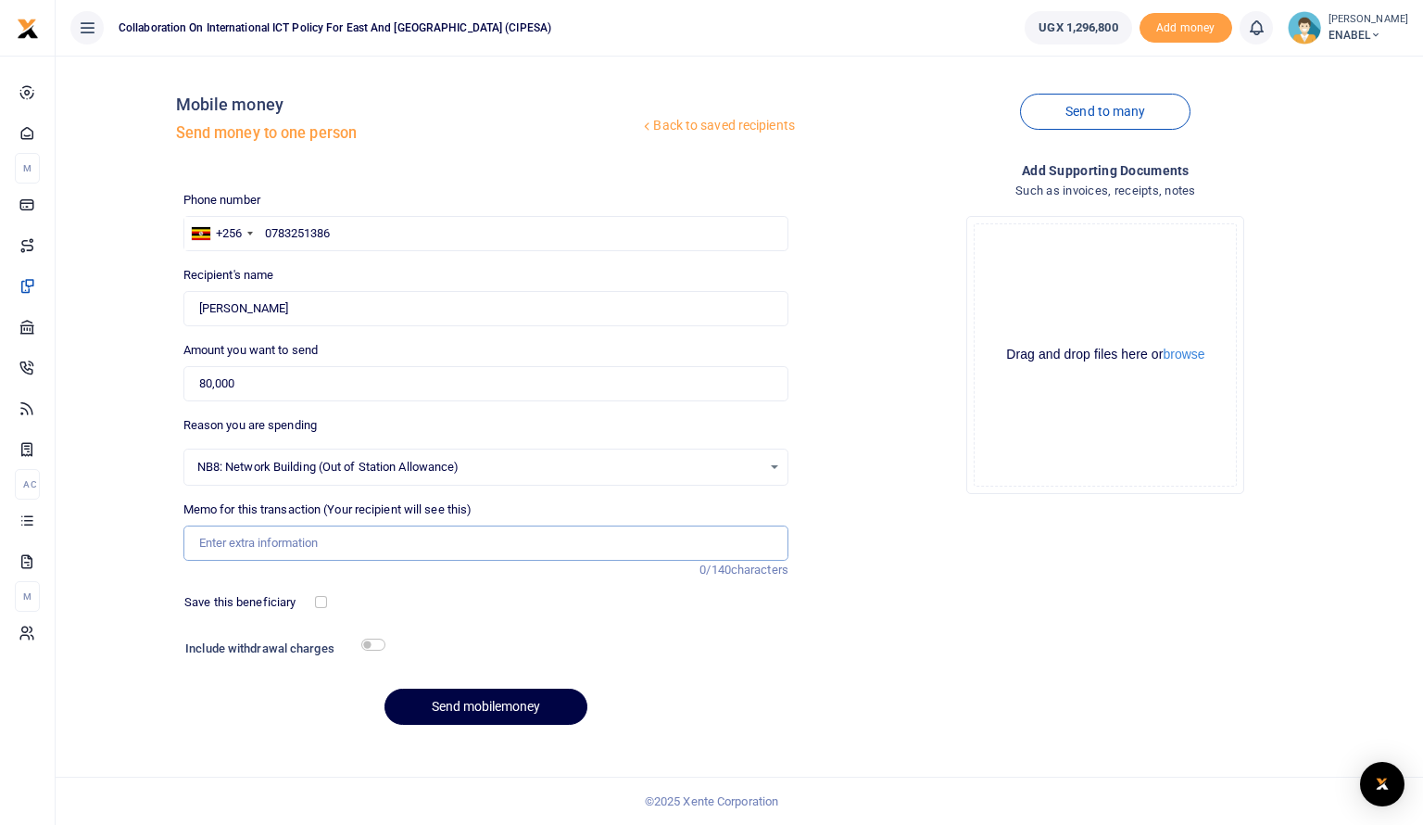
click at [474, 546] on input "Memo for this transaction (Your recipient will see this)" at bounding box center [485, 542] width 605 height 35
type input "Honorarium to Panelist for attending a radio talk show on advancing respect for…"
click at [553, 542] on input "Honorarium to Panelist for attending a radio talk show on advancing respect for…" at bounding box center [485, 542] width 605 height 35
drag, startPoint x: 200, startPoint y: 542, endPoint x: 804, endPoint y: 537, distance: 604.2
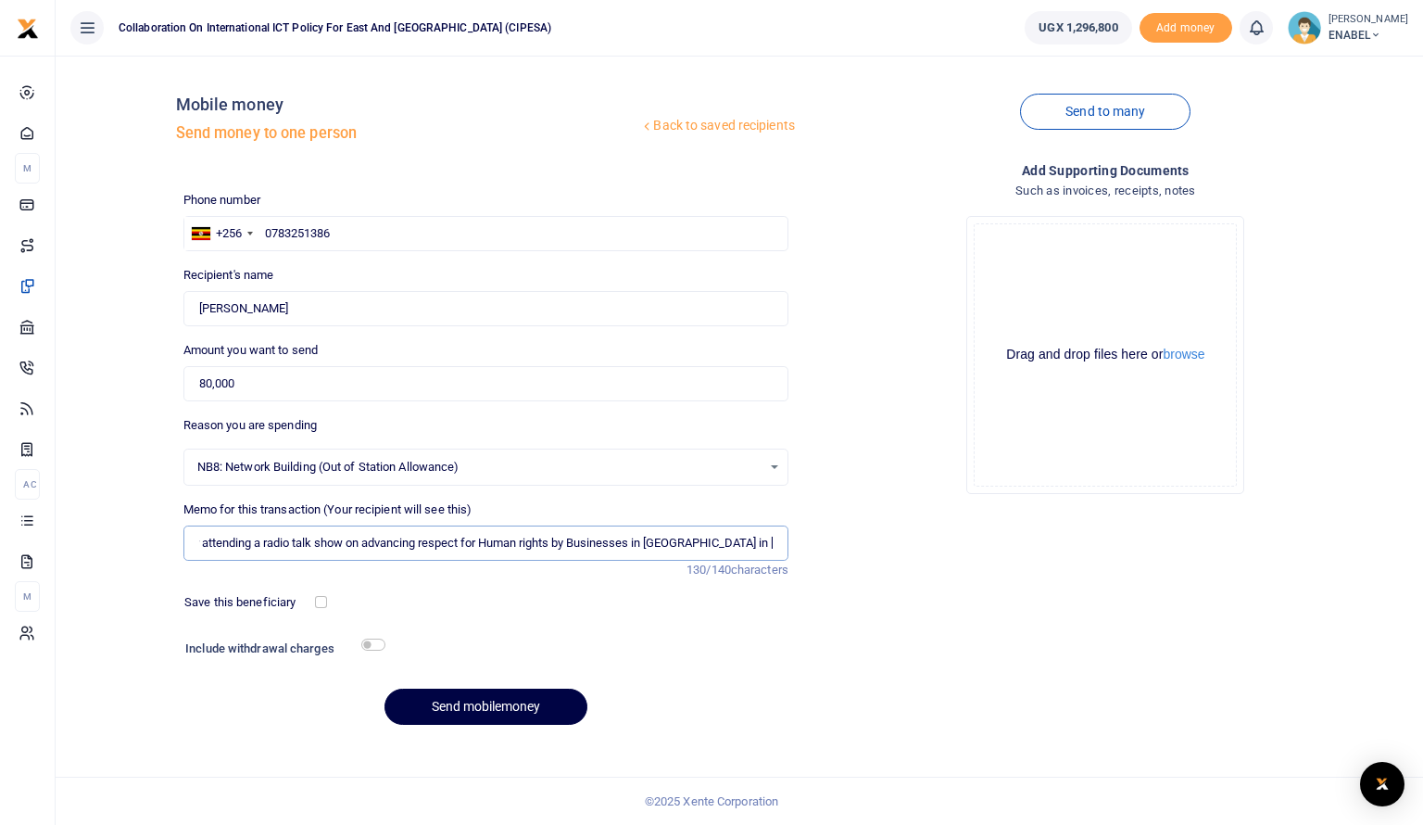
click at [804, 537] on div "Phone number +256 Uganda +256 0783251386 Phone is required. Recipient's name Fo…" at bounding box center [796, 466] width 1240 height 550
click at [251, 540] on input "Memo for this transaction (Your recipient will see this)" at bounding box center [485, 542] width 605 height 35
type input "Honorarium to Panelist for attending a radio talk show on advancing respect for…"
click at [529, 542] on input "Honorarium to Panelist for attending a radio talk show on advancing respect for…" at bounding box center [485, 542] width 605 height 35
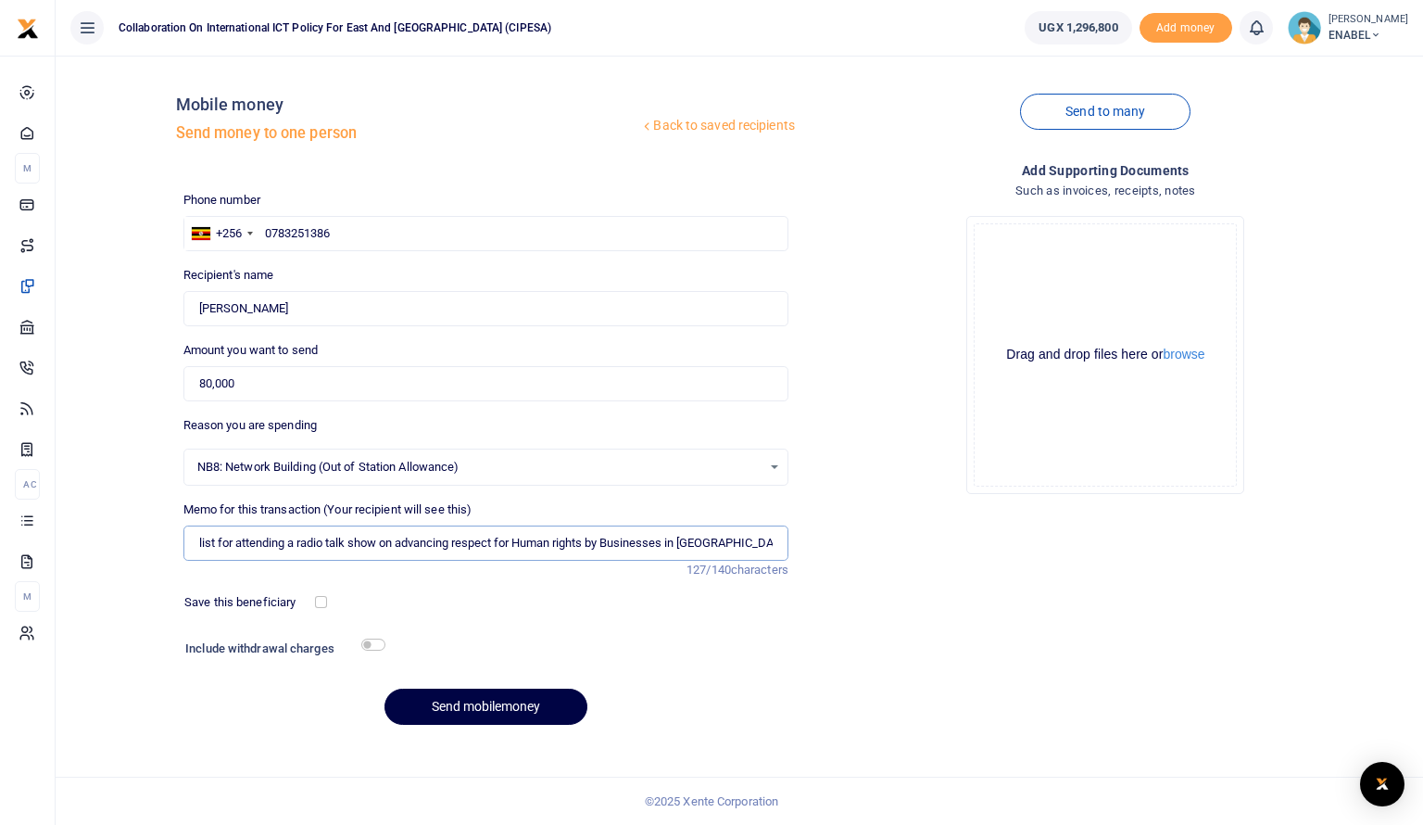
scroll to position [0, 120]
click at [472, 714] on button "Send mobilemoney" at bounding box center [486, 707] width 203 height 36
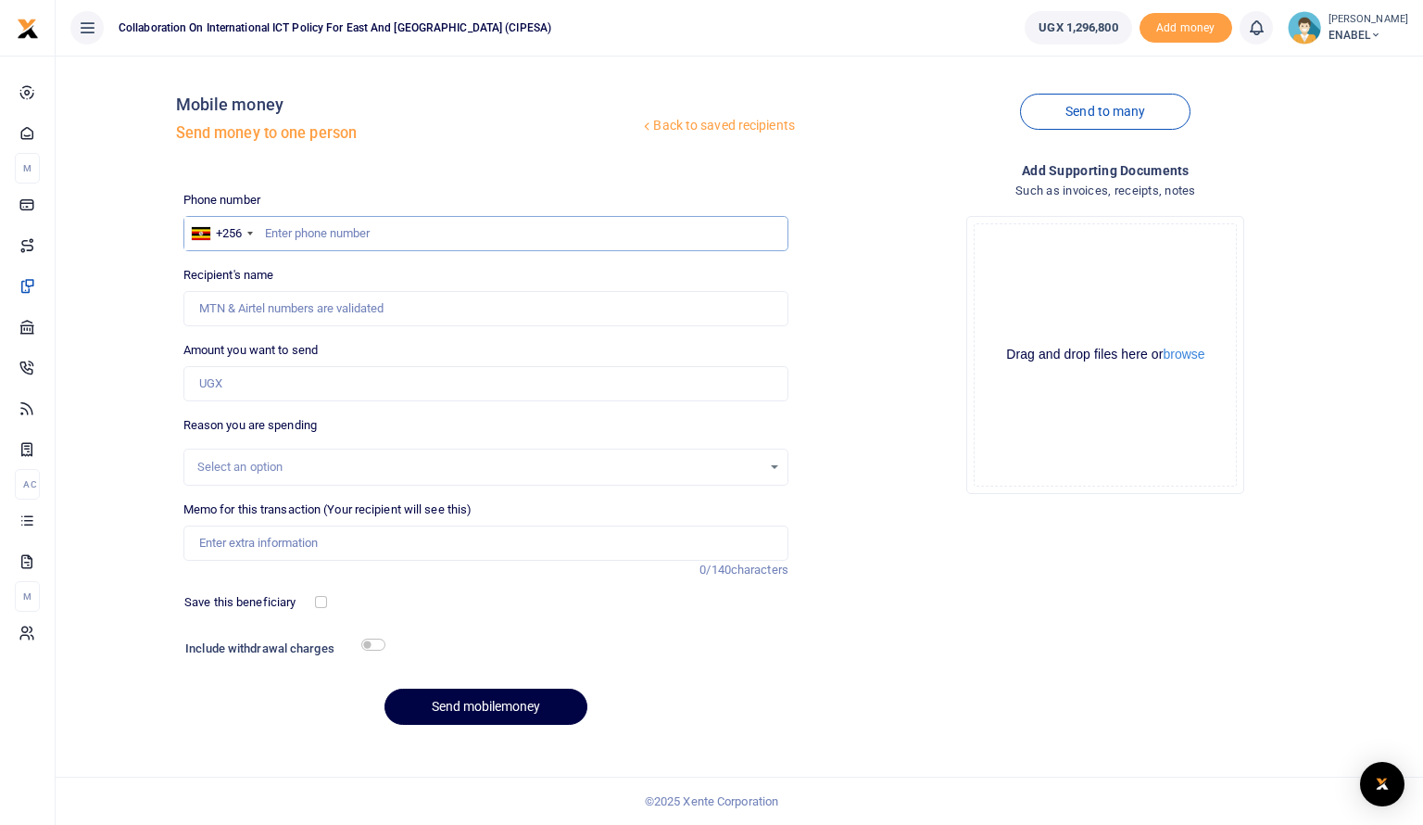
click at [440, 230] on input "text" at bounding box center [485, 233] width 605 height 35
type input "0787484334"
type input "[PERSON_NAME]"
type input "0787484334"
click at [297, 382] on input "Amount you want to send" at bounding box center [485, 383] width 605 height 35
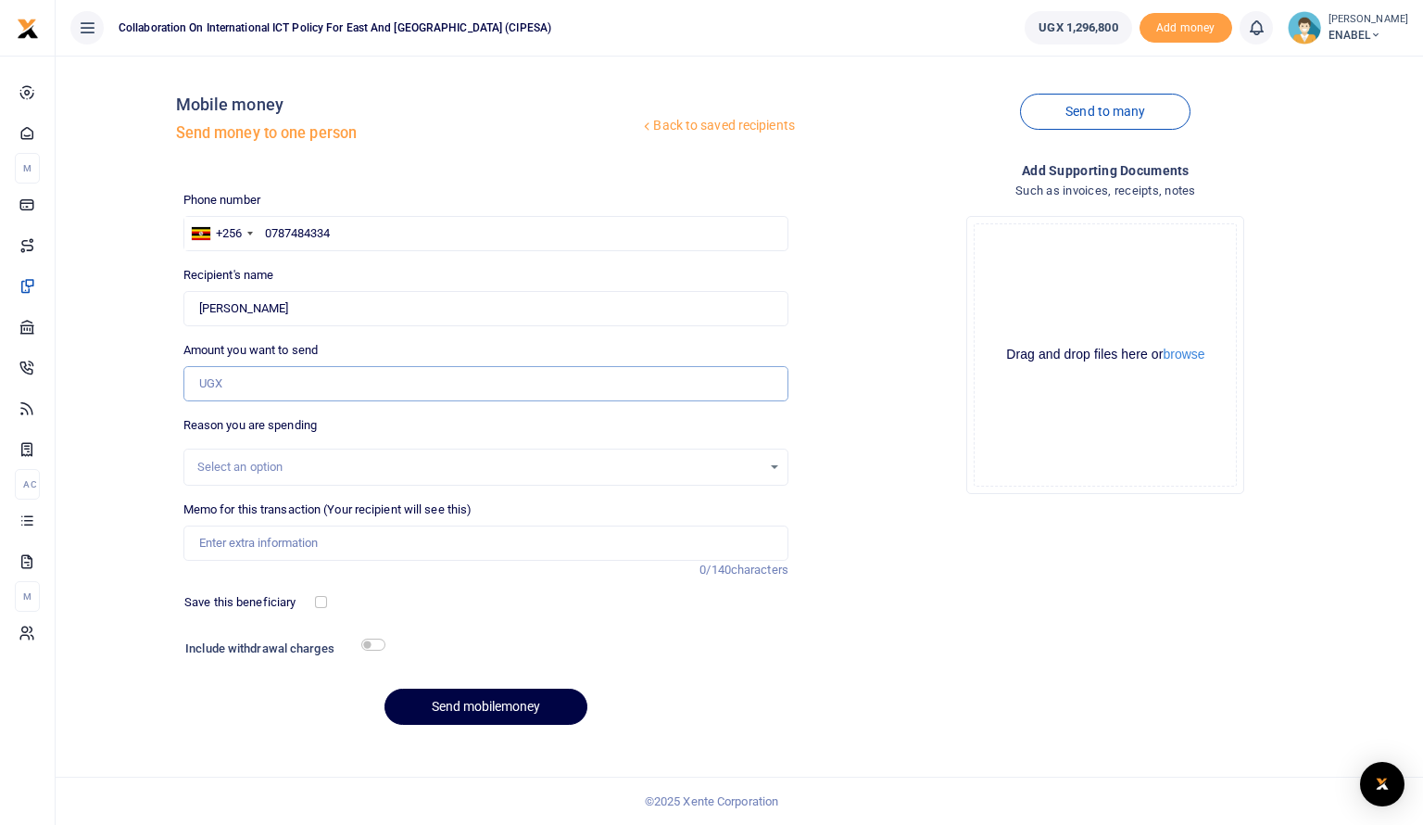
type input "80,000"
click at [317, 464] on div "Select an option" at bounding box center [479, 467] width 564 height 19
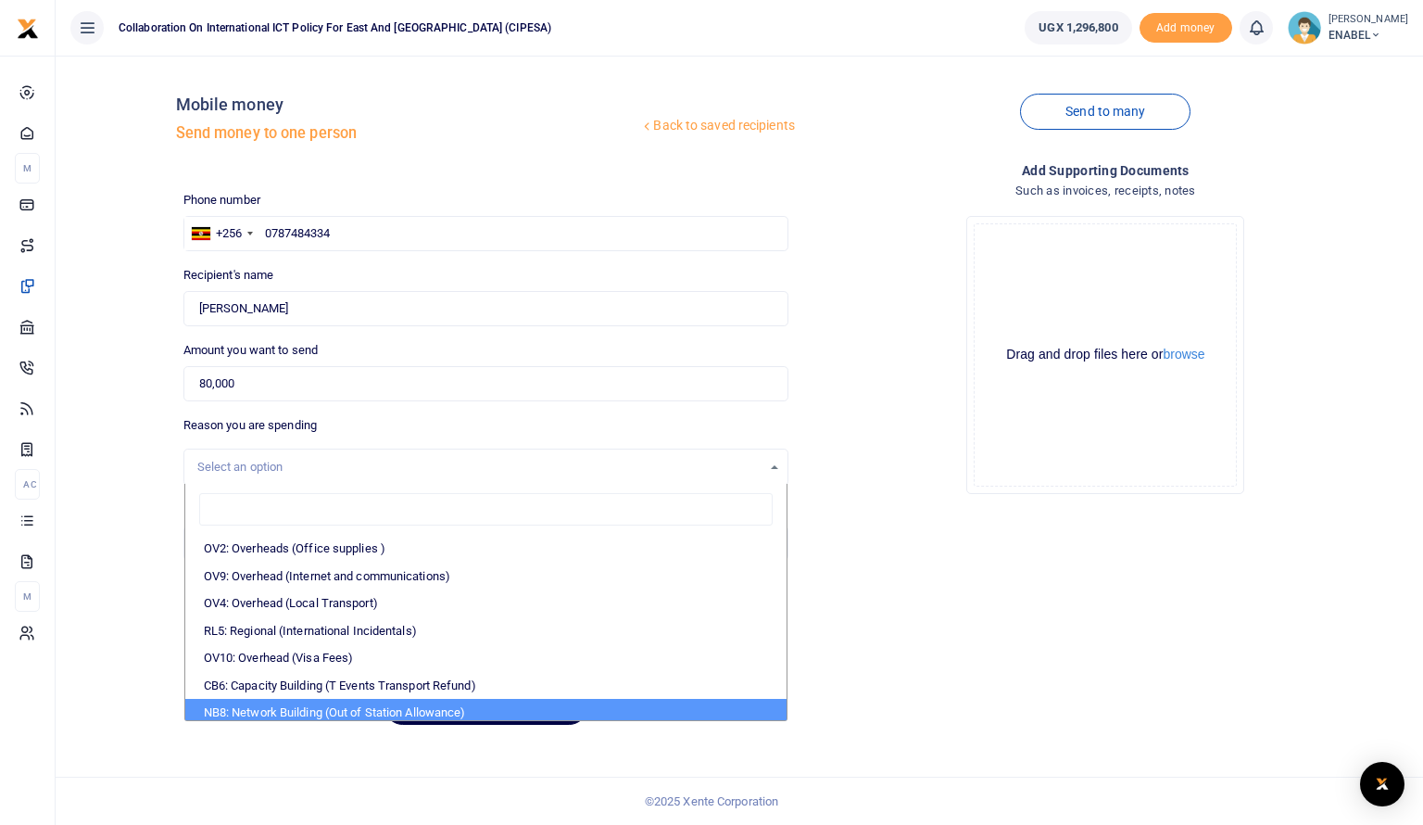
click at [306, 714] on li "NB8: Network Building (Out of Station Allowance)" at bounding box center [485, 713] width 601 height 28
select select "106"
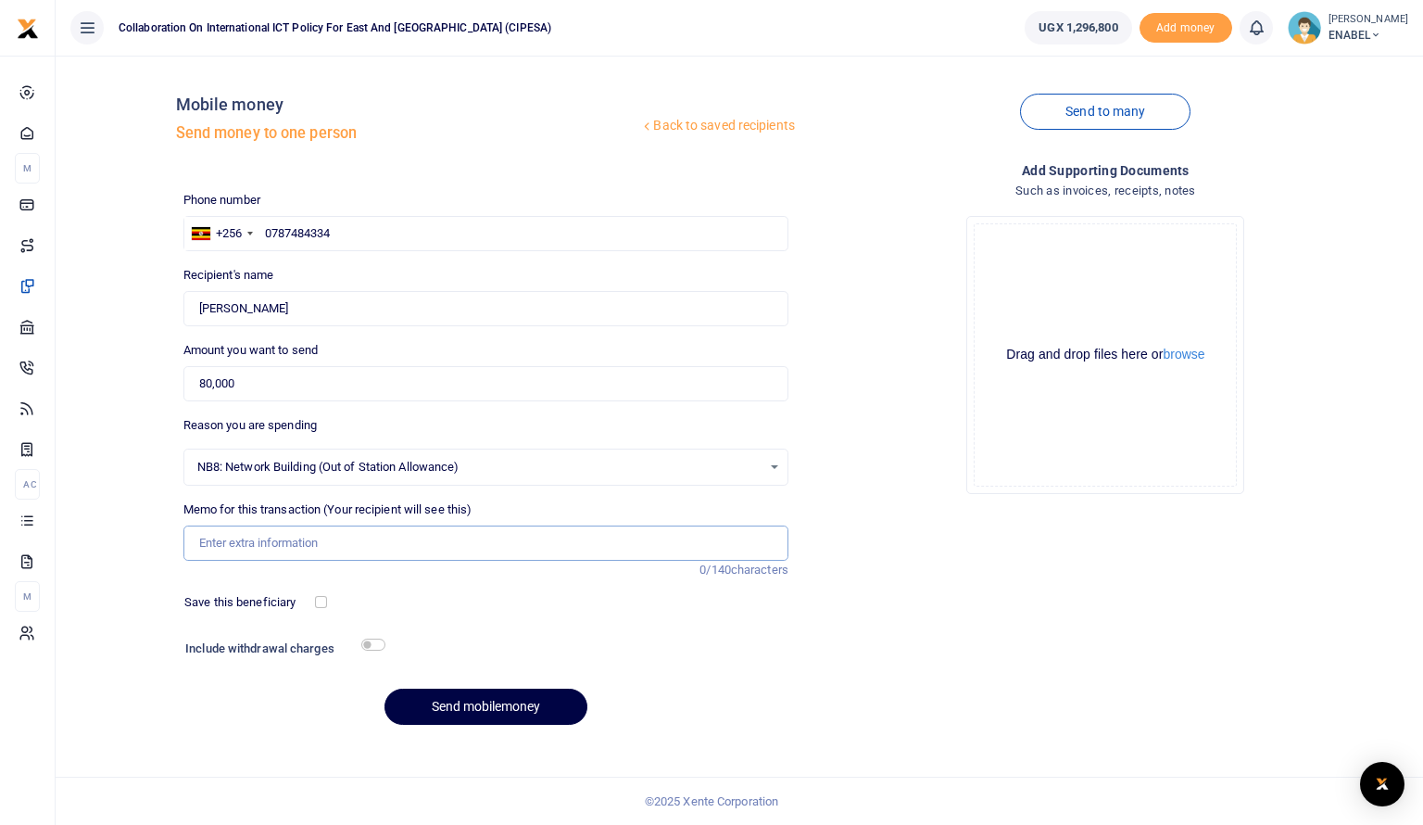
click at [360, 558] on input "Memo for this transaction (Your recipient will see this)" at bounding box center [485, 542] width 605 height 35
type input "Honorarium to Panelist for attending a radio talk show on advancing respect for…"
click at [701, 542] on input "Honorarium to Panelist for attending a radio talk show on advancing respect for…" at bounding box center [485, 542] width 605 height 35
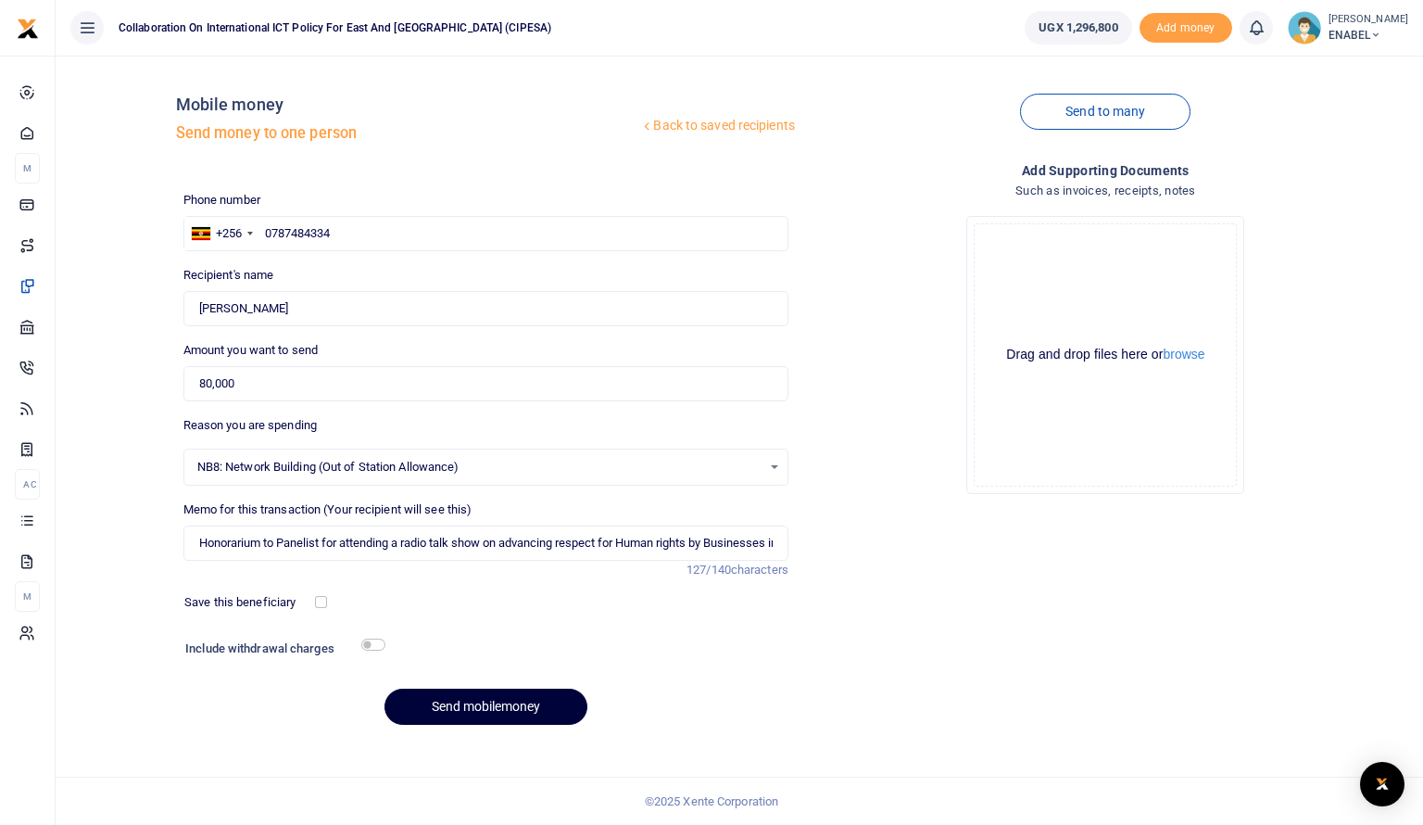
click at [497, 709] on button "Send mobilemoney" at bounding box center [486, 707] width 203 height 36
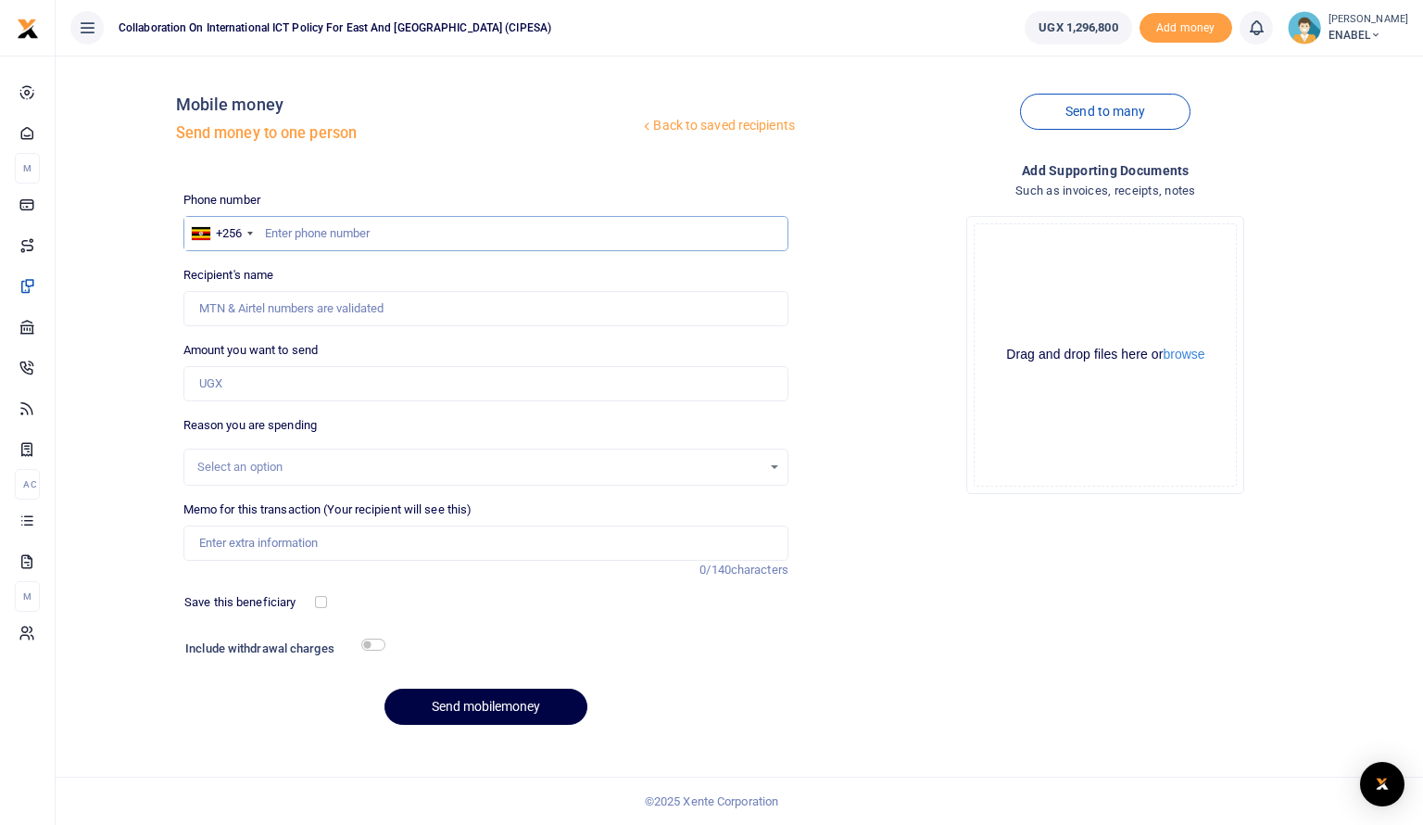
click at [397, 226] on input "text" at bounding box center [485, 233] width 605 height 35
type input "0"
click at [486, 232] on input "0774076907" at bounding box center [485, 233] width 605 height 35
type input "0774076907"
click at [440, 310] on input "Recipient's name" at bounding box center [485, 308] width 605 height 35
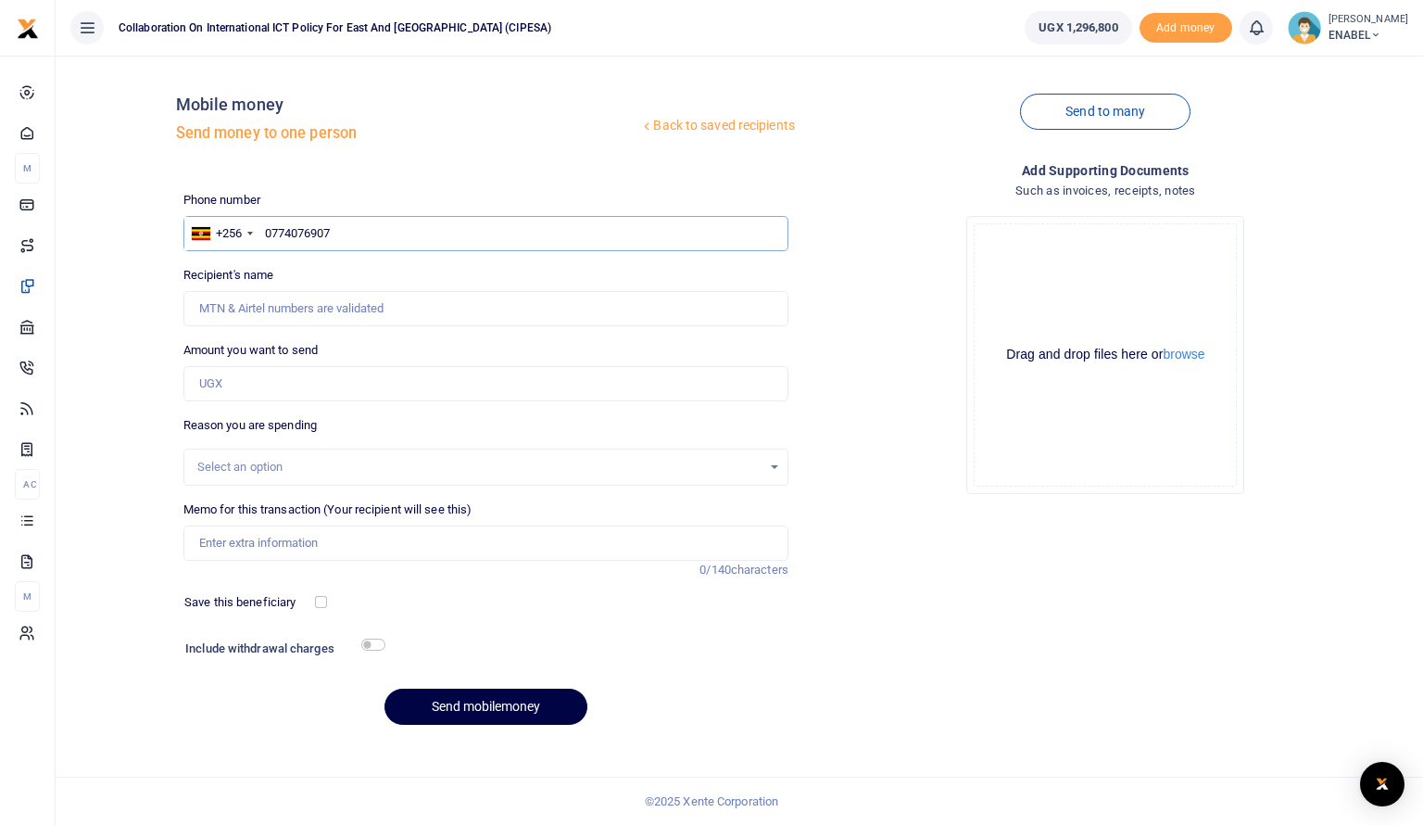
click at [375, 233] on input "0774076907" at bounding box center [485, 233] width 605 height 35
click at [302, 379] on input "Amount you want to send" at bounding box center [485, 383] width 605 height 35
type input "80,000"
click at [356, 233] on input "0774076907" at bounding box center [485, 233] width 605 height 35
type input "0"
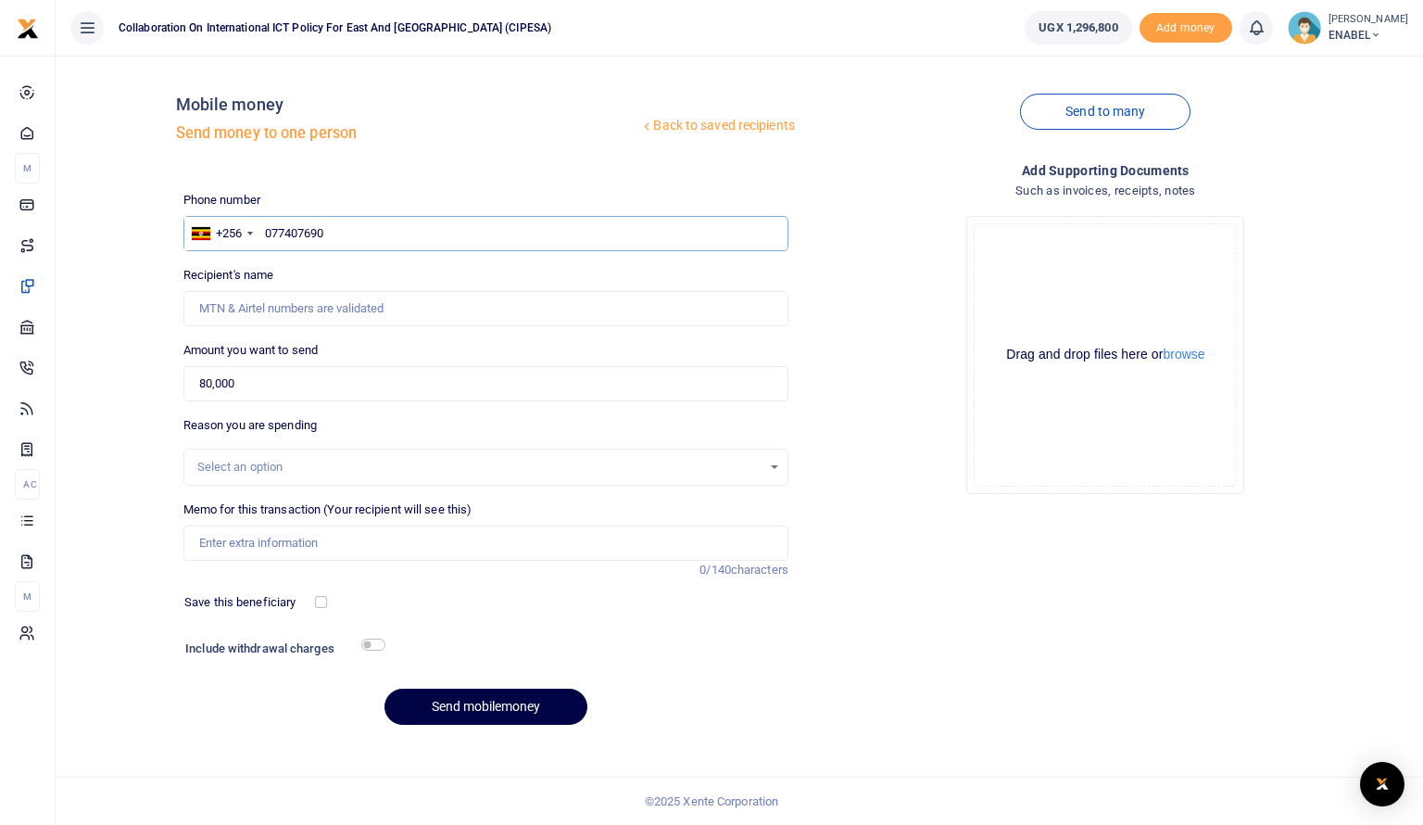
type input "0774076907"
click at [308, 459] on div "Select an option" at bounding box center [479, 467] width 564 height 19
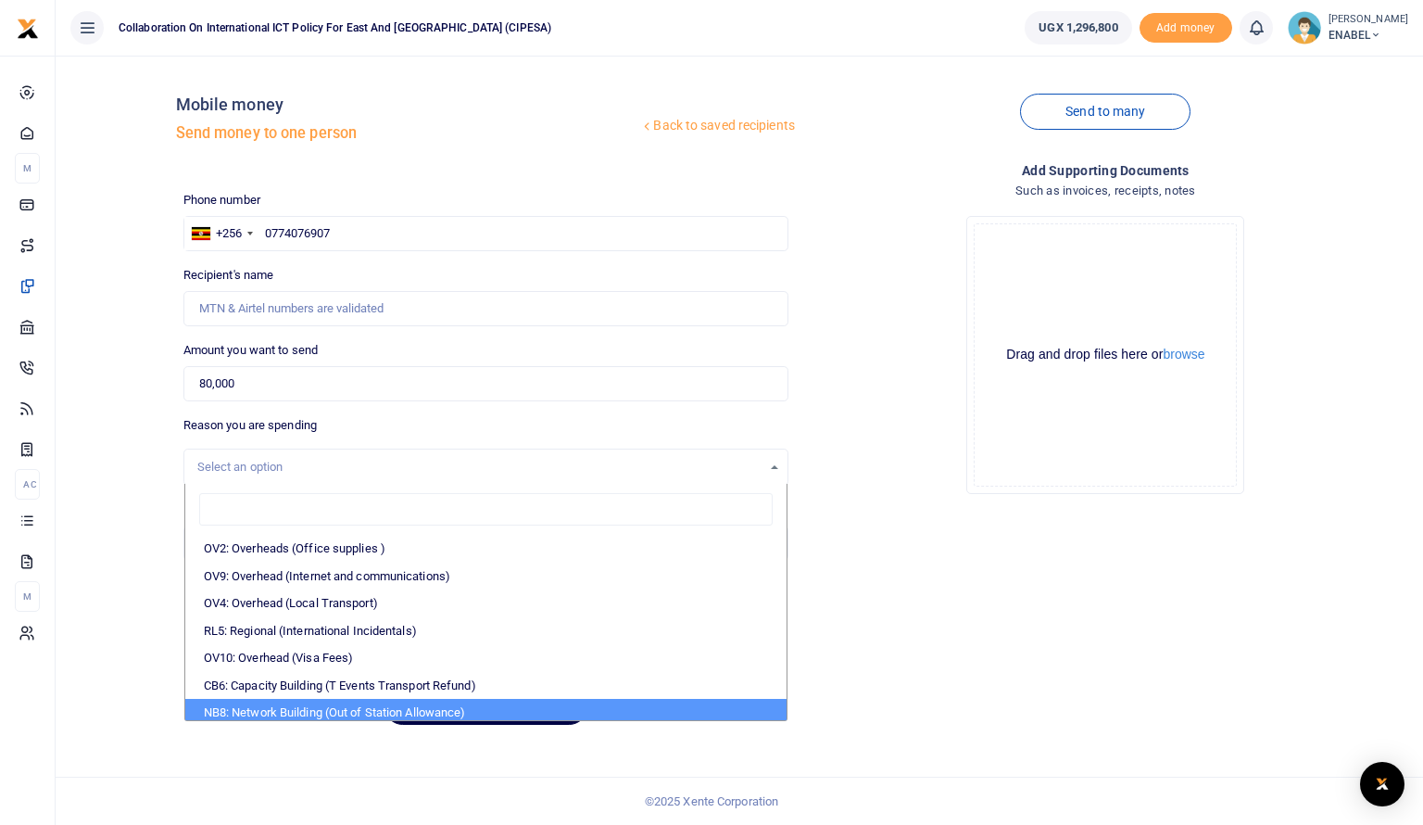
click at [363, 715] on li "NB8: Network Building (Out of Station Allowance)" at bounding box center [485, 713] width 601 height 28
select select "106"
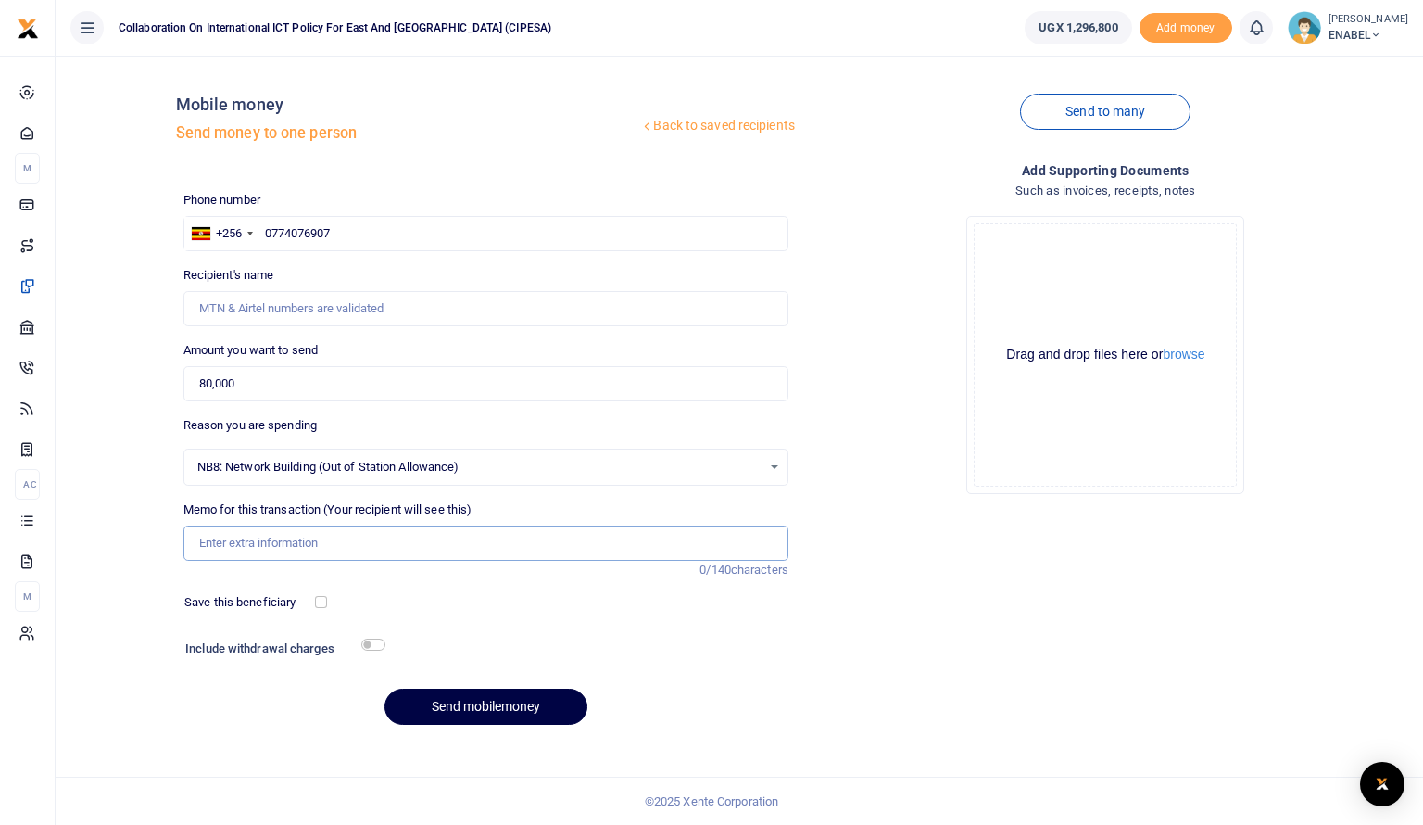
click at [358, 543] on input "Memo for this transaction (Your recipient will see this)" at bounding box center [485, 542] width 605 height 35
type input "h"
type input "Honorarium to Panelist for attending a radio talk show on advancing respect for…"
click at [746, 540] on input "Honorarium to Panelist for attending a radio talk show on advancing respect for…" at bounding box center [485, 542] width 605 height 35
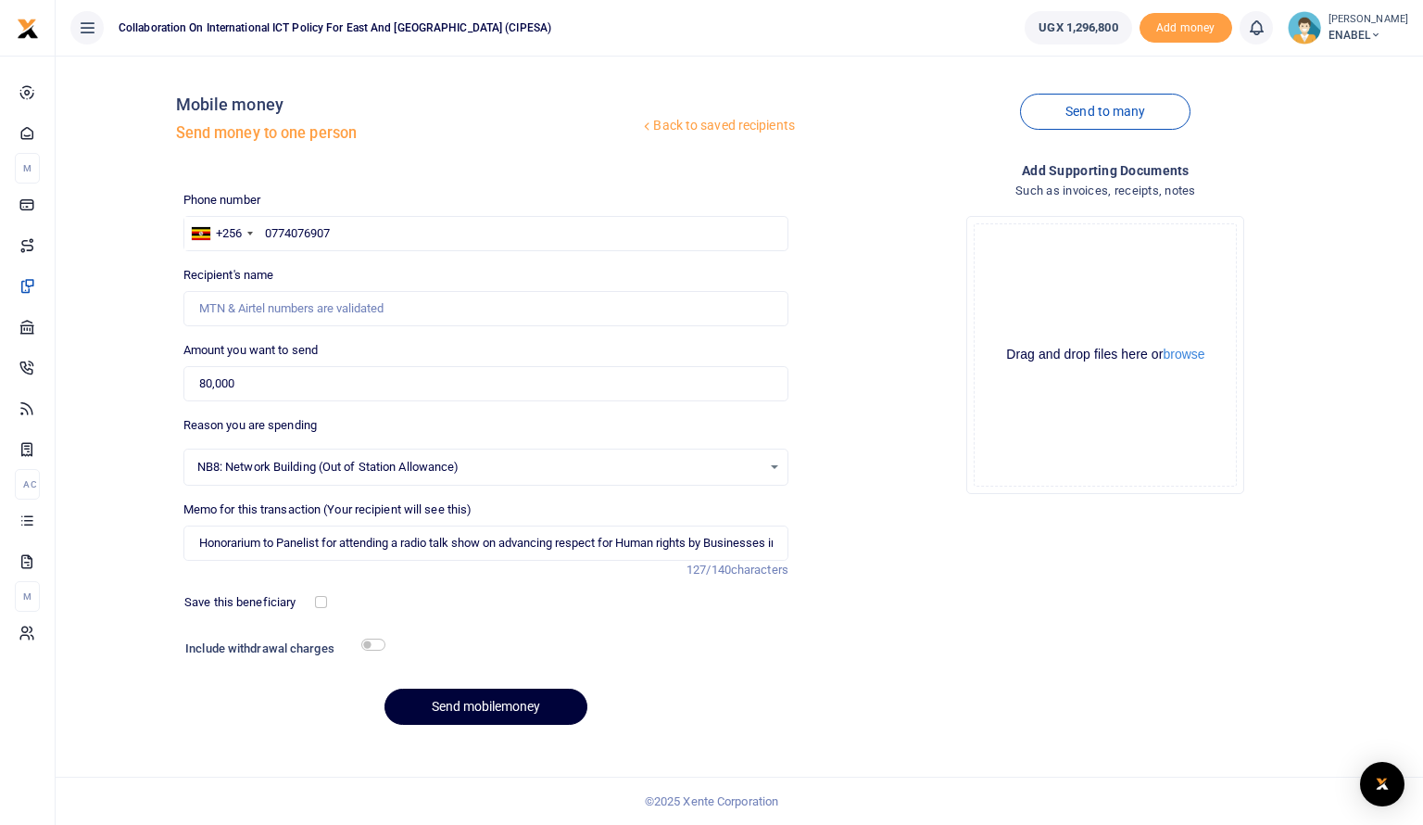
click at [476, 711] on button "Send mobilemoney" at bounding box center [486, 707] width 203 height 36
click at [485, 708] on button "Send mobilemoney" at bounding box center [486, 707] width 203 height 36
click at [361, 296] on input "Recipient's name" at bounding box center [485, 308] width 605 height 35
click at [378, 299] on input "Recipient's name" at bounding box center [485, 308] width 605 height 35
click at [379, 304] on input "Recipient's name" at bounding box center [485, 308] width 605 height 35
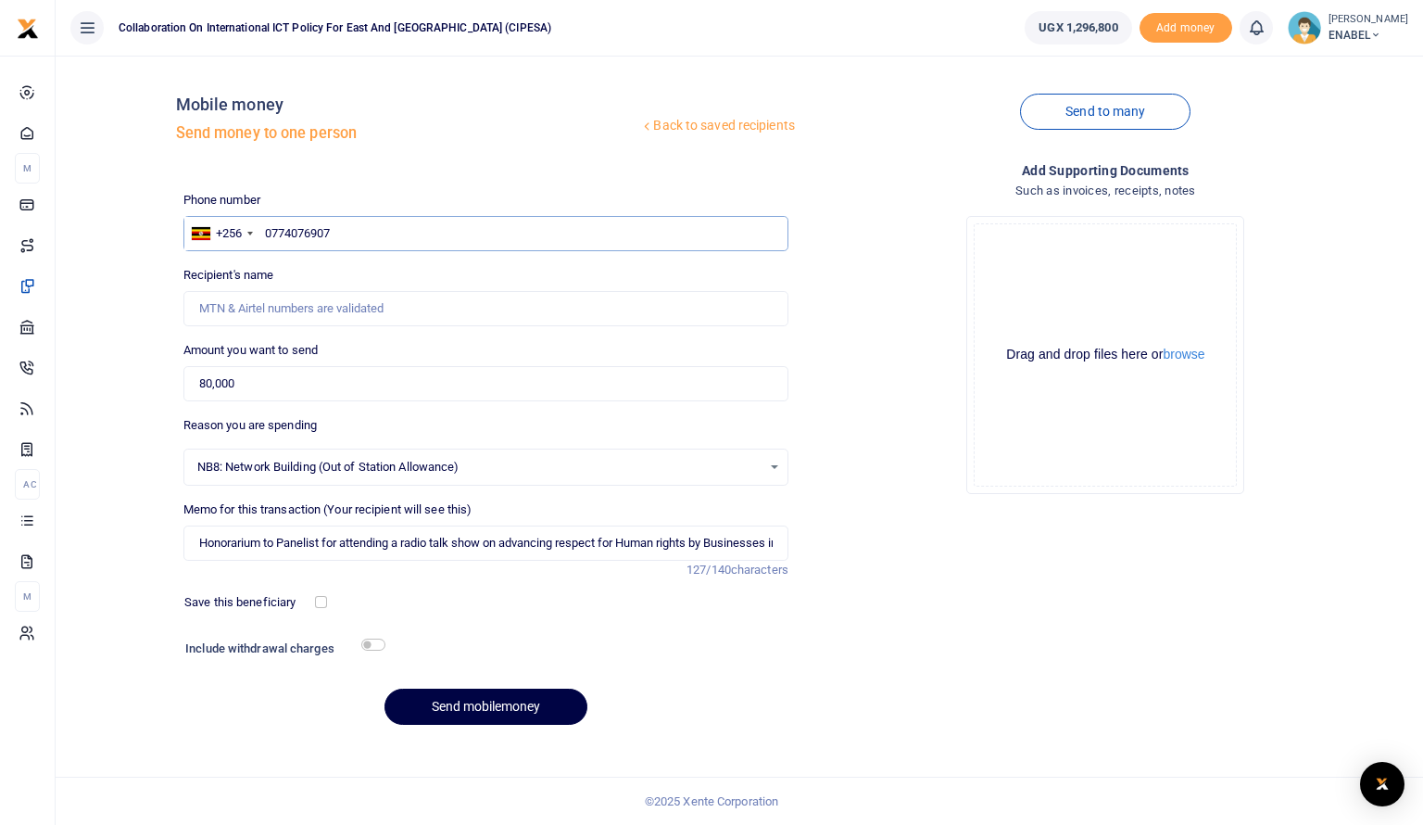
click at [322, 231] on input "0774076907" at bounding box center [485, 233] width 605 height 35
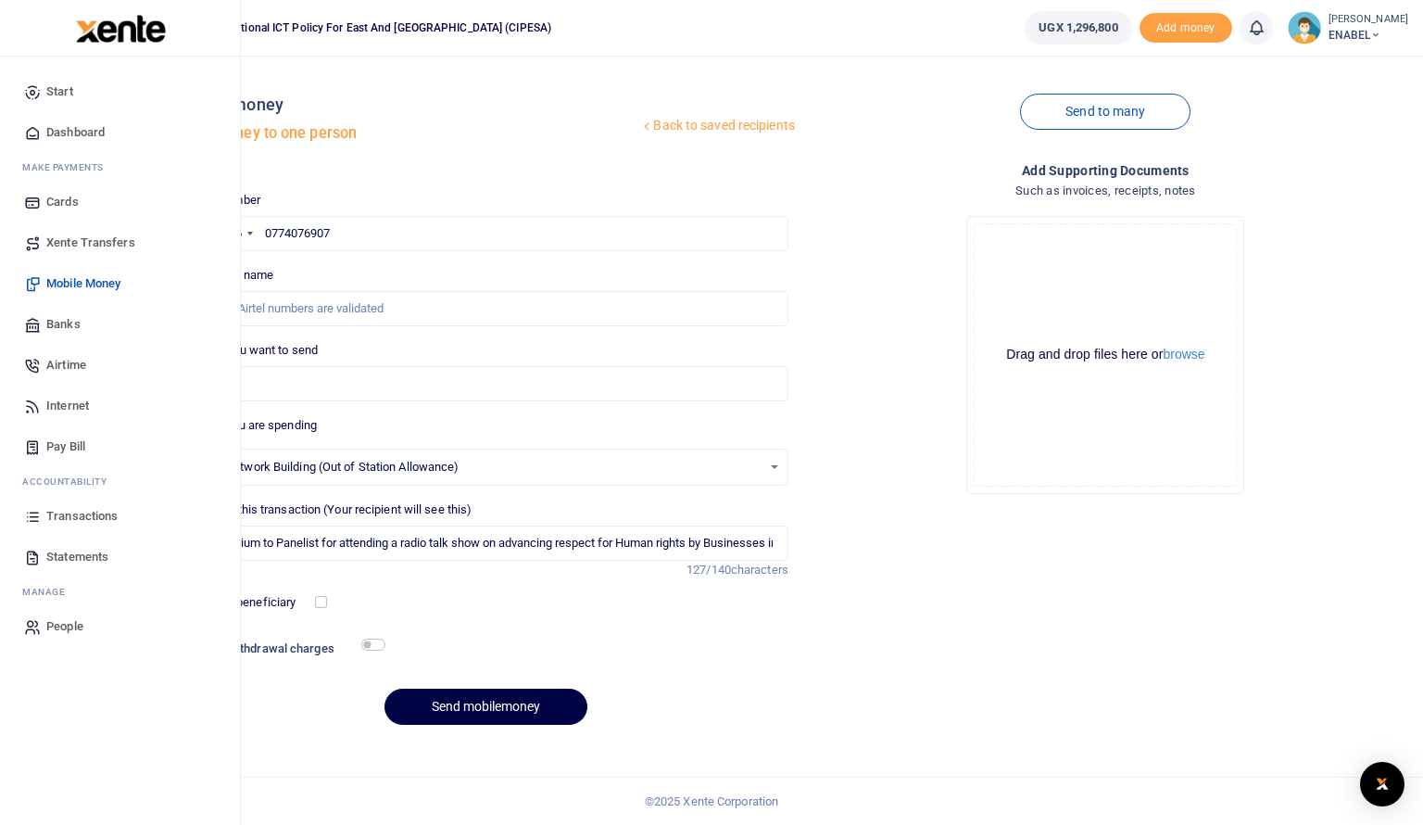
click at [69, 123] on span "Dashboard" at bounding box center [75, 132] width 58 height 19
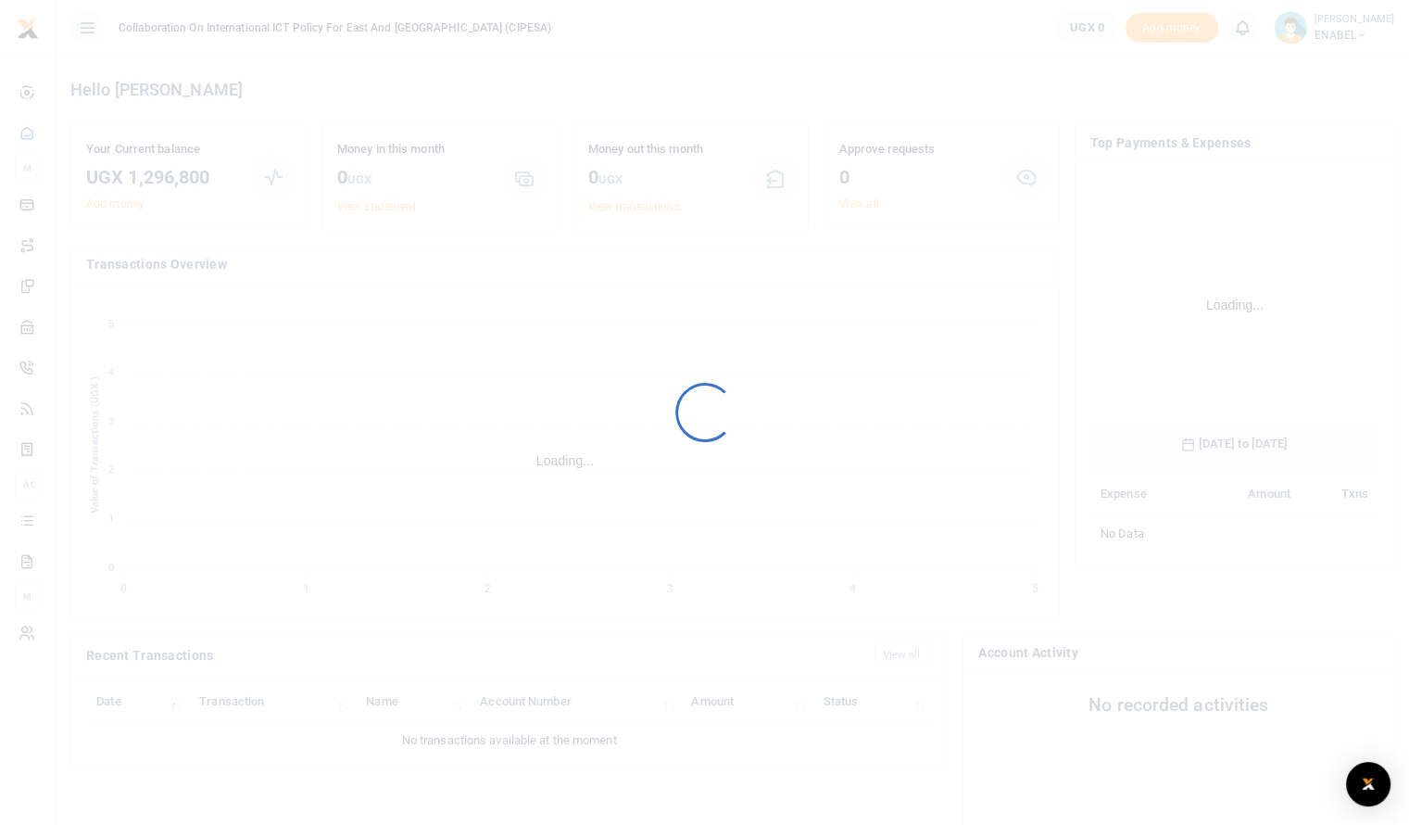
scroll to position [276, 274]
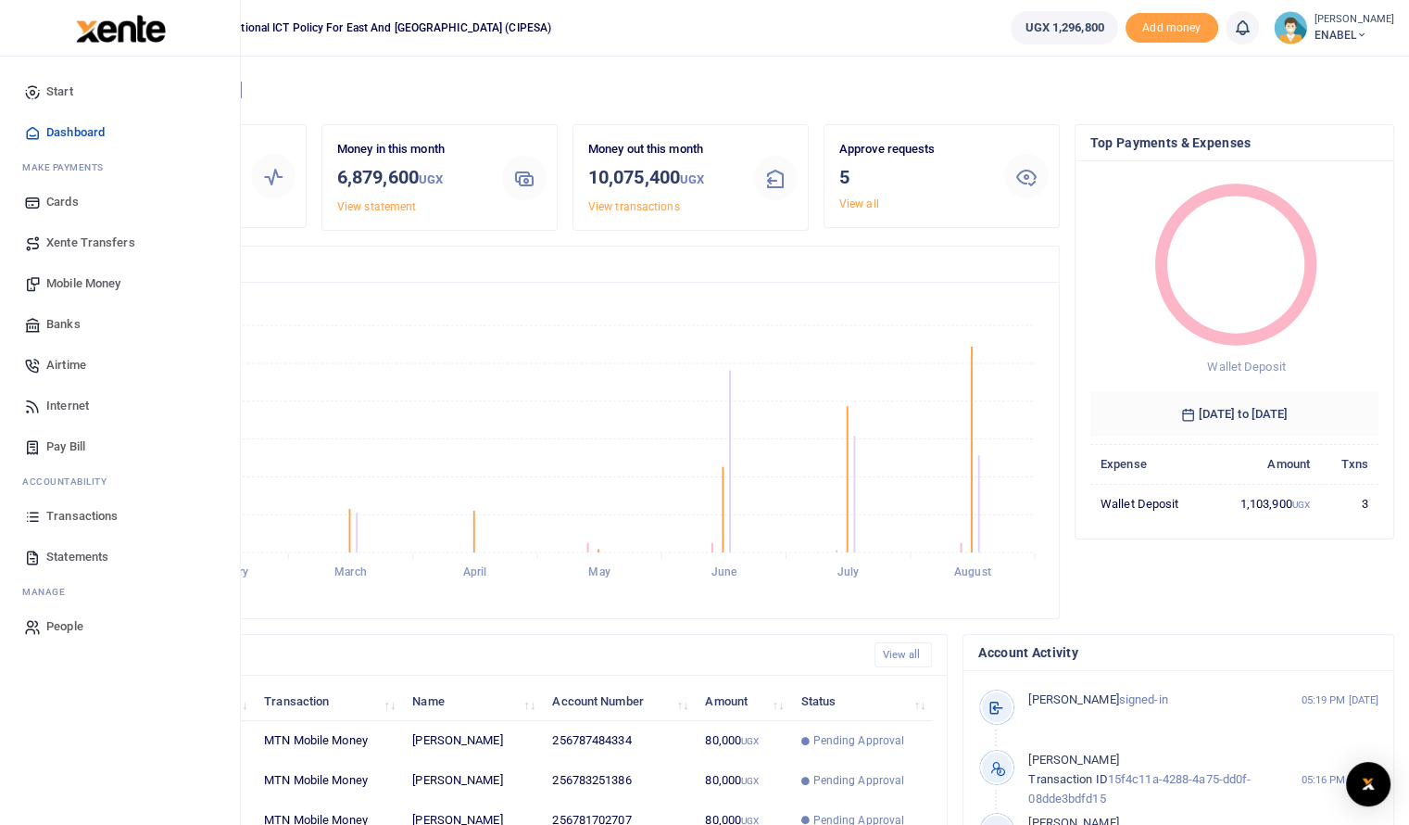
click at [89, 289] on span "Mobile Money" at bounding box center [83, 283] width 74 height 19
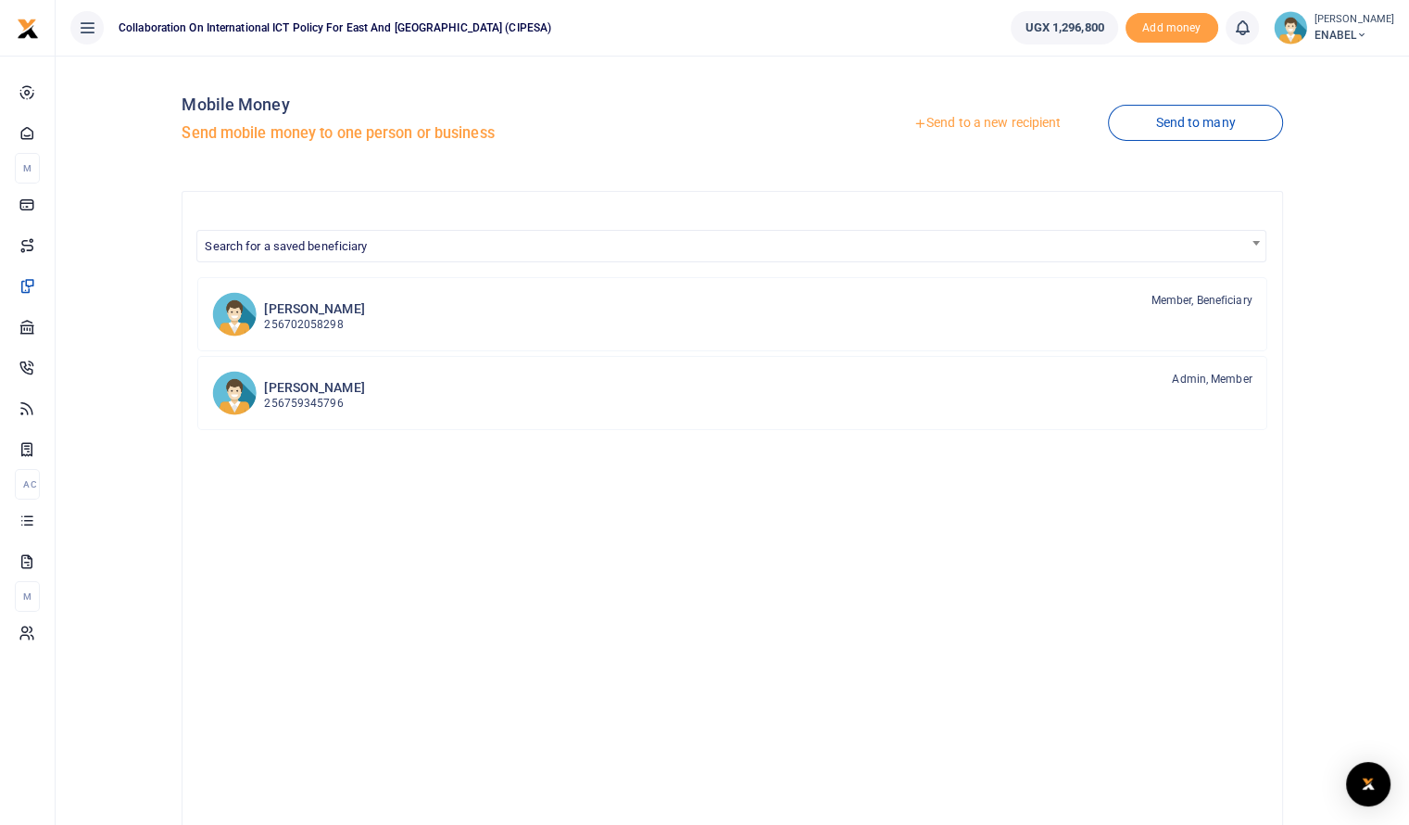
click at [993, 126] on link "Send to a new recipient" at bounding box center [987, 123] width 242 height 33
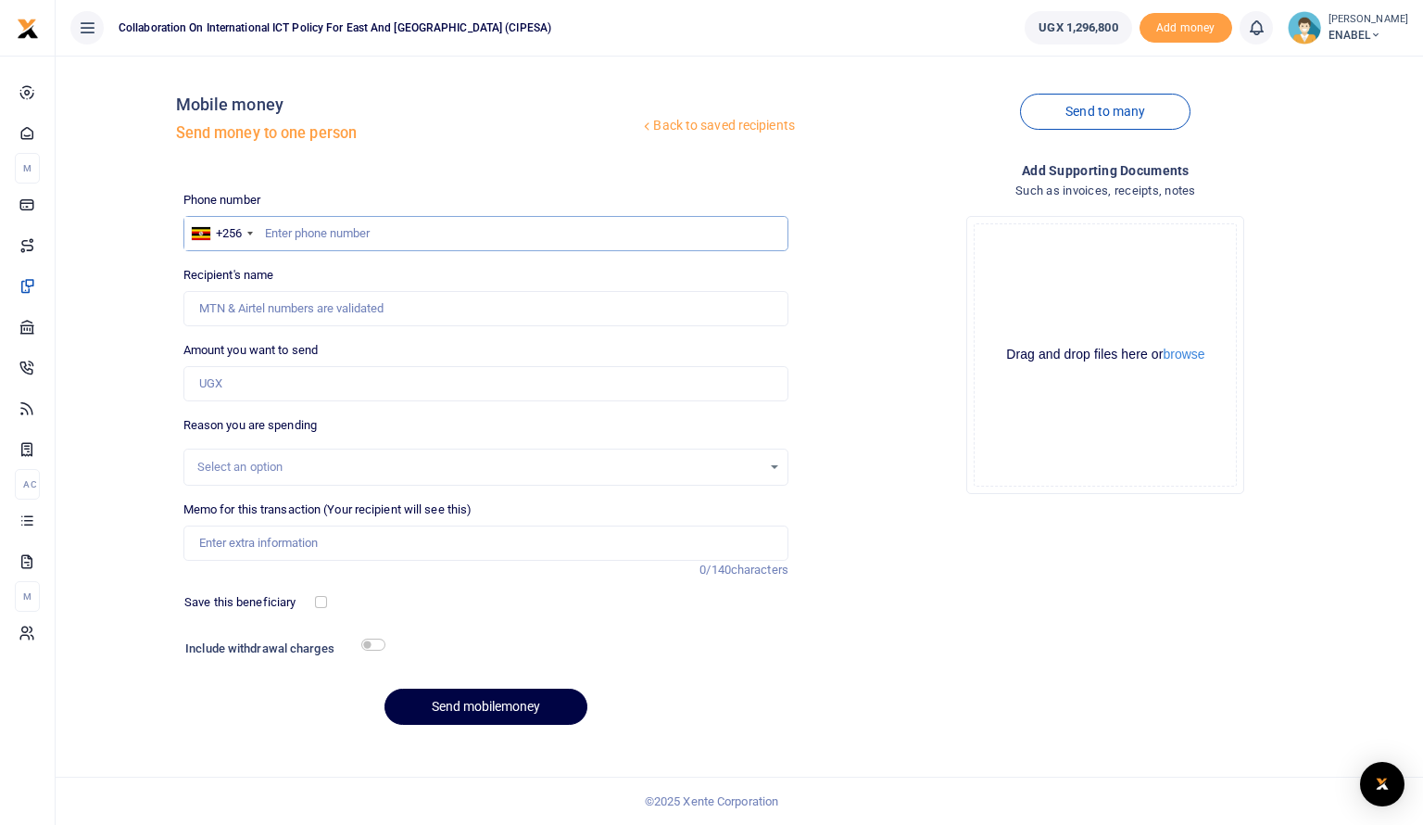
click at [353, 227] on input "text" at bounding box center [485, 233] width 605 height 35
type input "0774076907"
type input "[DEMOGRAPHIC_DATA][PERSON_NAME]"
type input "0774076907"
click at [277, 383] on input "Amount you want to send" at bounding box center [485, 383] width 605 height 35
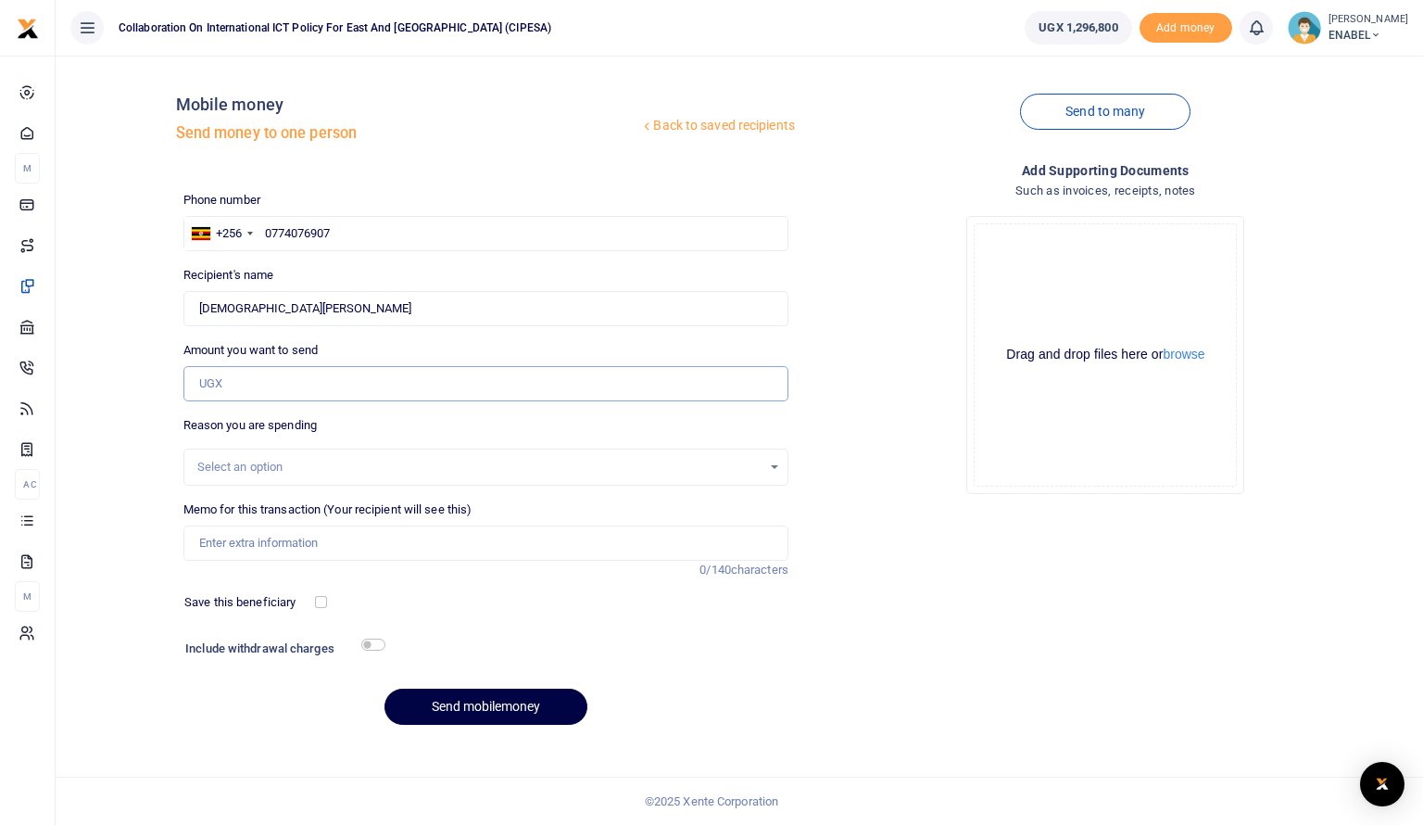
type input "80,000"
click at [285, 468] on div "Select an option" at bounding box center [479, 467] width 564 height 19
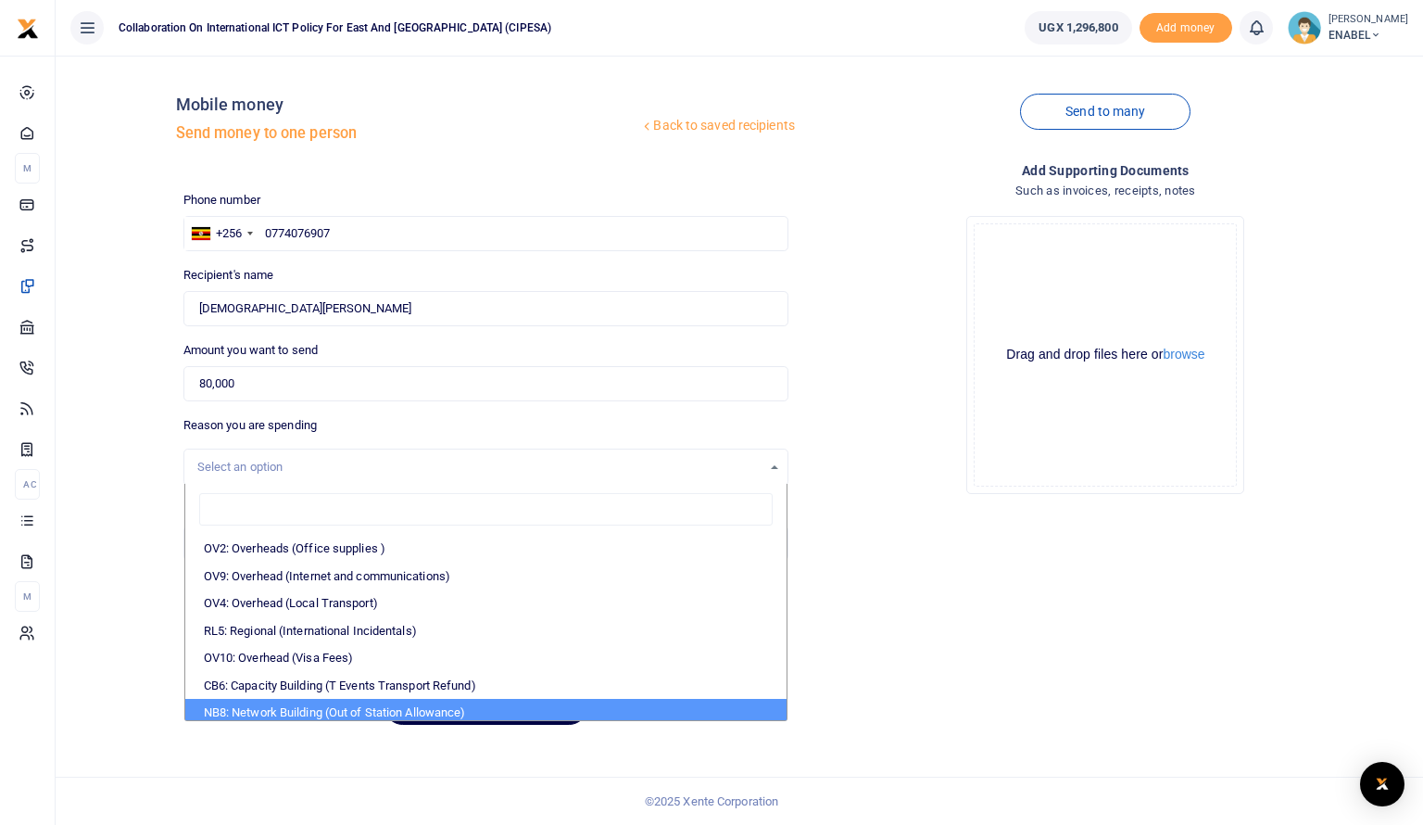
click at [307, 714] on li "NB8: Network Building (Out of Station Allowance)" at bounding box center [485, 713] width 601 height 28
select select "106"
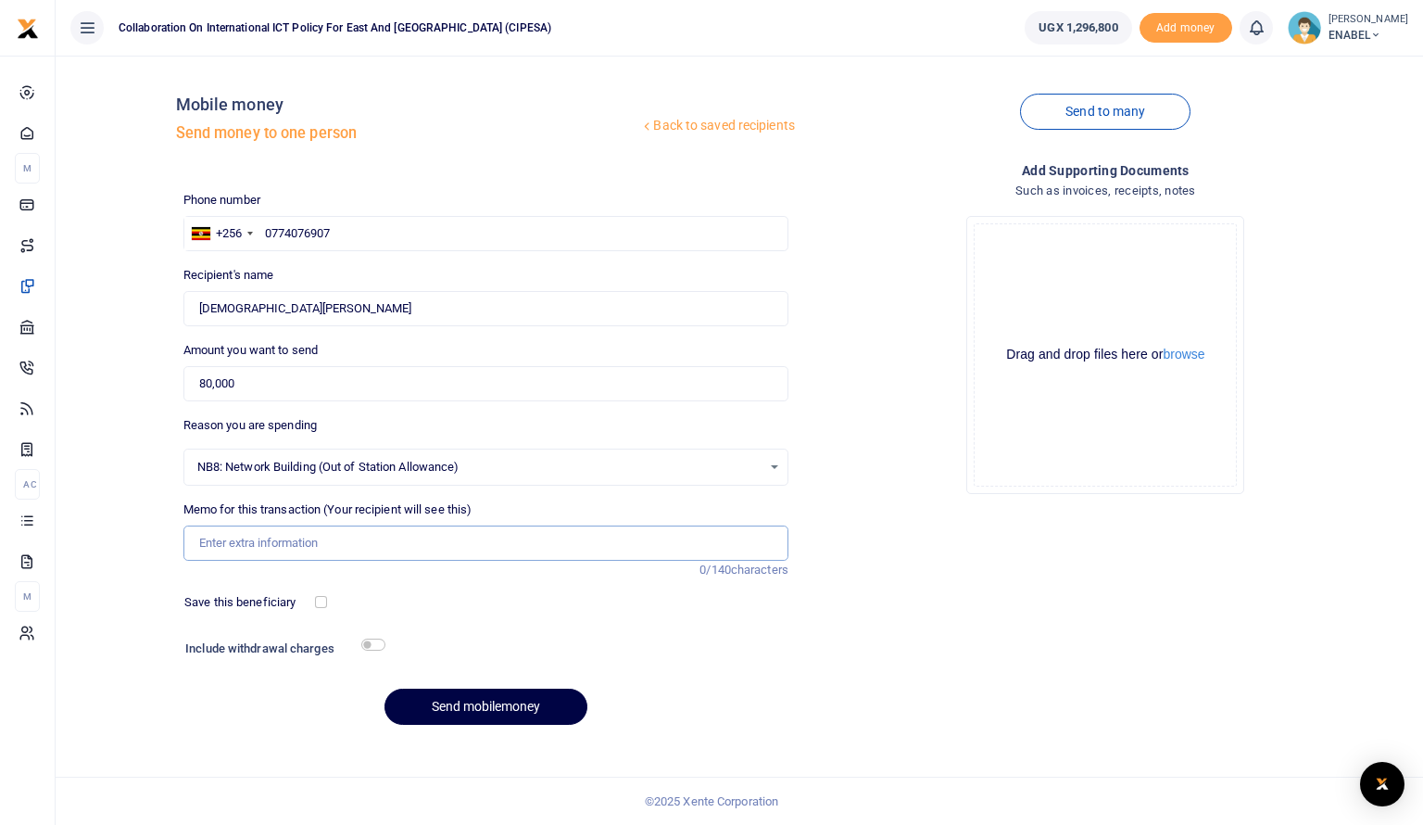
click at [291, 538] on input "Memo for this transaction (Your recipient will see this)" at bounding box center [485, 542] width 605 height 35
type input "Honorarium to Panelist for attending a radio talk show on advancing respect for…"
click at [746, 541] on input "Honorarium to Panelist for attending a radio talk show on advancing respect for…" at bounding box center [485, 542] width 605 height 35
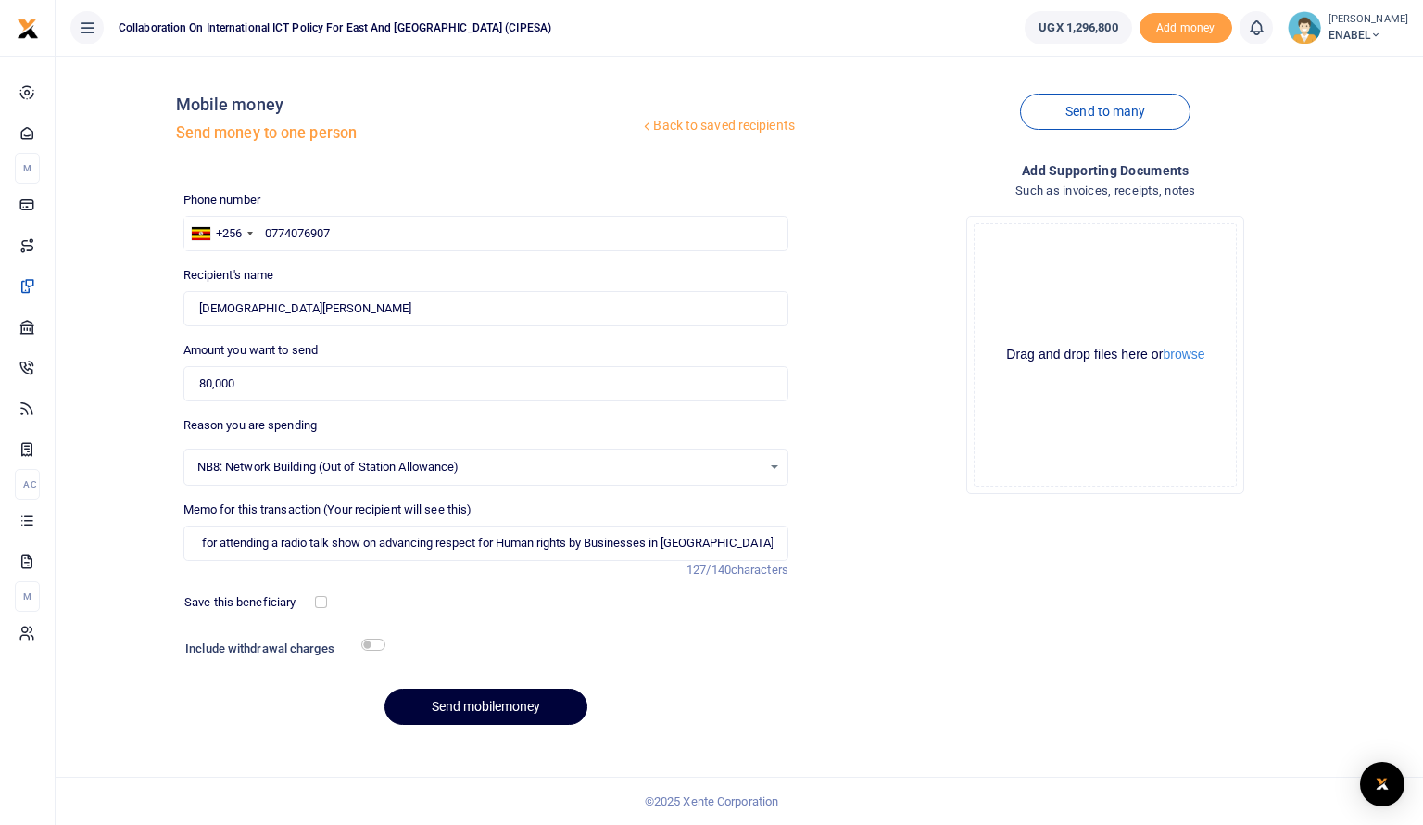
click at [497, 717] on button "Send mobilemoney" at bounding box center [486, 707] width 203 height 36
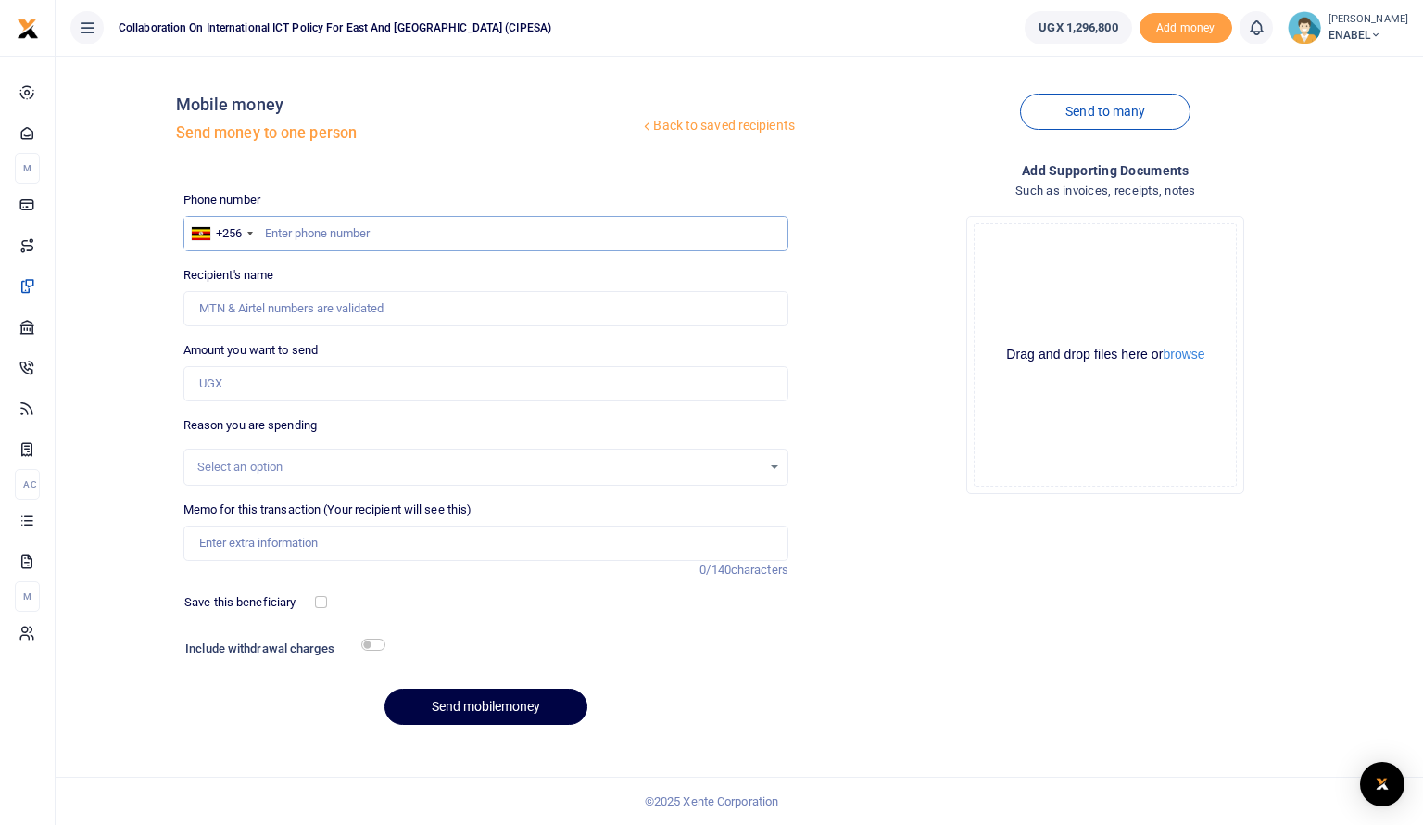
click at [474, 231] on input "text" at bounding box center [485, 233] width 605 height 35
type input "0761463239"
type input "Edison Oryema"
type input "0761463239"
click at [313, 394] on input "Amount you want to send" at bounding box center [485, 383] width 605 height 35
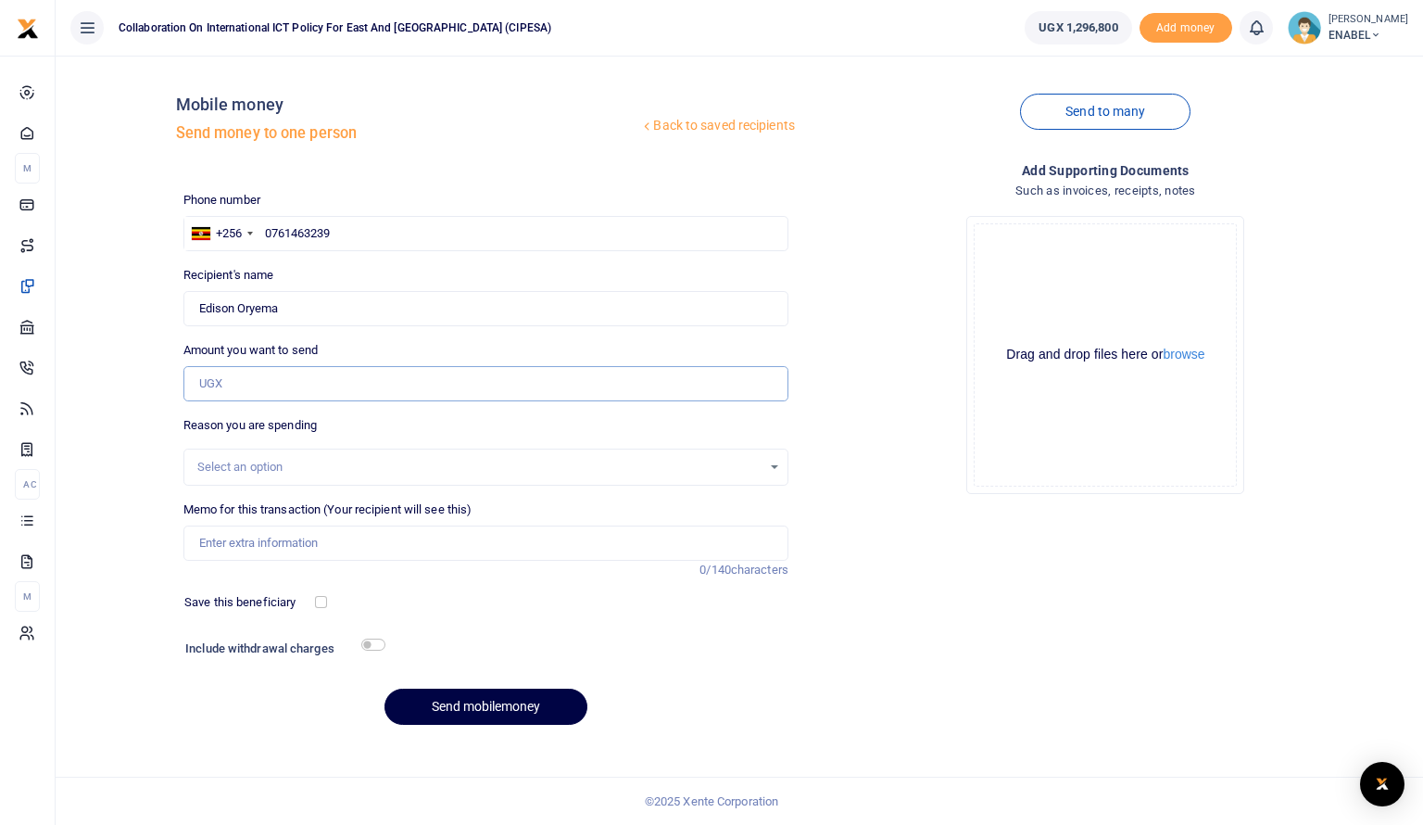
type input "80,000"
click at [311, 472] on div "Select an option" at bounding box center [479, 467] width 564 height 19
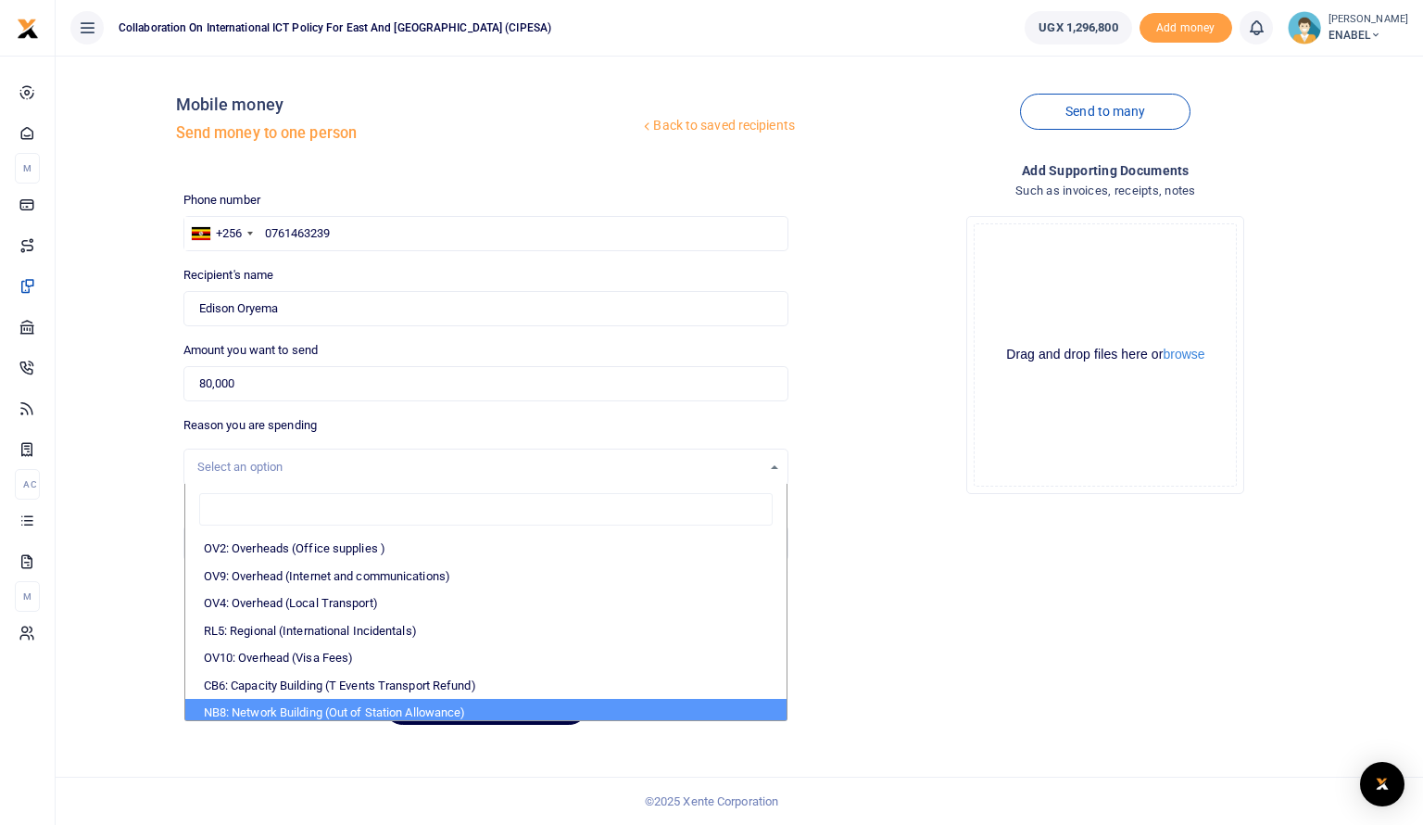
click at [315, 707] on li "NB8: Network Building (Out of Station Allowance)" at bounding box center [485, 713] width 601 height 28
select select "106"
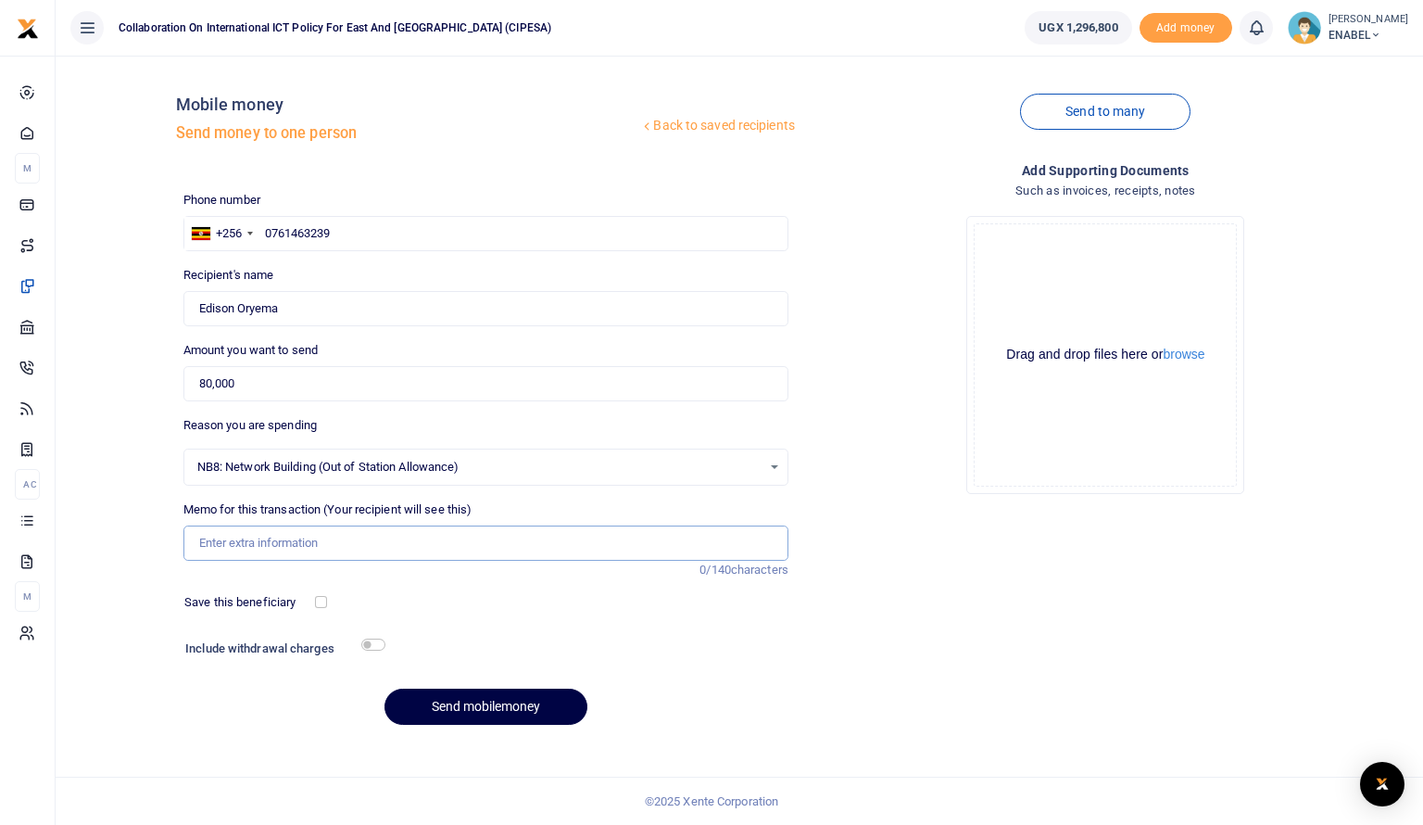
click at [412, 547] on input "Memo for this transaction (Your recipient will see this)" at bounding box center [485, 542] width 605 height 35
type input "Honorarium to Panelist for attending a radio talk show on advancing respect for…"
click at [660, 551] on input "Honorarium to Panelist for attending a radio talk show on advancing respect for…" at bounding box center [485, 542] width 605 height 35
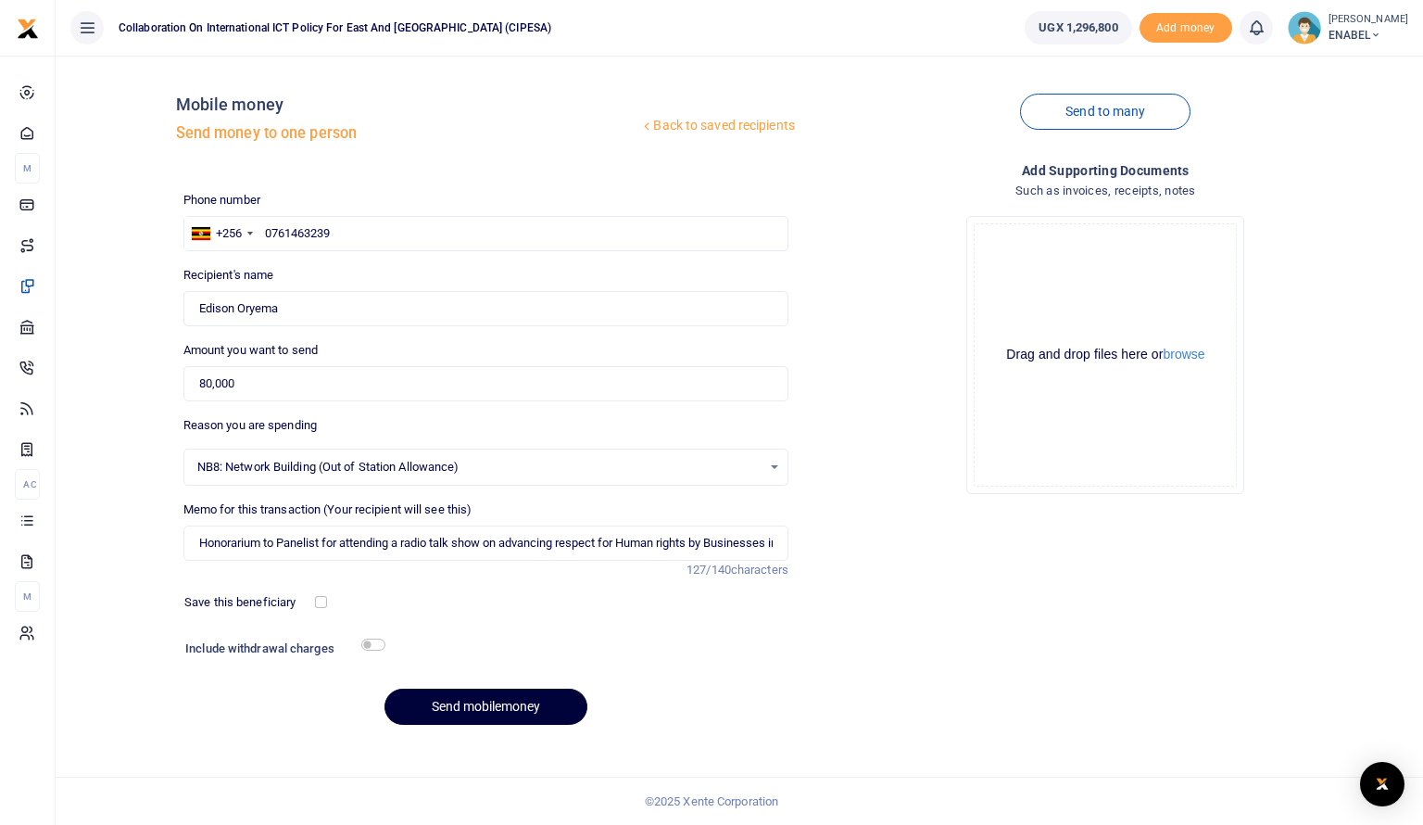
click at [482, 721] on button "Send mobilemoney" at bounding box center [486, 707] width 203 height 36
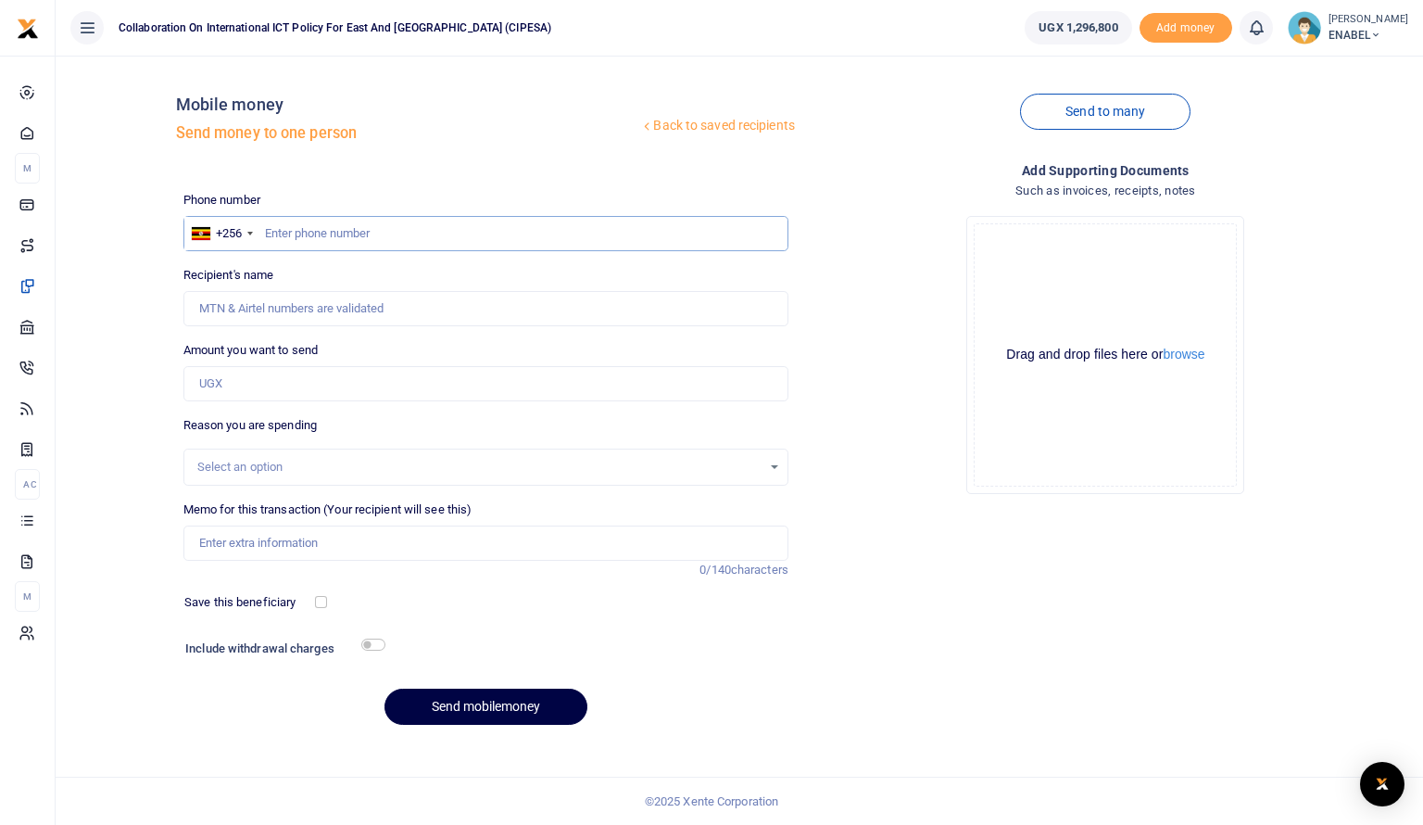
click at [449, 240] on input "text" at bounding box center [485, 233] width 605 height 35
type input "0782626082"
type input "[PERSON_NAME]"
type input "0782626082"
click at [297, 375] on input "Amount you want to send" at bounding box center [485, 383] width 605 height 35
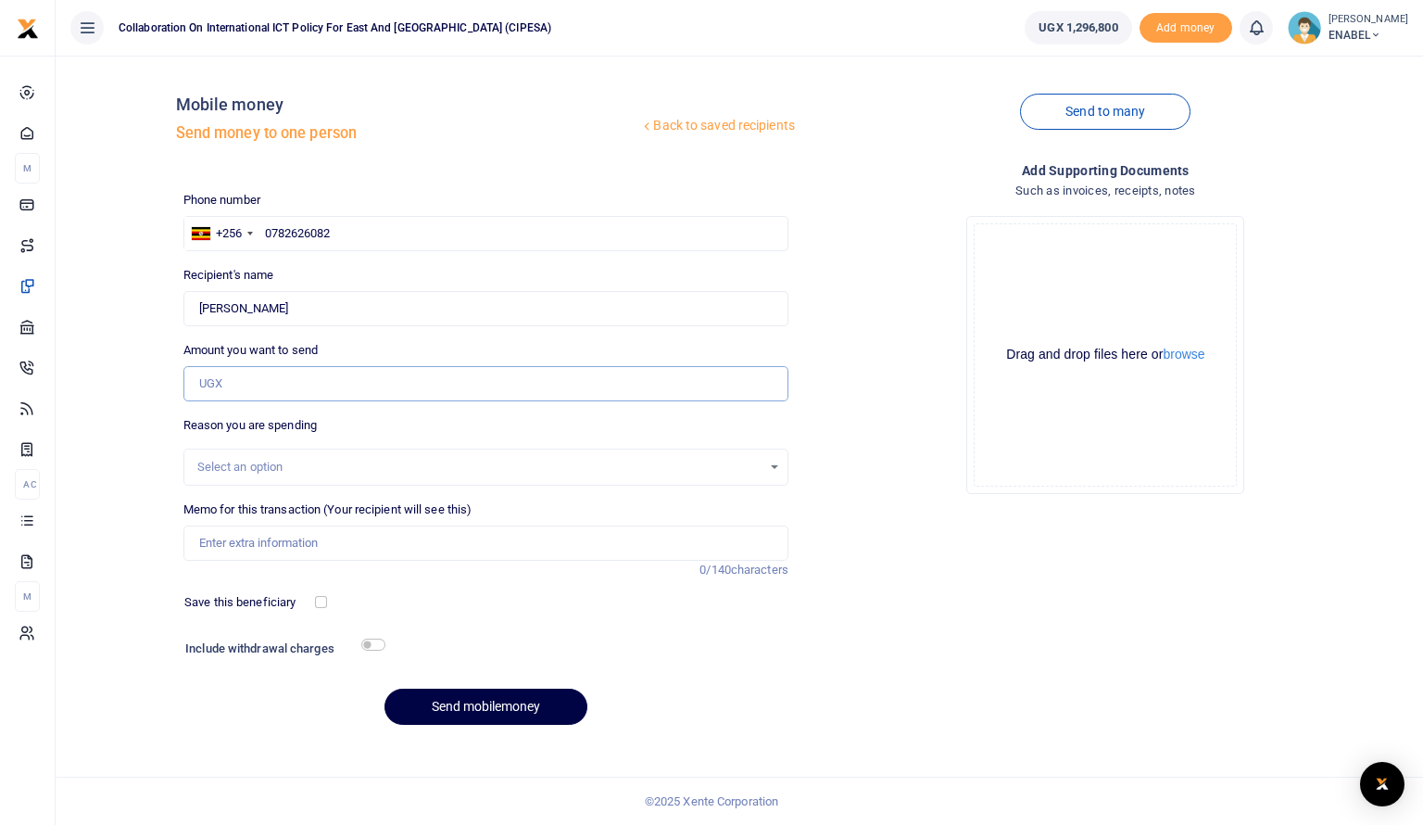
type input "80,000"
click at [297, 468] on div "Select an option" at bounding box center [479, 467] width 564 height 19
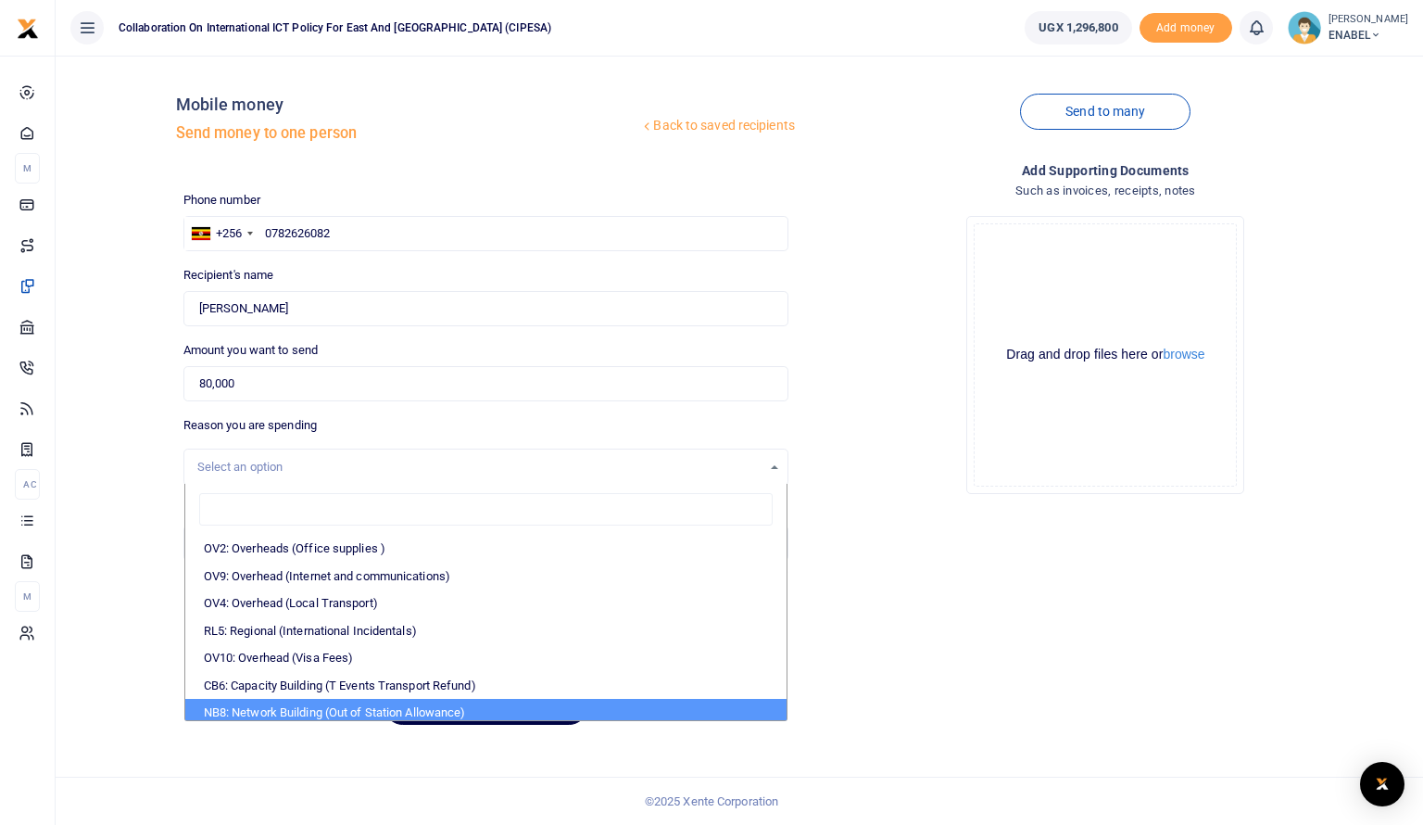
click at [306, 708] on li "NB8: Network Building (Out of Station Allowance)" at bounding box center [485, 713] width 601 height 28
select select "106"
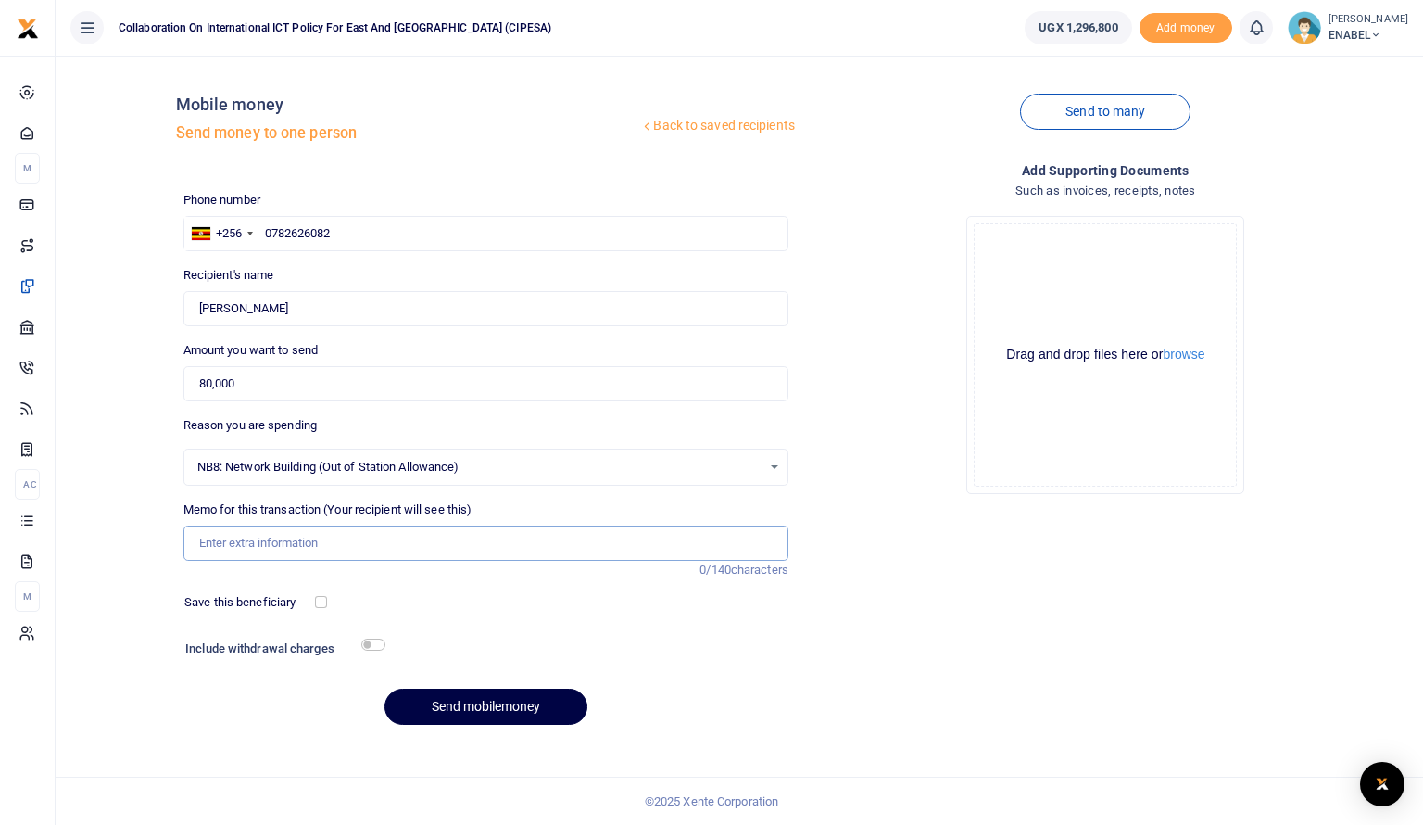
click at [385, 533] on input "Memo for this transaction (Your recipient will see this)" at bounding box center [485, 542] width 605 height 35
type input "Honorarium to Panelist for attending a radio talk show on advancing respect for…"
click at [656, 538] on input "Honorarium to Panelist for attending a radio talk show on advancing respect for…" at bounding box center [485, 542] width 605 height 35
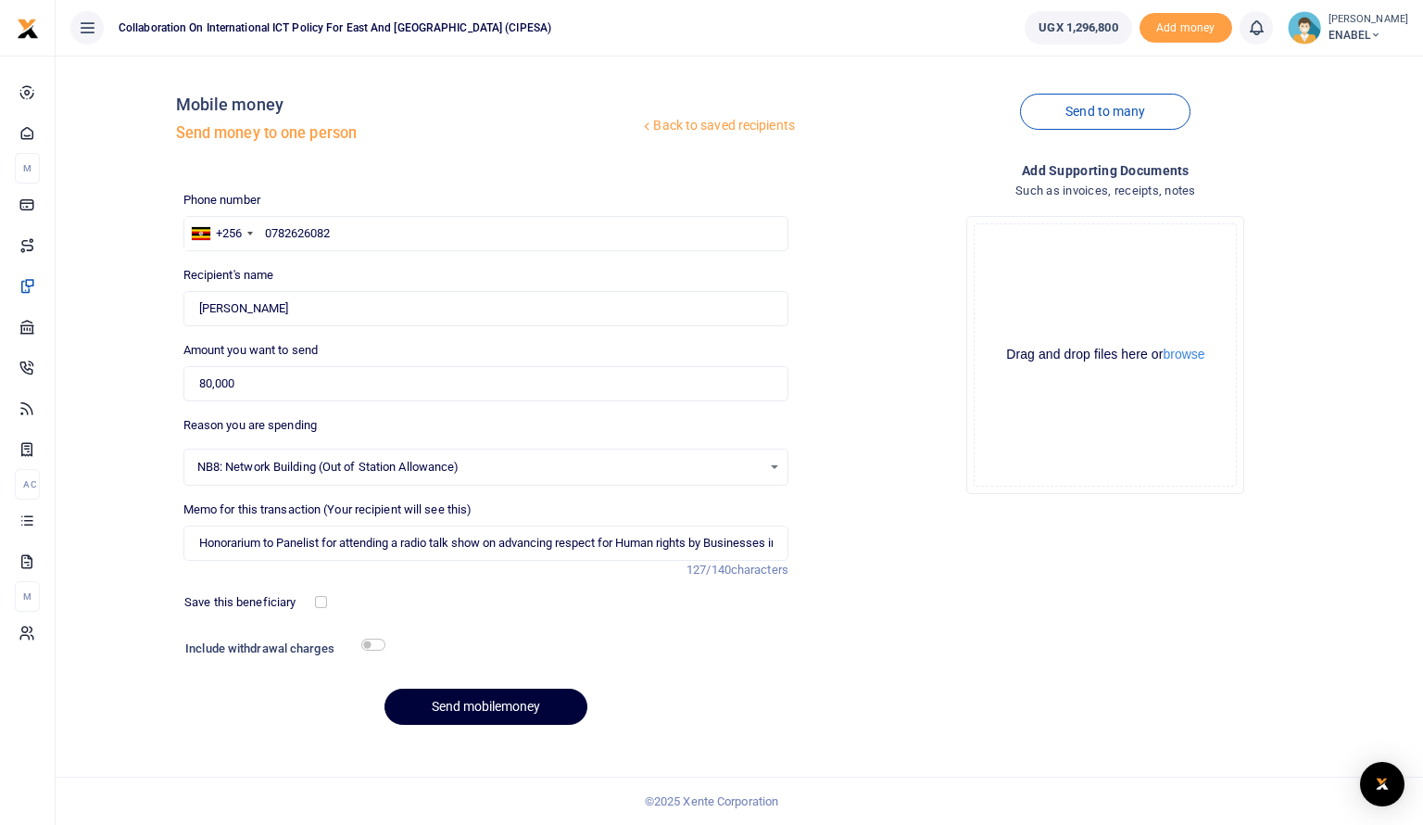
click at [490, 707] on button "Send mobilemoney" at bounding box center [486, 707] width 203 height 36
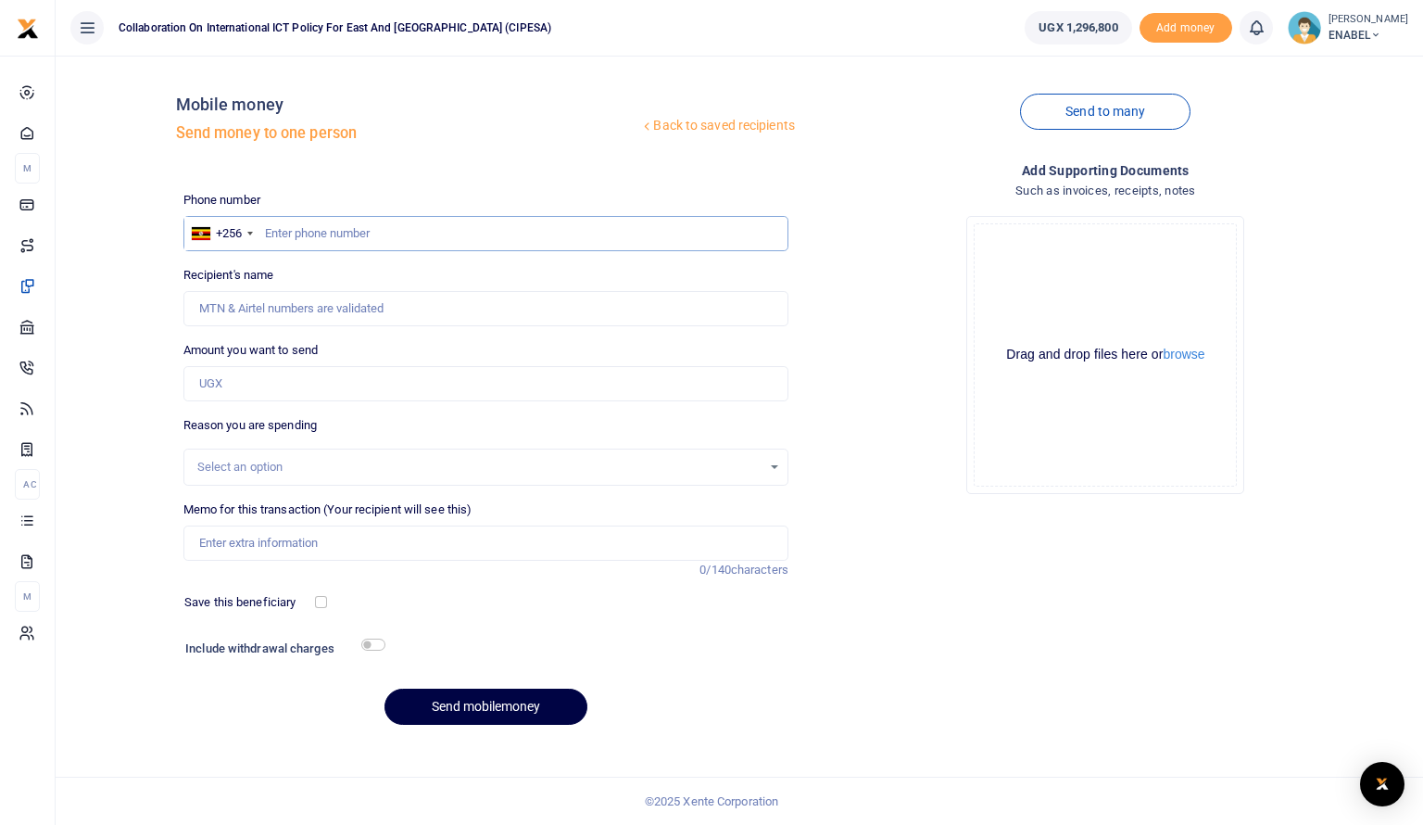
click at [383, 234] on input "text" at bounding box center [485, 233] width 605 height 35
type input "0783251386"
type input "[PERSON_NAME]"
type input "0783251386"
click at [367, 371] on input "Amount you want to send" at bounding box center [485, 383] width 605 height 35
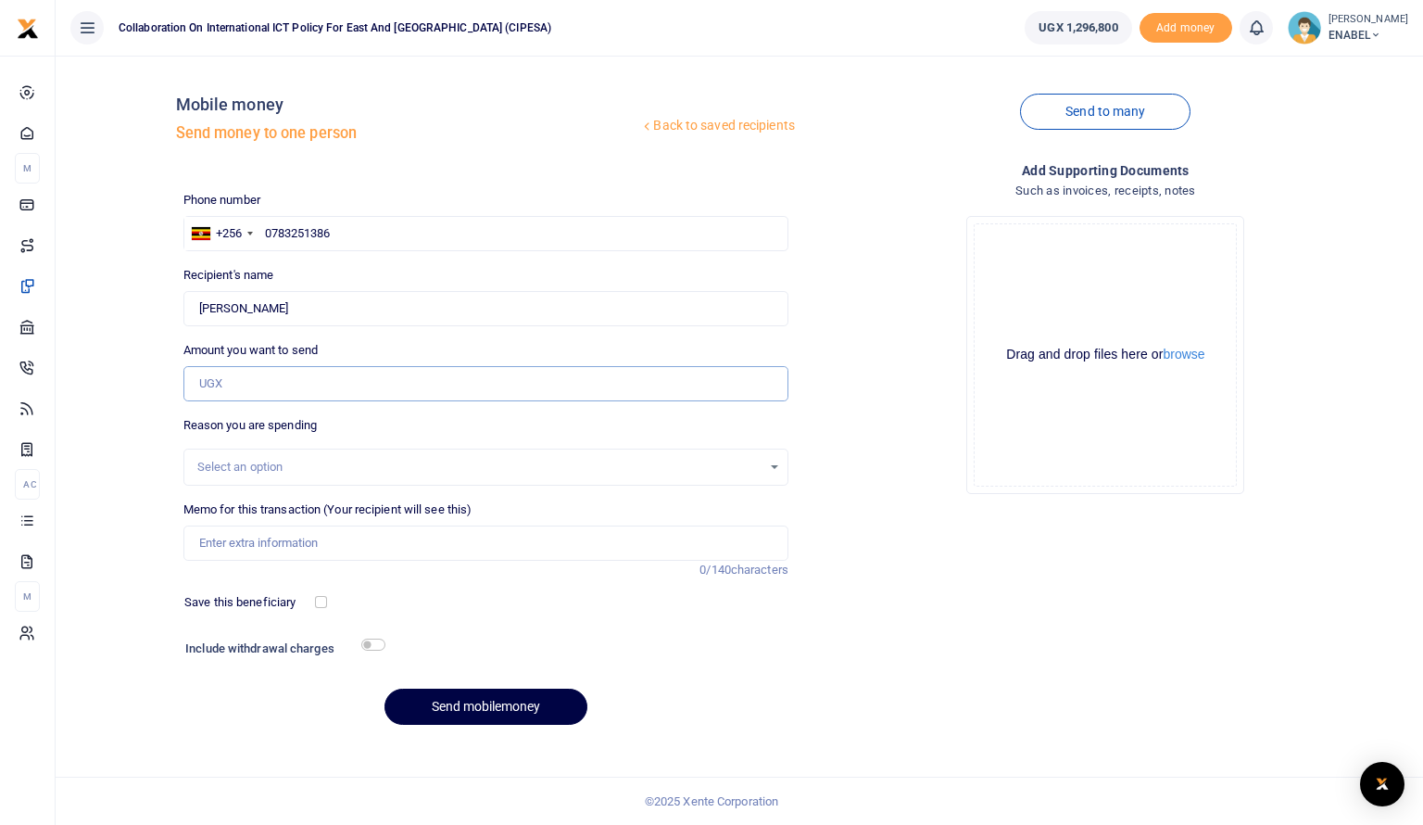
type input "80,000"
click at [363, 467] on div "Select an option" at bounding box center [479, 467] width 564 height 19
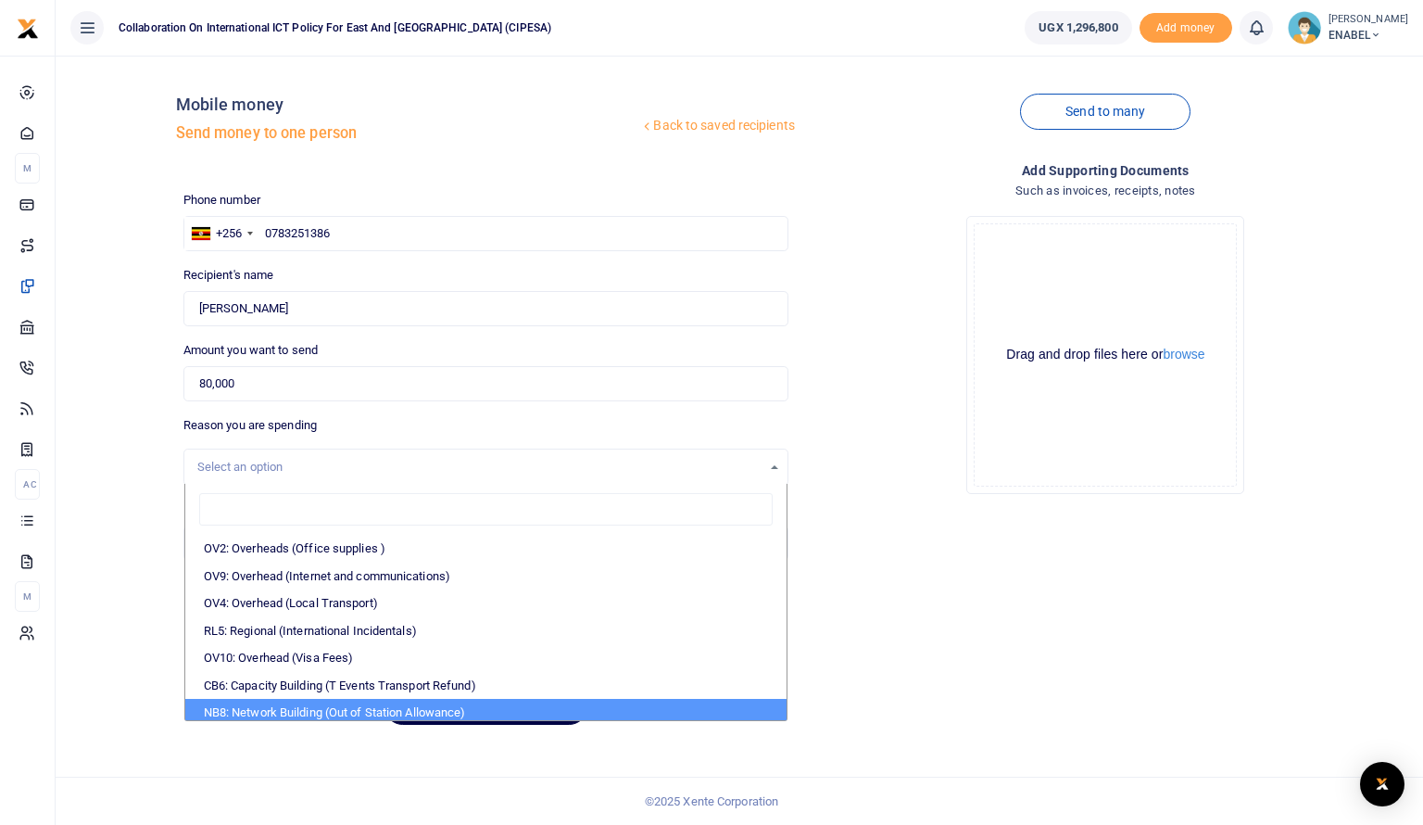
click at [363, 707] on li "NB8: Network Building (Out of Station Allowance)" at bounding box center [485, 713] width 601 height 28
select select "106"
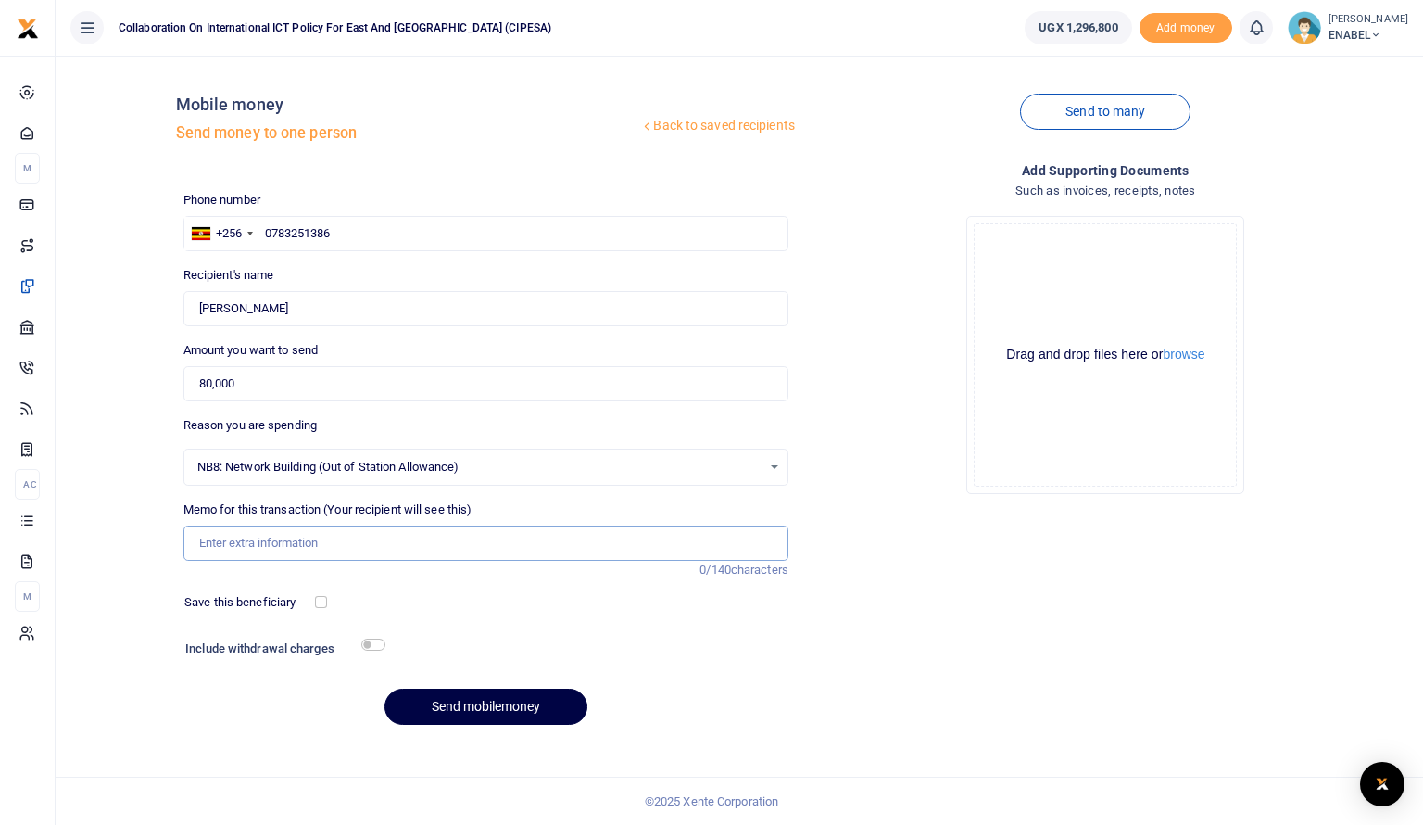
click at [599, 540] on input "Memo for this transaction (Your recipient will see this)" at bounding box center [485, 542] width 605 height 35
type input "Honorarium to Panelist for attending a radio talk show on advancing respect for…"
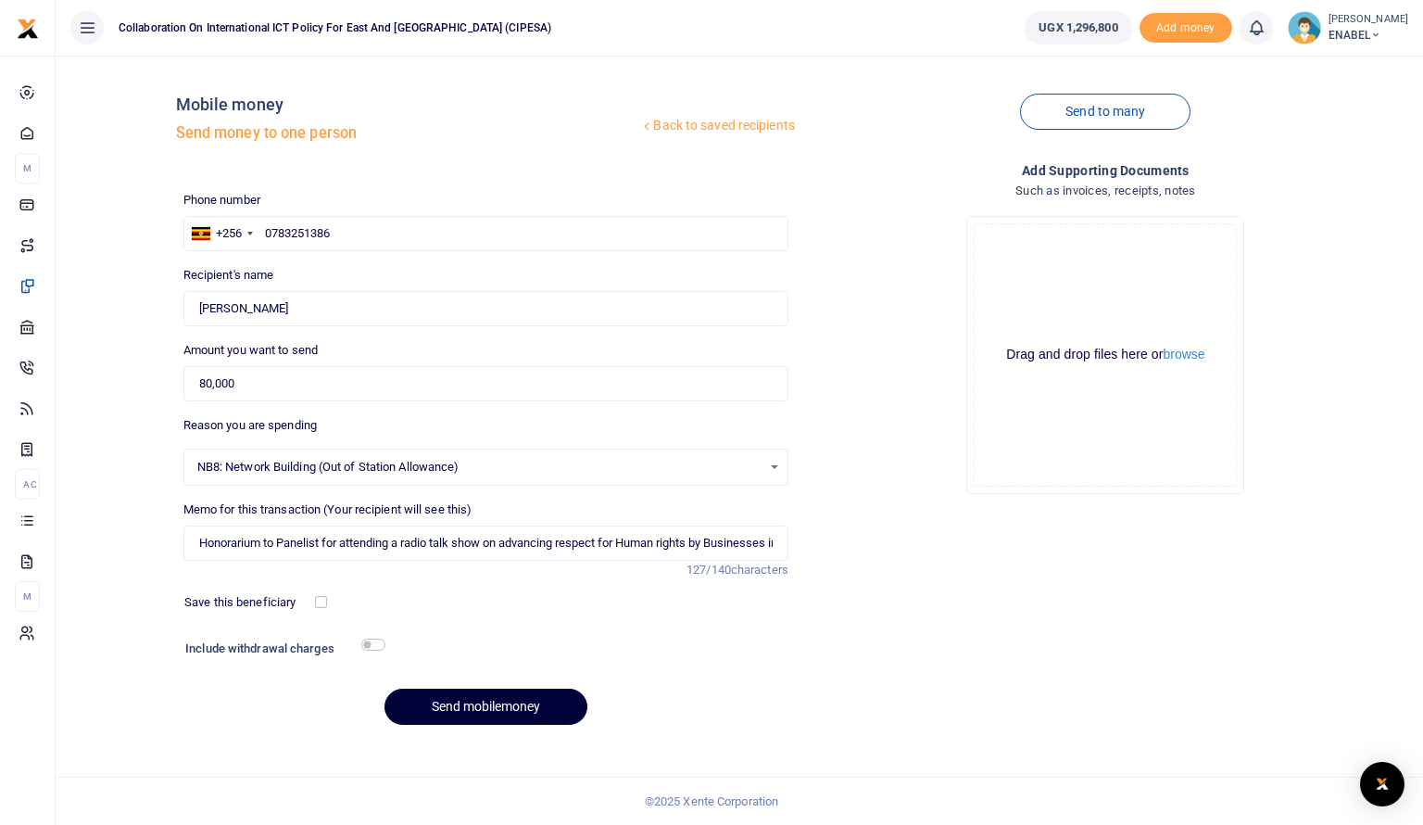
click at [506, 713] on button "Send mobilemoney" at bounding box center [486, 707] width 203 height 36
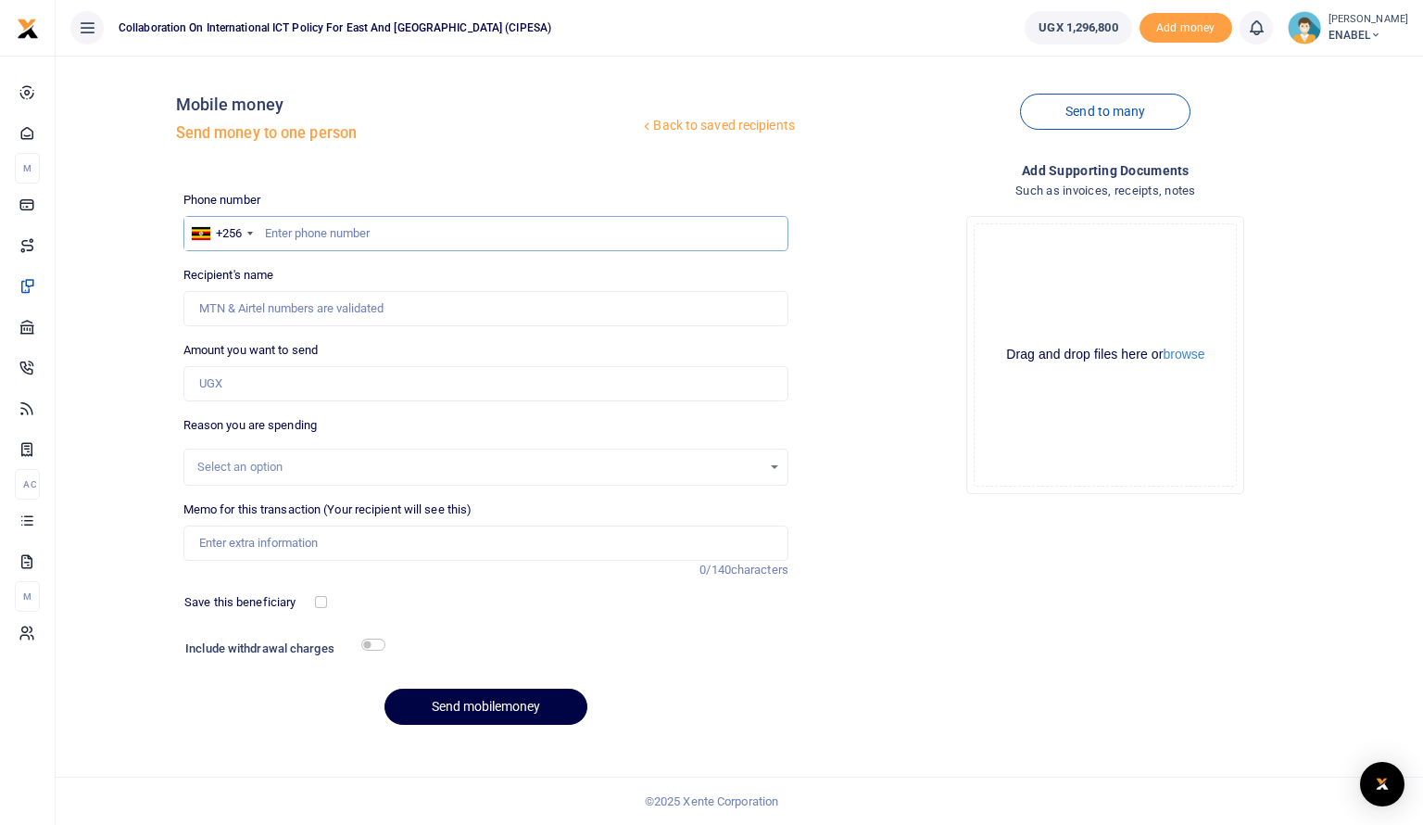
click at [301, 232] on input "text" at bounding box center [485, 233] width 605 height 35
type input "o"
type input "0783251386"
type input "Jovia Oyungi"
type input "0783251386"
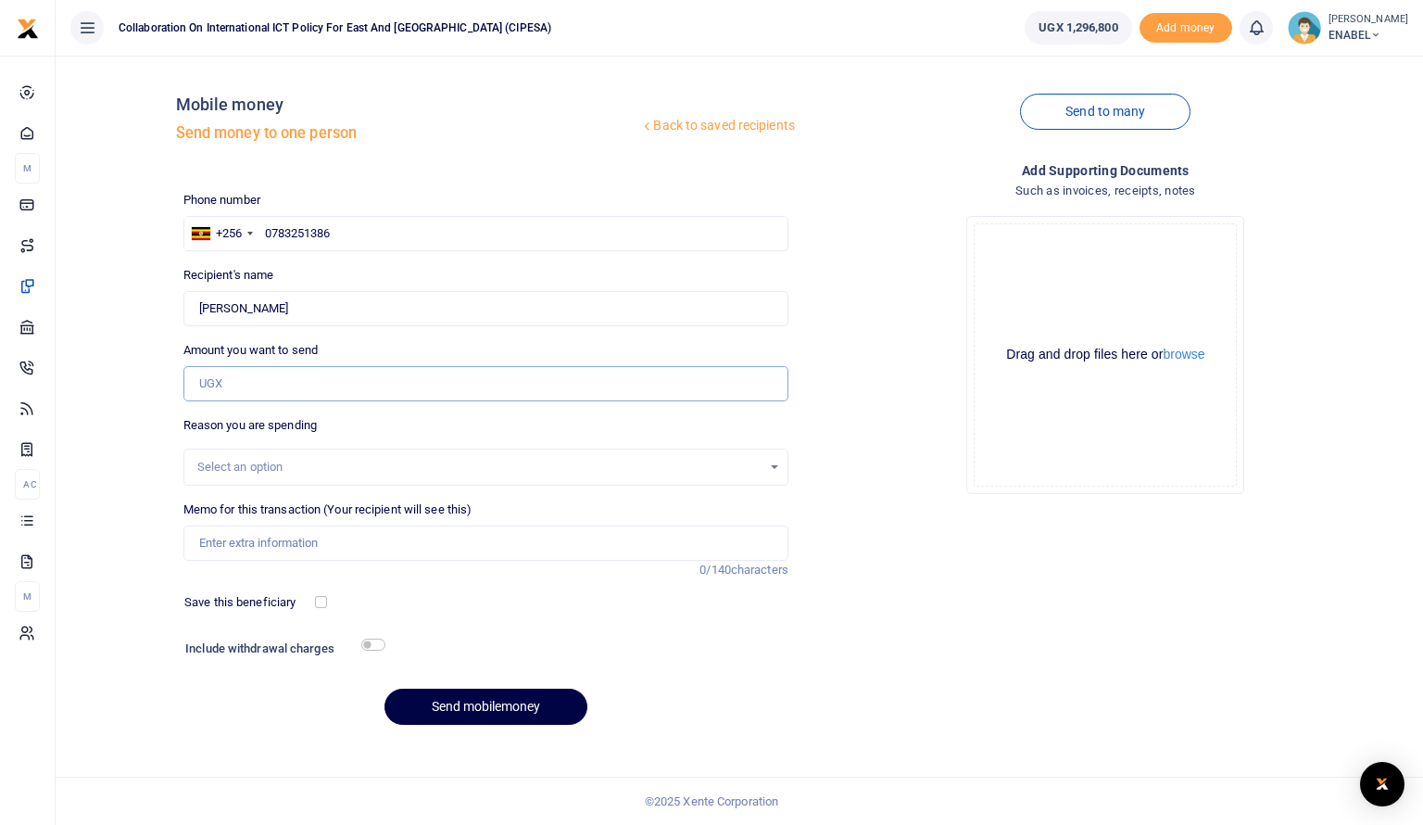
click at [278, 392] on input "Amount you want to send" at bounding box center [485, 383] width 605 height 35
type input "80,000"
click at [297, 458] on div "Select an option" at bounding box center [479, 467] width 564 height 19
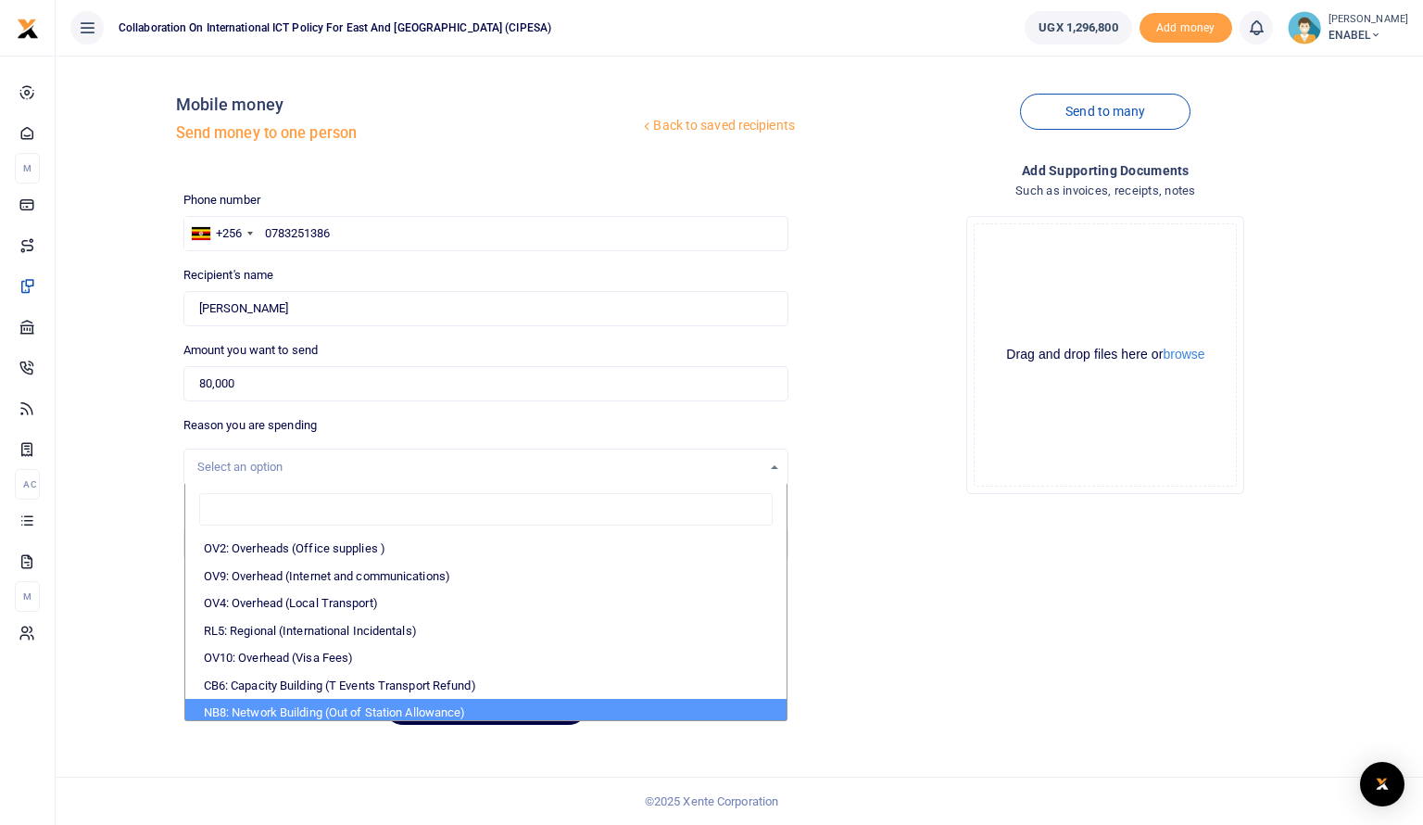
click at [310, 711] on li "NB8: Network Building (Out of Station Allowance)" at bounding box center [485, 713] width 601 height 28
select select "106"
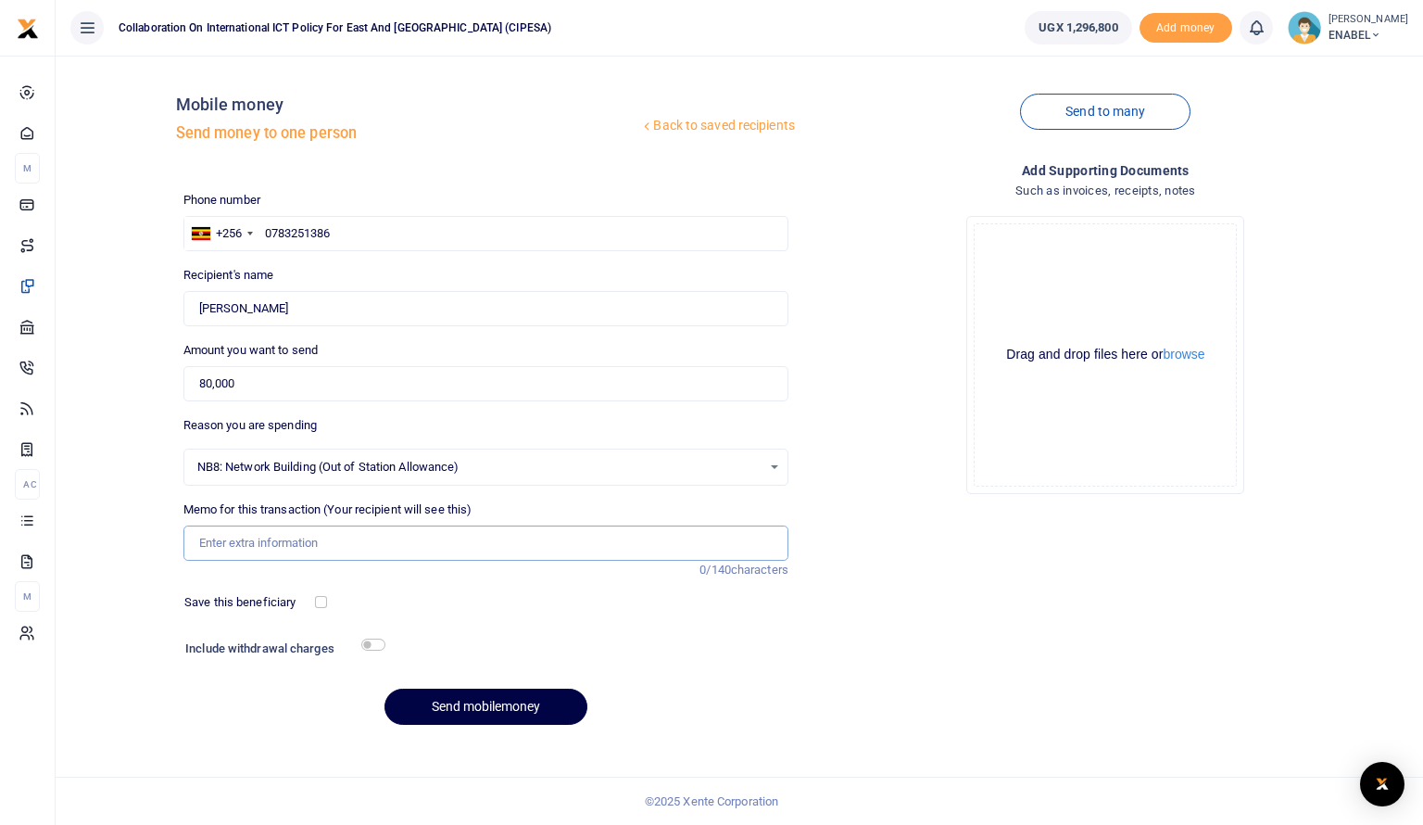
click at [341, 548] on input "Memo for this transaction (Your recipient will see this)" at bounding box center [485, 542] width 605 height 35
type input "Honorarium to Panelist for attending a radio talk show on advancing respect for…"
click at [726, 535] on input "Honorarium to Panelist for attending a radio talk show on advancing respect for…" at bounding box center [485, 542] width 605 height 35
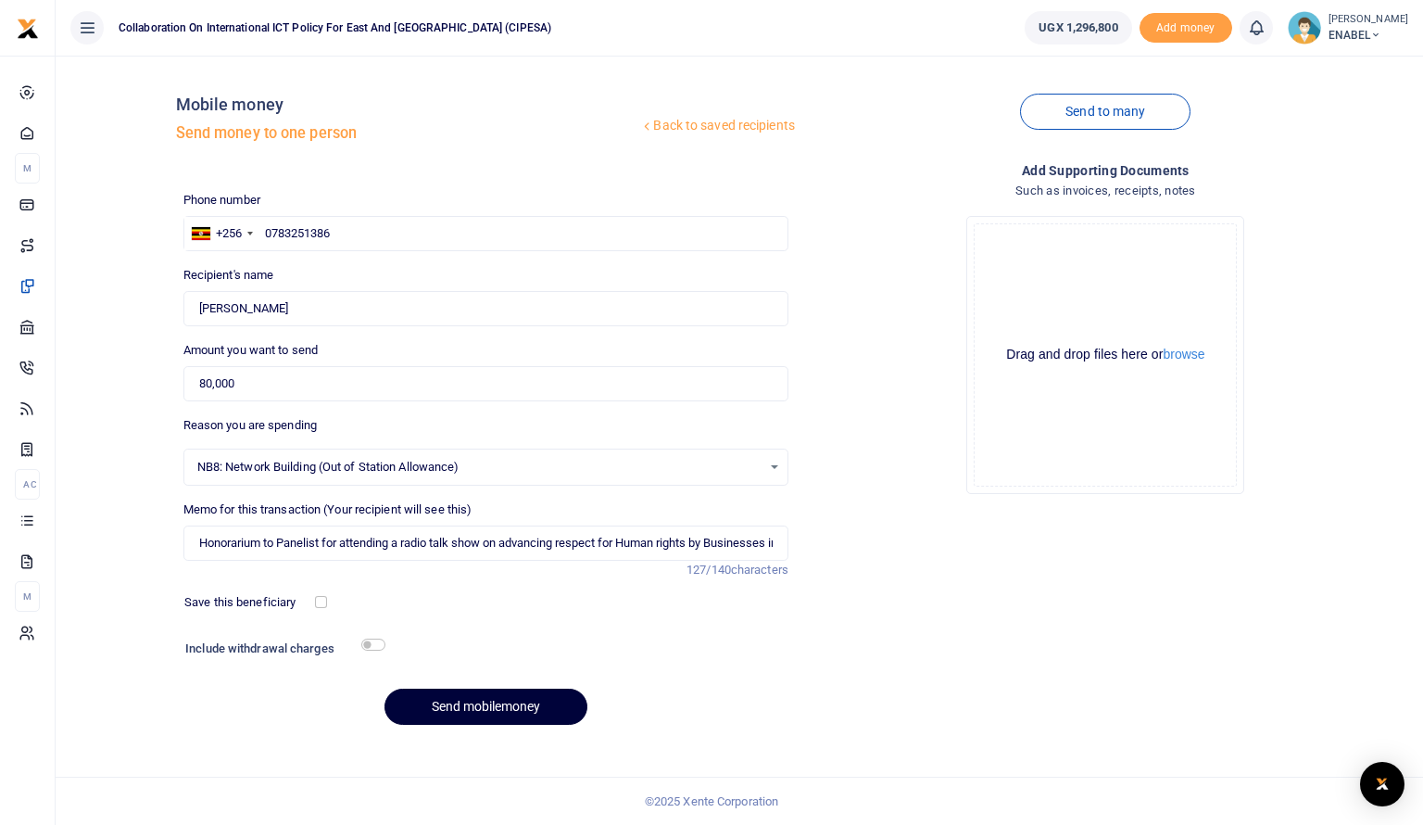
click at [472, 708] on button "Send mobilemoney" at bounding box center [486, 707] width 203 height 36
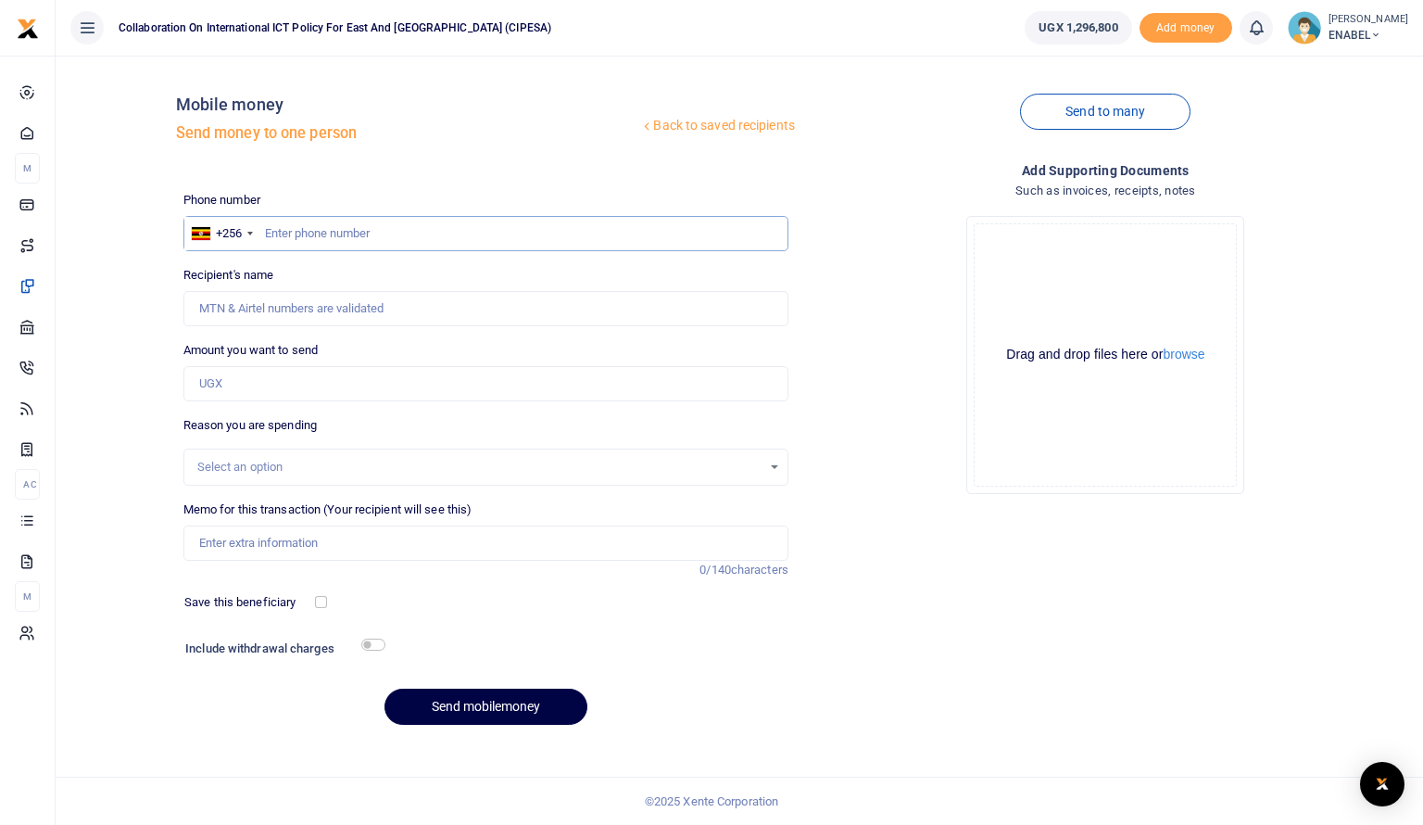
click at [308, 226] on input "text" at bounding box center [485, 233] width 605 height 35
type input "0761463239"
type input "Edison Oryema"
type input "0761463239"
click at [283, 383] on input "Amount you want to send" at bounding box center [485, 383] width 605 height 35
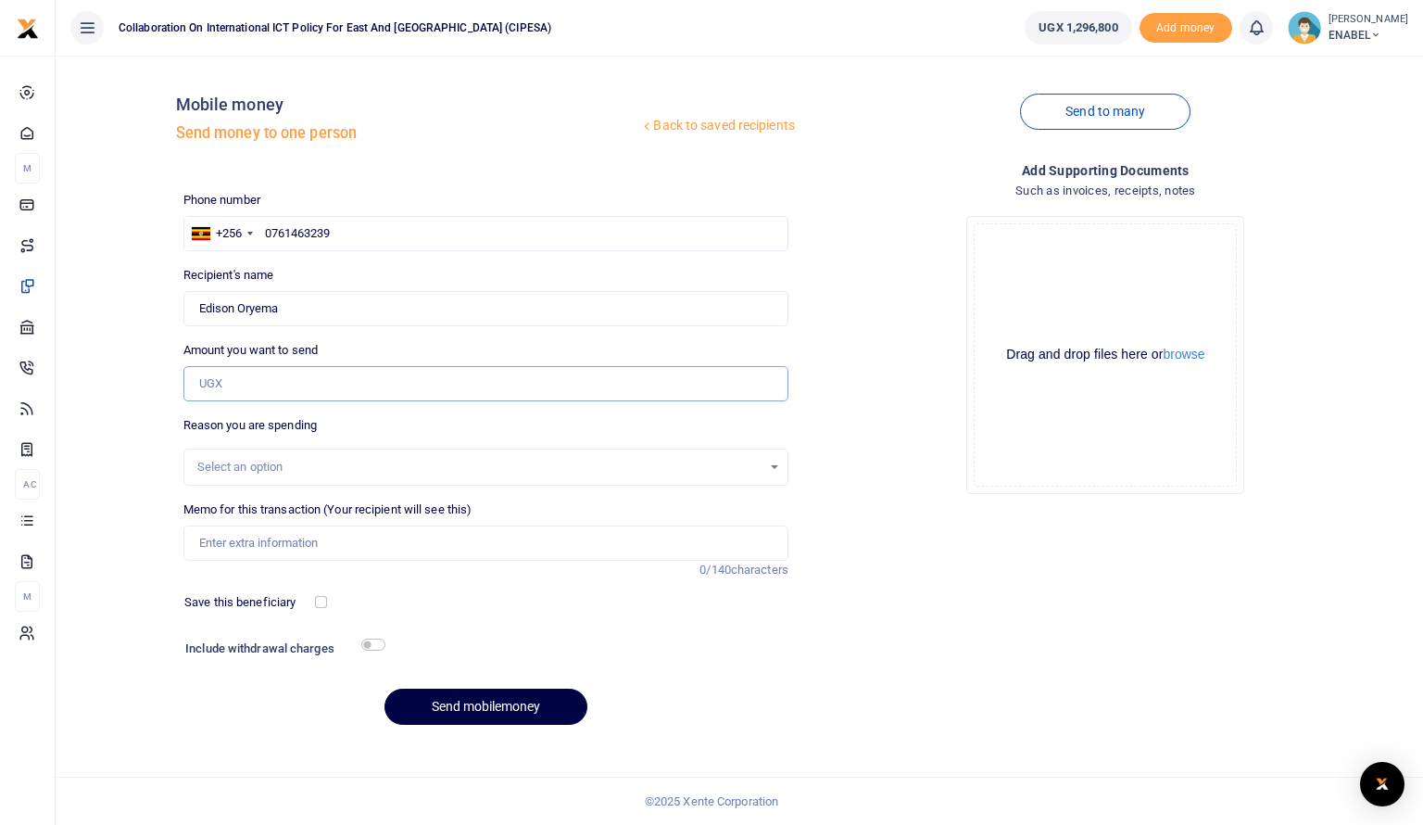
type input "80,000"
click at [315, 473] on div "Select an option" at bounding box center [479, 467] width 564 height 19
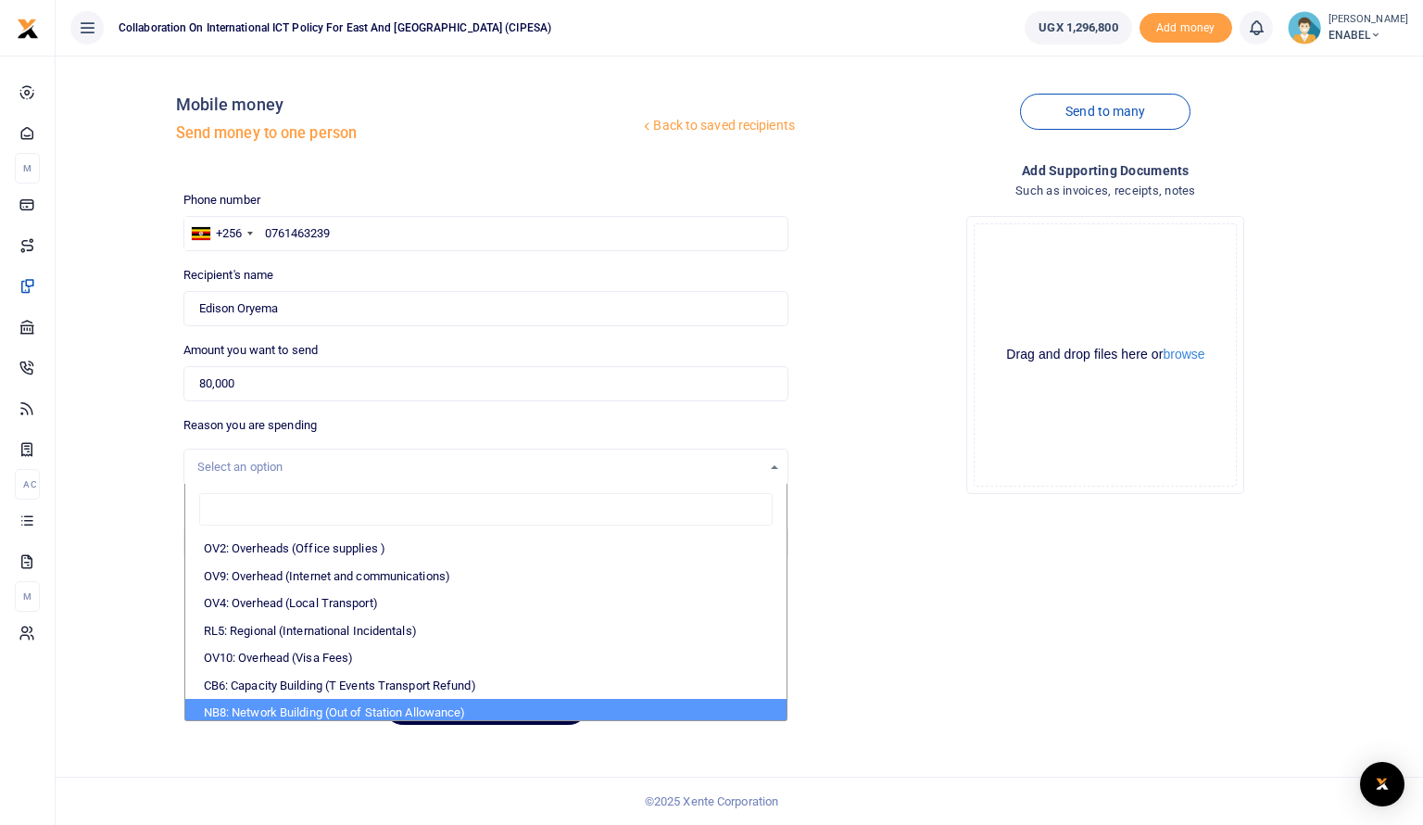
click at [313, 713] on li "NB8: Network Building (Out of Station Allowance)" at bounding box center [485, 713] width 601 height 28
select select "106"
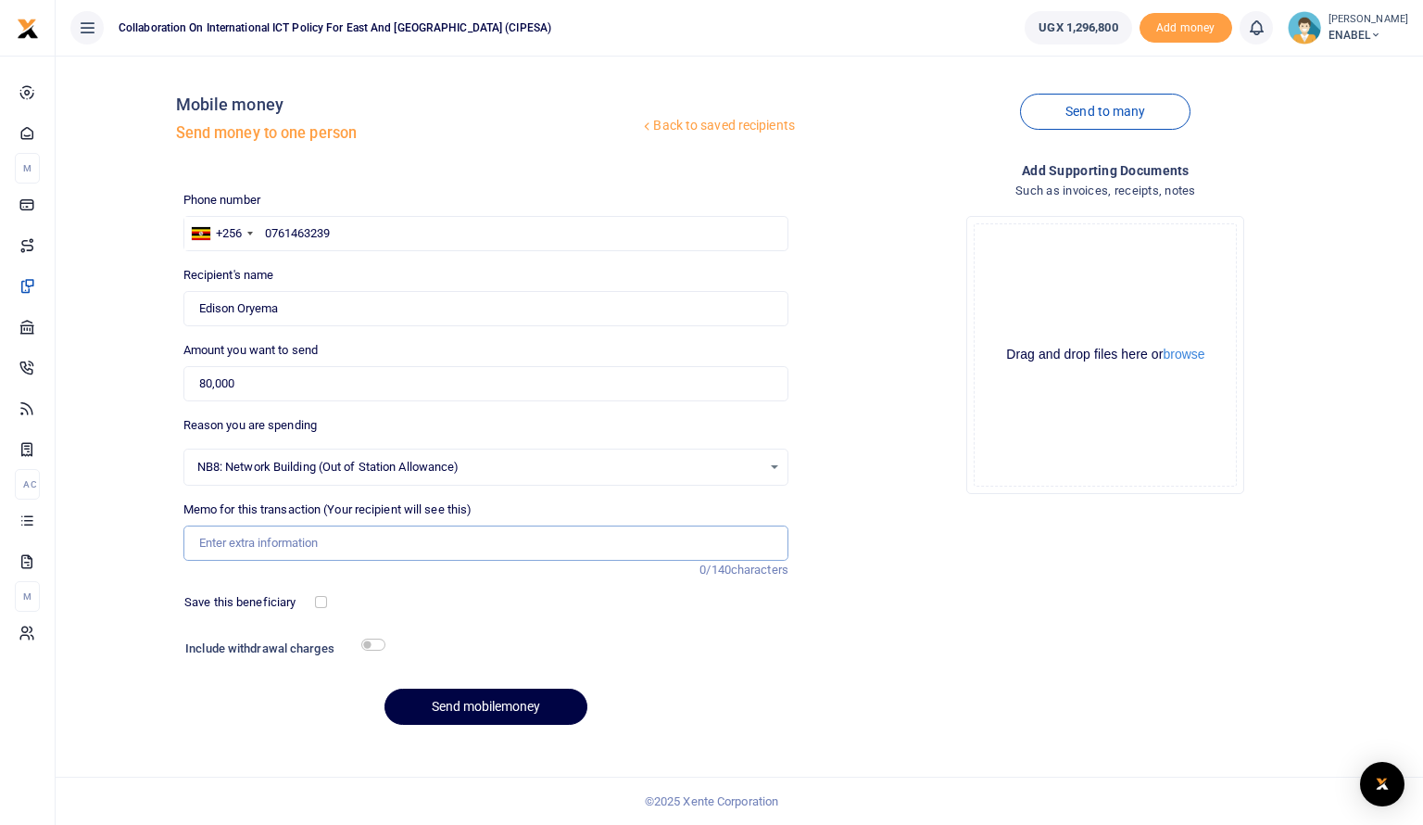
click at [364, 535] on input "Memo for this transaction (Your recipient will see this)" at bounding box center [485, 542] width 605 height 35
type input "Honorarium to Panelist for attending a radio talk show on advancing respect for…"
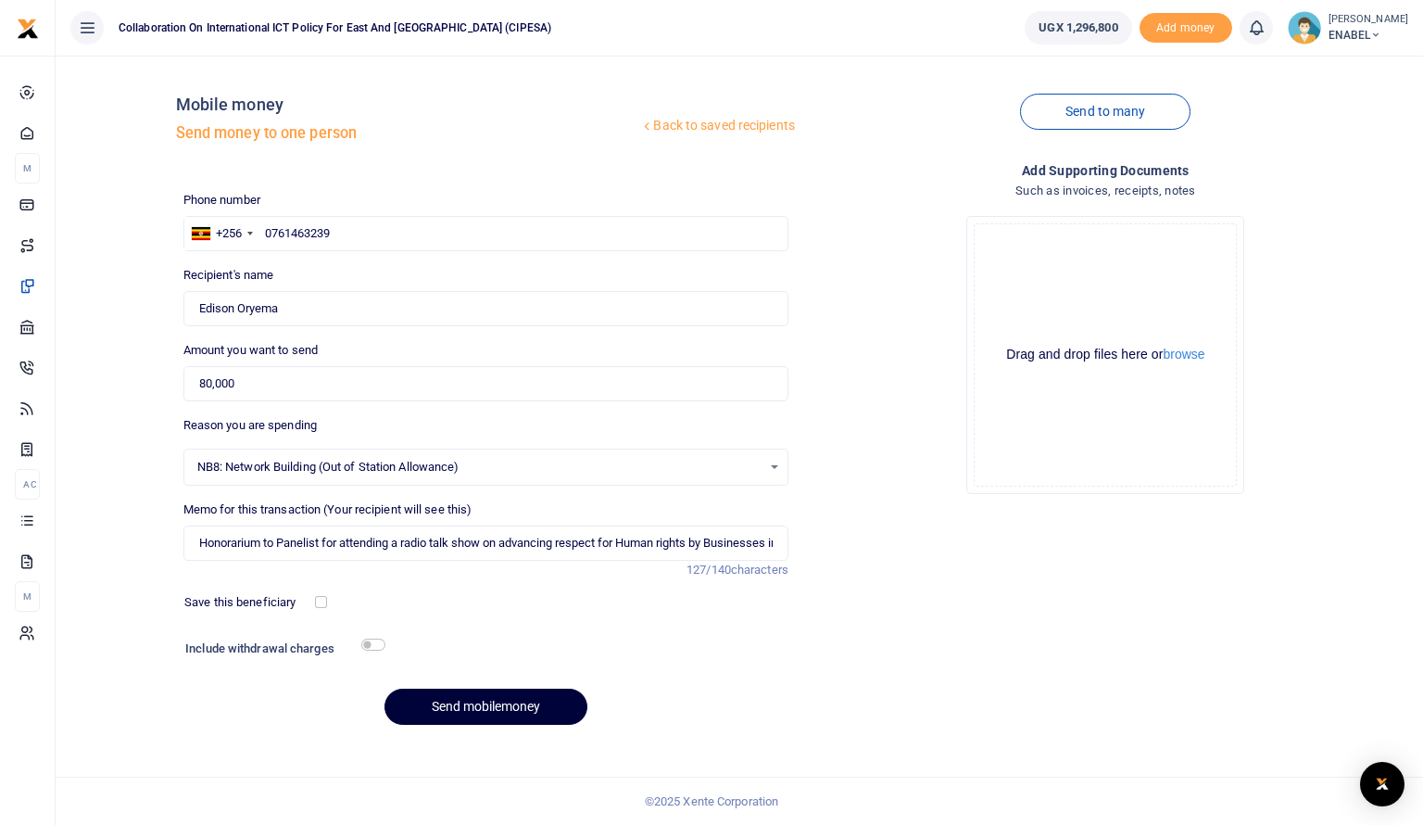
click at [497, 704] on button "Send mobilemoney" at bounding box center [486, 707] width 203 height 36
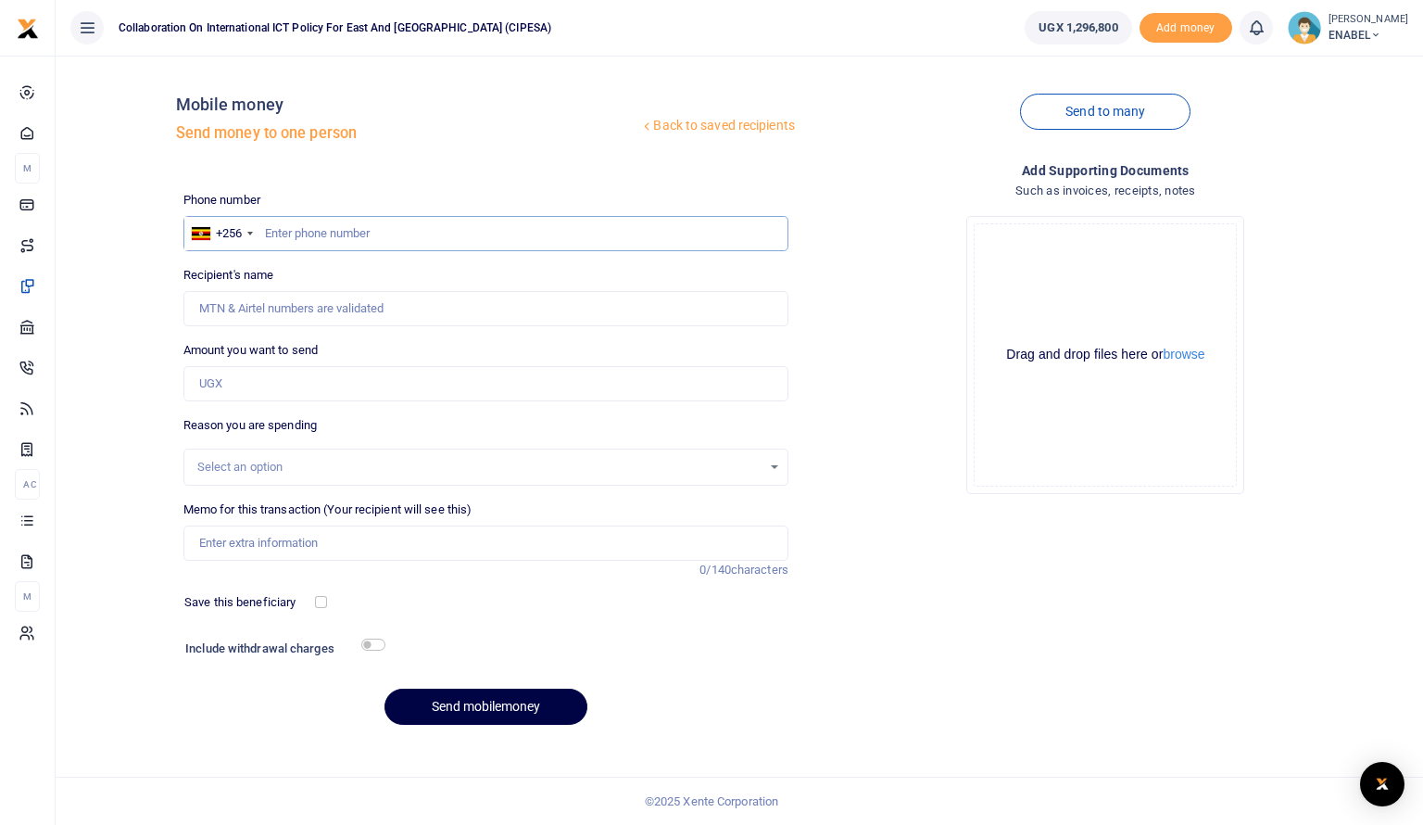
click at [375, 242] on input "text" at bounding box center [485, 233] width 605 height 35
type input "0778167027"
type input "[PERSON_NAME]"
type input "0778167027"
click at [285, 373] on input "Amount you want to send" at bounding box center [485, 383] width 605 height 35
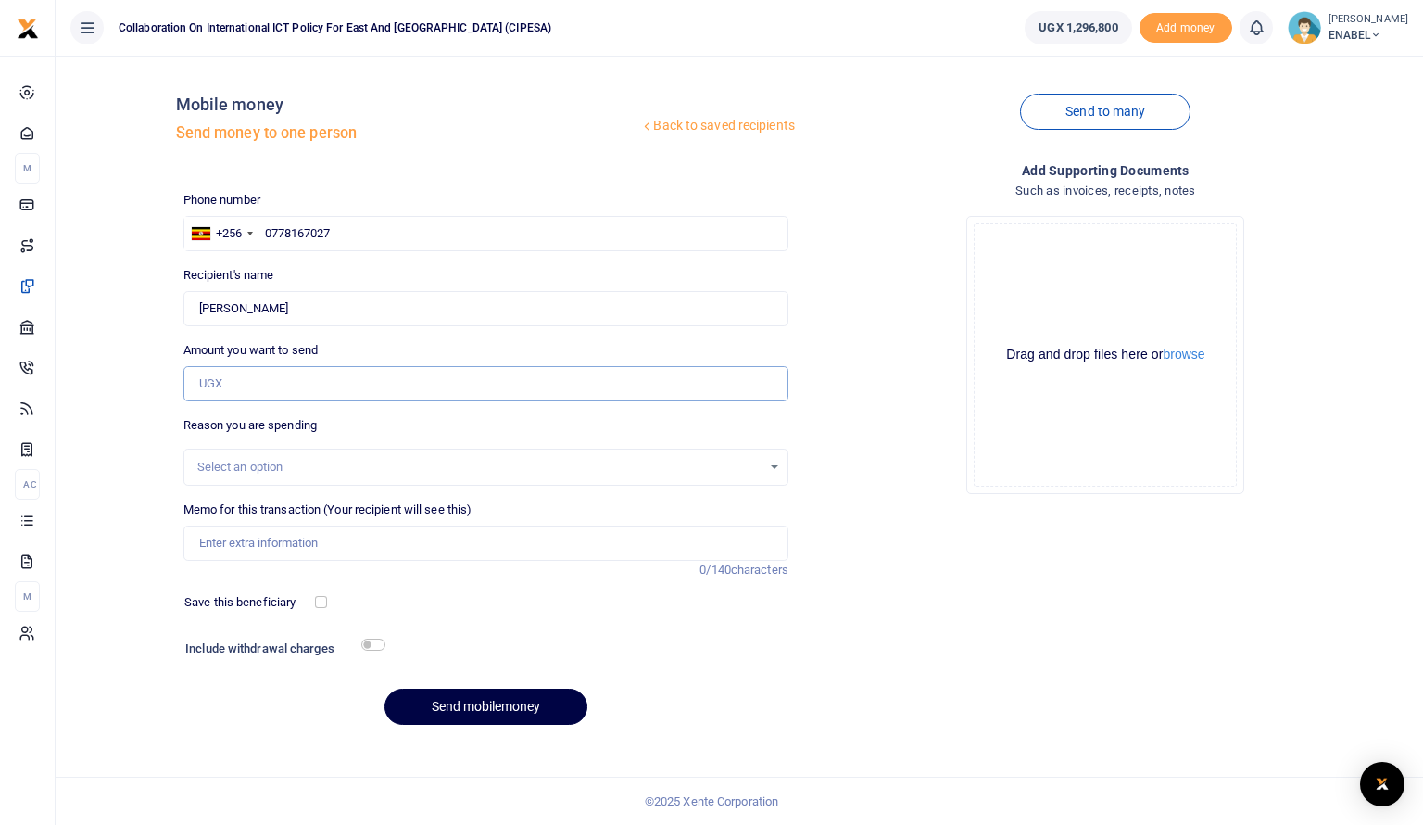
type input "80,000"
click at [309, 466] on div "Select an option" at bounding box center [479, 467] width 564 height 19
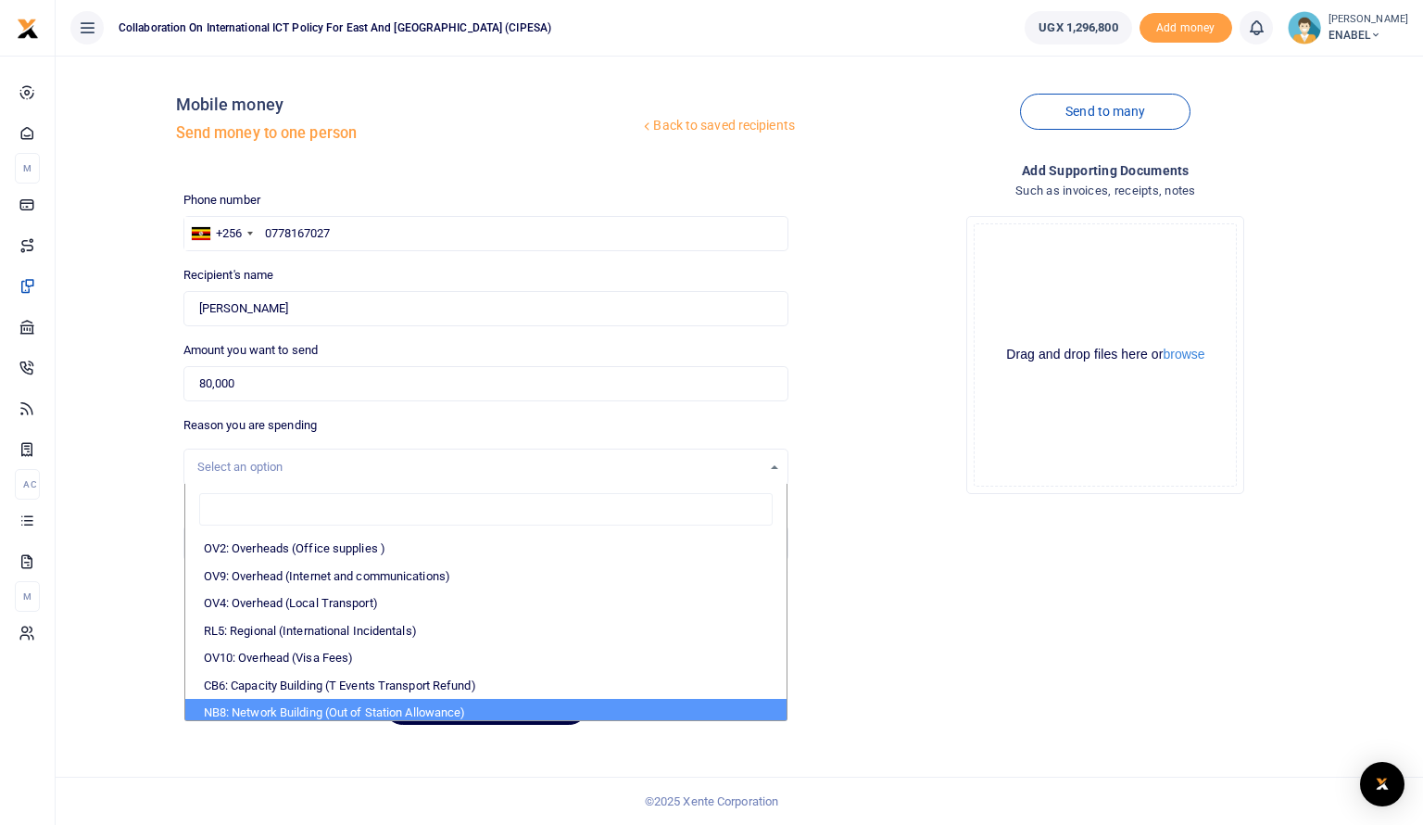
click at [319, 703] on li "NB8: Network Building (Out of Station Allowance)" at bounding box center [485, 713] width 601 height 28
select select "106"
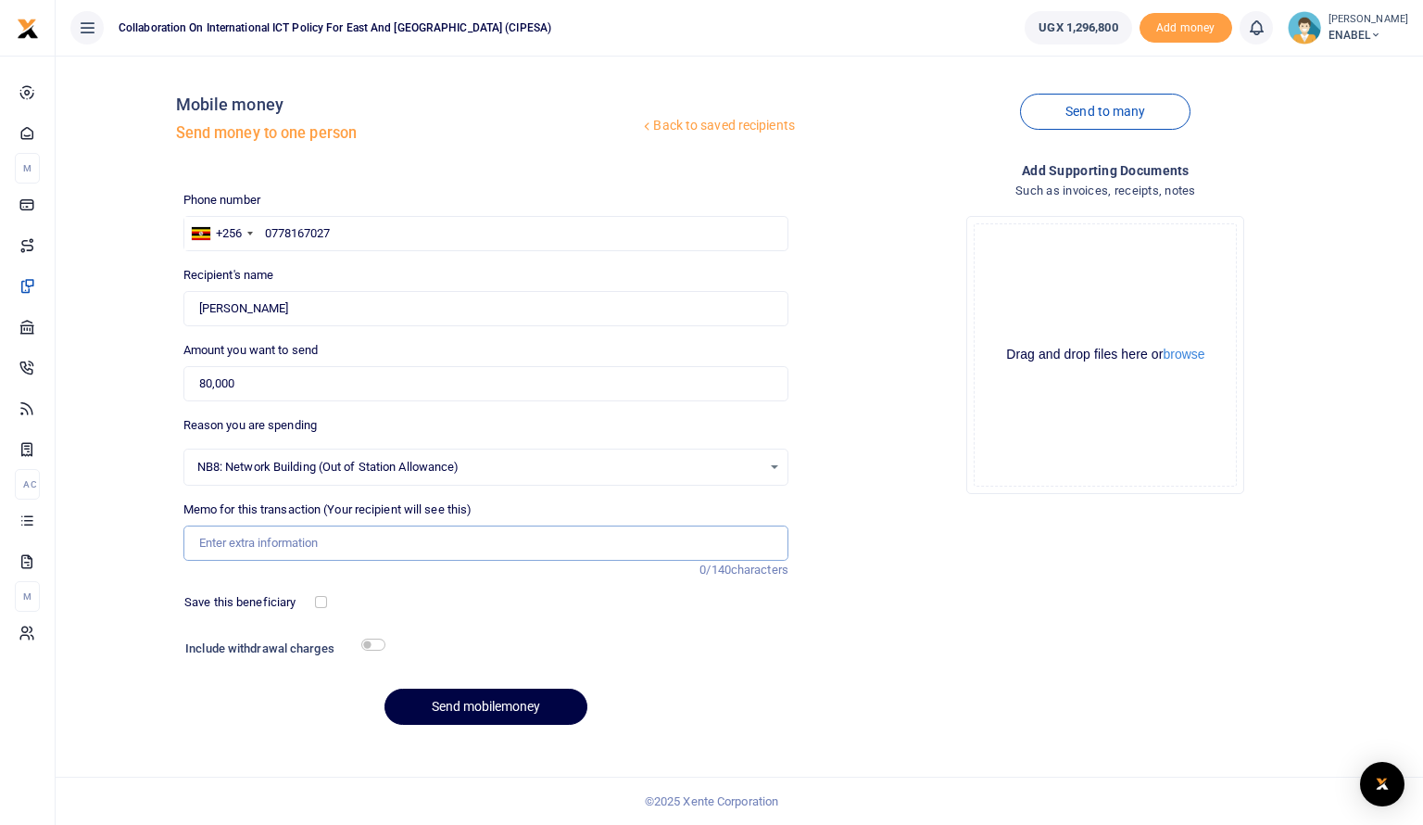
click at [353, 550] on input "Memo for this transaction (Your recipient will see this)" at bounding box center [485, 542] width 605 height 35
type input "Honorarium to Panelist for attending a radio talk show on advancing respect for…"
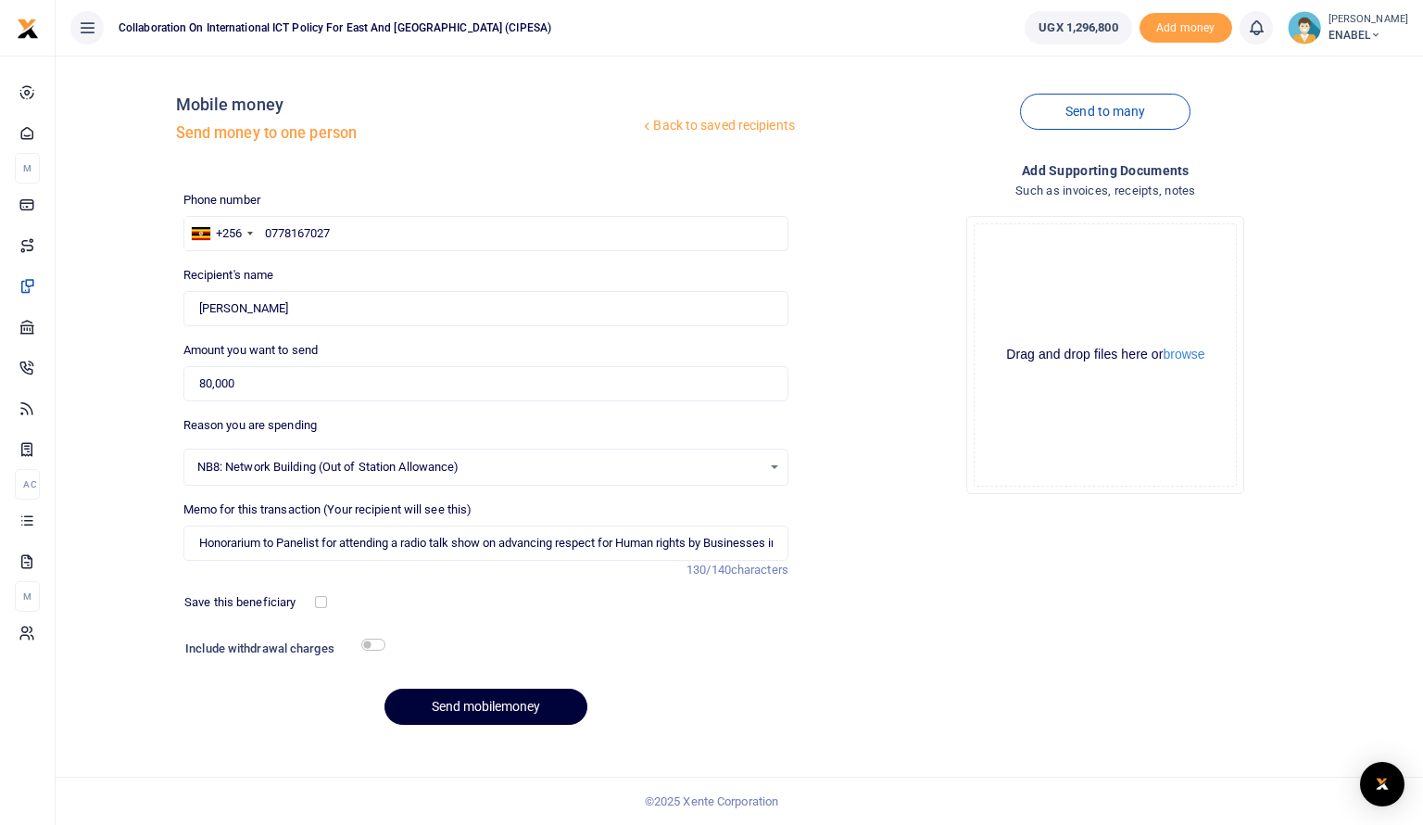
click at [460, 705] on button "Send mobilemoney" at bounding box center [486, 707] width 203 height 36
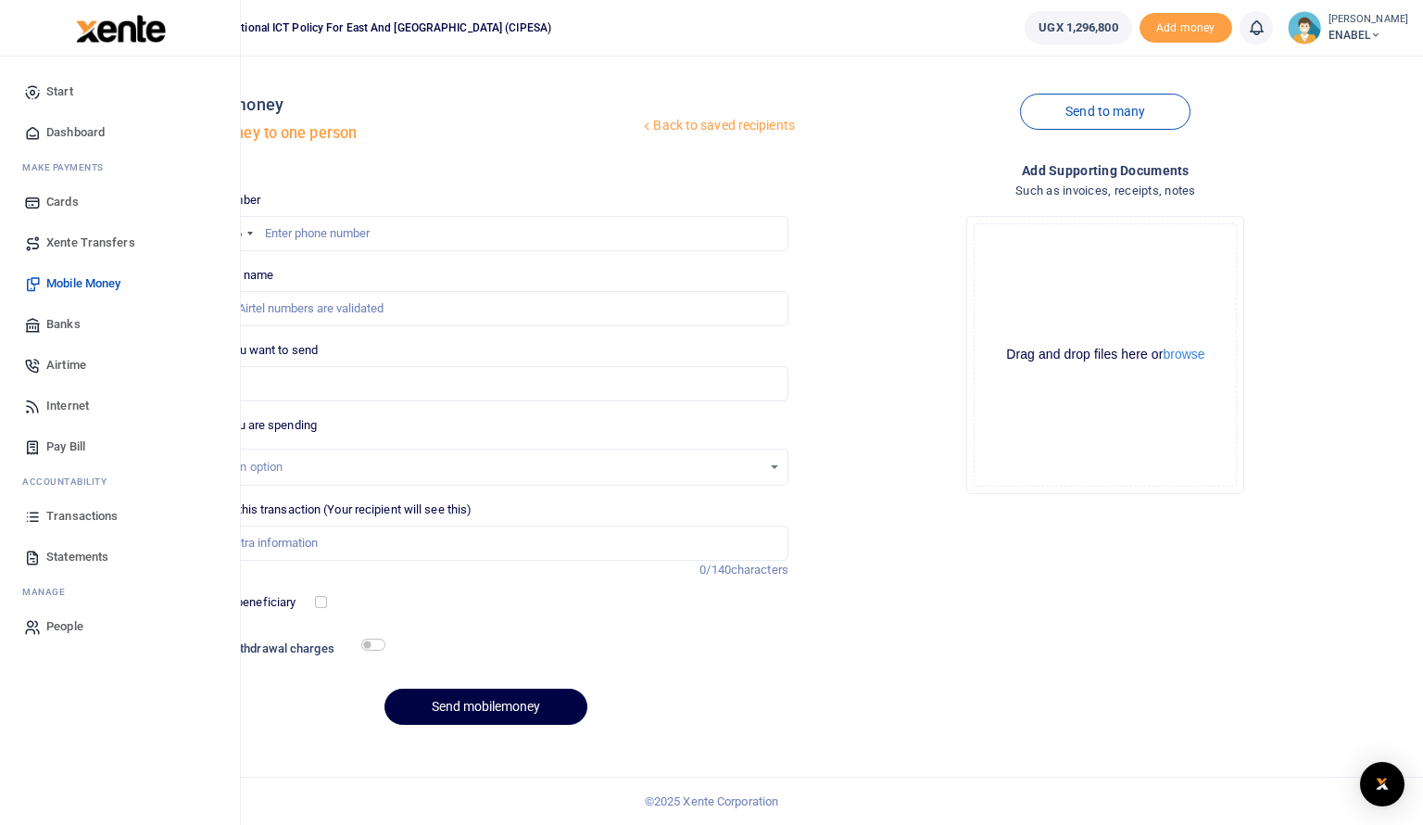
click at [66, 131] on span "Dashboard" at bounding box center [75, 132] width 58 height 19
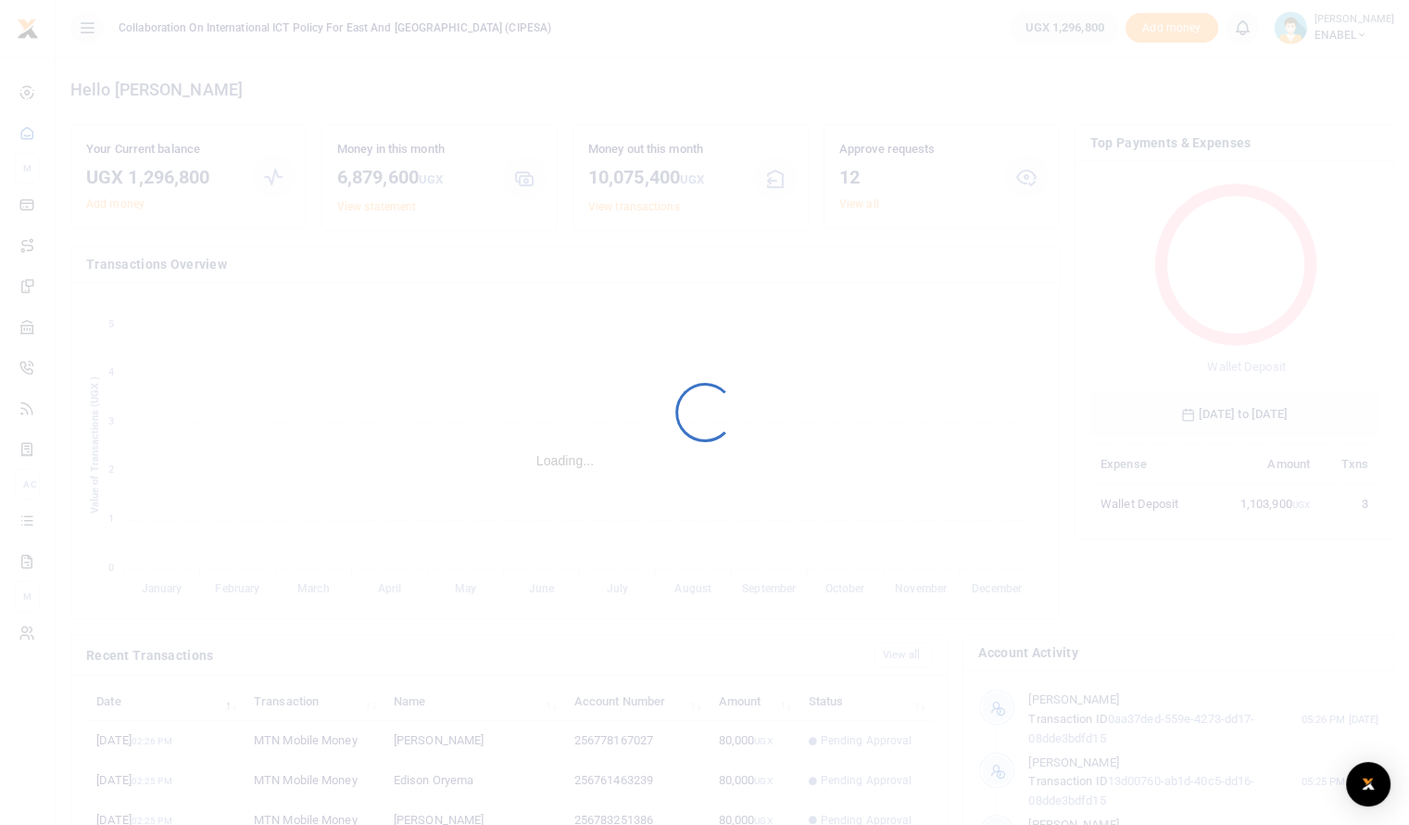
scroll to position [246, 274]
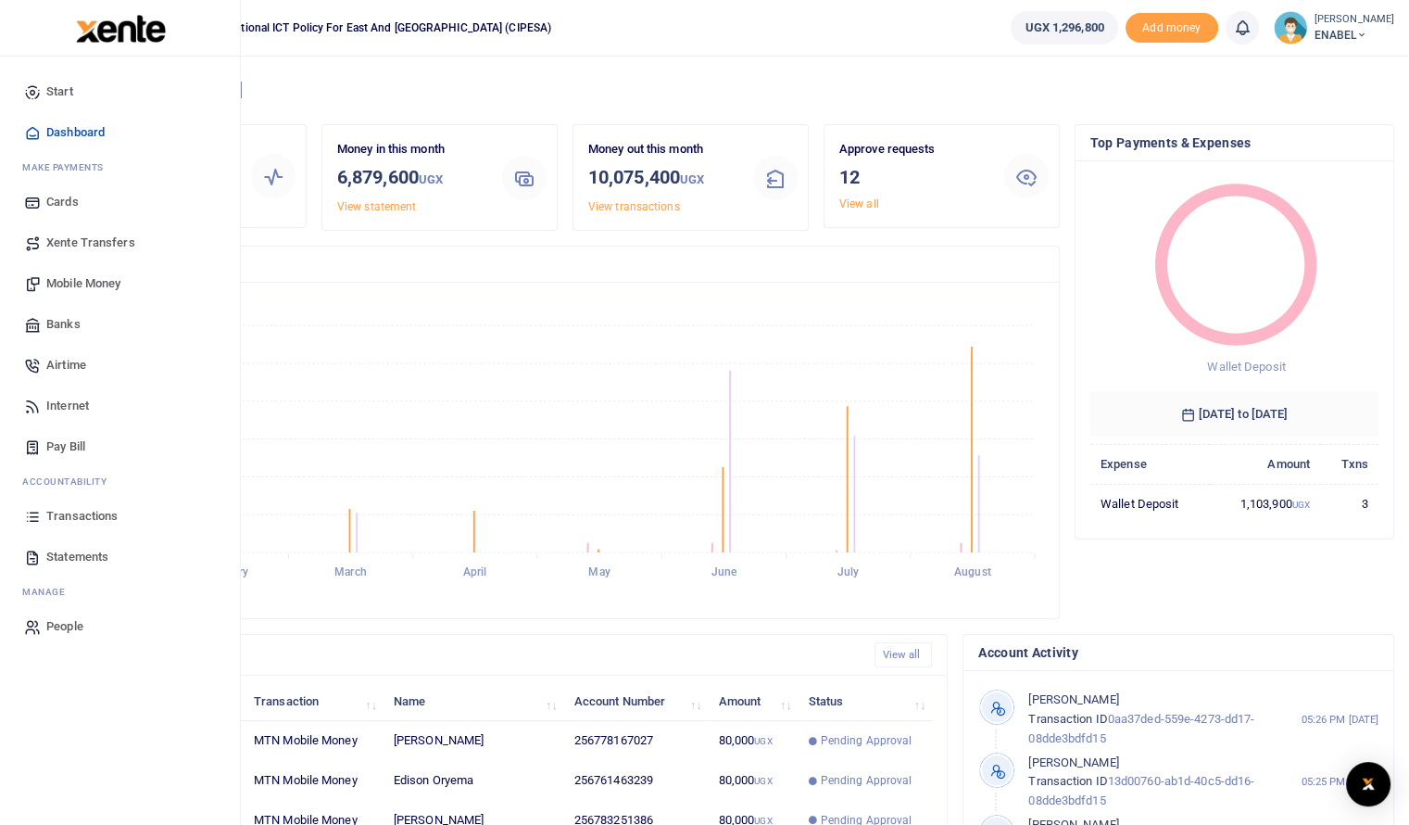
click at [57, 134] on span "Dashboard" at bounding box center [75, 132] width 58 height 19
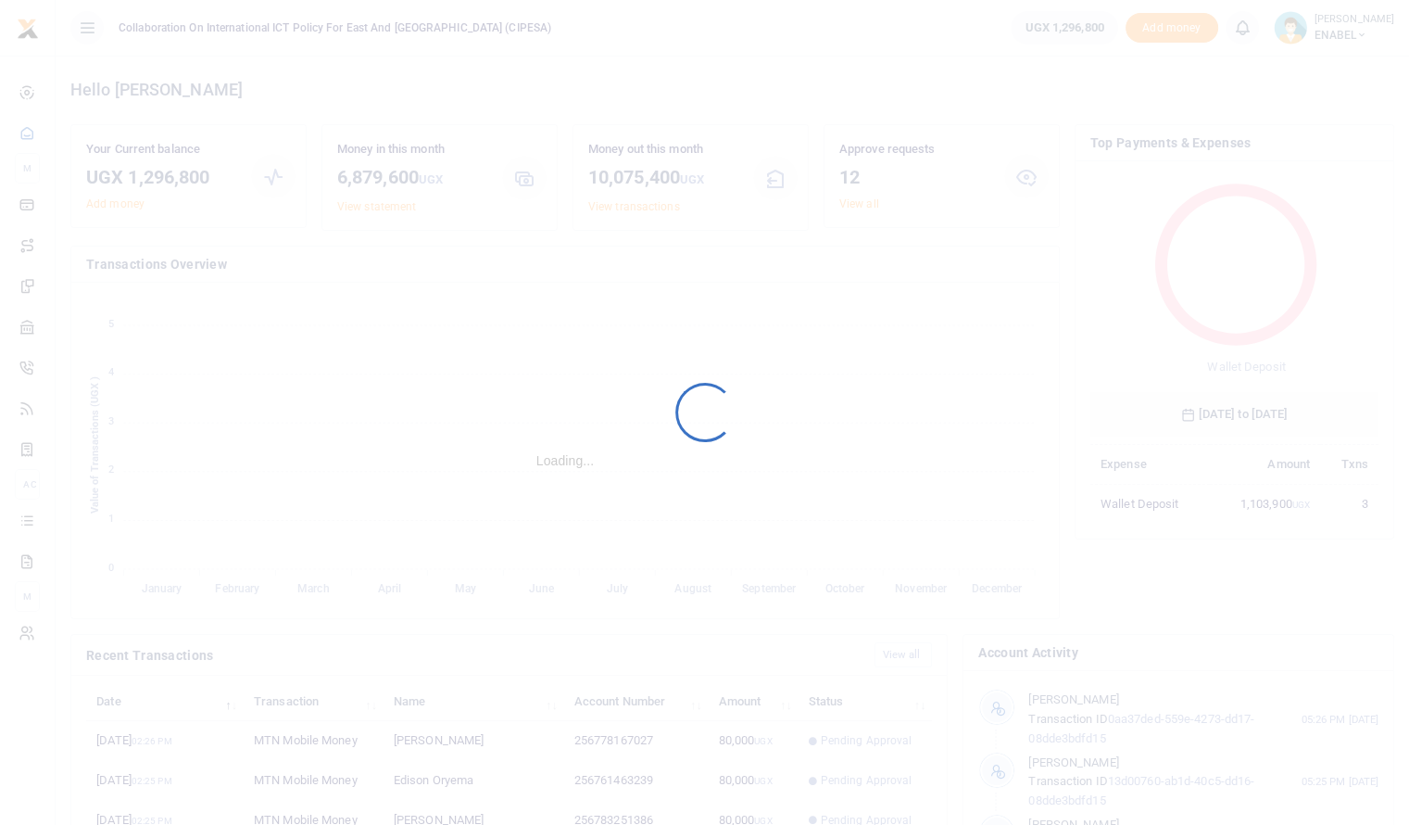
scroll to position [246, 274]
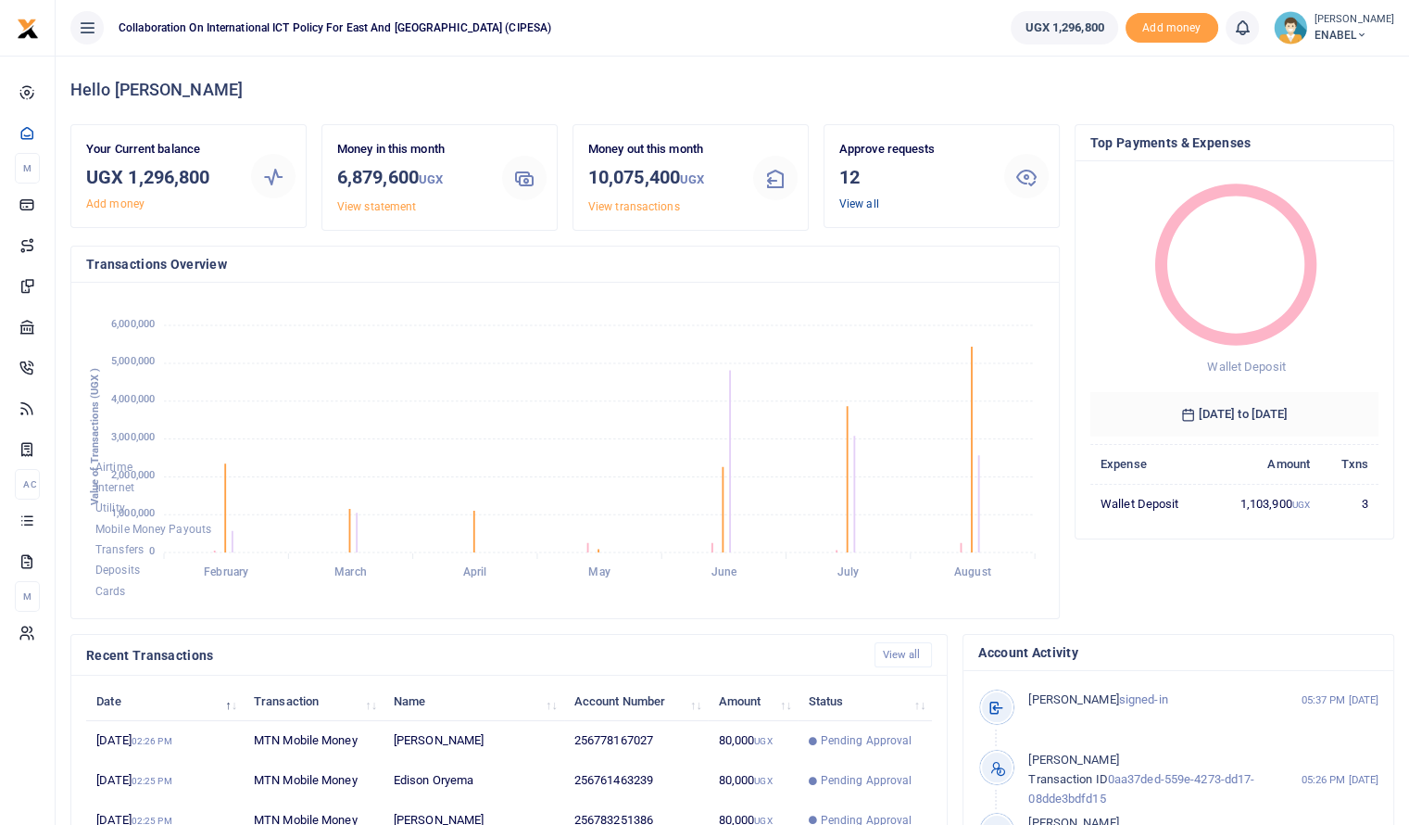
click at [856, 206] on link "View all" at bounding box center [860, 203] width 40 height 13
